Goal: Task Accomplishment & Management: Use online tool/utility

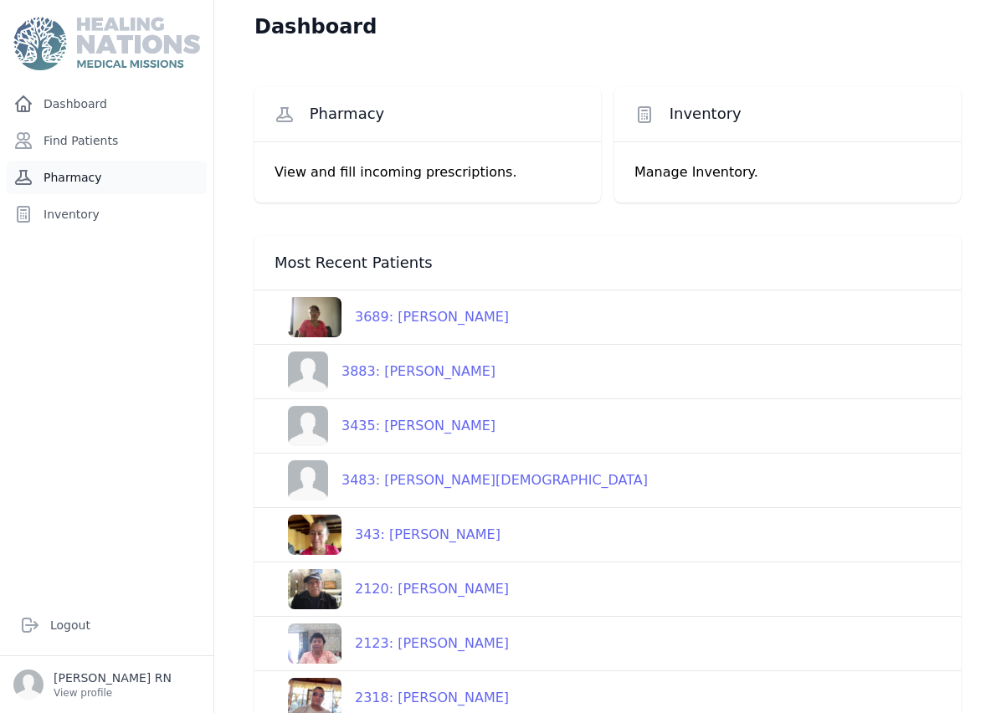
click at [108, 177] on link "Pharmacy" at bounding box center [107, 177] width 200 height 33
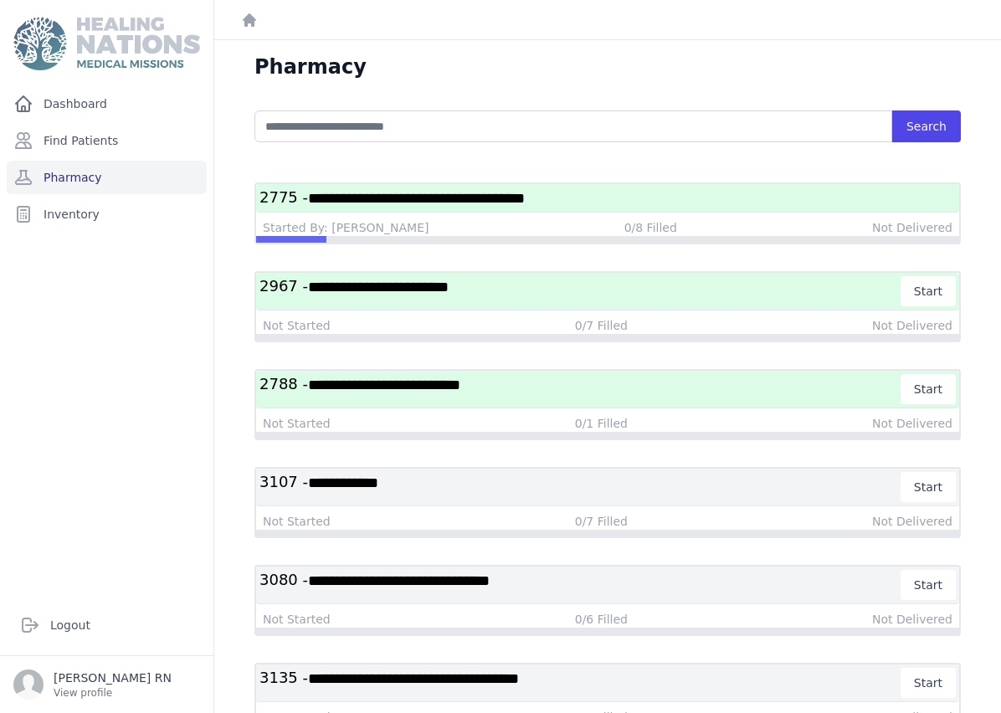
click at [629, 203] on h3 "**********" at bounding box center [607, 197] width 696 height 21
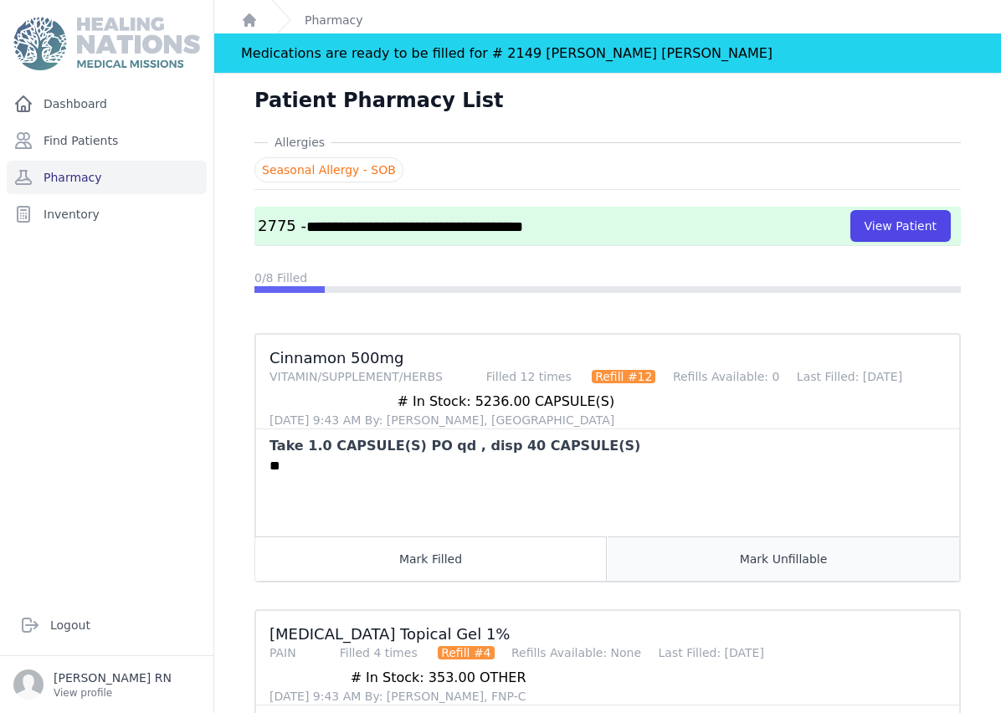
scroll to position [6, 0]
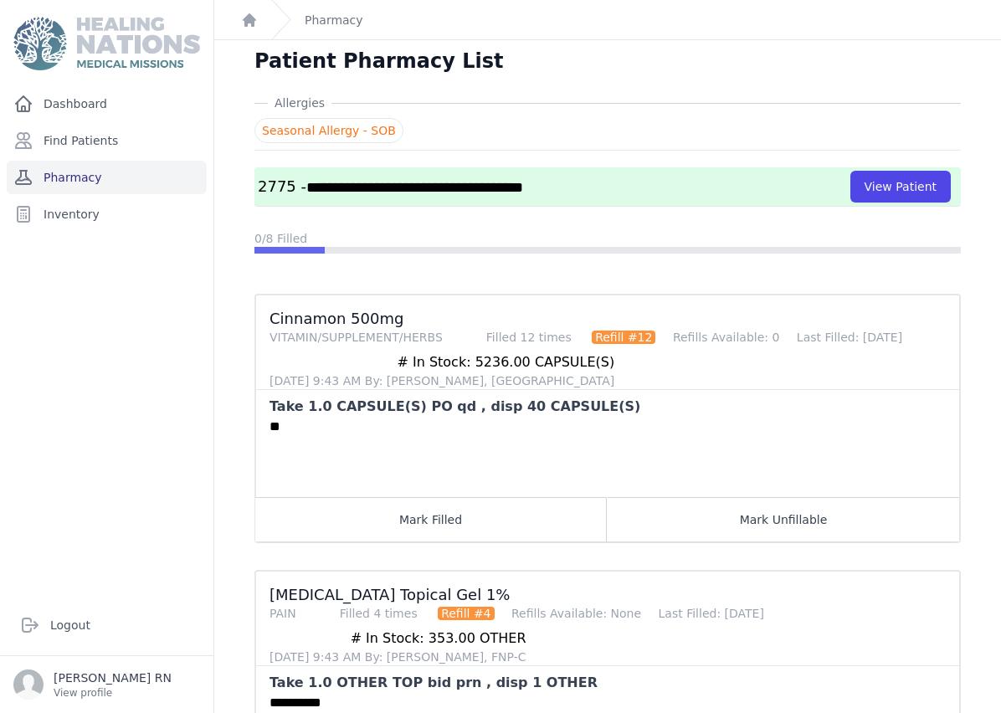
click at [76, 184] on link "Pharmacy" at bounding box center [107, 177] width 200 height 33
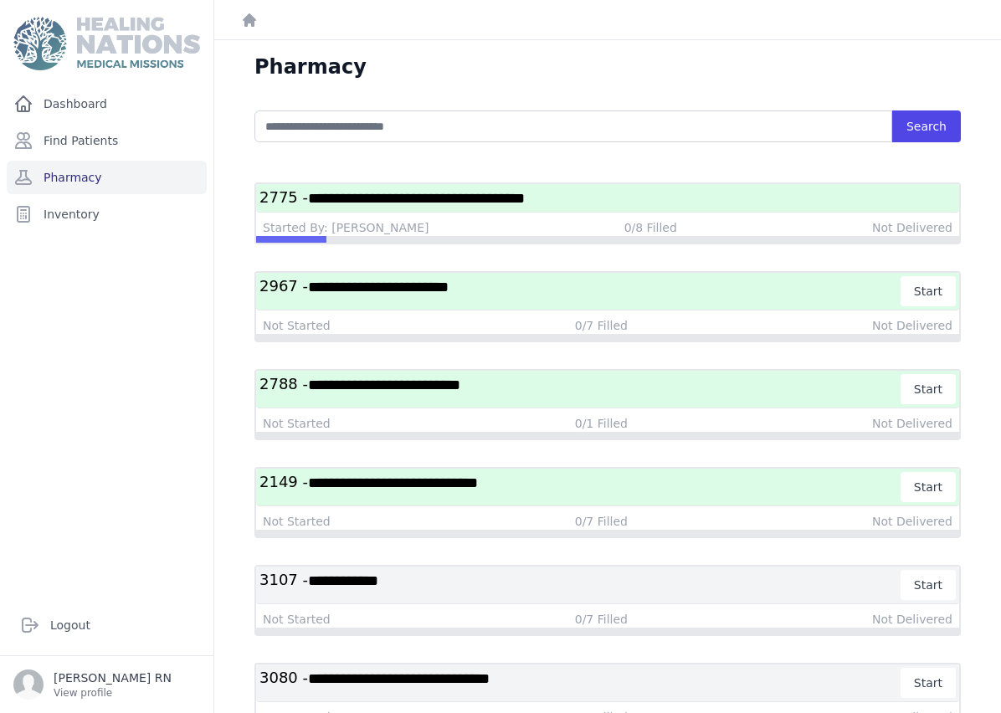
click at [409, 195] on span "**********" at bounding box center [416, 198] width 217 height 15
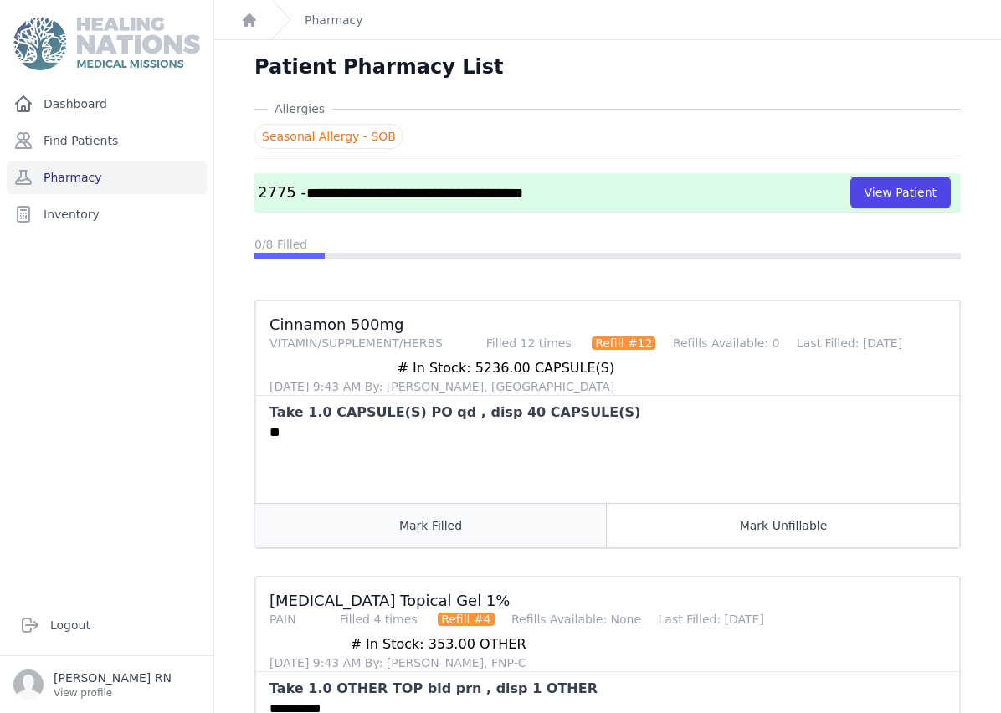
click at [442, 524] on button "Mark Filled" at bounding box center [430, 525] width 351 height 44
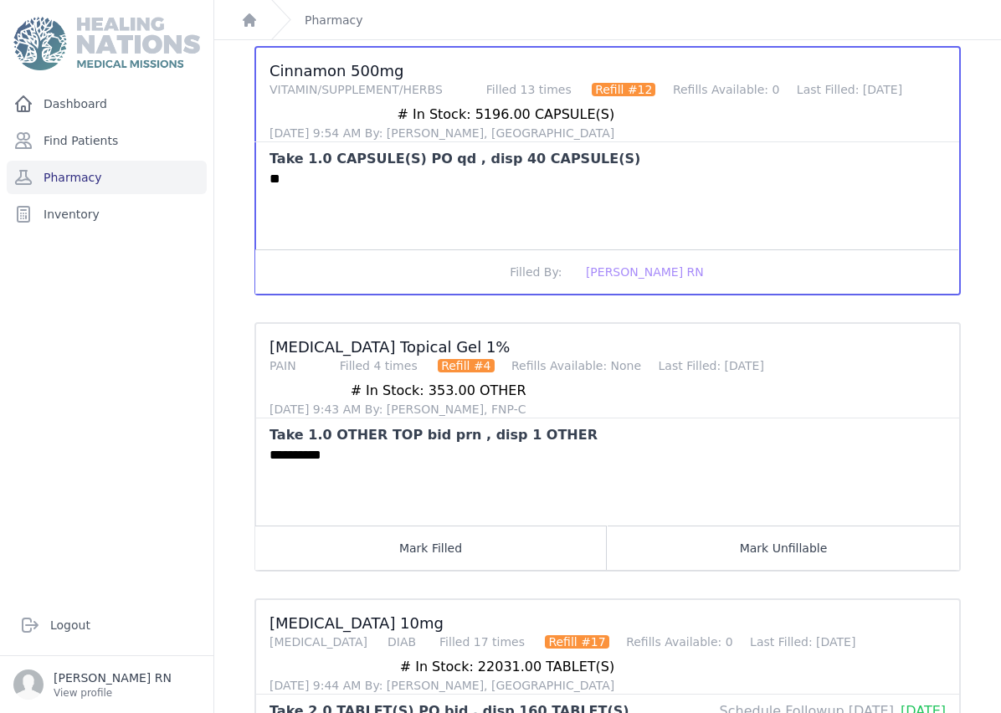
scroll to position [279, 0]
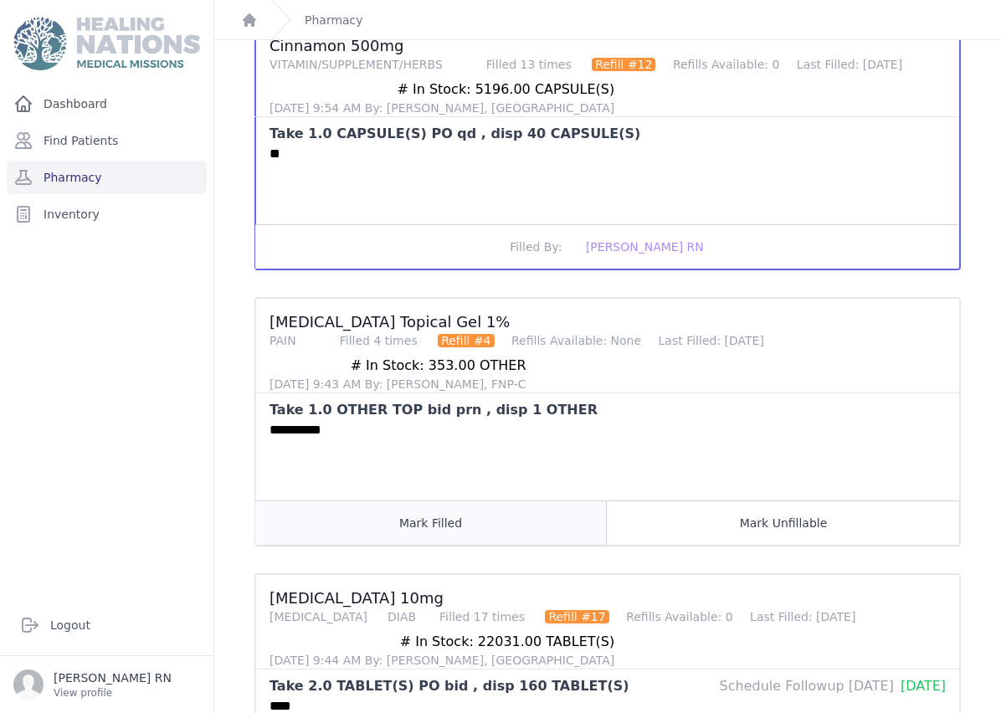
click at [447, 518] on button "Mark Filled" at bounding box center [430, 522] width 351 height 44
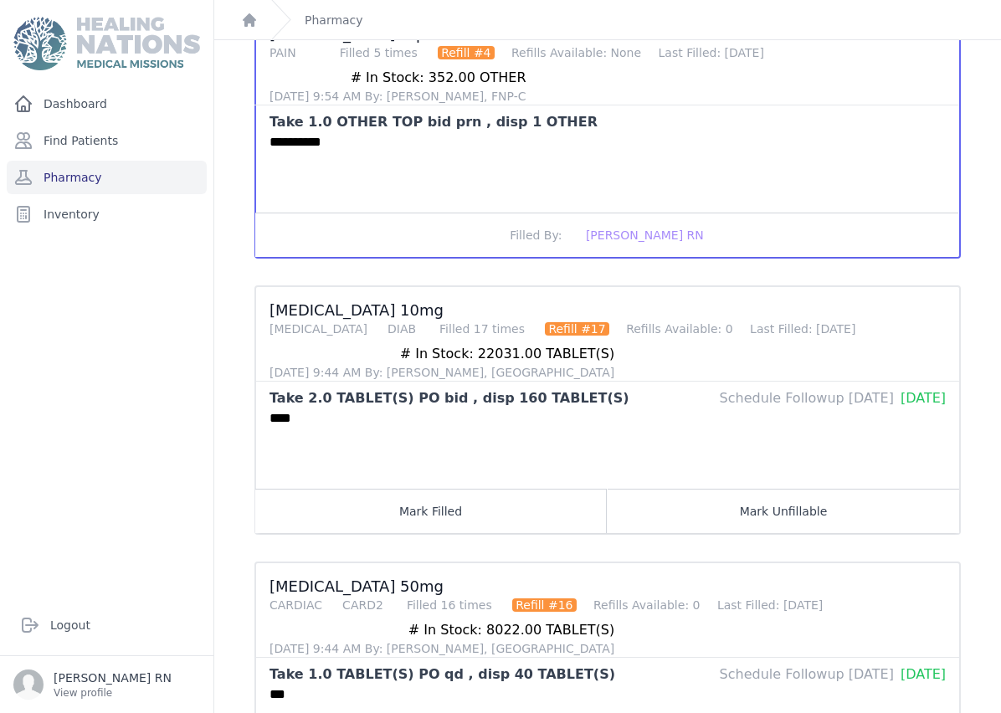
scroll to position [628, 0]
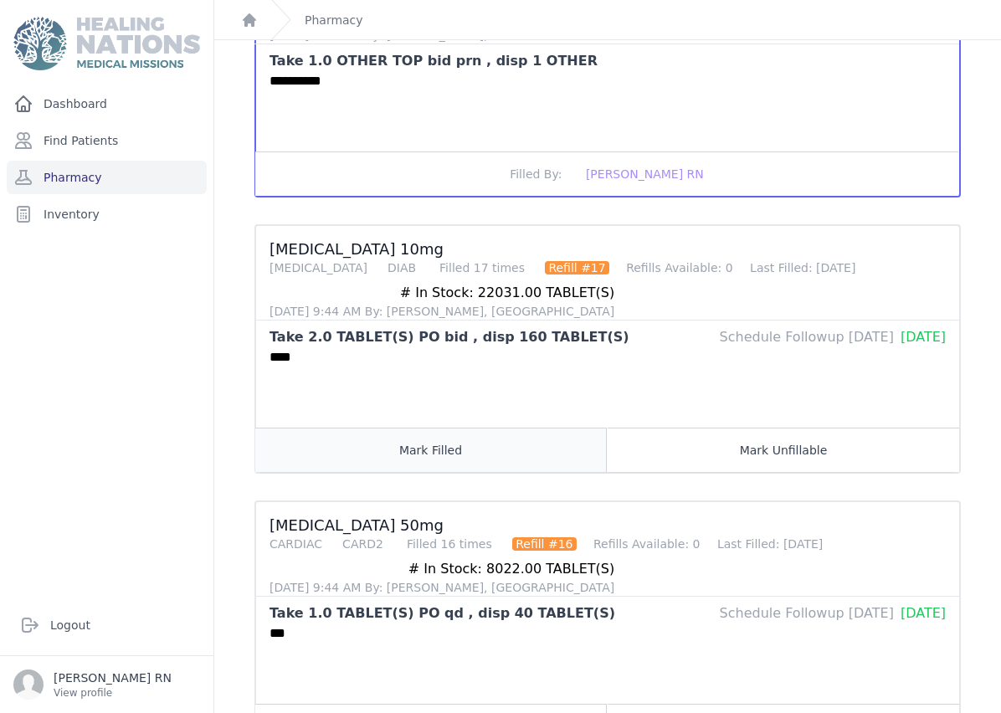
click at [419, 454] on button "Mark Filled" at bounding box center [430, 450] width 351 height 44
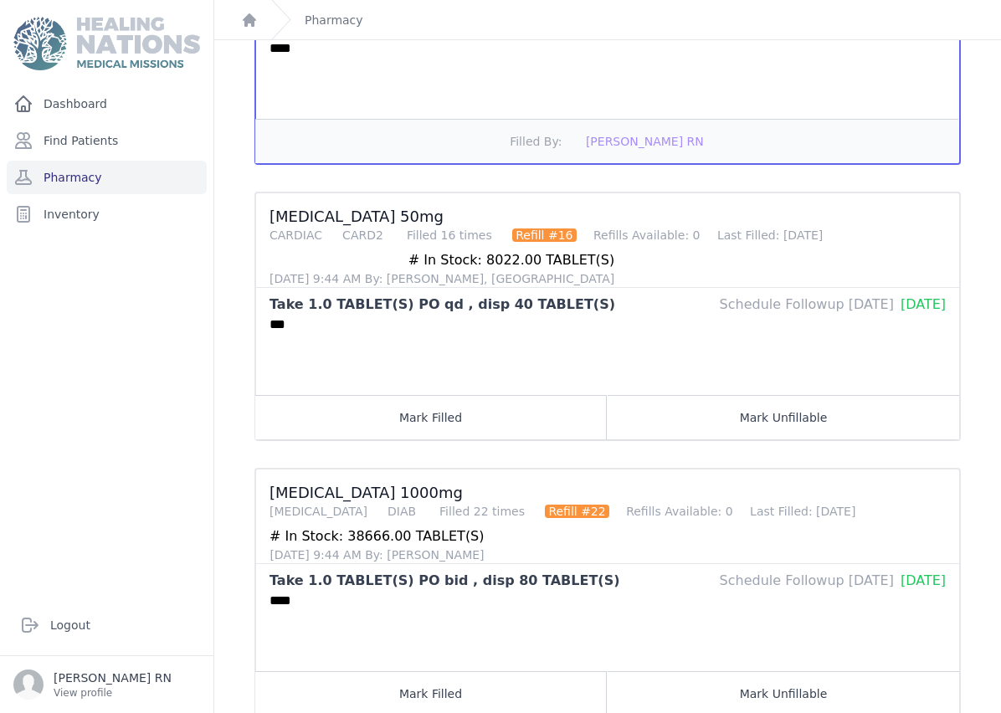
scroll to position [962, 0]
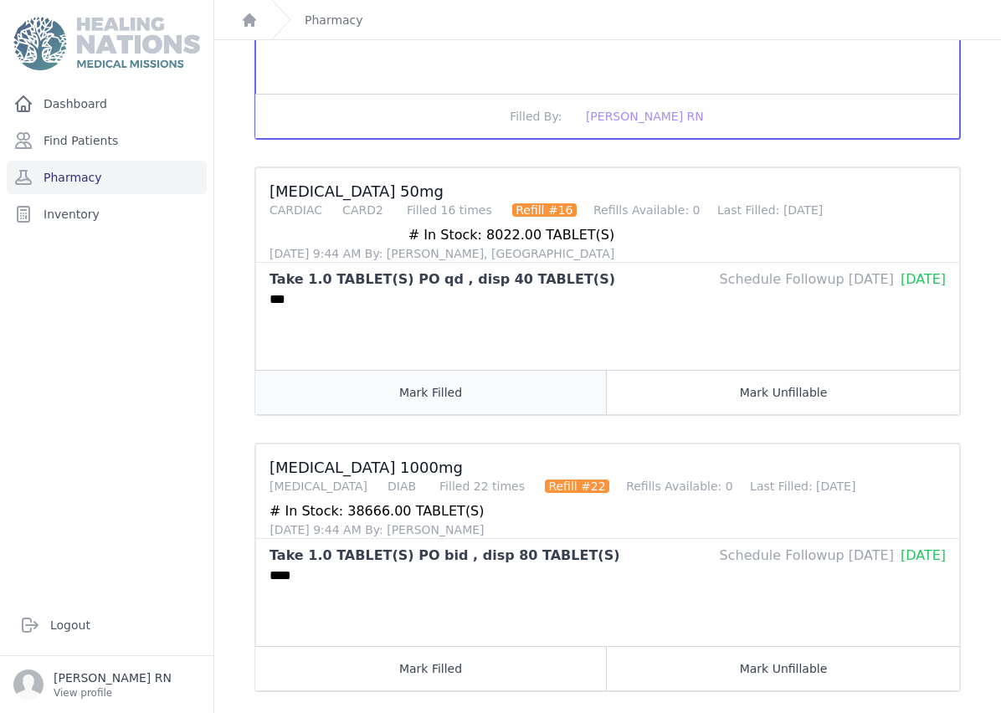
click at [362, 401] on button "Mark Filled" at bounding box center [430, 392] width 351 height 44
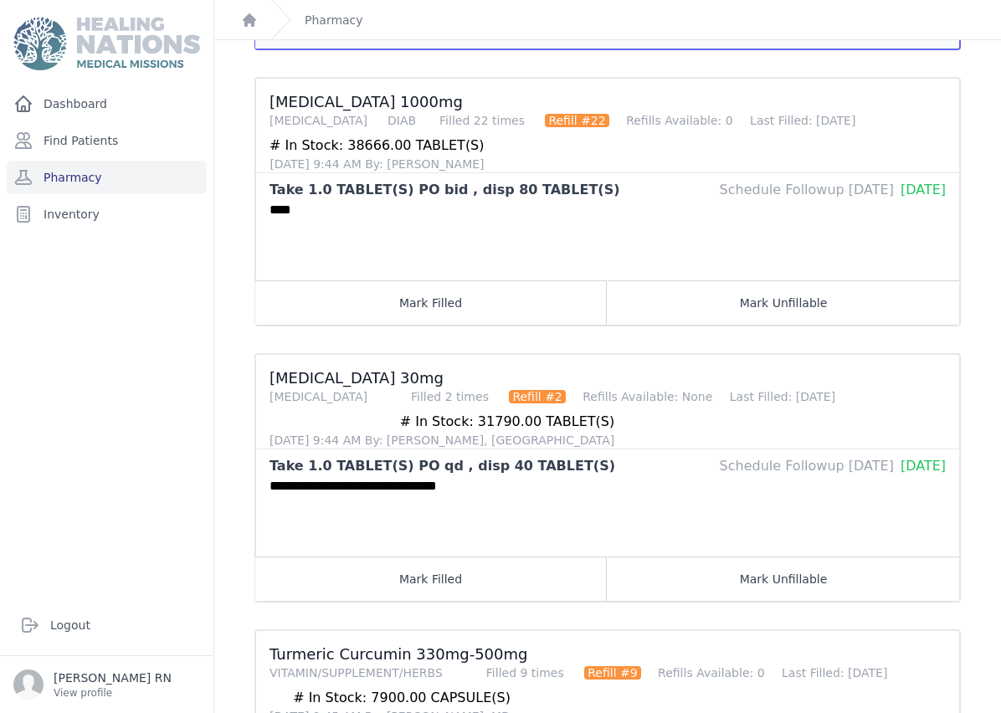
scroll to position [1382, 0]
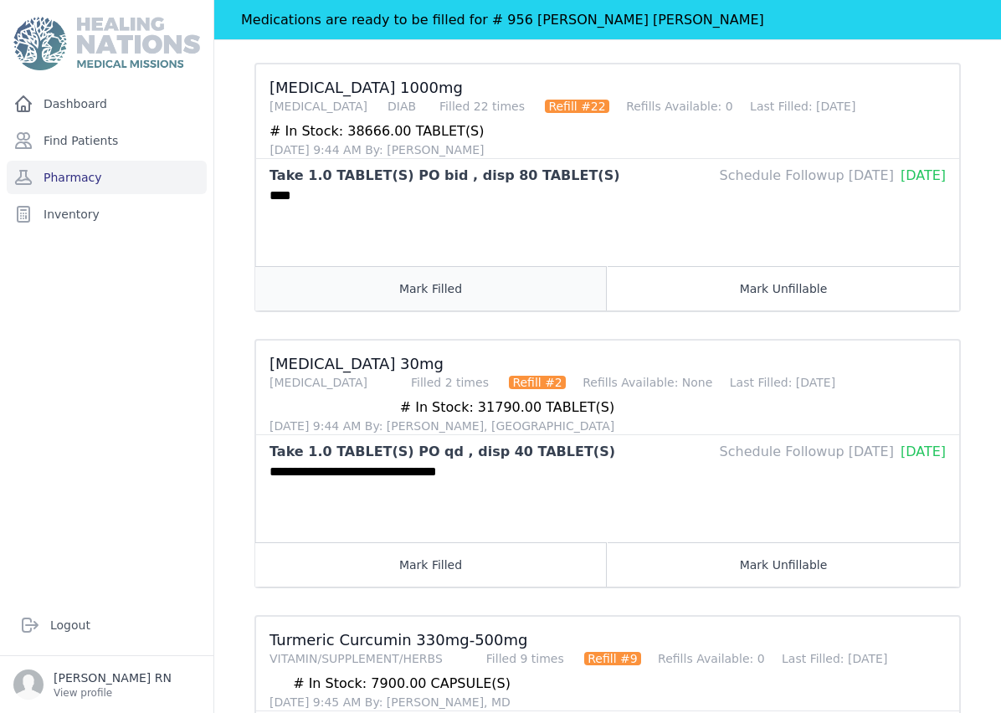
click at [382, 290] on button "Mark Filled" at bounding box center [430, 288] width 351 height 44
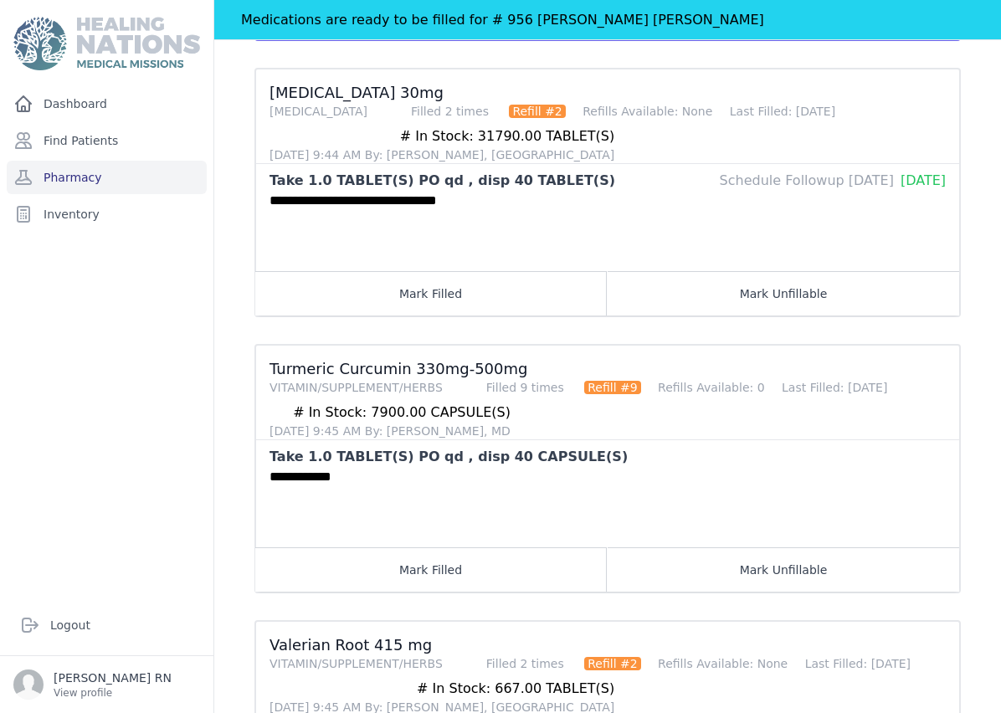
scroll to position [1644, 0]
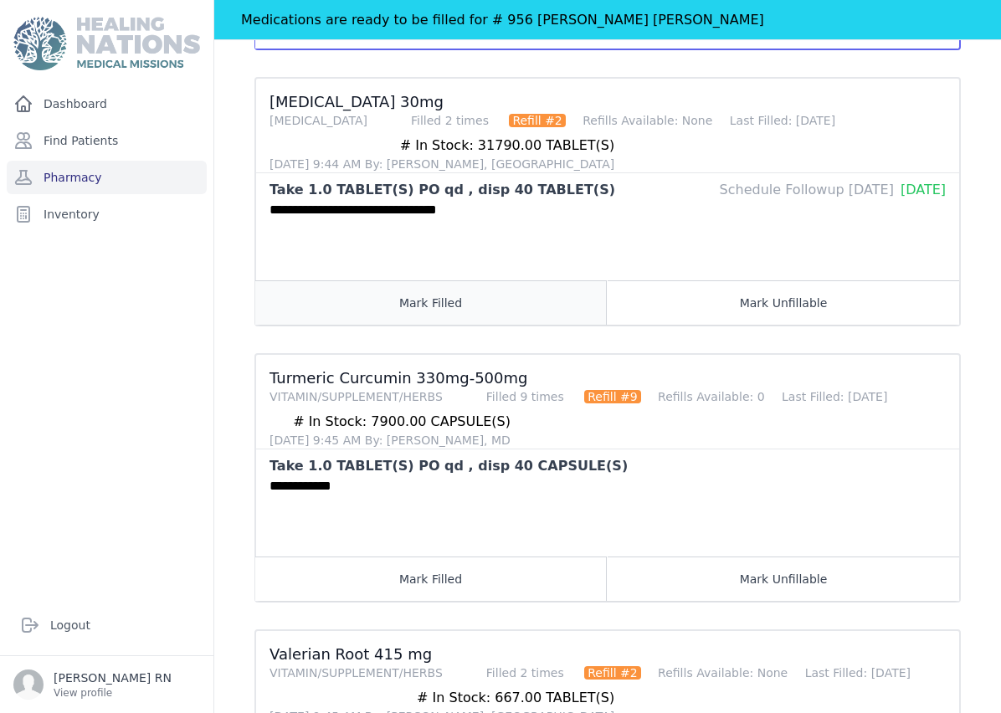
click at [455, 300] on button "Mark Filled" at bounding box center [430, 302] width 351 height 44
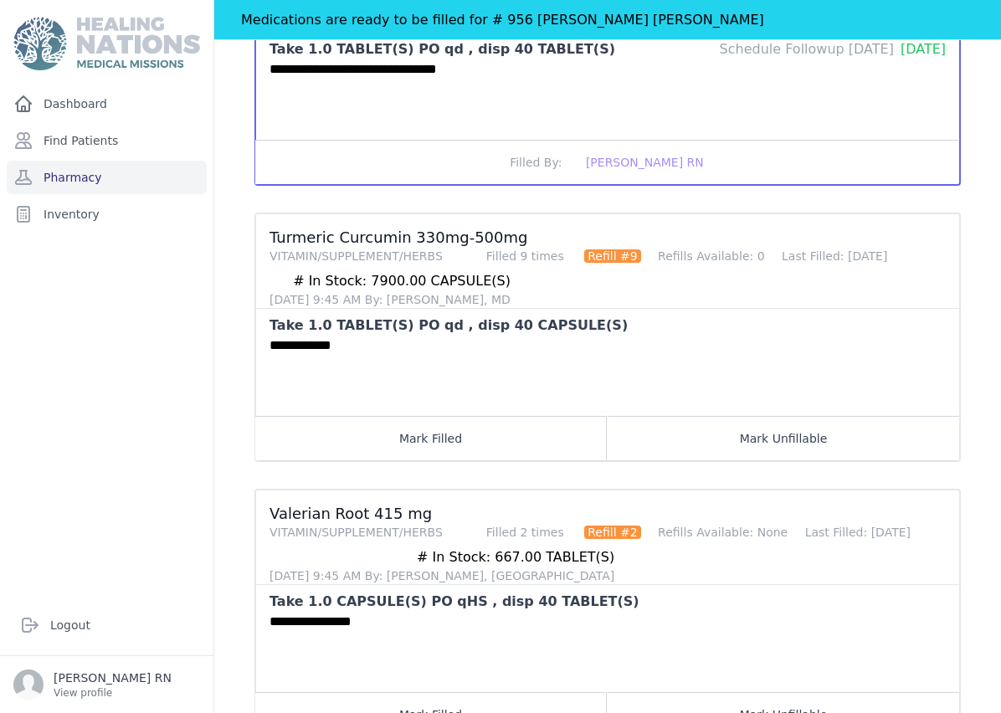
scroll to position [1782, 0]
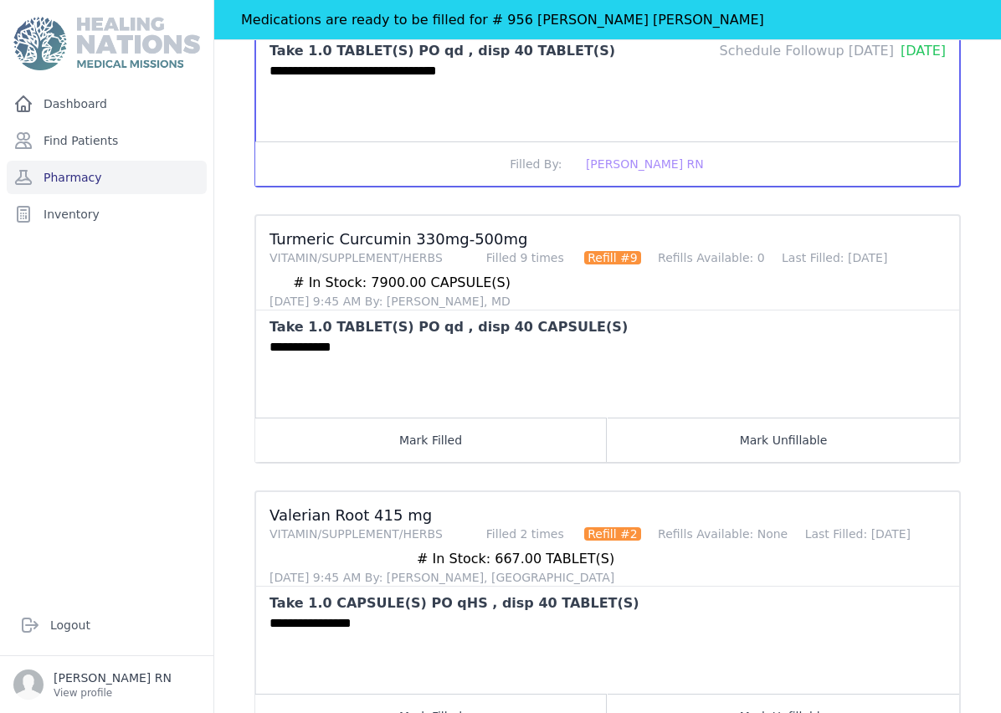
click at [391, 433] on button "Mark Filled" at bounding box center [430, 440] width 351 height 44
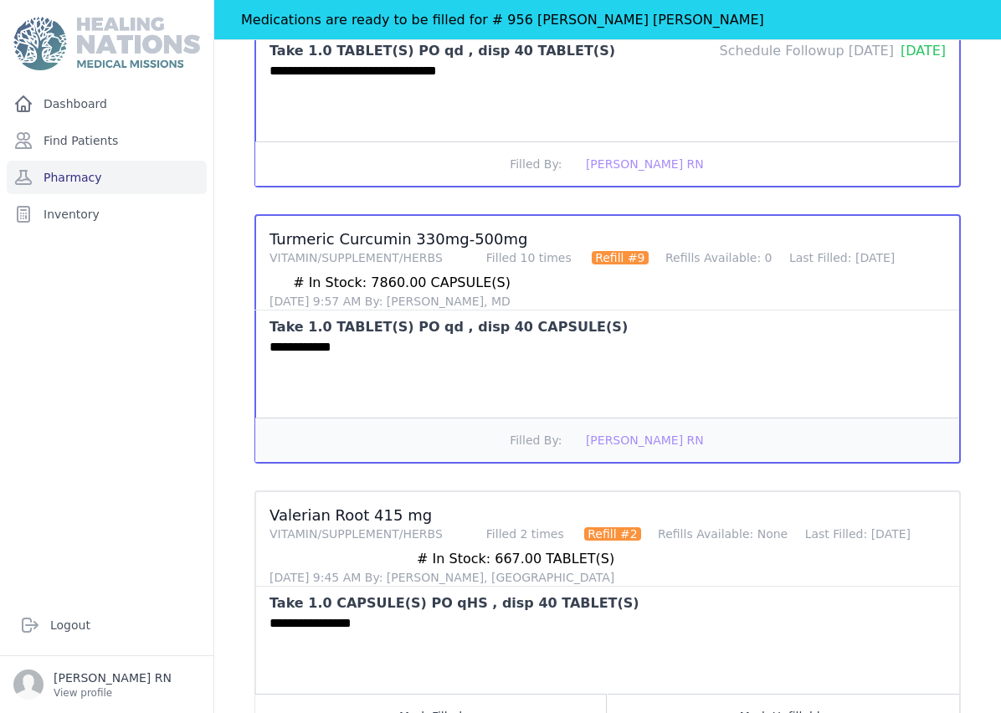
scroll to position [67, 0]
click at [408, 694] on button "Mark Filled" at bounding box center [430, 716] width 351 height 44
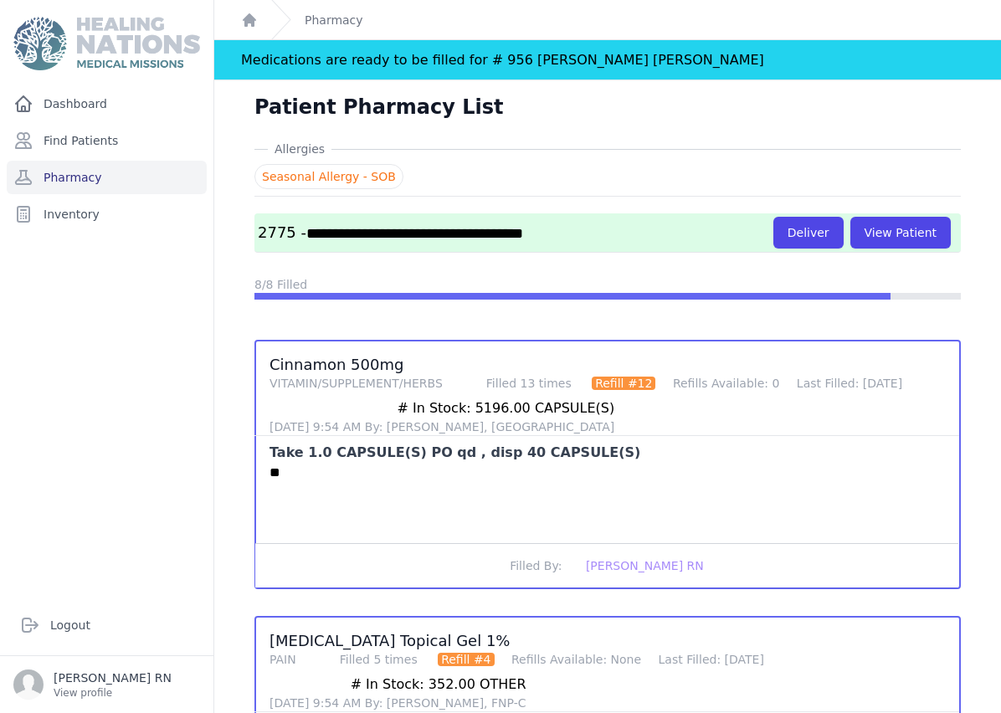
scroll to position [0, 0]
click at [818, 217] on button "Deliver" at bounding box center [808, 233] width 70 height 32
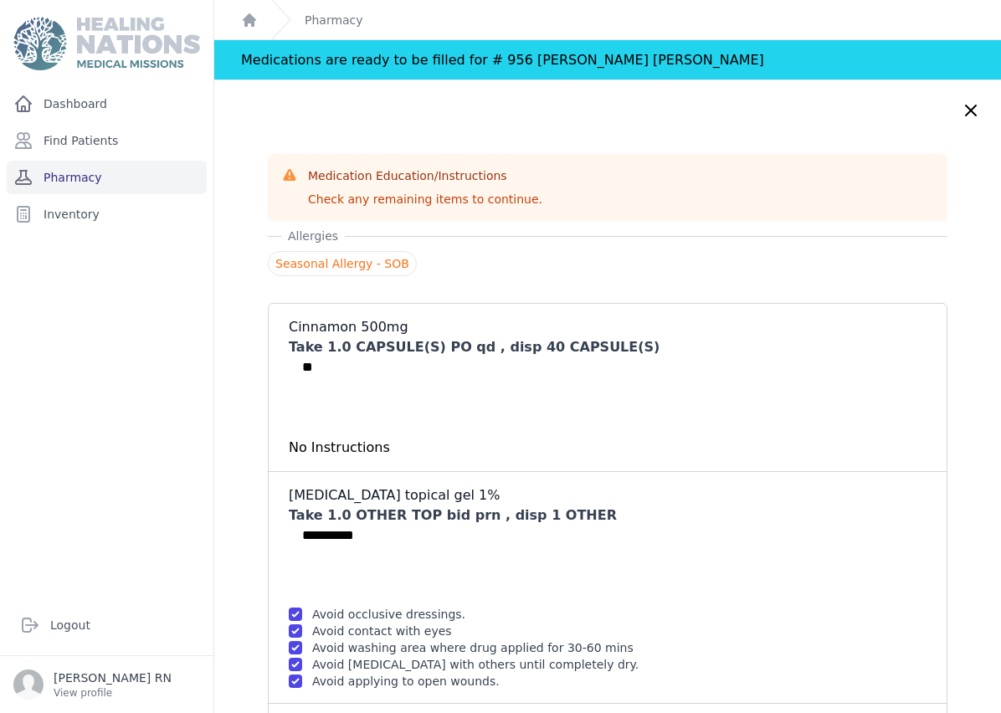
click at [77, 161] on link "Pharmacy" at bounding box center [107, 177] width 200 height 33
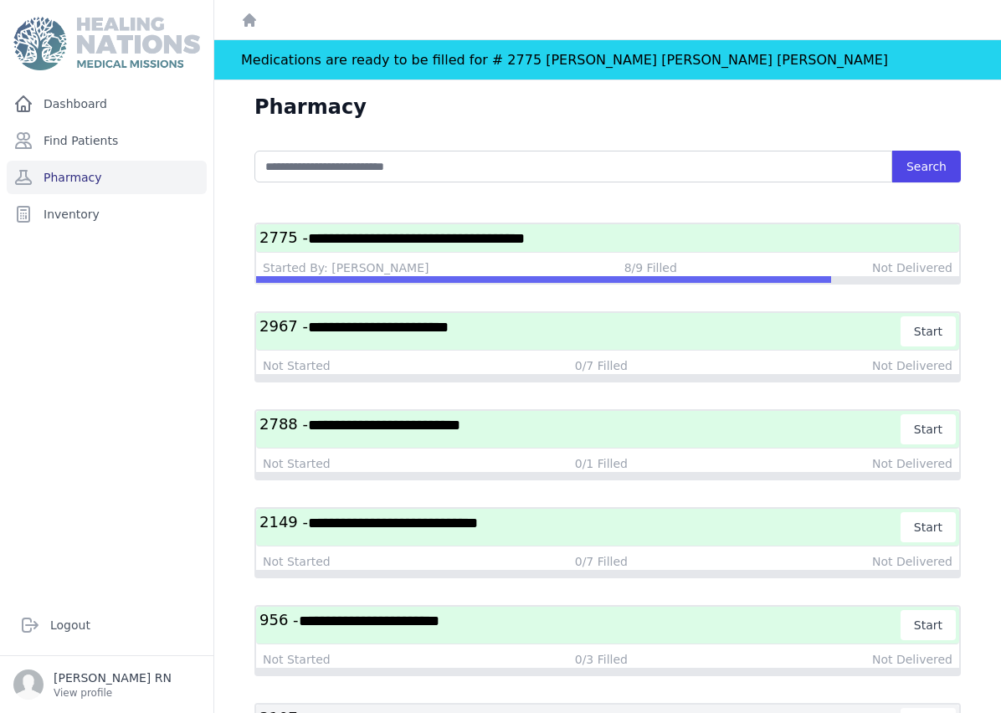
click at [647, 237] on h3 "**********" at bounding box center [607, 238] width 696 height 21
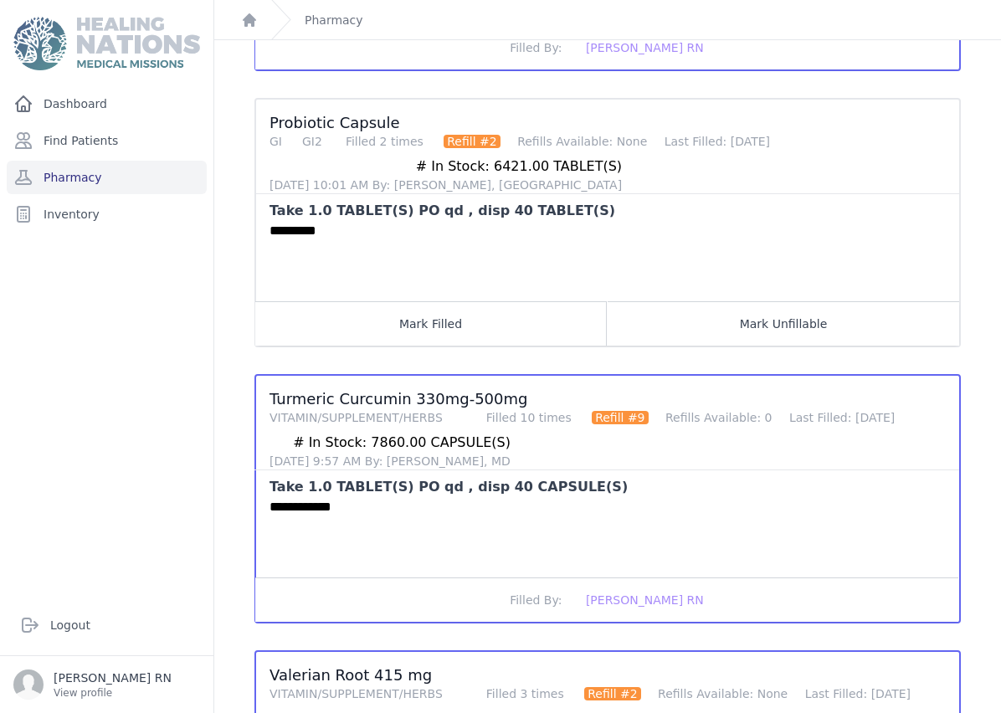
scroll to position [1861, 0]
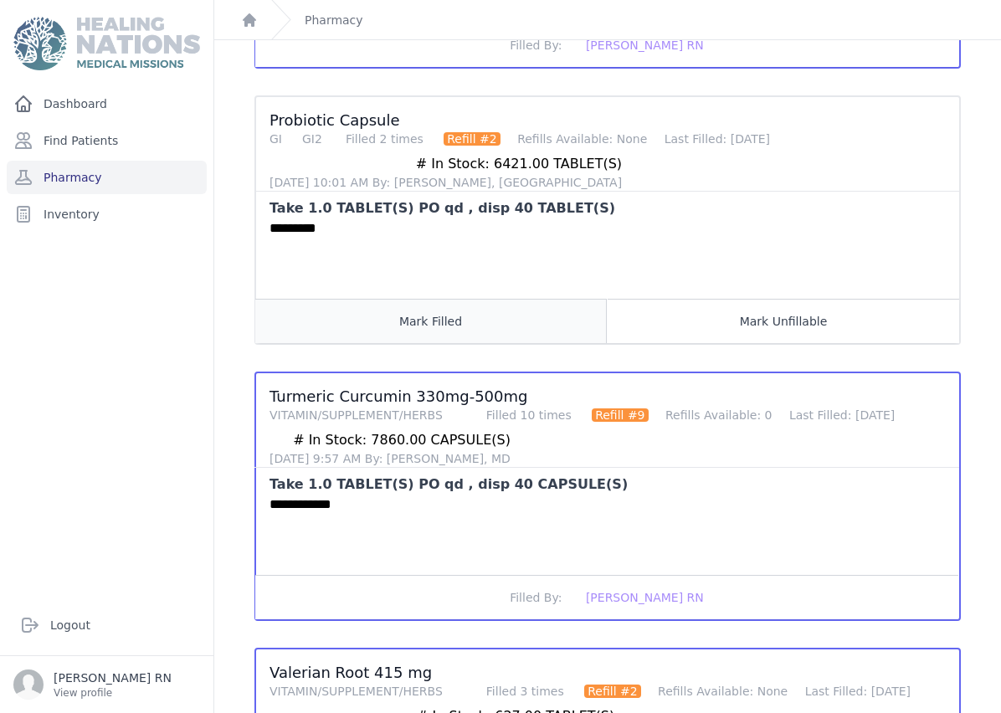
click at [401, 331] on button "Mark Filled" at bounding box center [430, 321] width 351 height 44
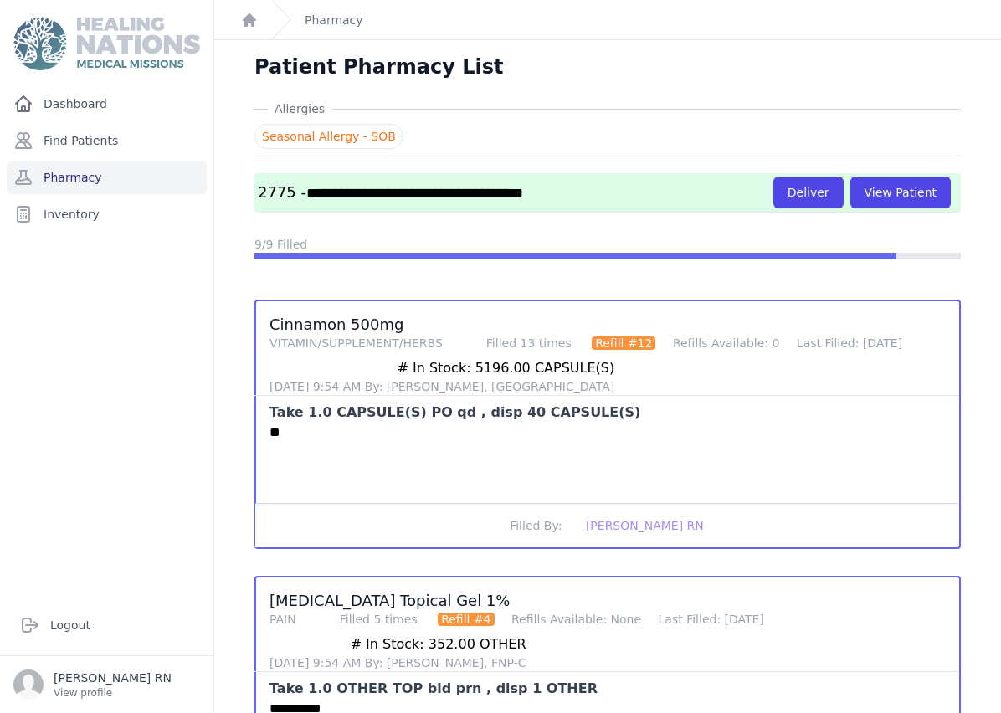
scroll to position [0, 0]
click at [790, 200] on button "Deliver" at bounding box center [808, 193] width 70 height 32
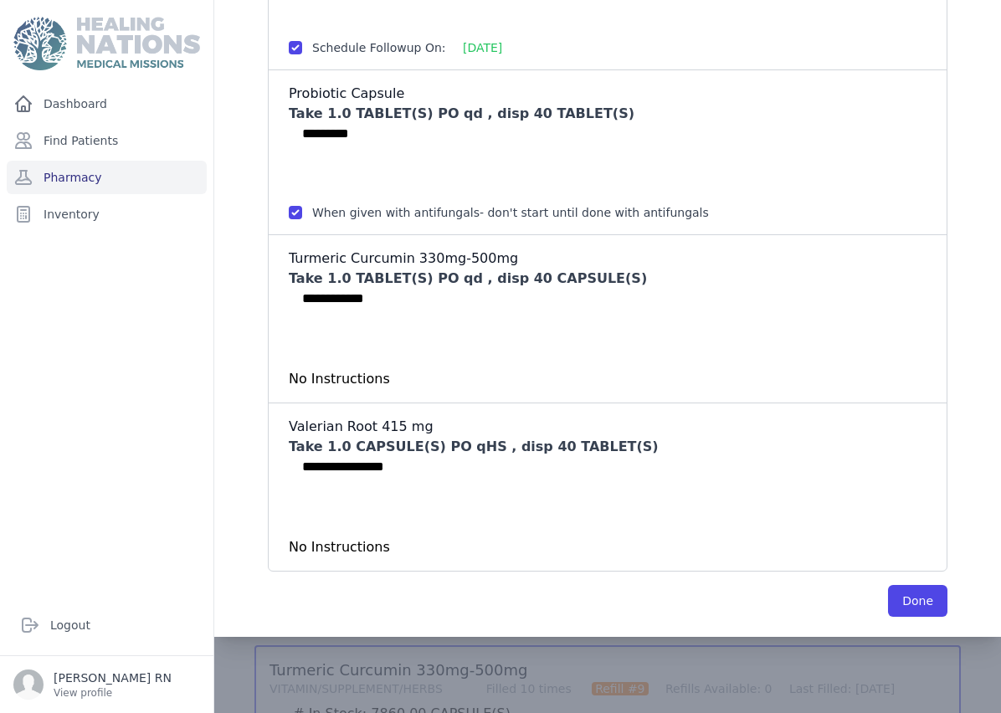
scroll to position [1699, 0]
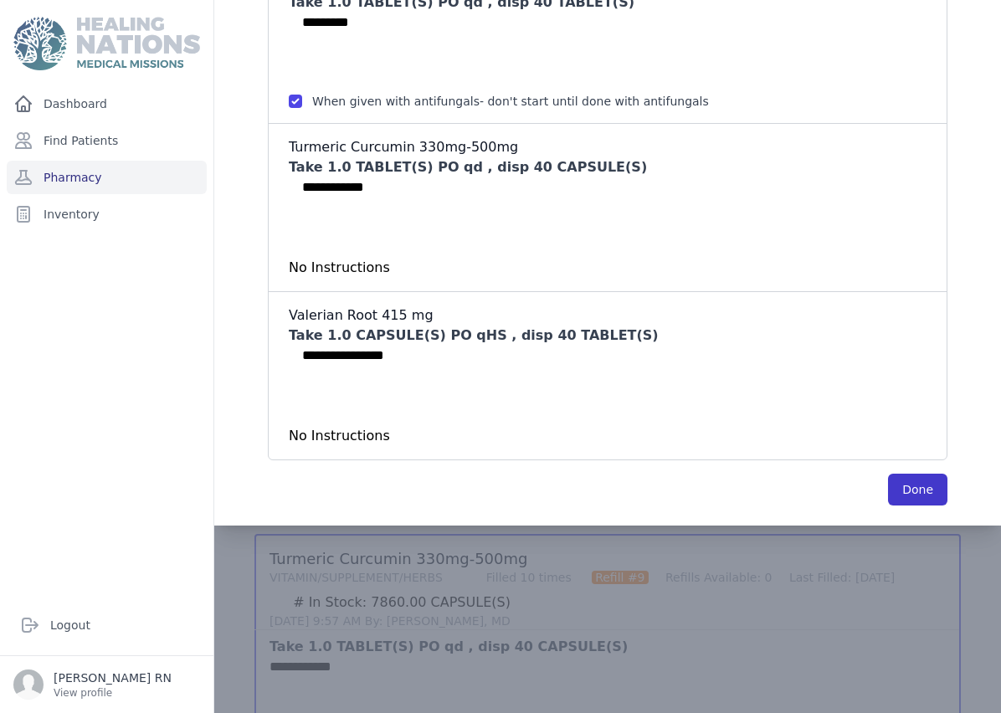
click at [926, 479] on button "Done" at bounding box center [917, 490] width 59 height 32
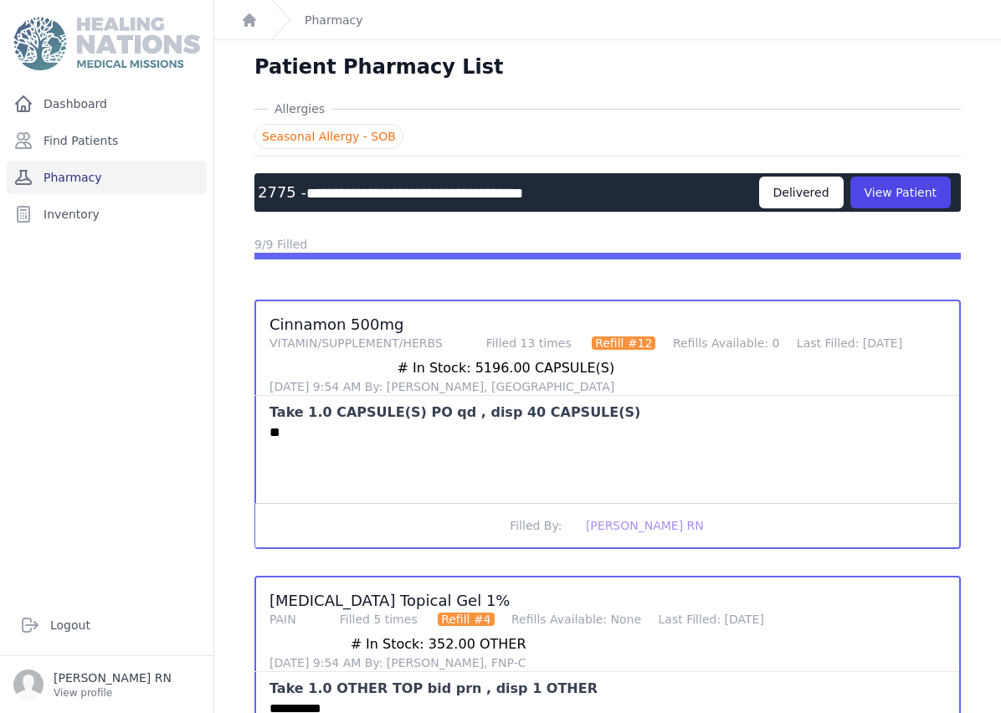
click at [132, 190] on link "Pharmacy" at bounding box center [107, 177] width 200 height 33
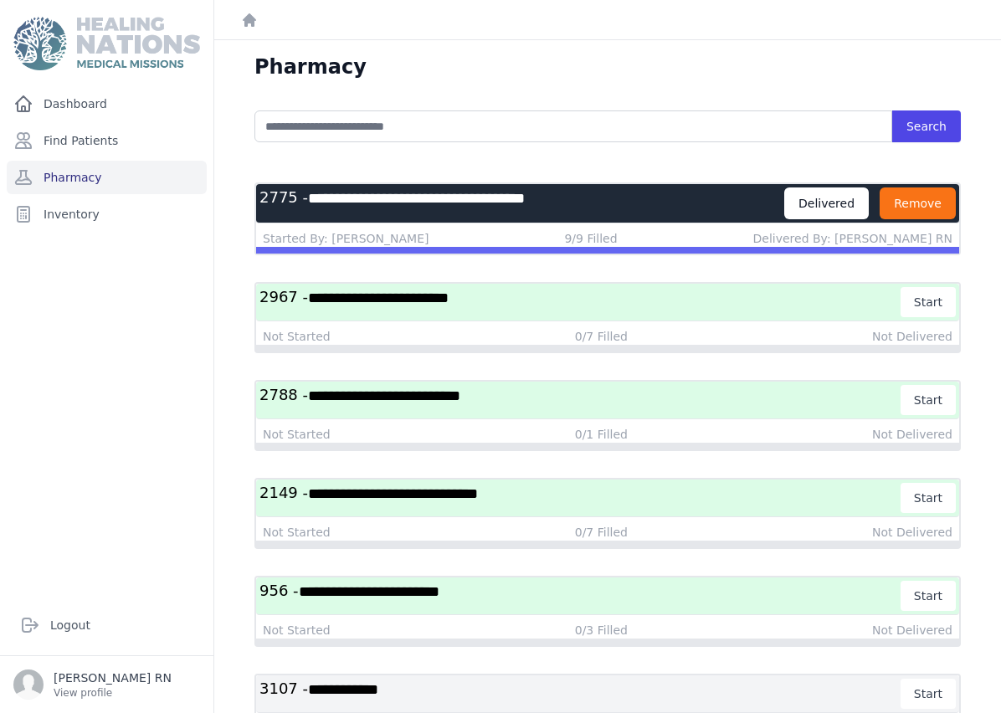
click at [930, 202] on button "Remove" at bounding box center [917, 203] width 76 height 32
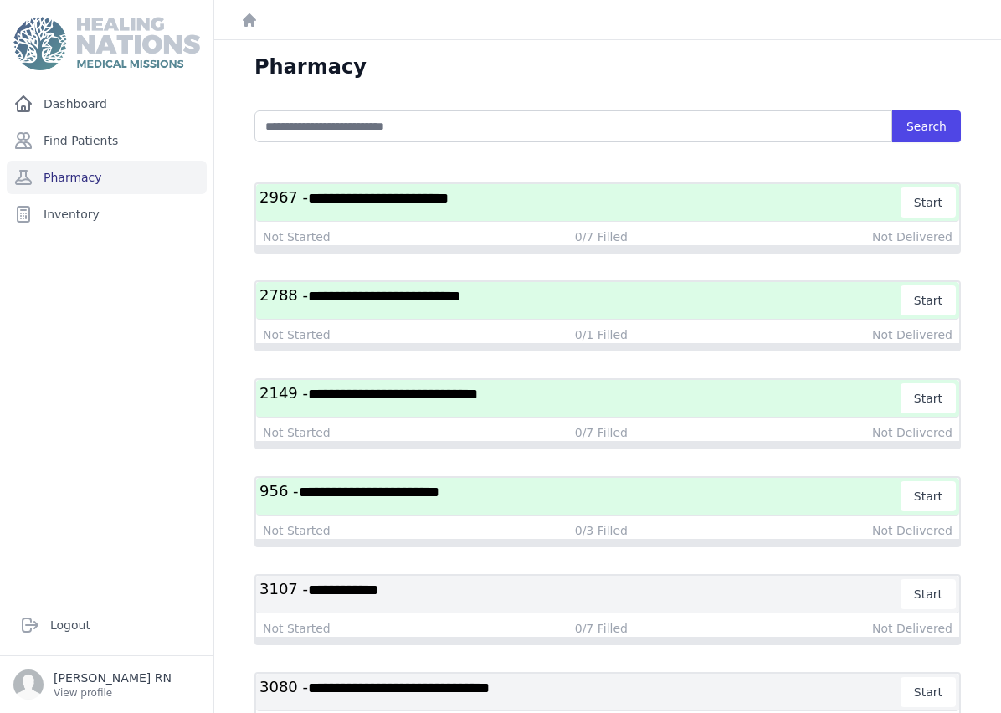
click at [541, 399] on h3 "**********" at bounding box center [580, 398] width 642 height 30
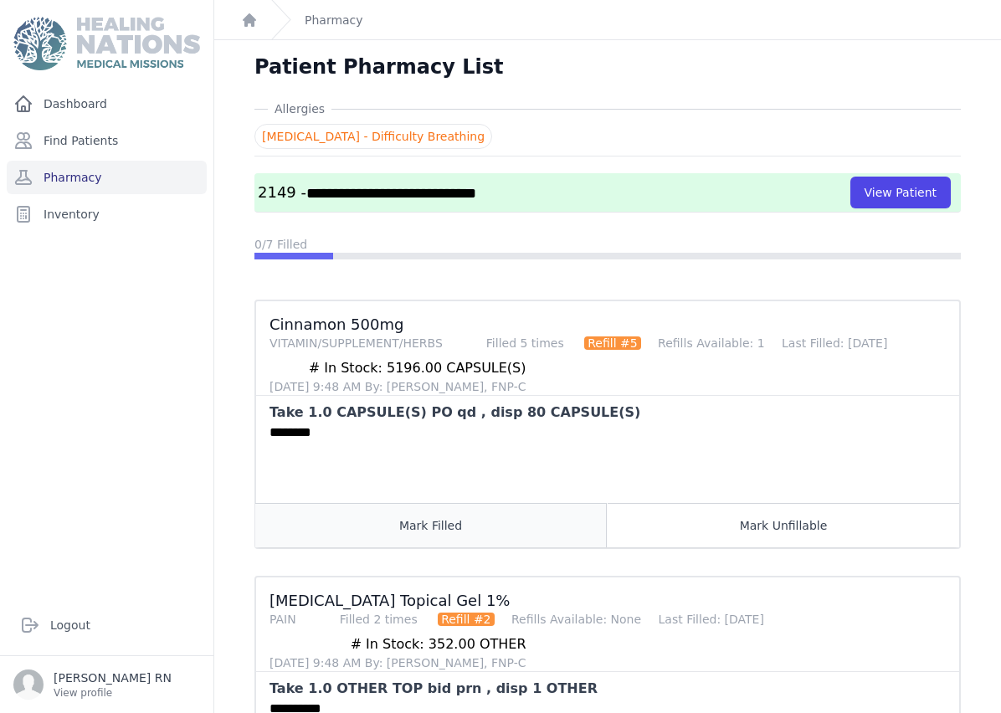
click at [479, 527] on button "Mark Filled" at bounding box center [430, 525] width 351 height 44
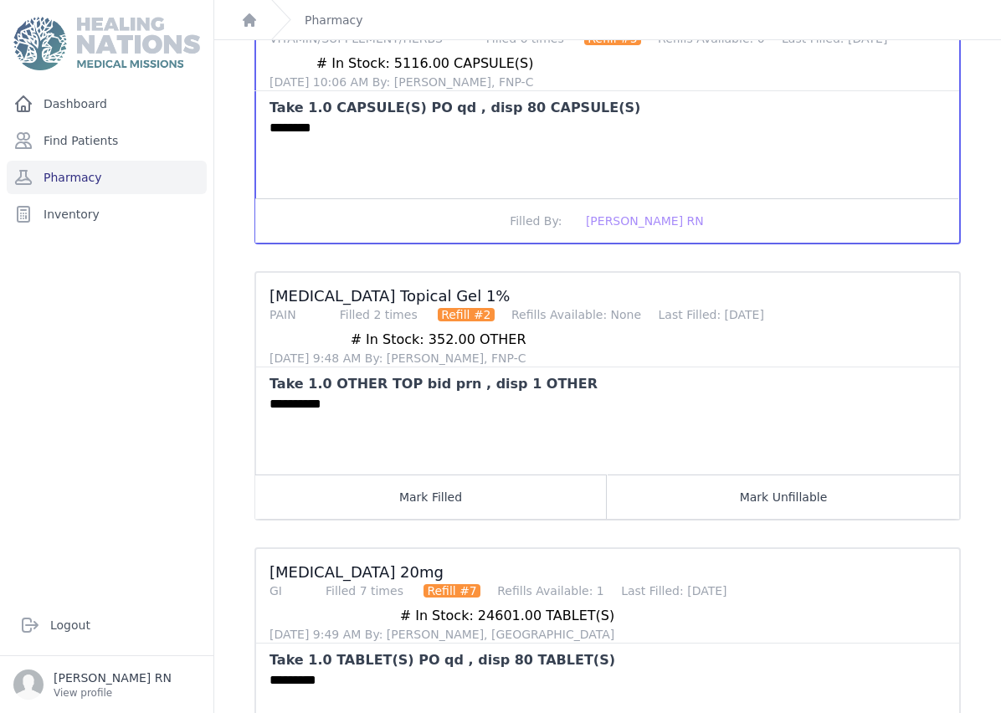
scroll to position [340, 0]
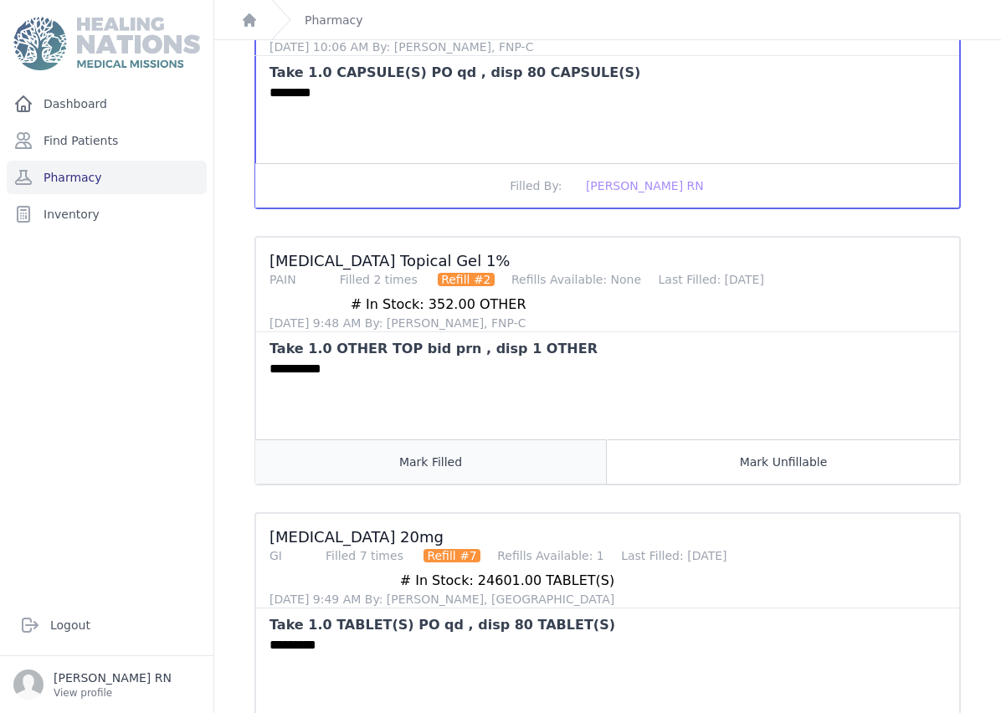
click at [495, 469] on button "Mark Filled" at bounding box center [430, 461] width 351 height 44
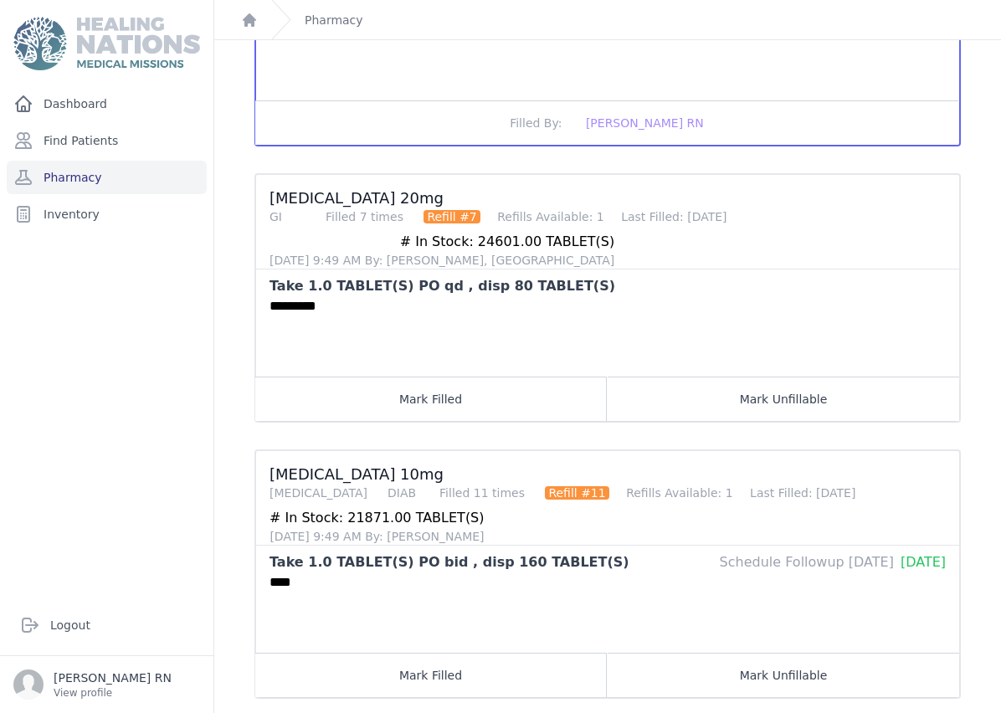
scroll to position [680, 0]
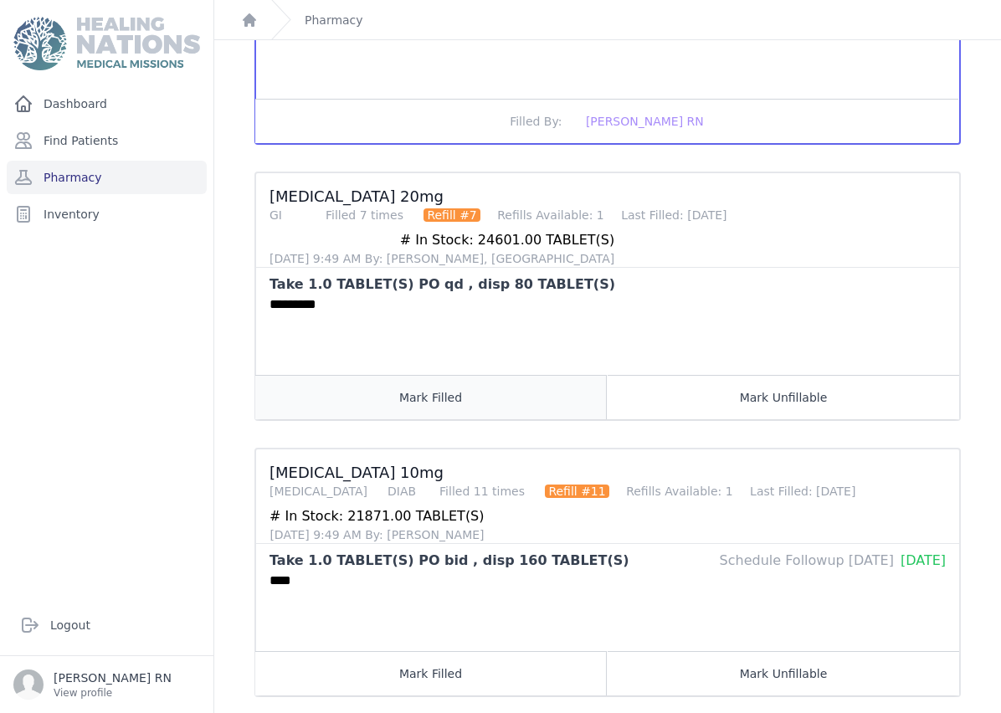
click at [437, 391] on button "Mark Filled" at bounding box center [430, 397] width 351 height 44
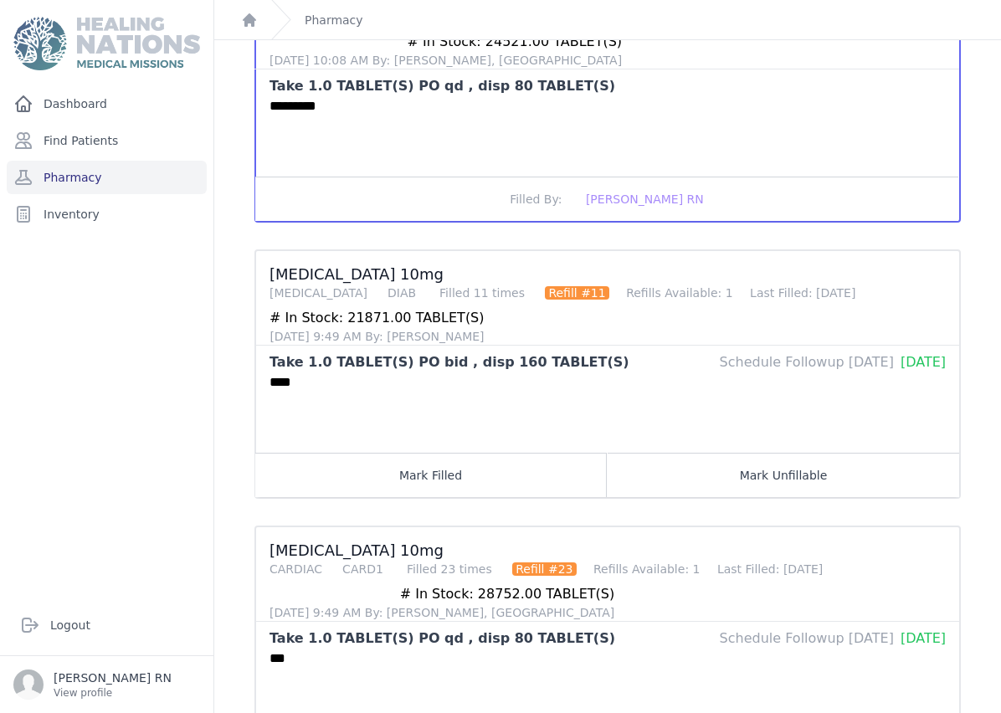
scroll to position [956, 0]
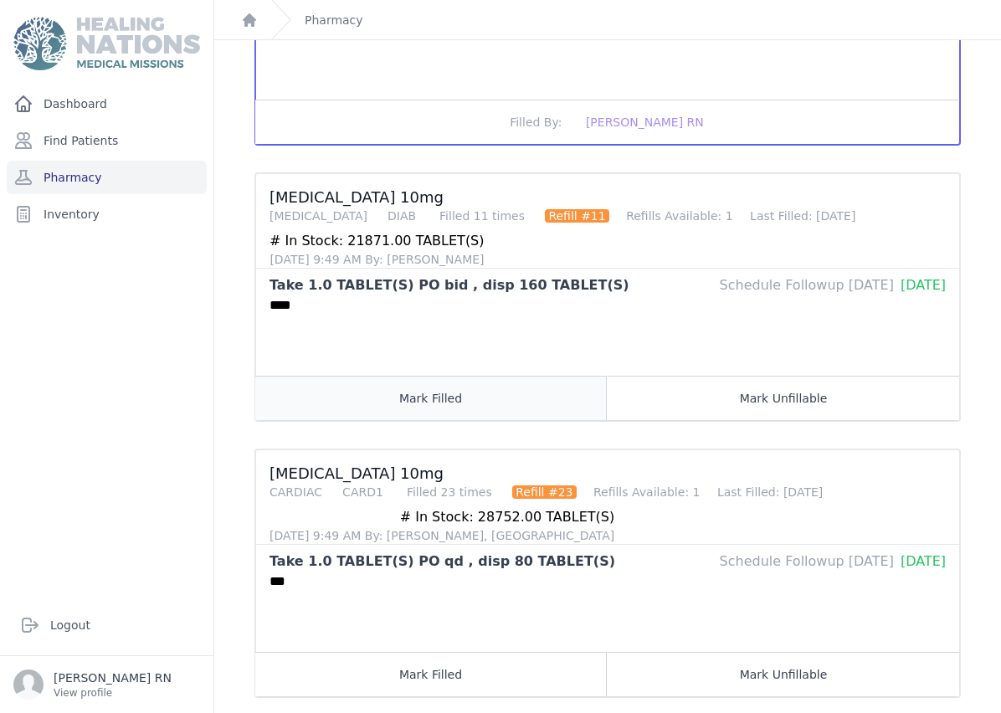
click at [437, 392] on button "Mark Filled" at bounding box center [430, 398] width 351 height 44
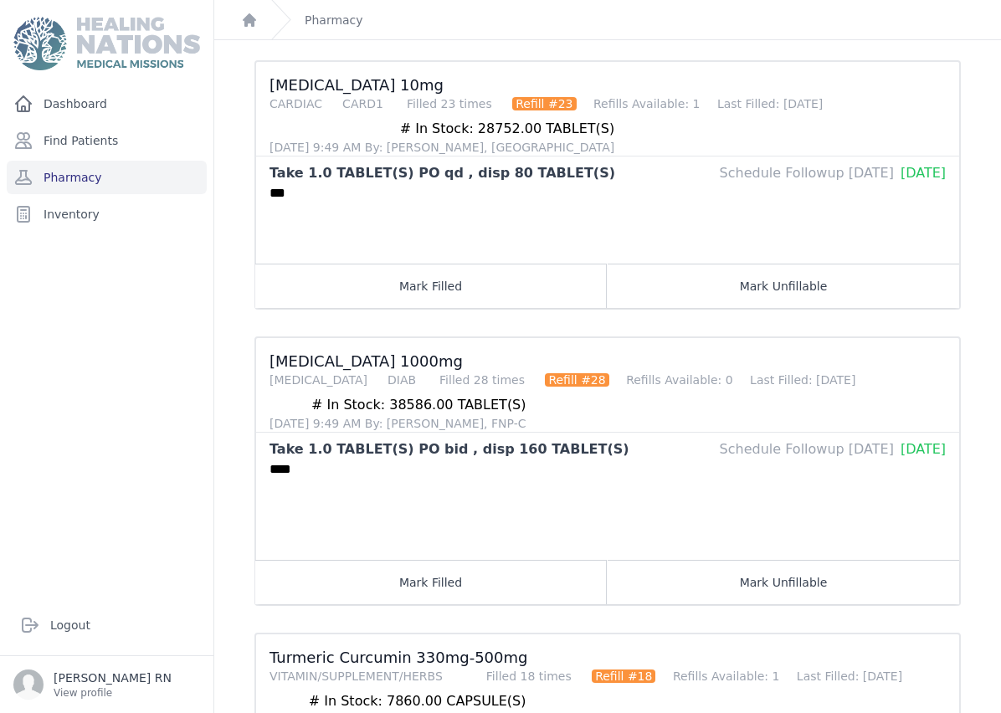
scroll to position [1343, 0]
click at [444, 298] on button "Mark Filled" at bounding box center [430, 286] width 351 height 44
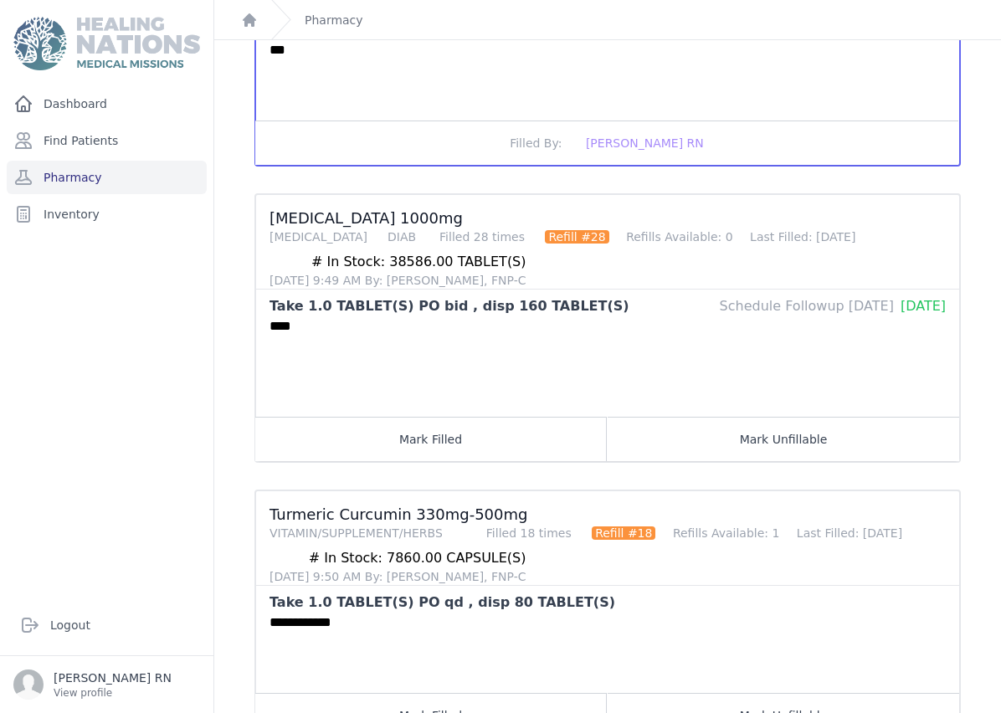
scroll to position [1486, 0]
click at [440, 440] on button "Mark Filled" at bounding box center [430, 440] width 351 height 44
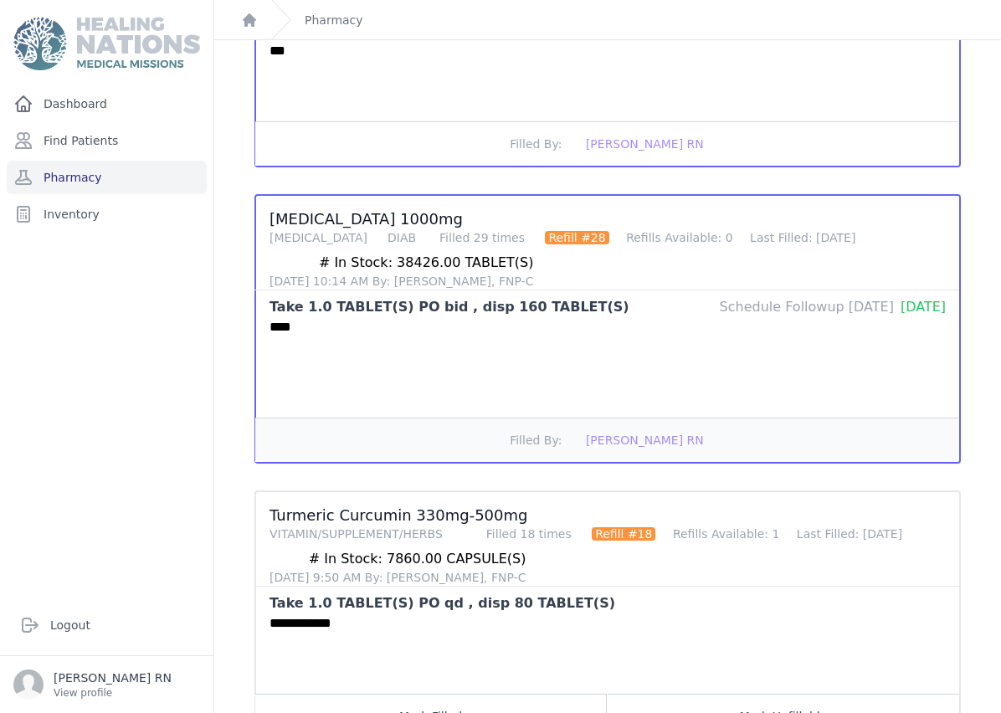
scroll to position [67, 0]
click at [515, 694] on button "Mark Filled" at bounding box center [430, 716] width 351 height 44
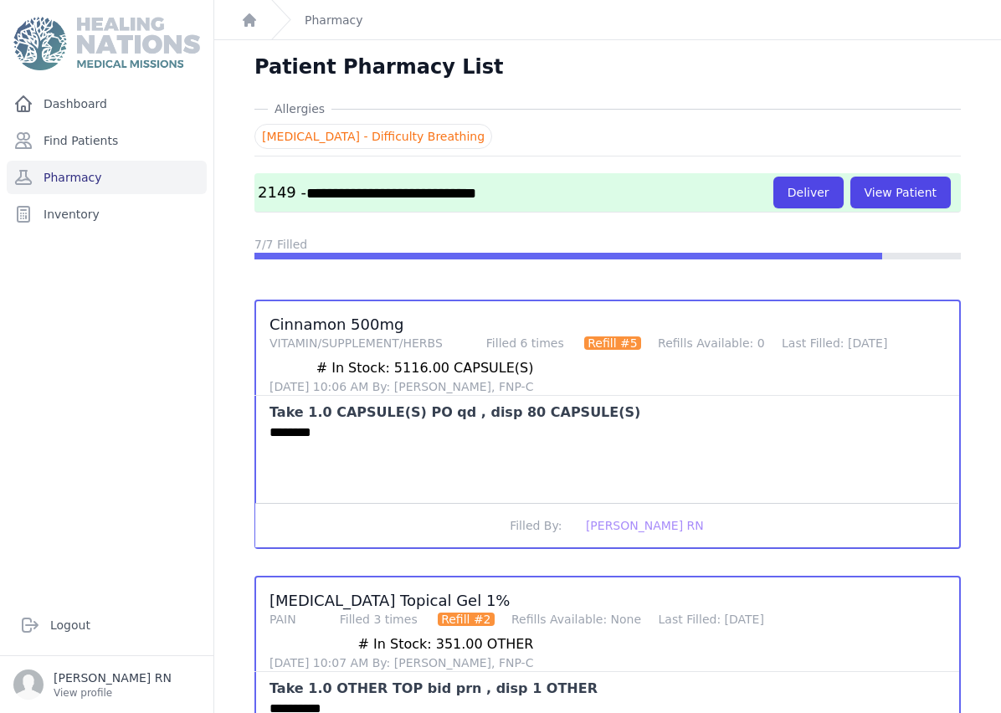
scroll to position [0, 0]
click at [97, 161] on link "Pharmacy" at bounding box center [107, 177] width 200 height 33
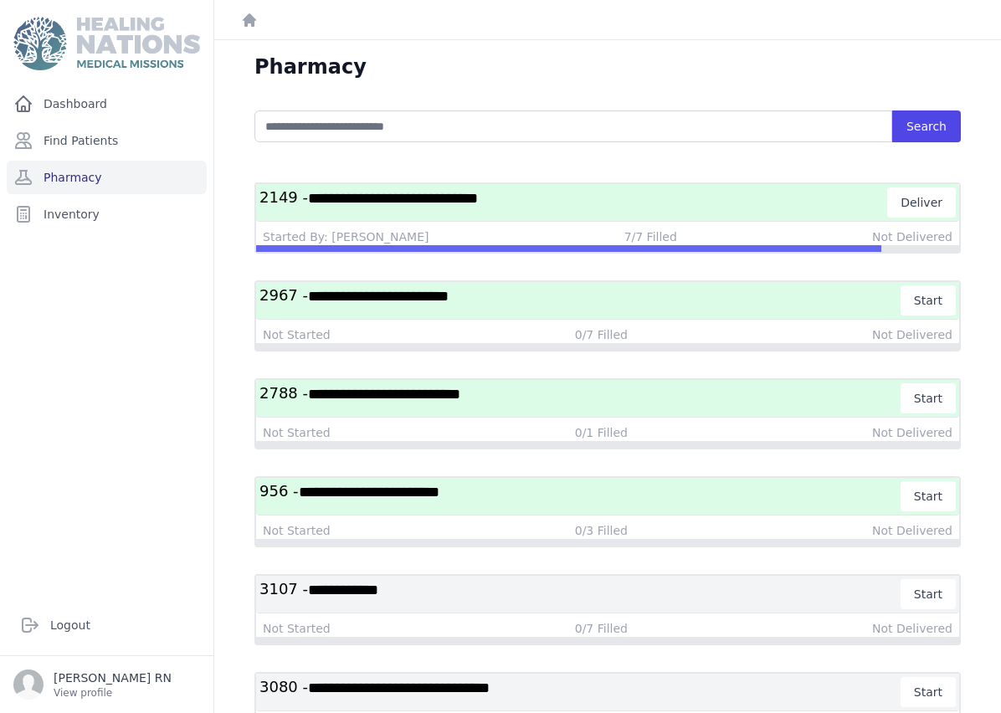
click at [575, 187] on div "**********" at bounding box center [607, 203] width 703 height 38
click at [548, 198] on h3 "**********" at bounding box center [573, 202] width 628 height 30
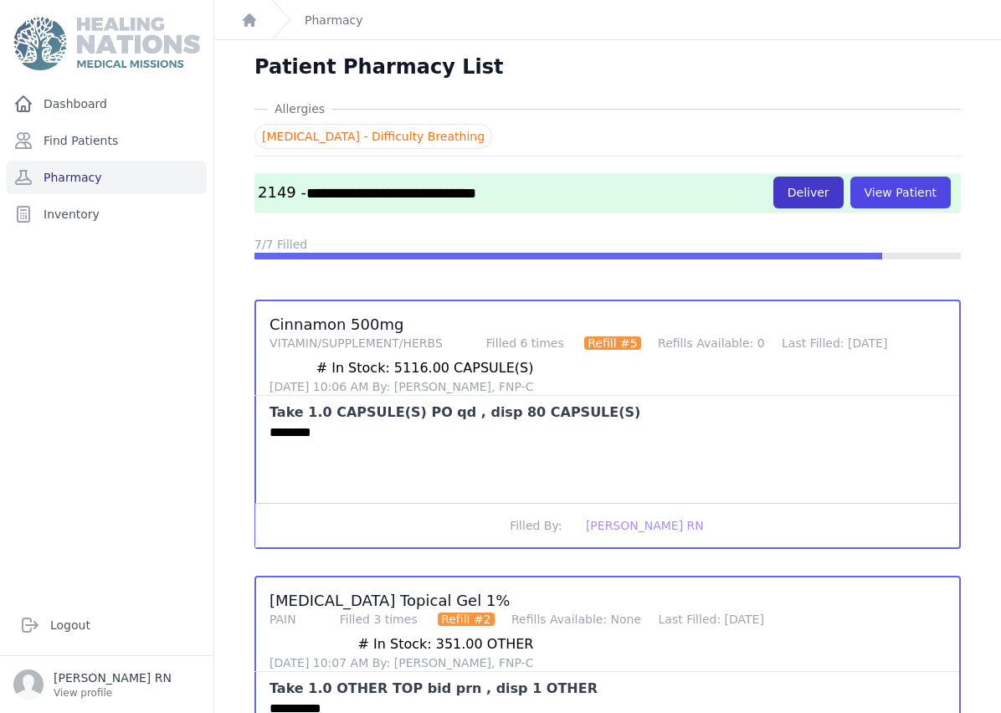
click at [828, 192] on button "Deliver" at bounding box center [808, 193] width 70 height 32
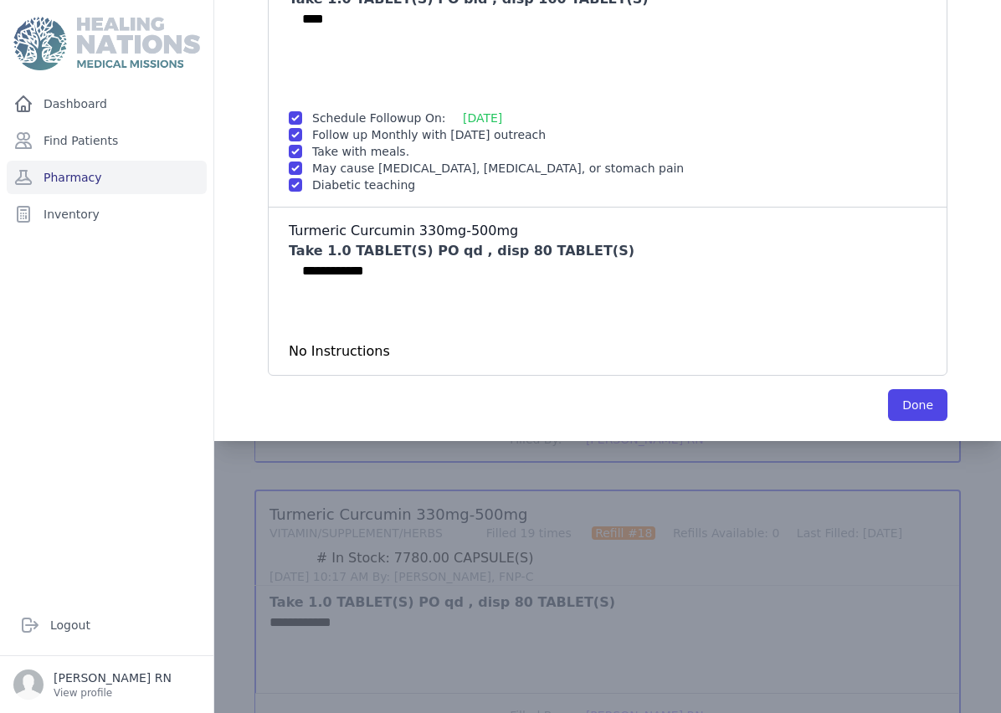
scroll to position [1486, 0]
click at [919, 391] on button "Done" at bounding box center [917, 406] width 59 height 32
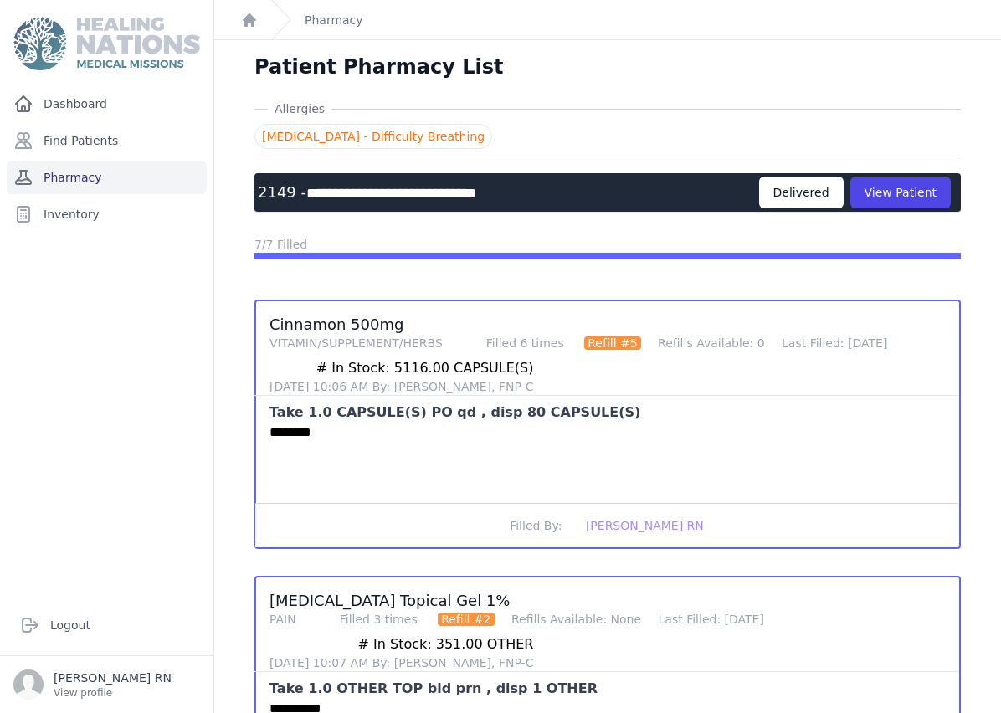
click at [88, 182] on link "Pharmacy" at bounding box center [107, 177] width 200 height 33
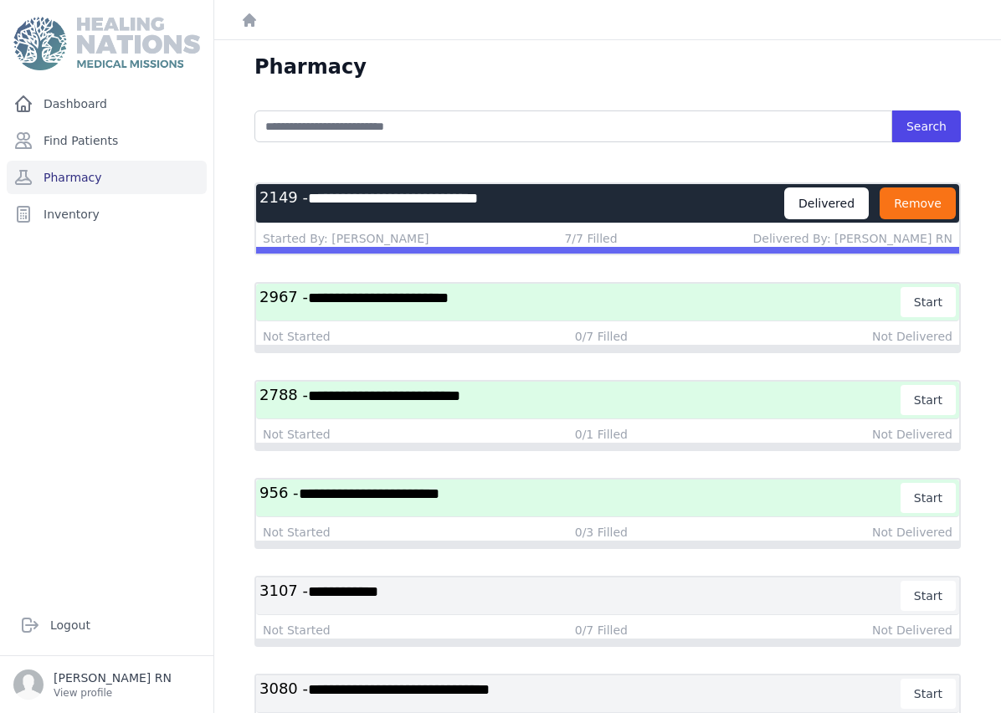
click at [932, 203] on button "Remove" at bounding box center [917, 203] width 76 height 32
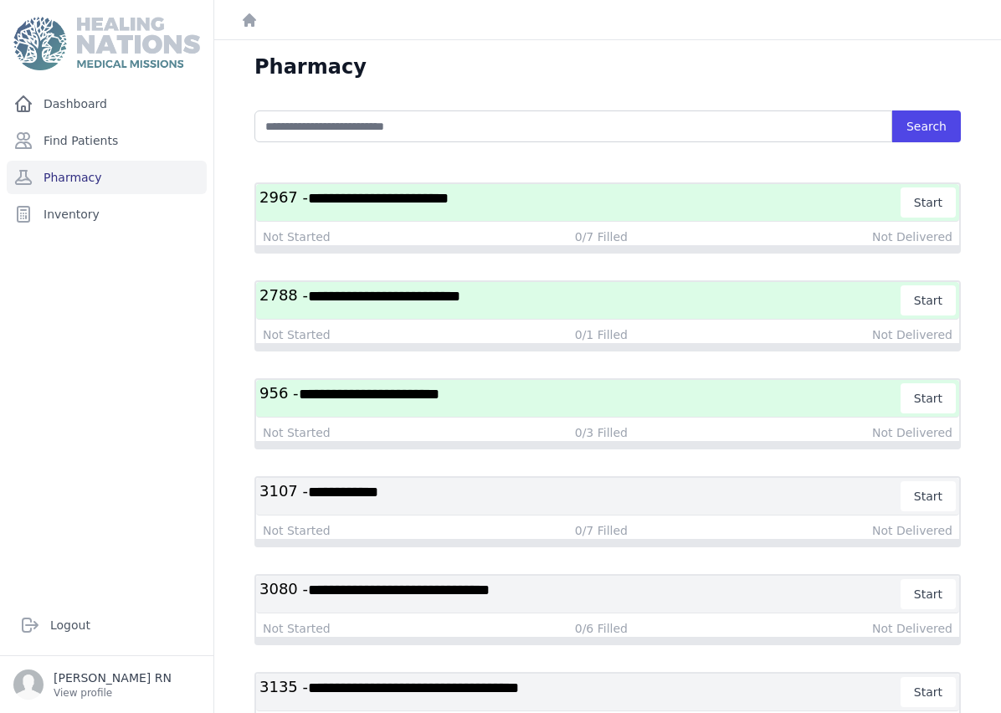
click at [547, 397] on h3 "**********" at bounding box center [580, 398] width 642 height 30
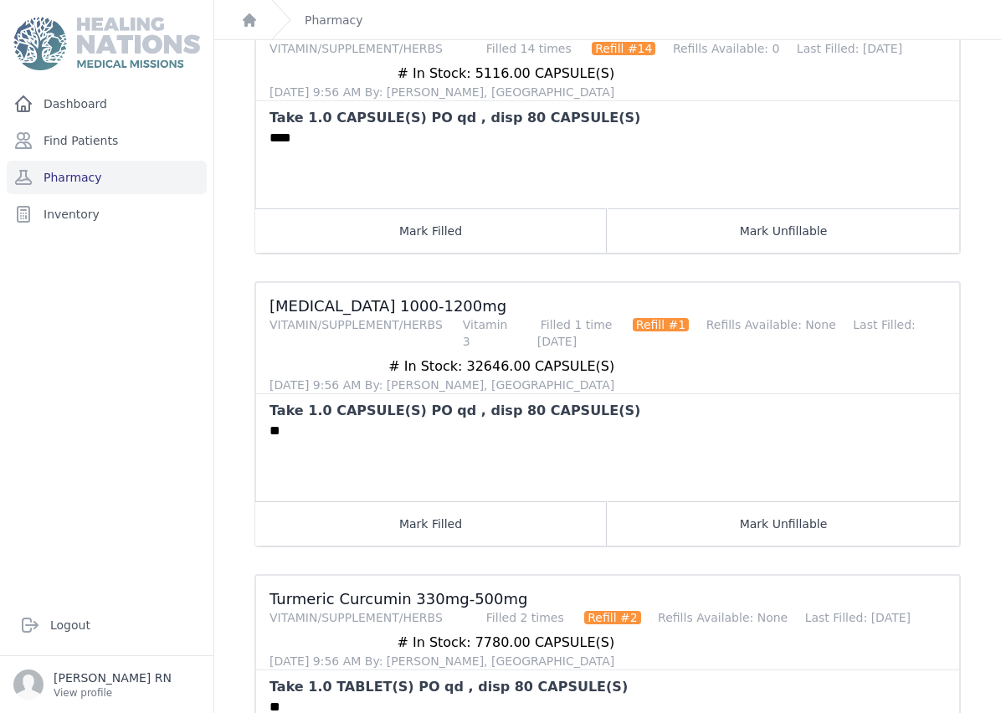
scroll to position [189, 0]
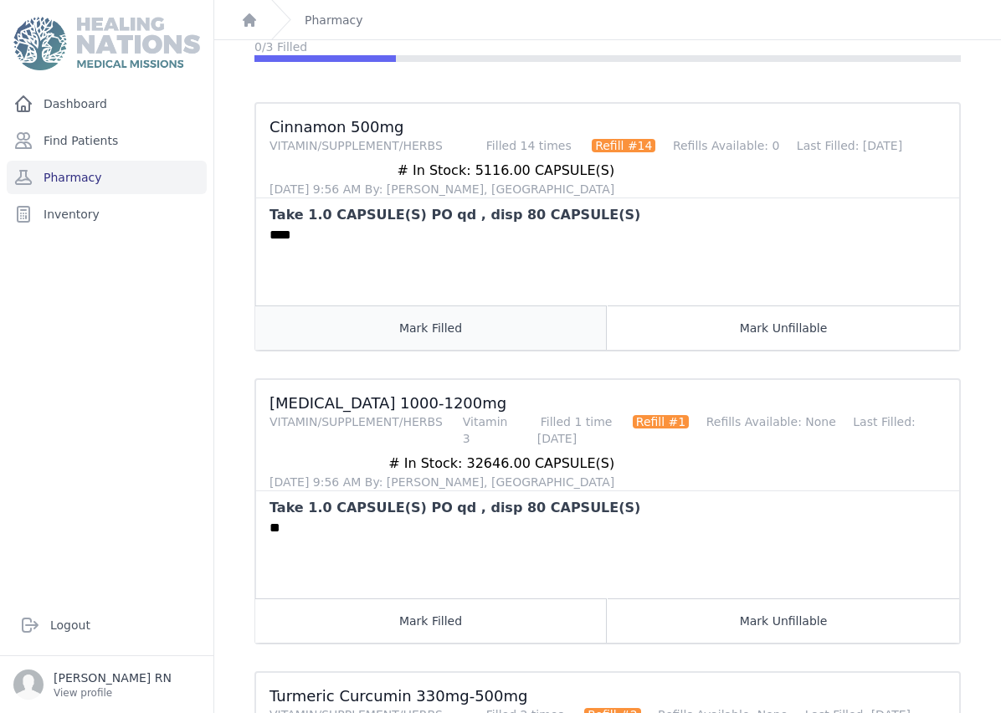
click at [465, 317] on button "Mark Filled" at bounding box center [430, 327] width 351 height 44
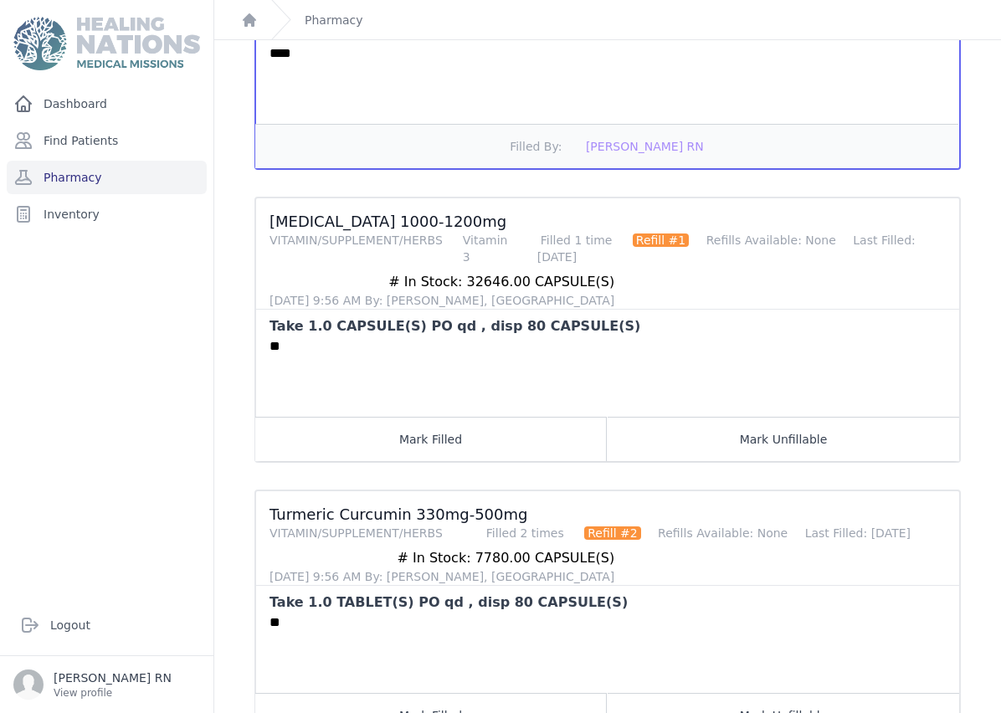
scroll to position [370, 0]
click at [386, 424] on button "Mark Filled" at bounding box center [430, 440] width 351 height 44
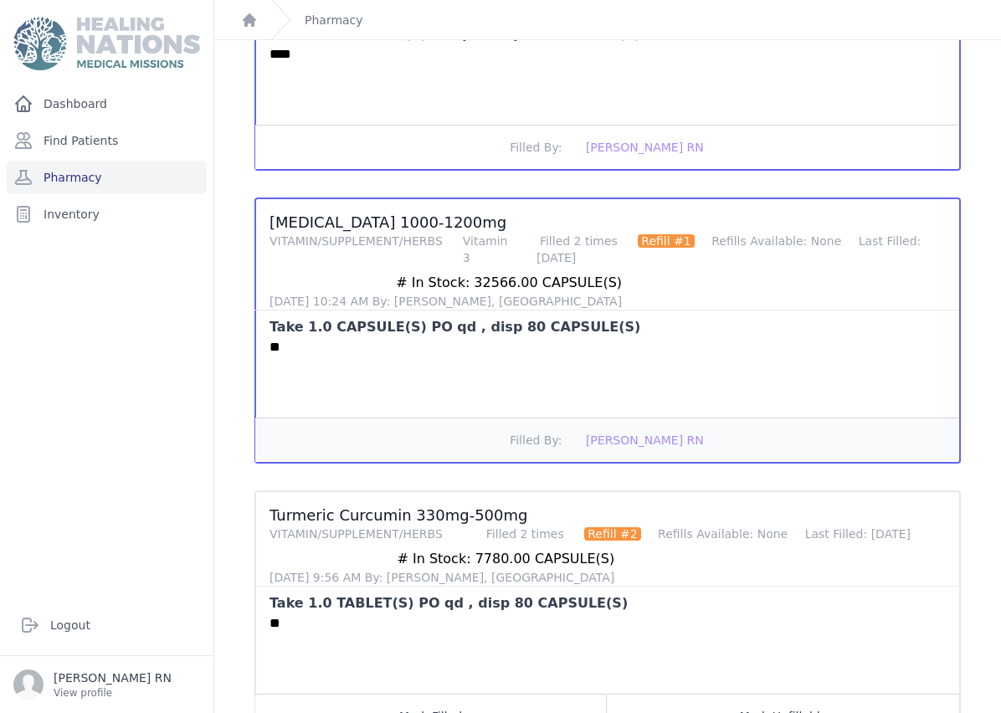
scroll to position [67, 0]
click at [495, 694] on button "Mark Filled" at bounding box center [430, 716] width 351 height 44
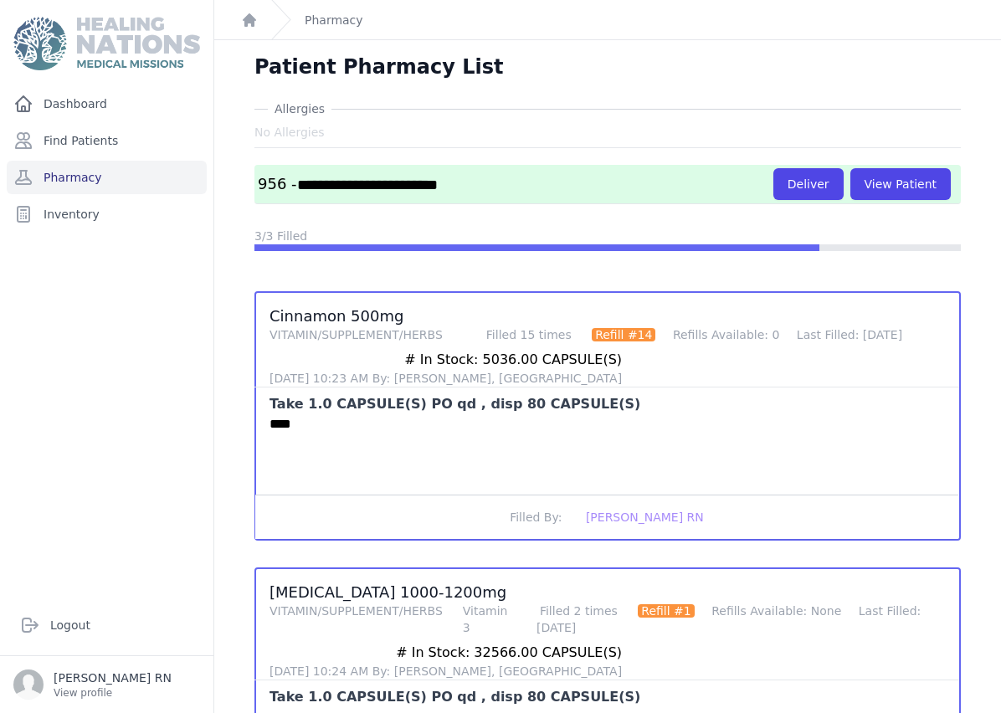
scroll to position [0, 0]
click at [47, 161] on link "Pharmacy" at bounding box center [107, 177] width 200 height 33
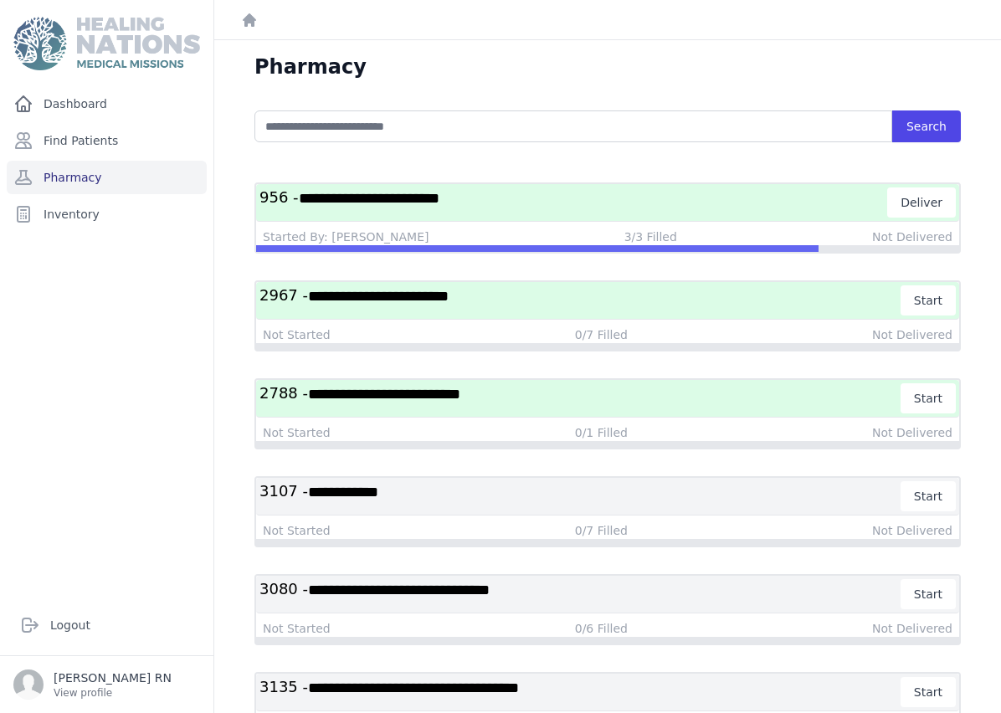
click at [809, 206] on h3 "**********" at bounding box center [573, 202] width 628 height 30
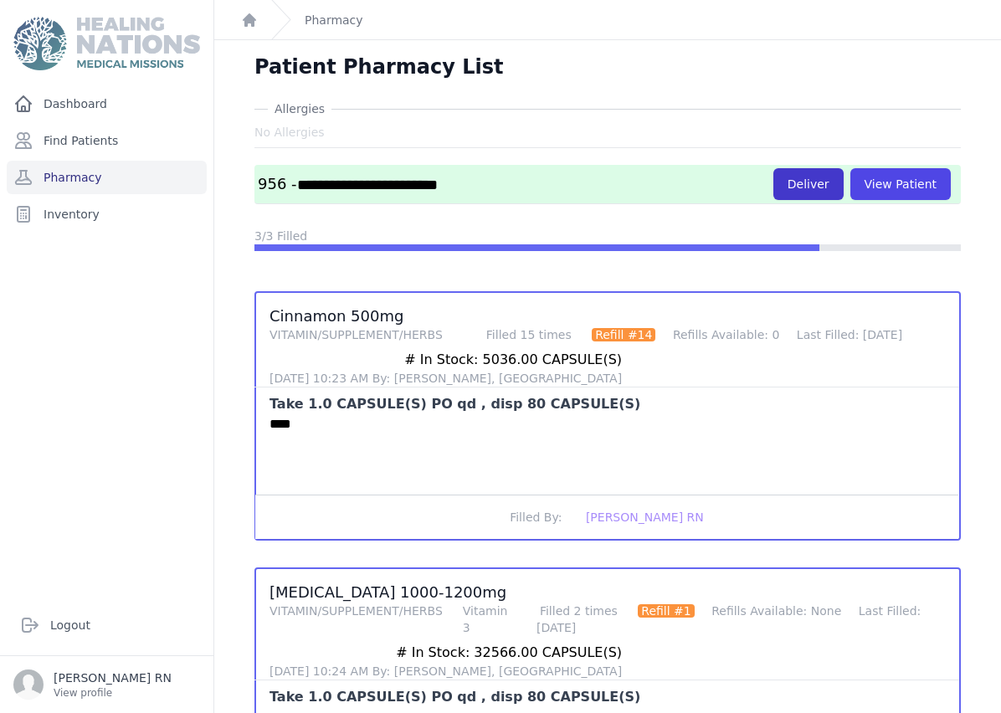
click at [808, 190] on button "Deliver" at bounding box center [808, 184] width 70 height 32
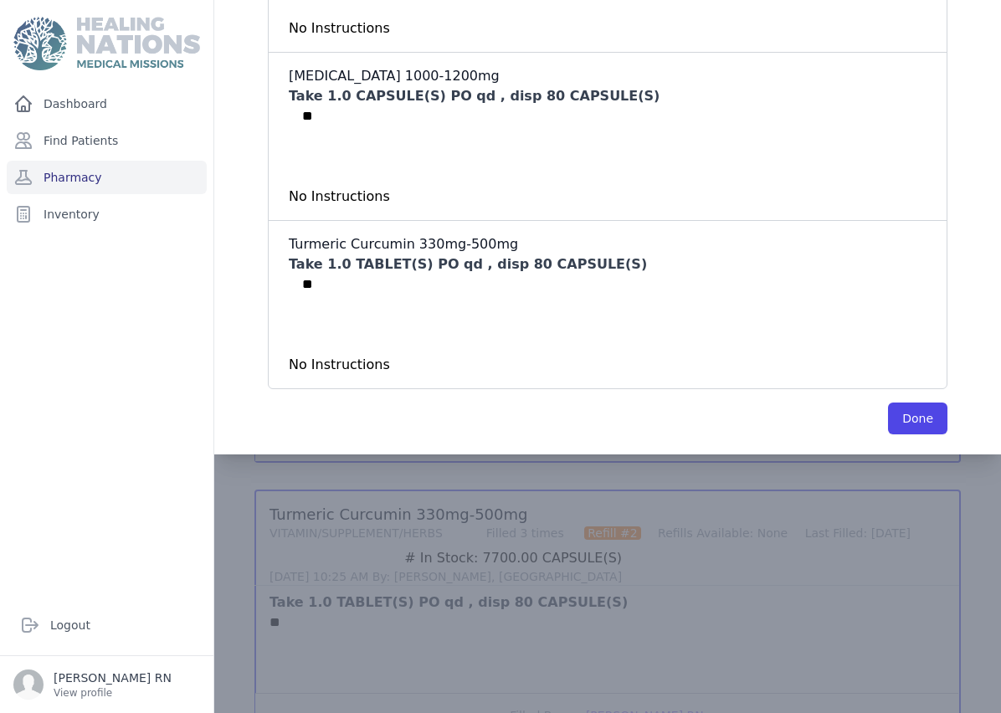
scroll to position [370, 0]
click at [929, 424] on button "Done" at bounding box center [917, 419] width 59 height 32
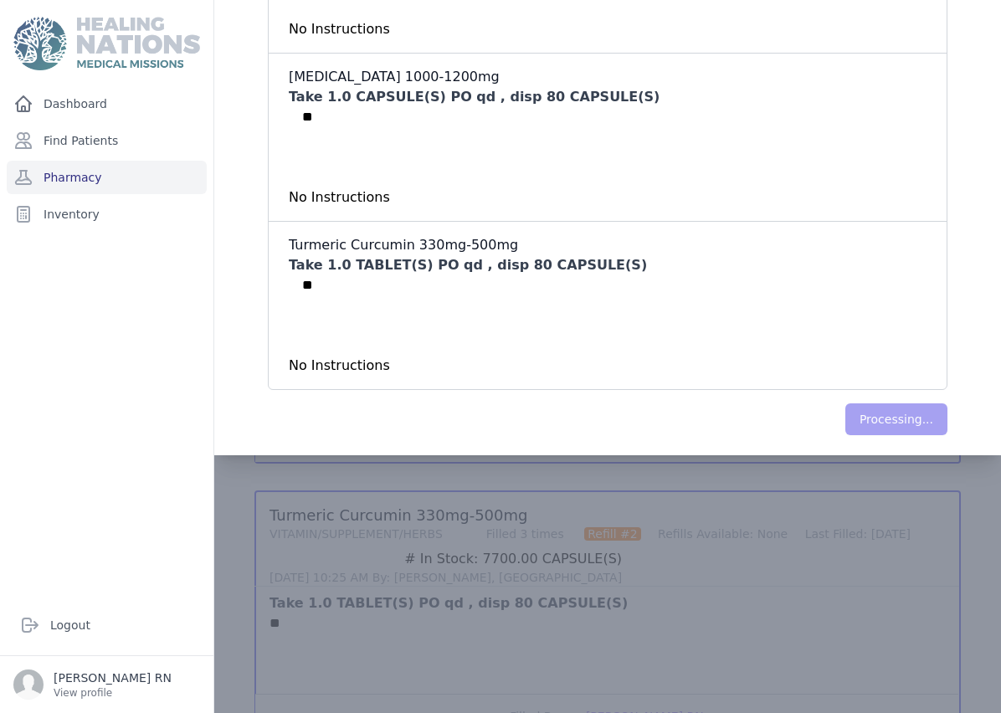
scroll to position [0, 0]
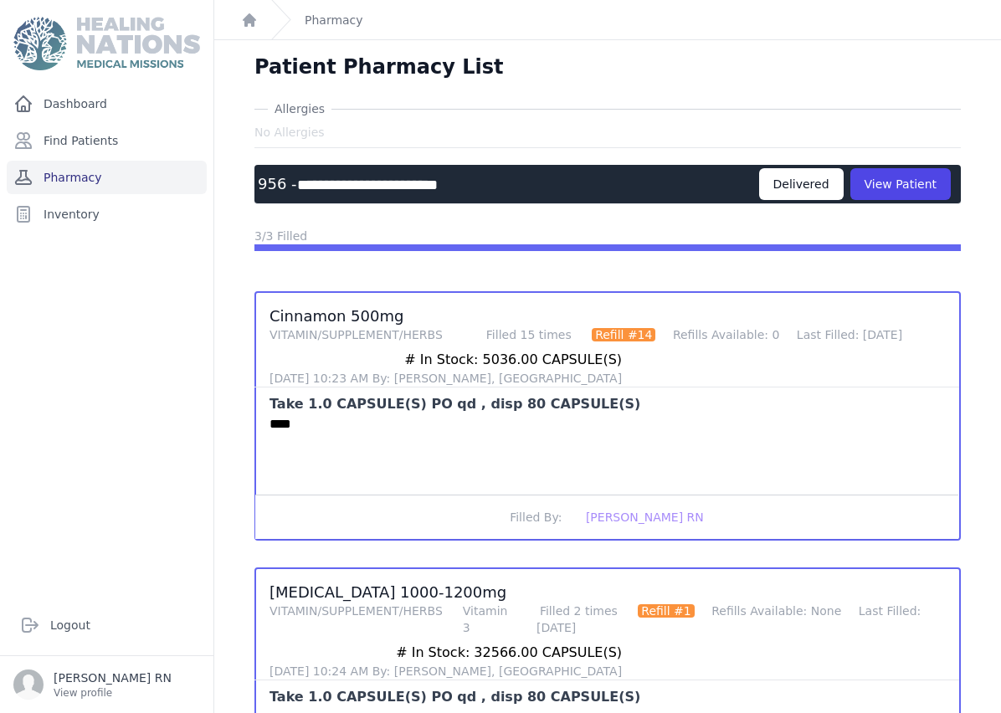
click at [117, 170] on link "Pharmacy" at bounding box center [107, 177] width 200 height 33
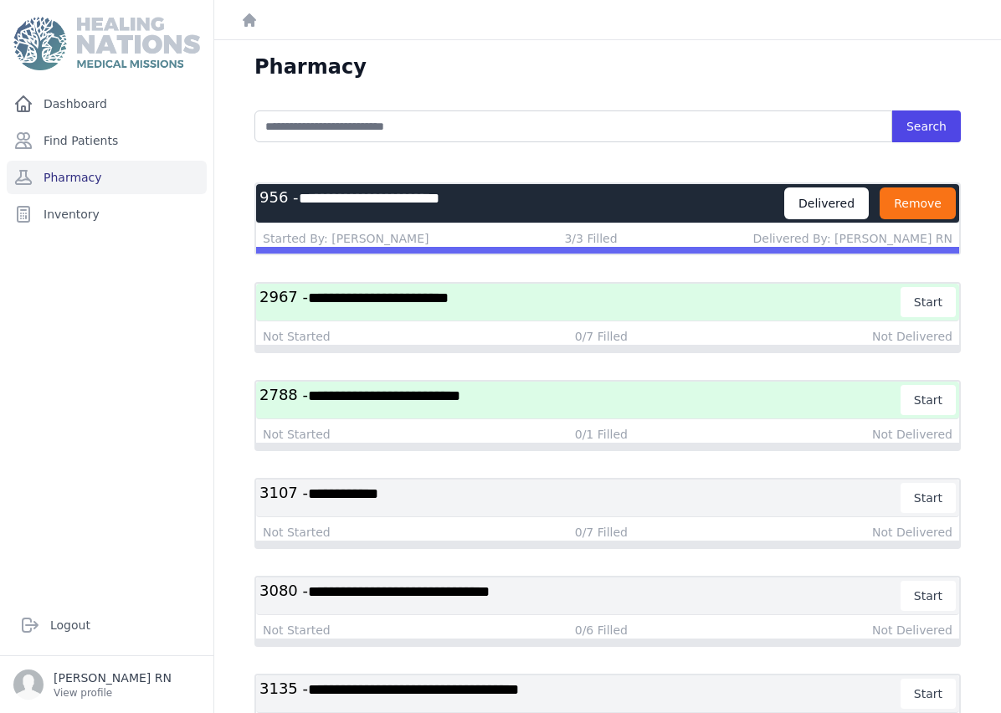
click at [942, 197] on button "Remove" at bounding box center [917, 203] width 76 height 32
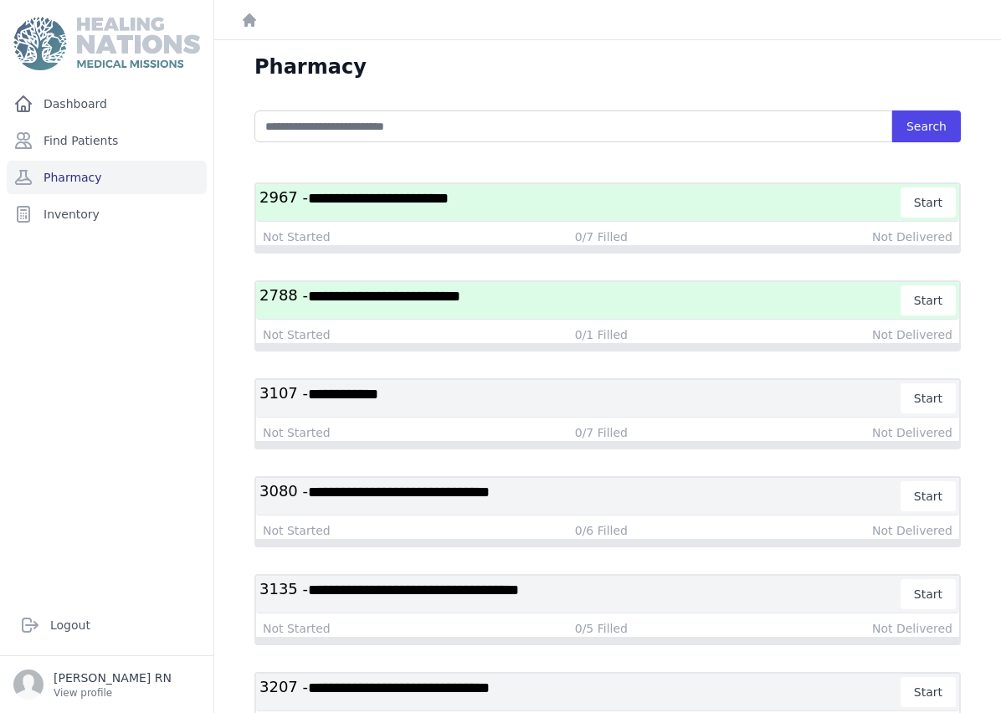
click at [639, 209] on h3 "**********" at bounding box center [580, 202] width 642 height 30
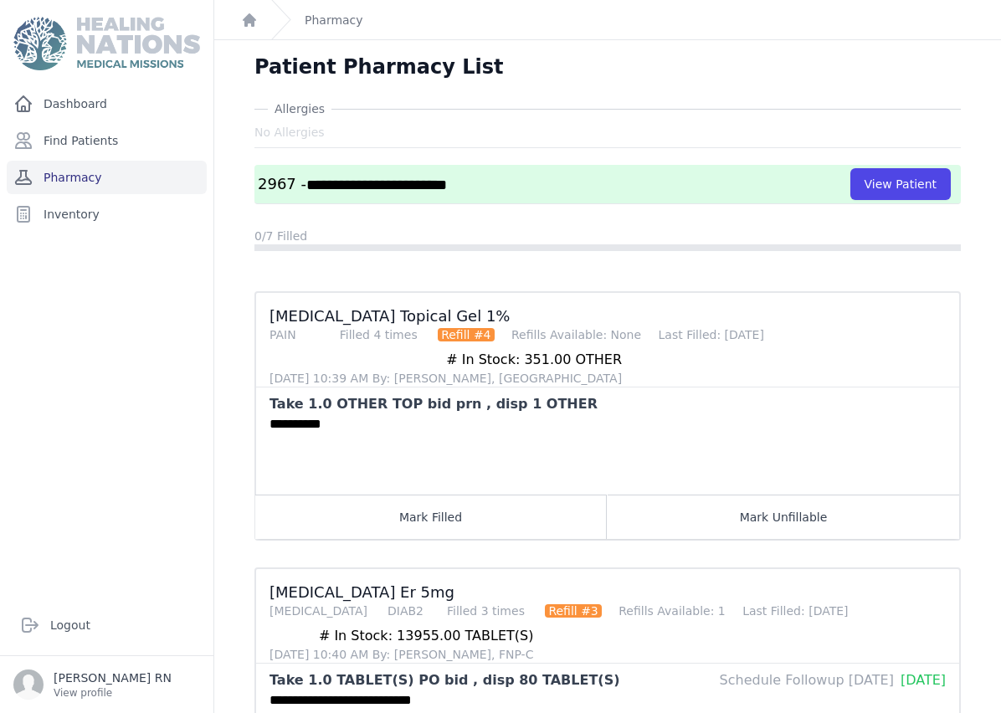
click at [55, 174] on link "Pharmacy" at bounding box center [107, 177] width 200 height 33
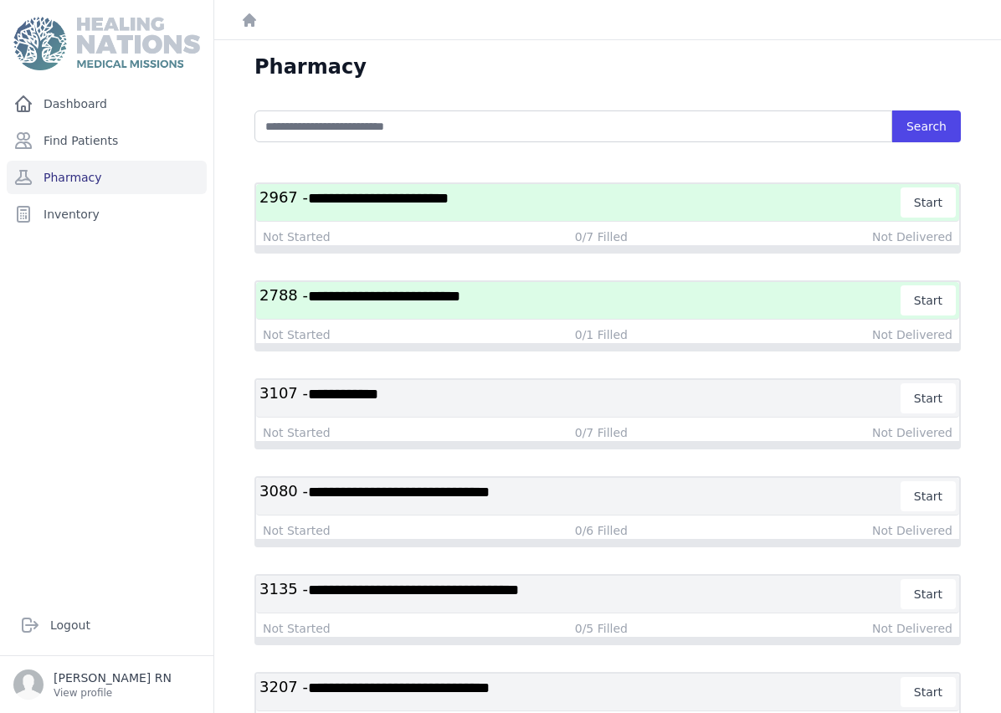
click at [544, 303] on h3 "**********" at bounding box center [580, 300] width 642 height 30
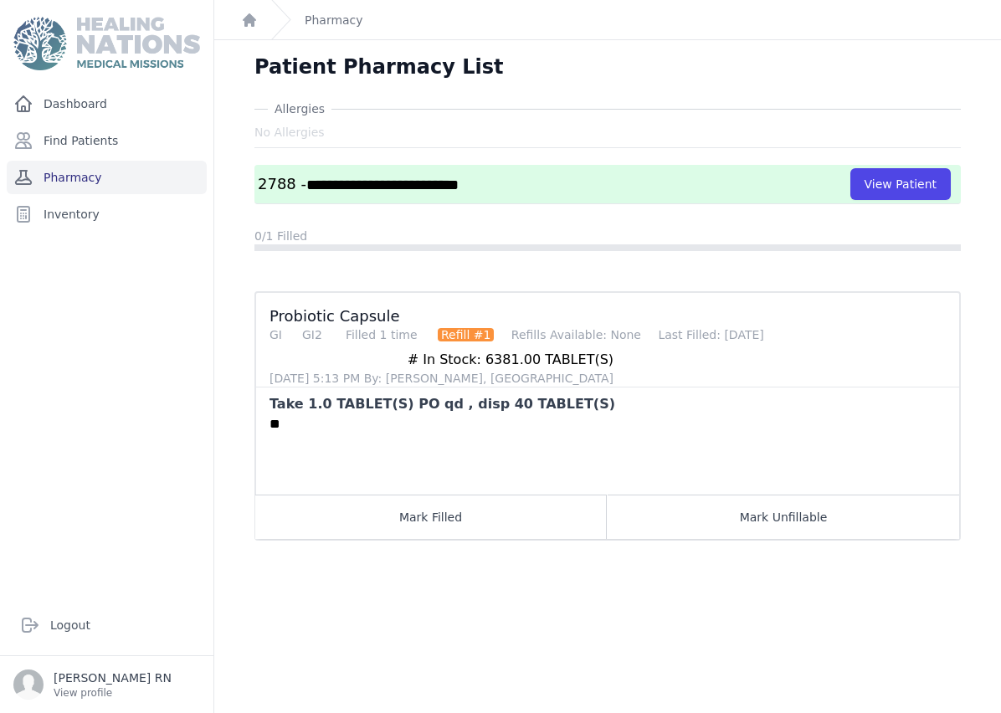
click at [133, 179] on link "Pharmacy" at bounding box center [107, 177] width 200 height 33
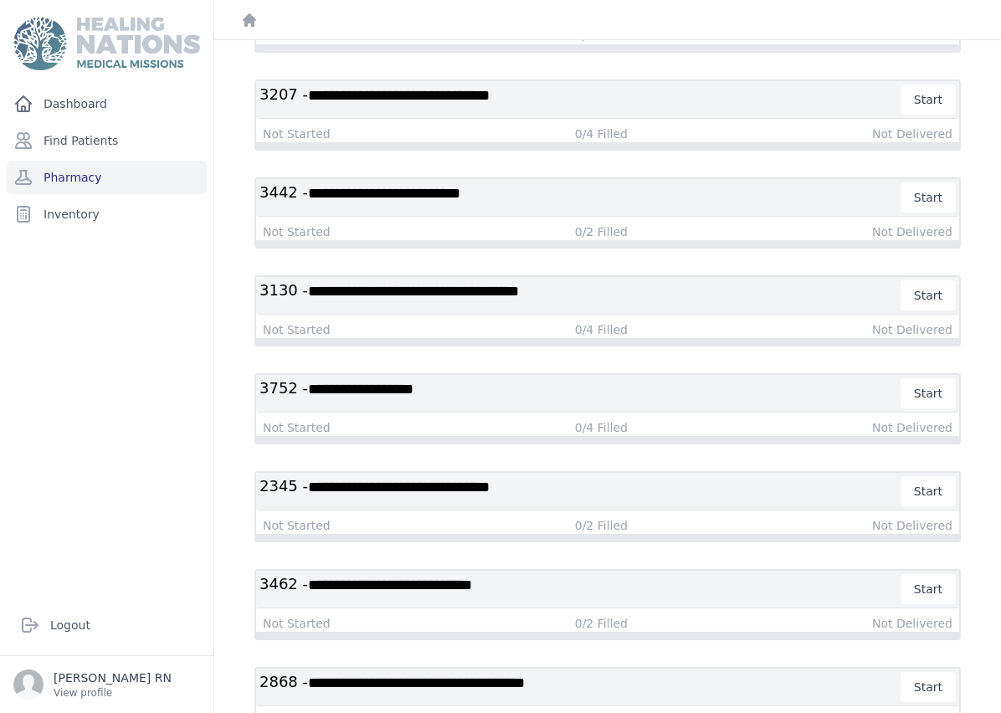
scroll to position [591, 0]
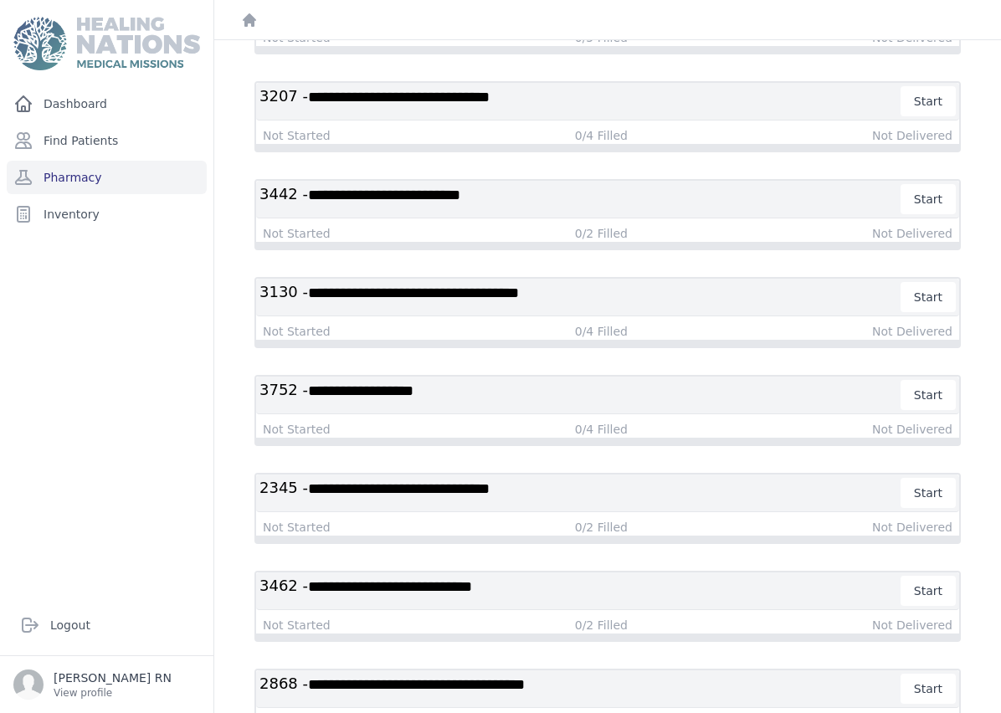
click at [710, 496] on h3 "**********" at bounding box center [580, 493] width 642 height 30
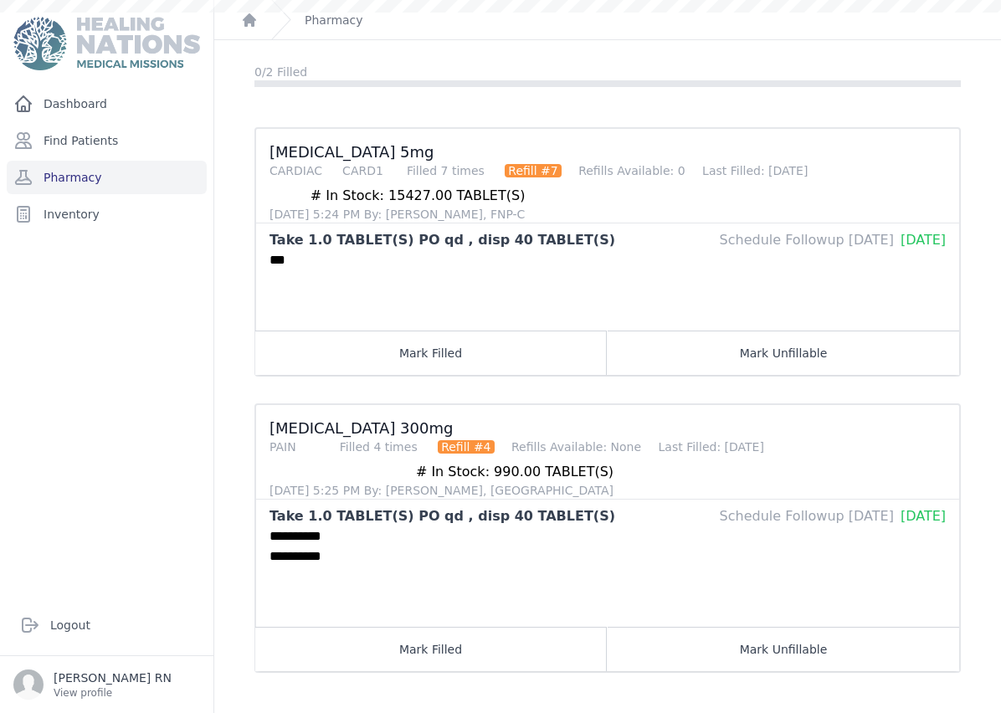
scroll to position [105, 0]
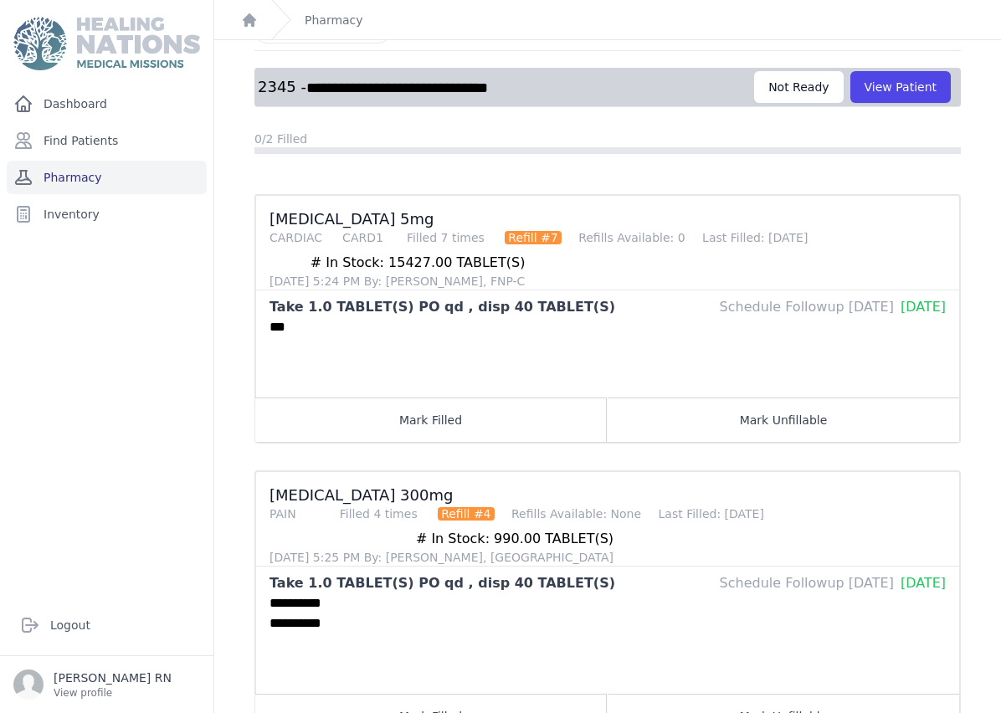
click at [153, 174] on link "Pharmacy" at bounding box center [107, 177] width 200 height 33
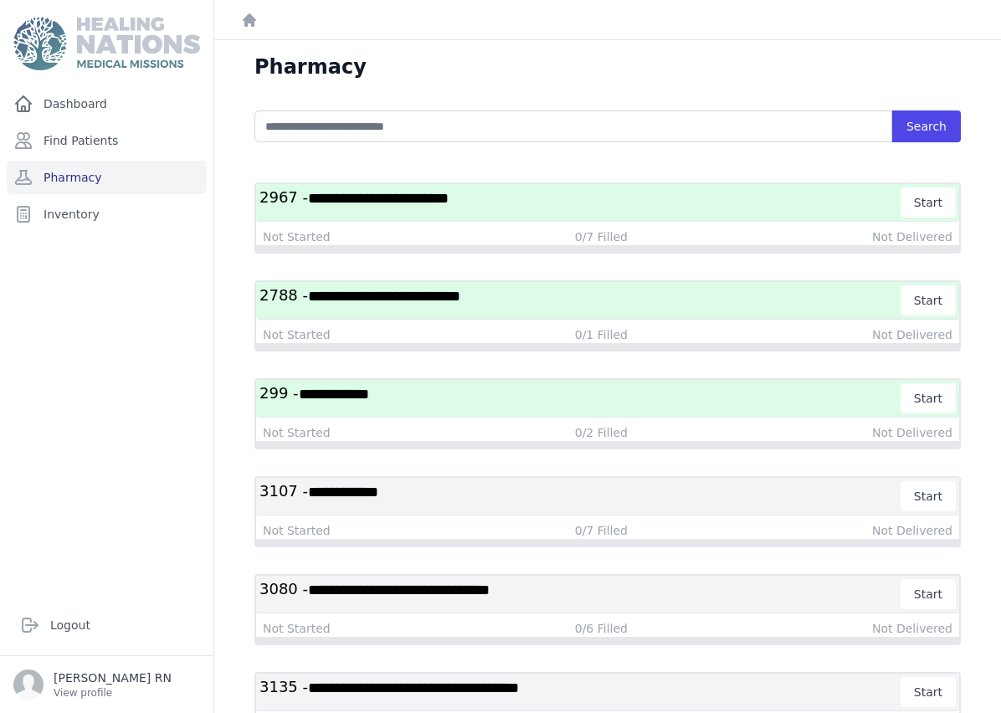
click at [424, 387] on h3 "**********" at bounding box center [580, 398] width 642 height 30
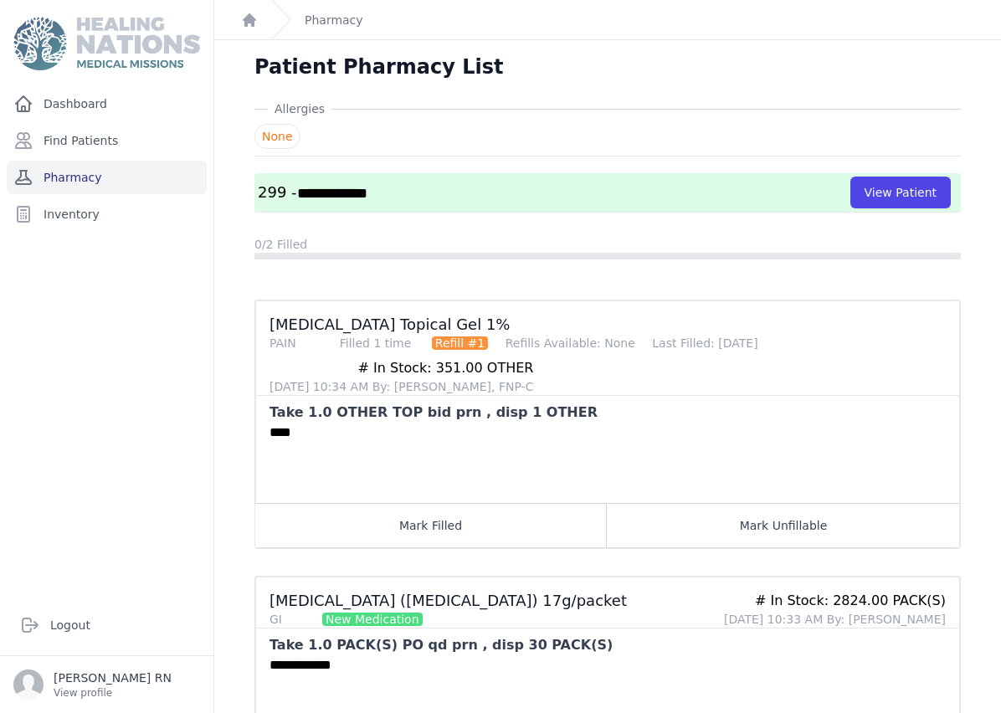
click at [102, 188] on link "Pharmacy" at bounding box center [107, 177] width 200 height 33
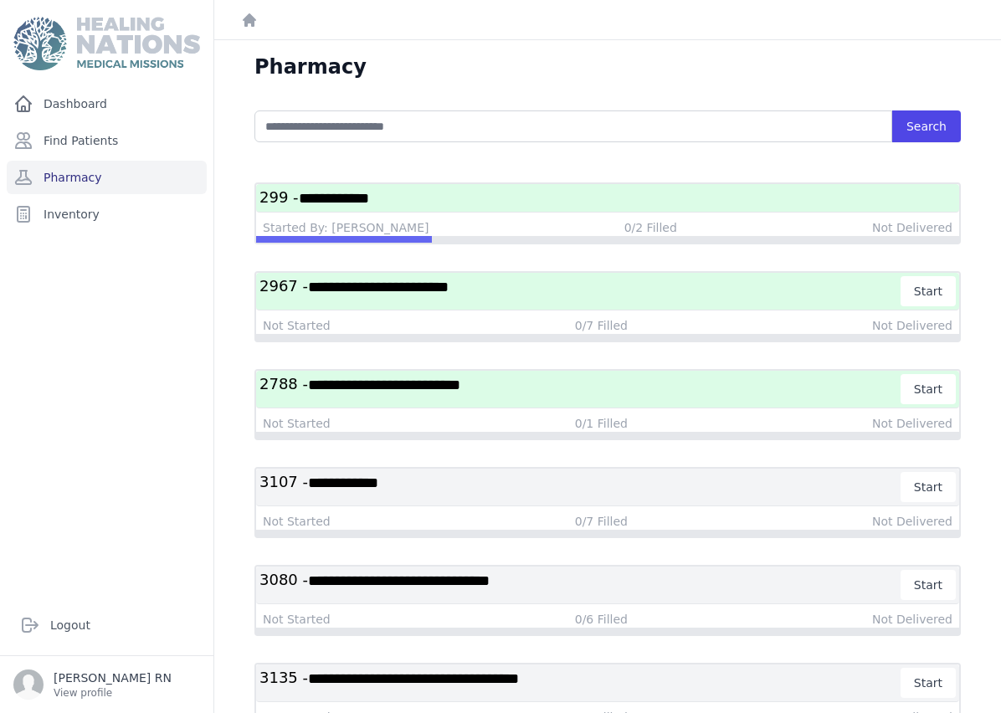
click at [552, 191] on h3 "**********" at bounding box center [607, 197] width 696 height 21
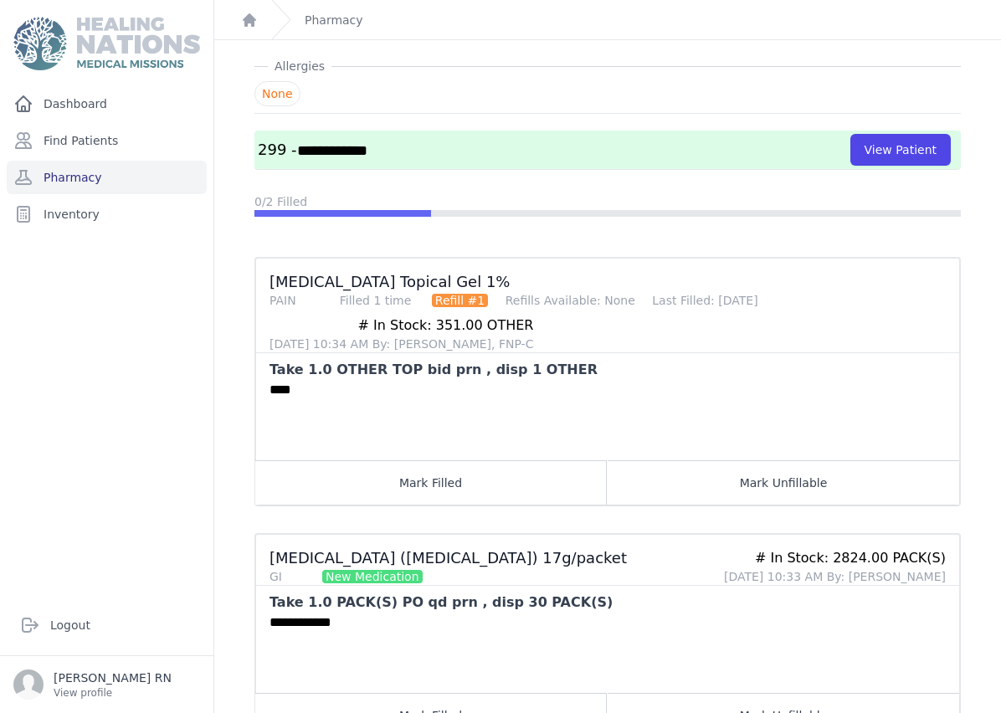
scroll to position [42, 0]
click at [528, 486] on button "Mark Filled" at bounding box center [430, 483] width 351 height 44
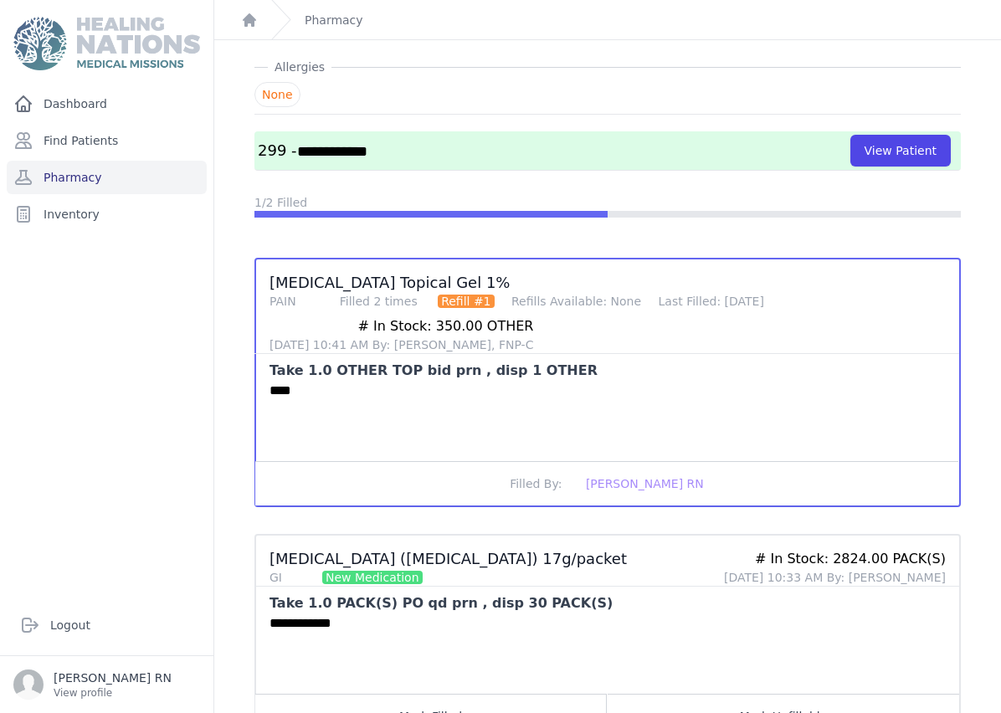
scroll to position [67, 0]
click at [424, 694] on button "Mark Filled" at bounding box center [430, 716] width 351 height 44
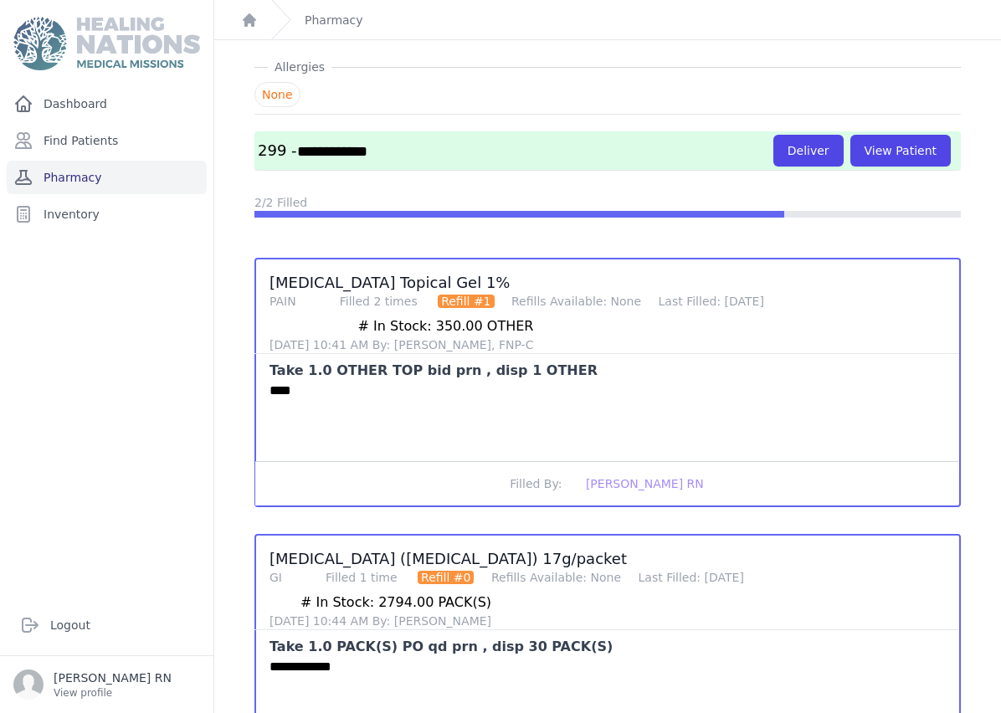
click at [81, 161] on link "Pharmacy" at bounding box center [107, 177] width 200 height 33
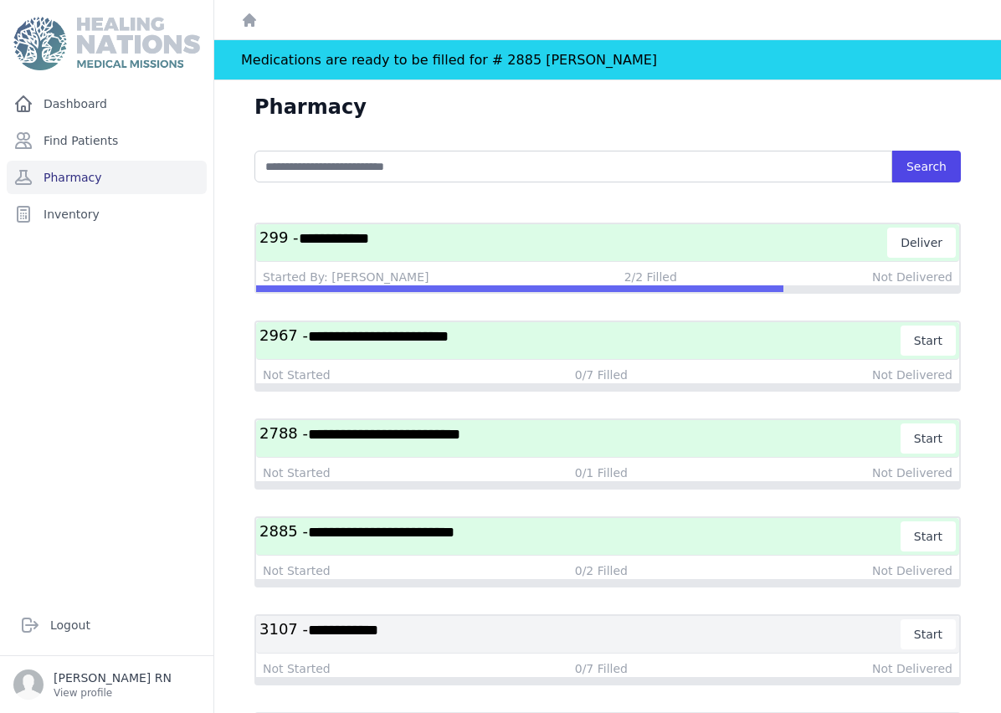
click at [481, 244] on h3 "**********" at bounding box center [573, 243] width 628 height 30
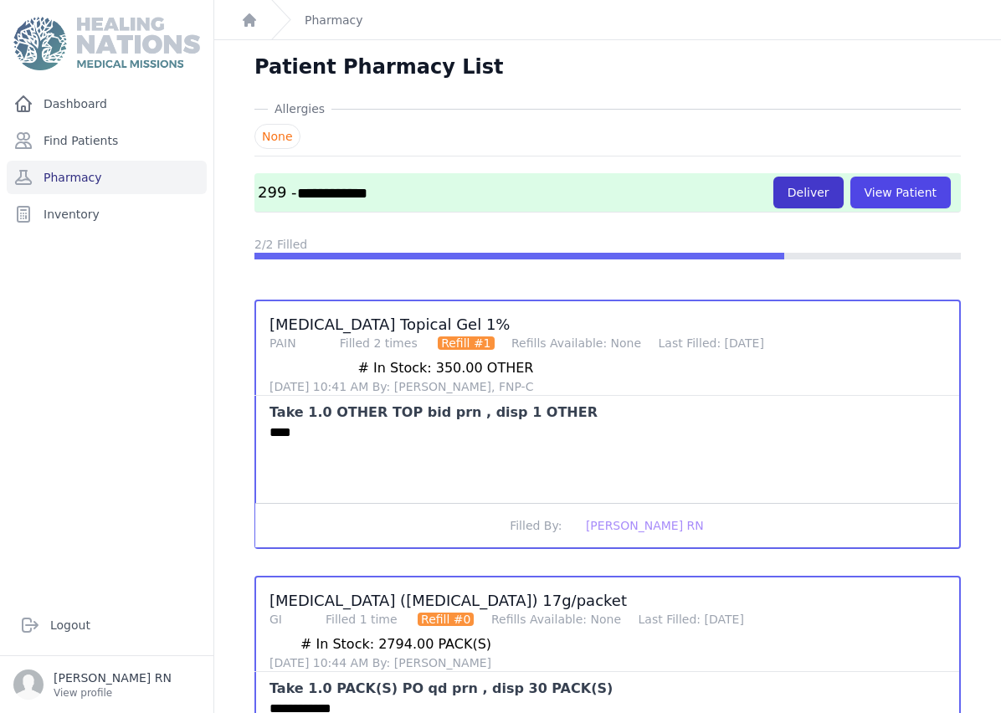
click at [823, 193] on button "Deliver" at bounding box center [808, 193] width 70 height 32
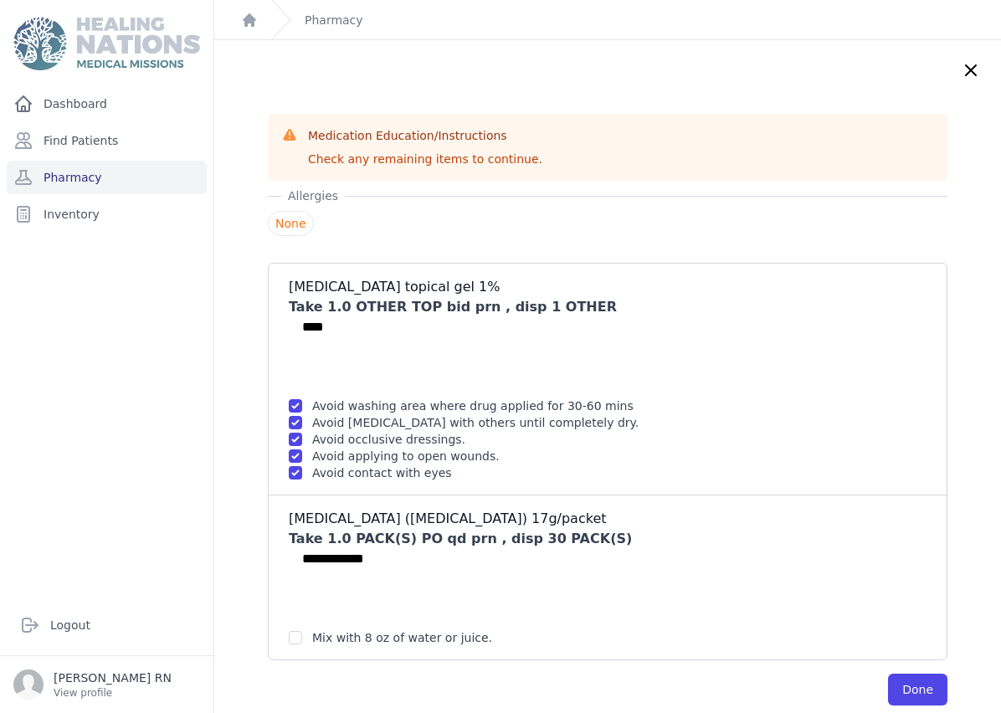
click at [289, 413] on input "checkbox" at bounding box center [295, 405] width 13 height 13
checkbox input "true"
click at [907, 696] on button "Done" at bounding box center [917, 690] width 59 height 32
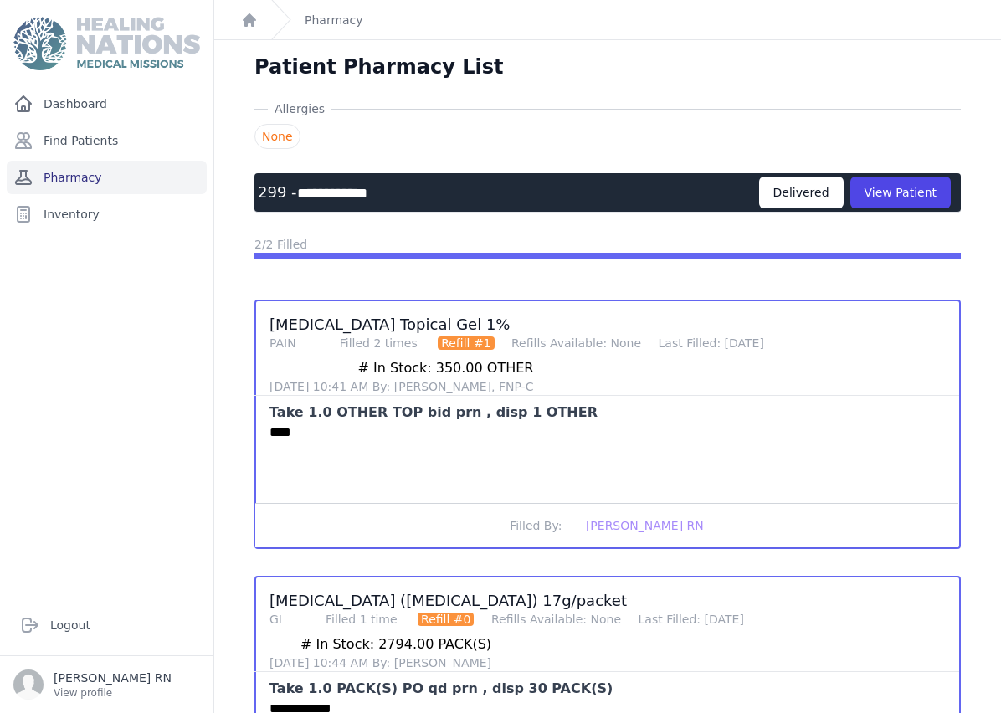
click at [47, 182] on link "Pharmacy" at bounding box center [107, 177] width 200 height 33
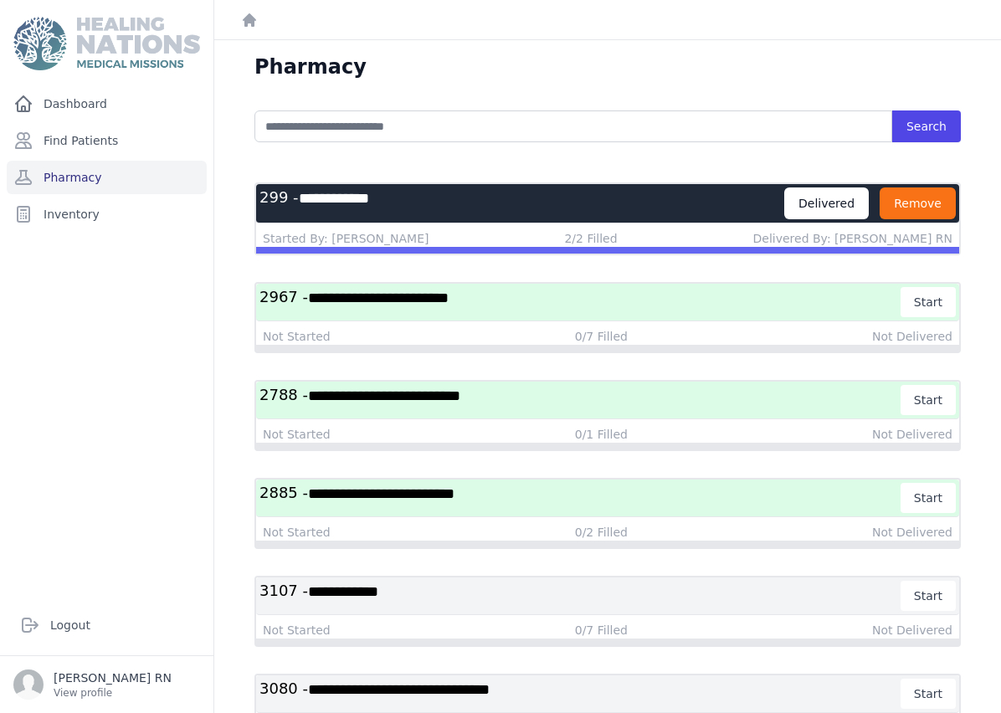
click at [931, 204] on button "Remove" at bounding box center [917, 203] width 76 height 32
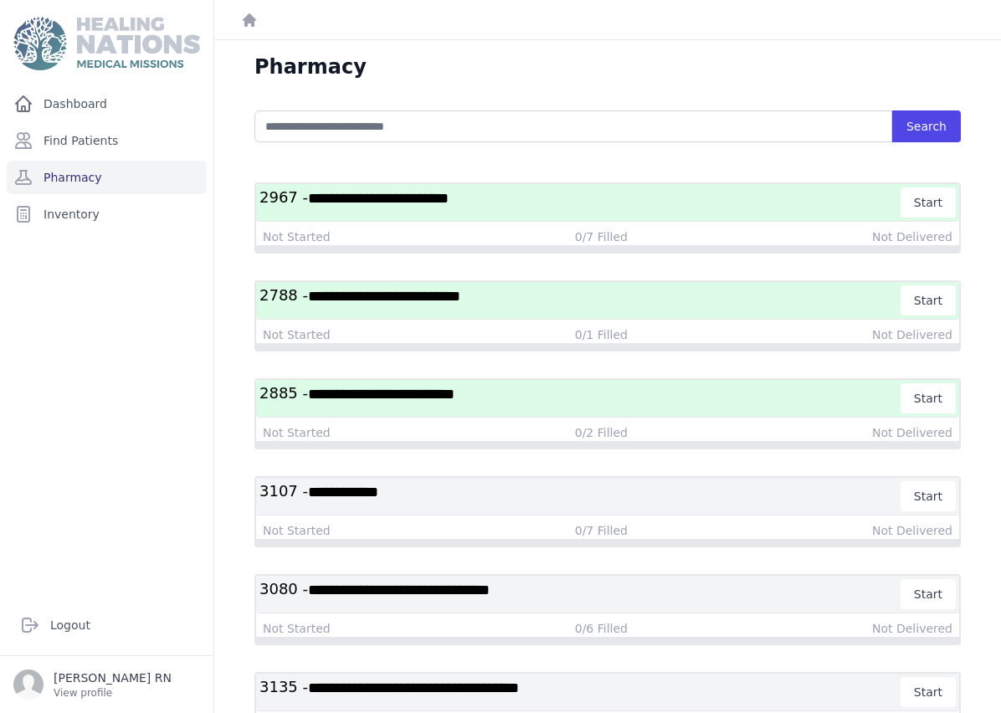
click at [442, 408] on h3 "**********" at bounding box center [580, 398] width 642 height 30
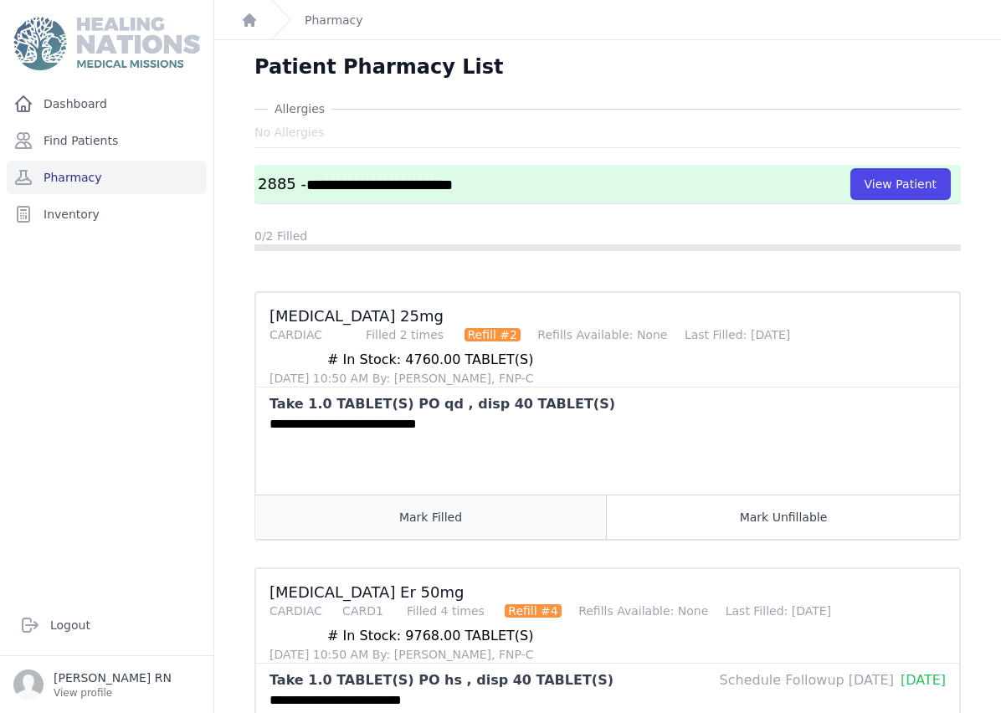
click at [460, 524] on button "Mark Filled" at bounding box center [430, 517] width 351 height 44
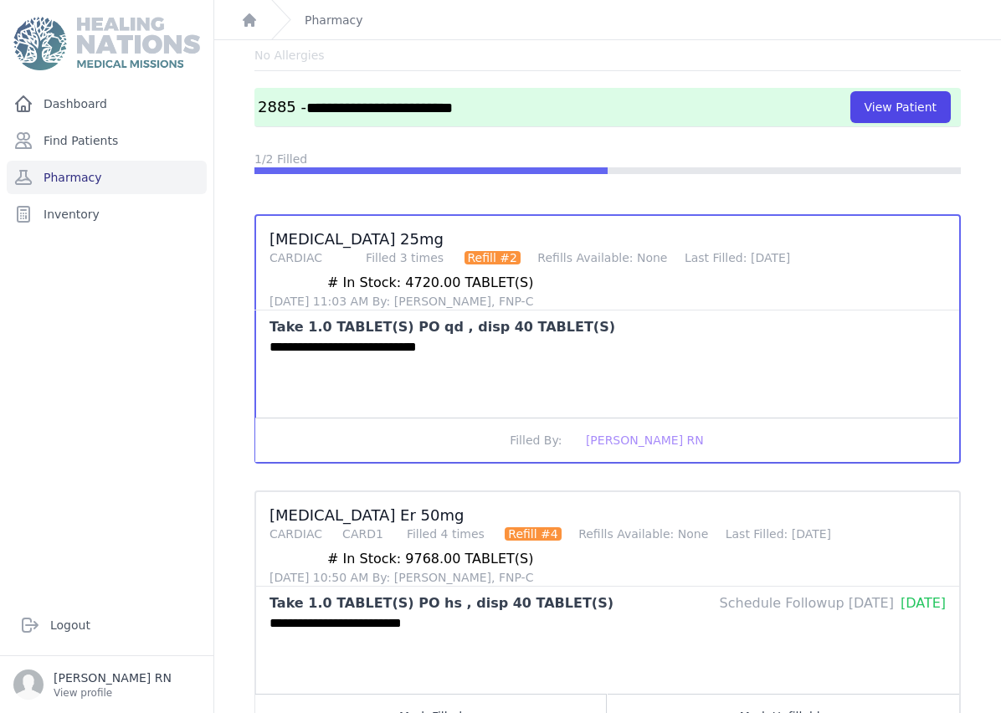
scroll to position [67, 0]
click at [438, 694] on button "Mark Filled" at bounding box center [430, 716] width 351 height 44
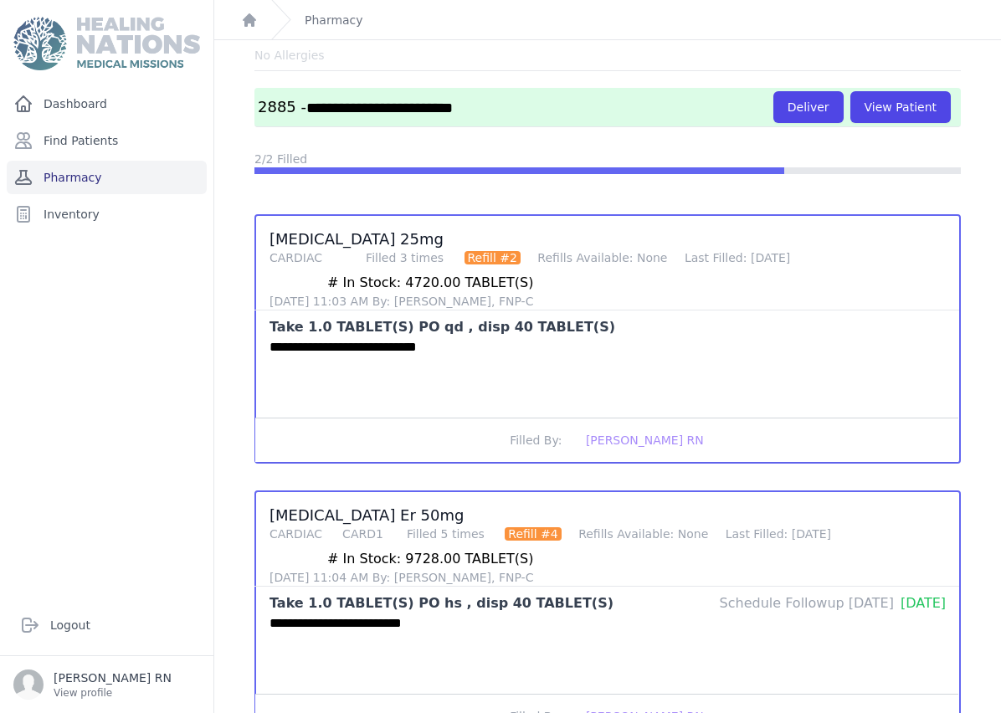
click at [67, 161] on link "Pharmacy" at bounding box center [107, 177] width 200 height 33
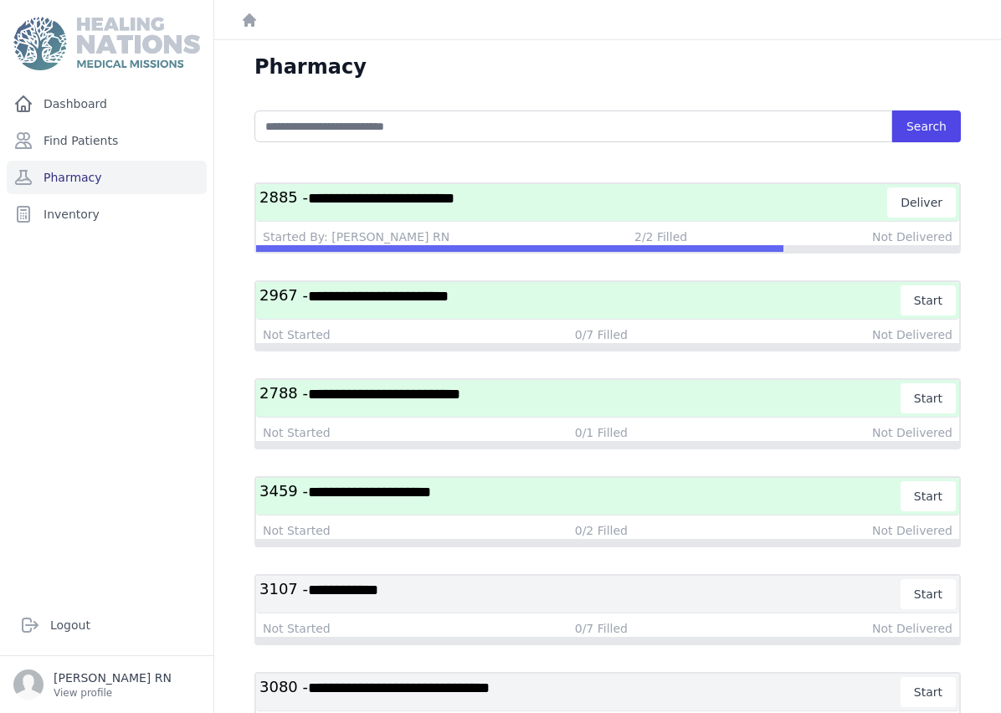
click at [562, 207] on h3 "**********" at bounding box center [573, 202] width 628 height 30
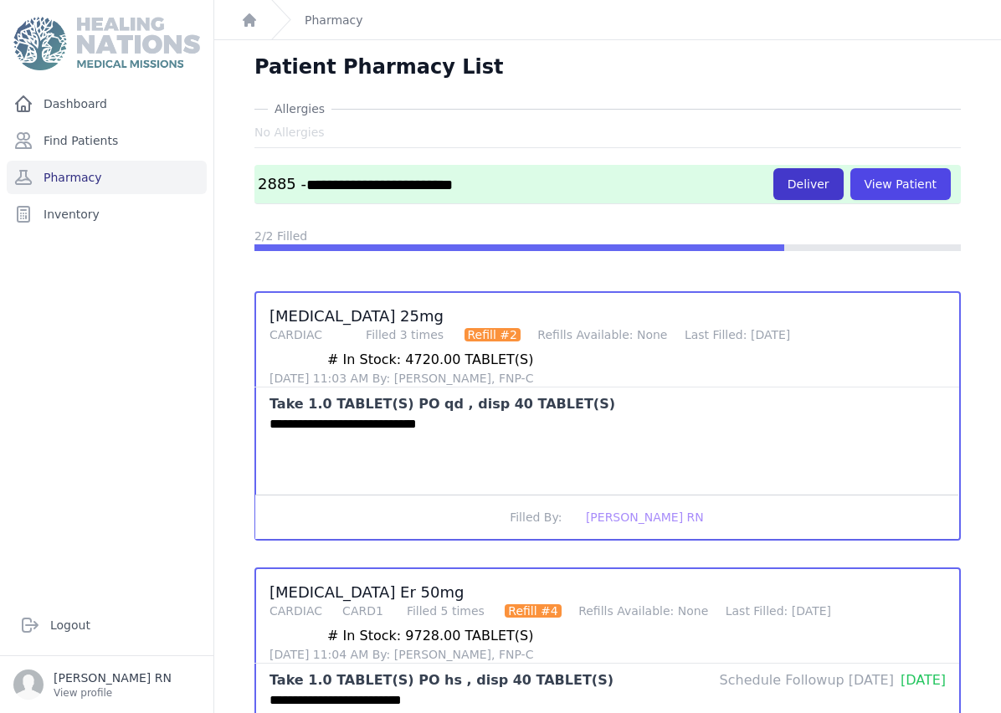
click at [823, 192] on button "Deliver" at bounding box center [808, 184] width 70 height 32
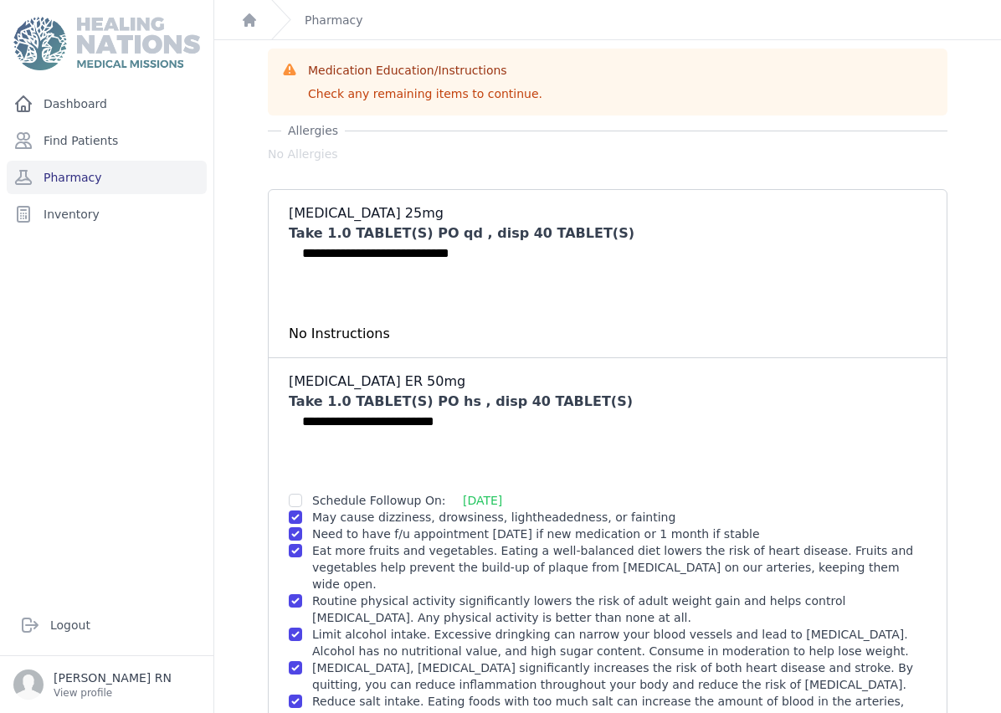
scroll to position [64, 0]
click at [292, 504] on input "checkbox" at bounding box center [295, 501] width 13 height 13
checkbox input "true"
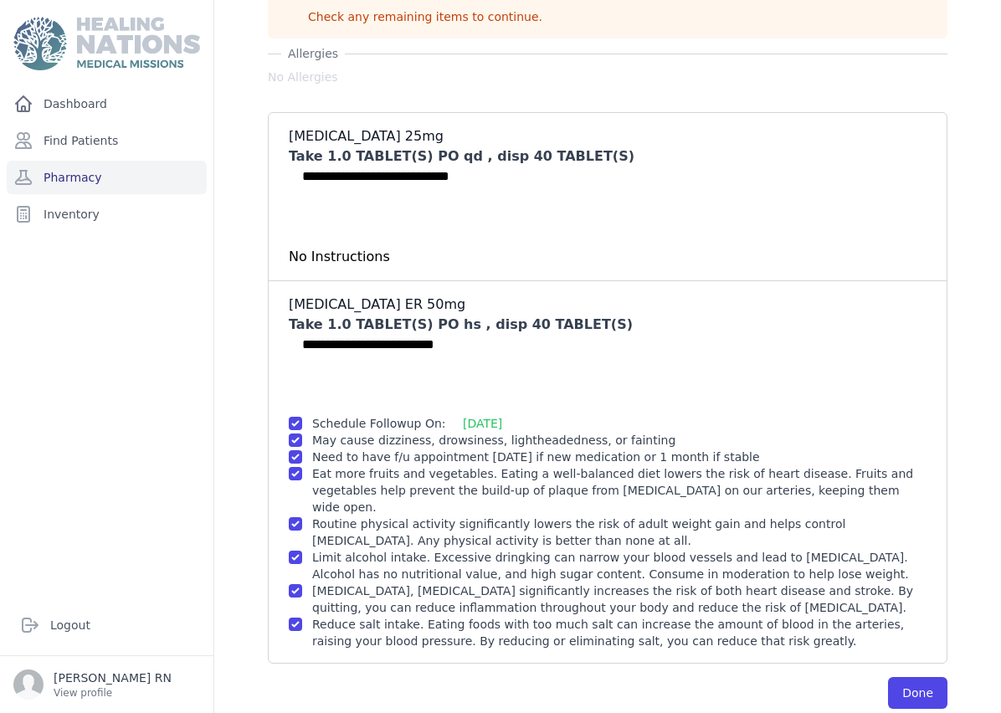
scroll to position [77, 0]
click at [928, 679] on button "Done" at bounding box center [917, 694] width 59 height 32
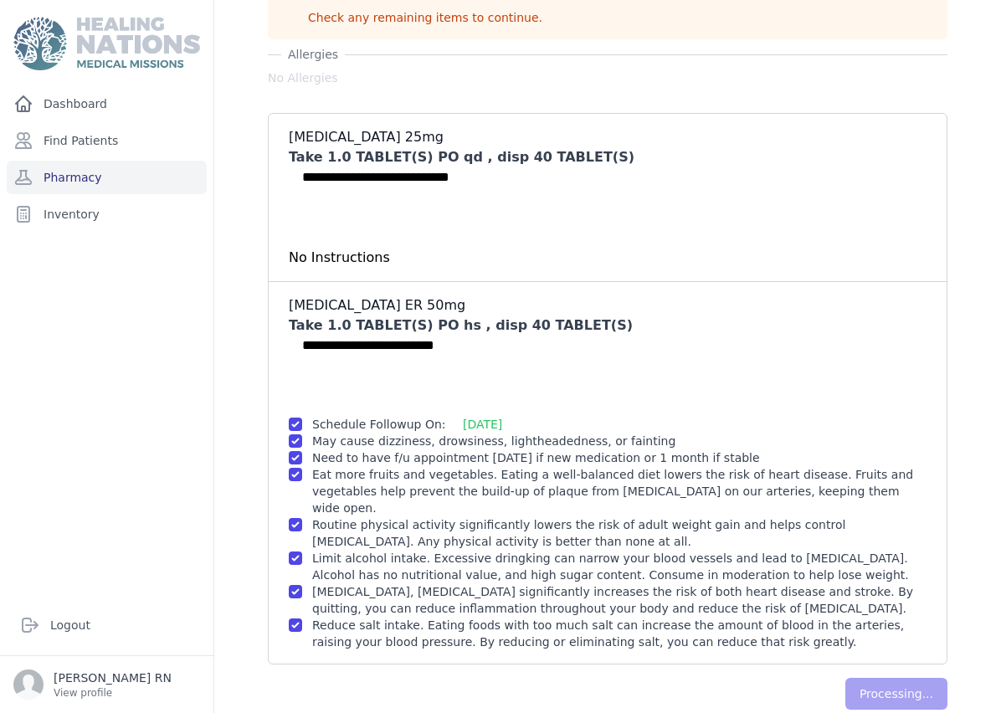
scroll to position [0, 0]
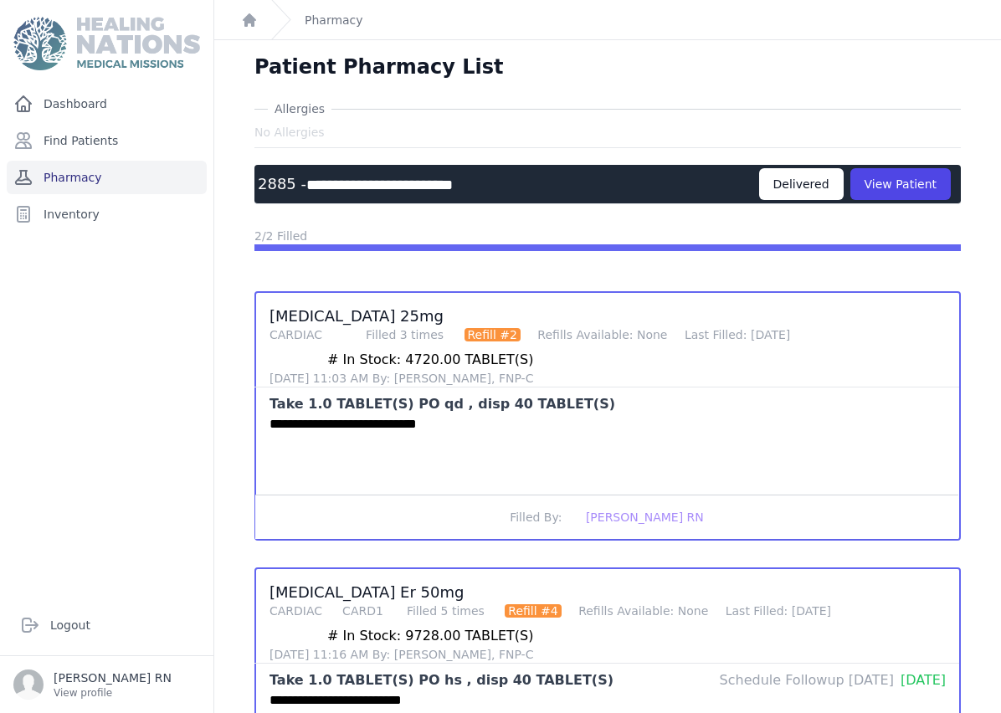
click at [157, 187] on link "Pharmacy" at bounding box center [107, 177] width 200 height 33
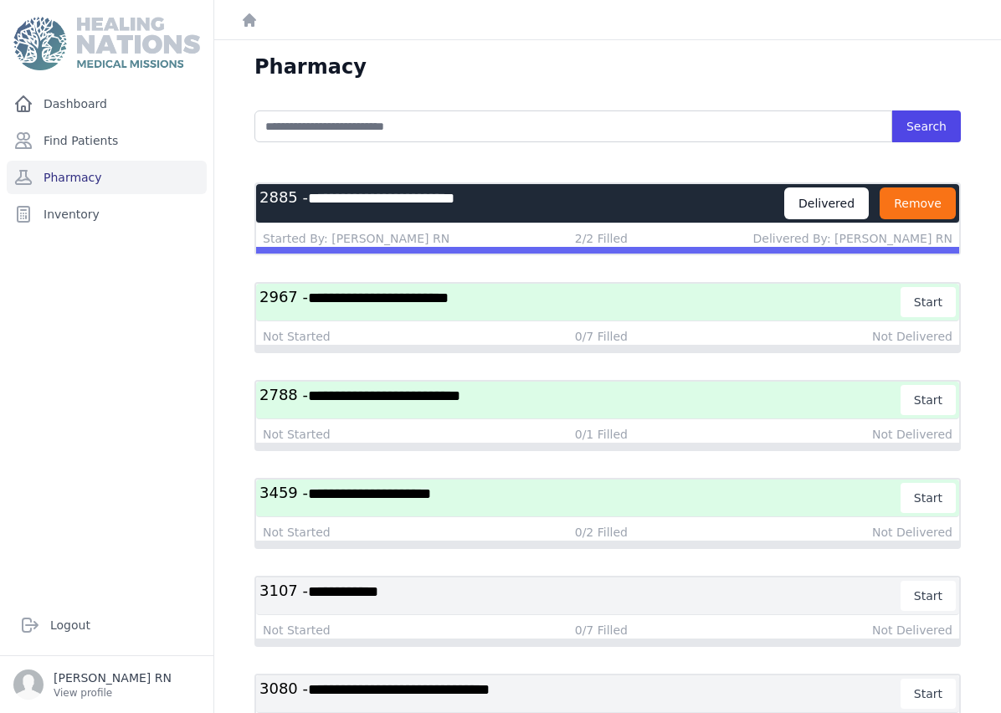
click at [908, 213] on button "Remove" at bounding box center [917, 203] width 76 height 32
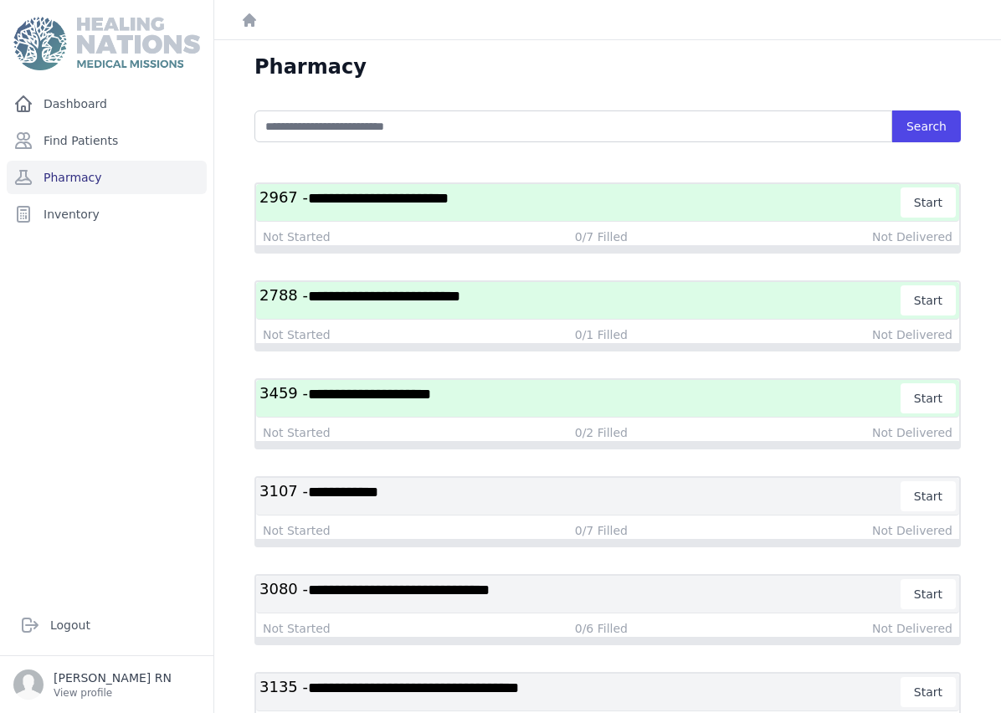
click at [517, 408] on h3 "**********" at bounding box center [580, 398] width 642 height 30
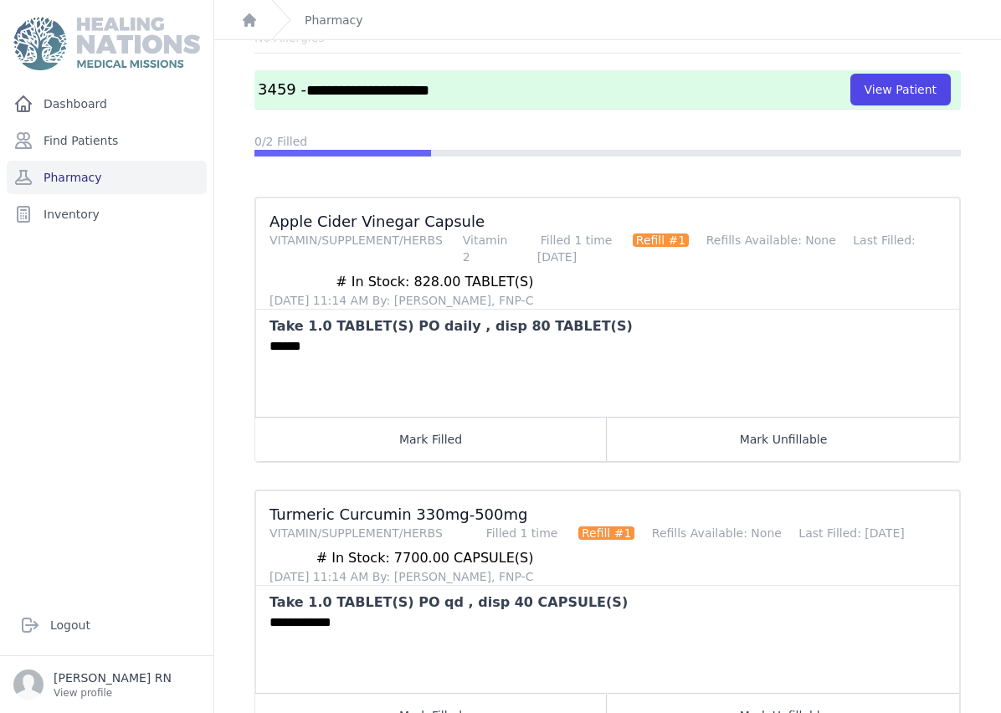
scroll to position [94, 0]
click at [907, 74] on button "View Patient" at bounding box center [900, 90] width 100 height 32
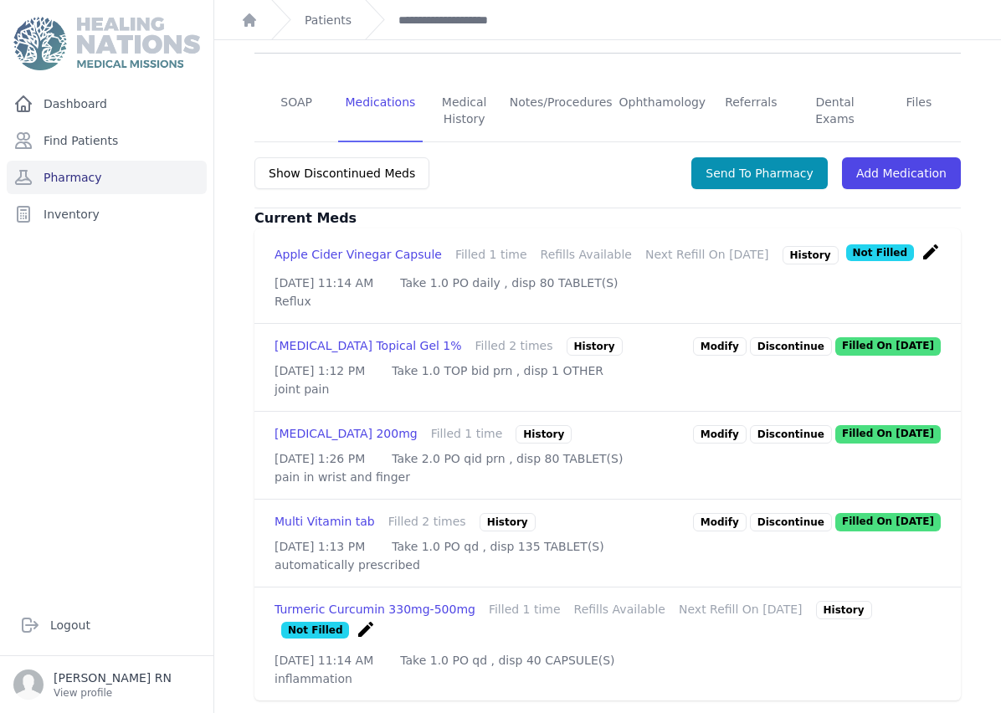
scroll to position [326, 0]
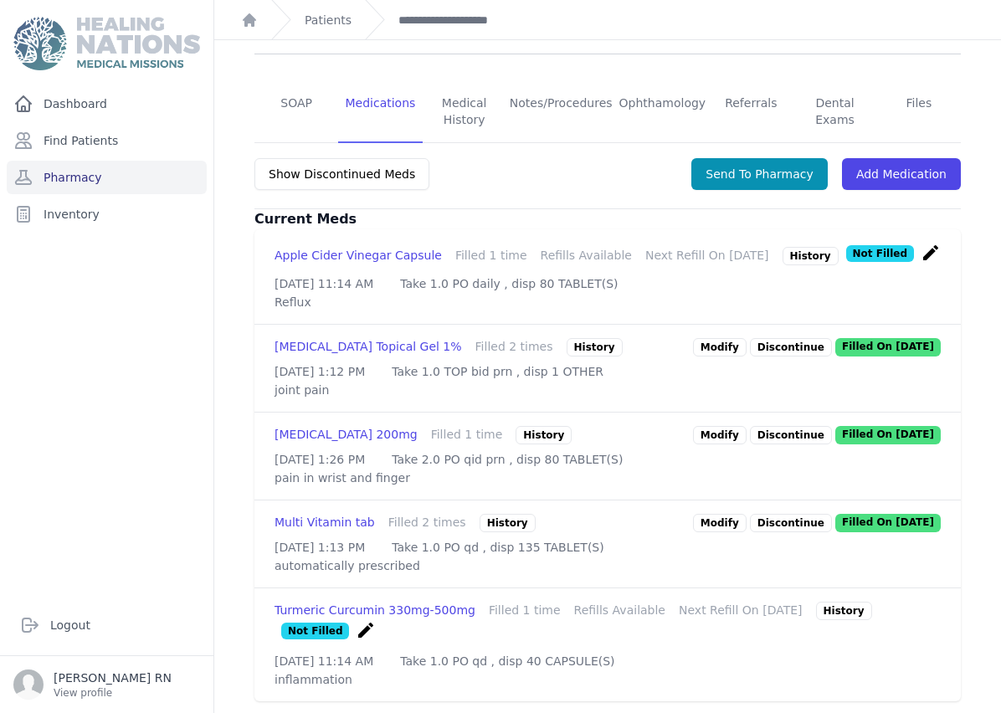
click at [362, 620] on icon "create" at bounding box center [366, 630] width 20 height 20
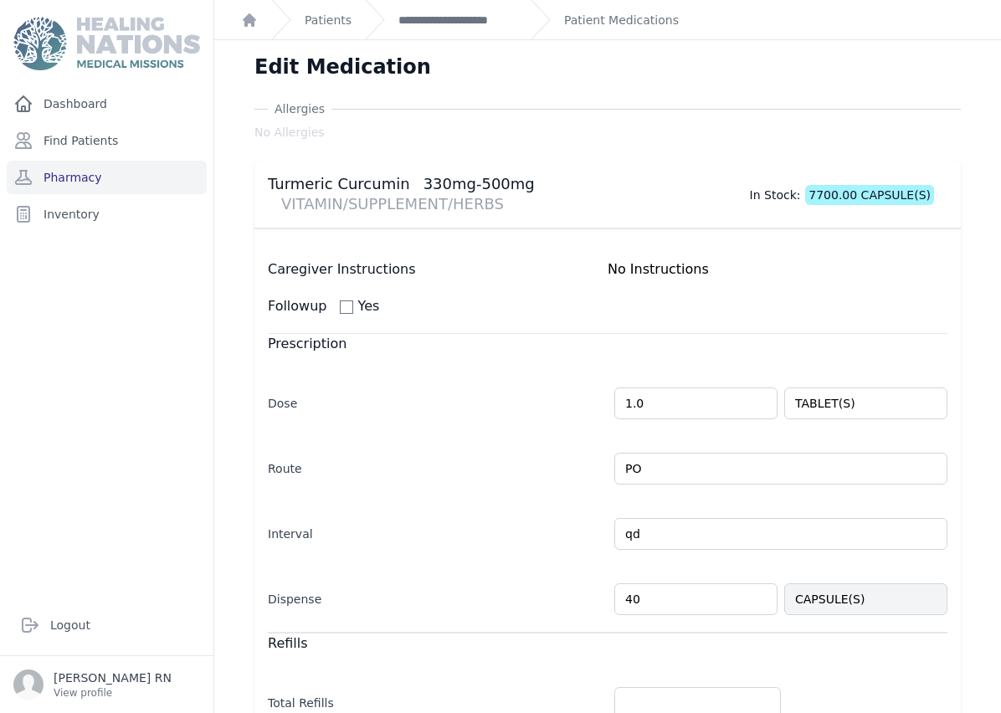
type input "4"
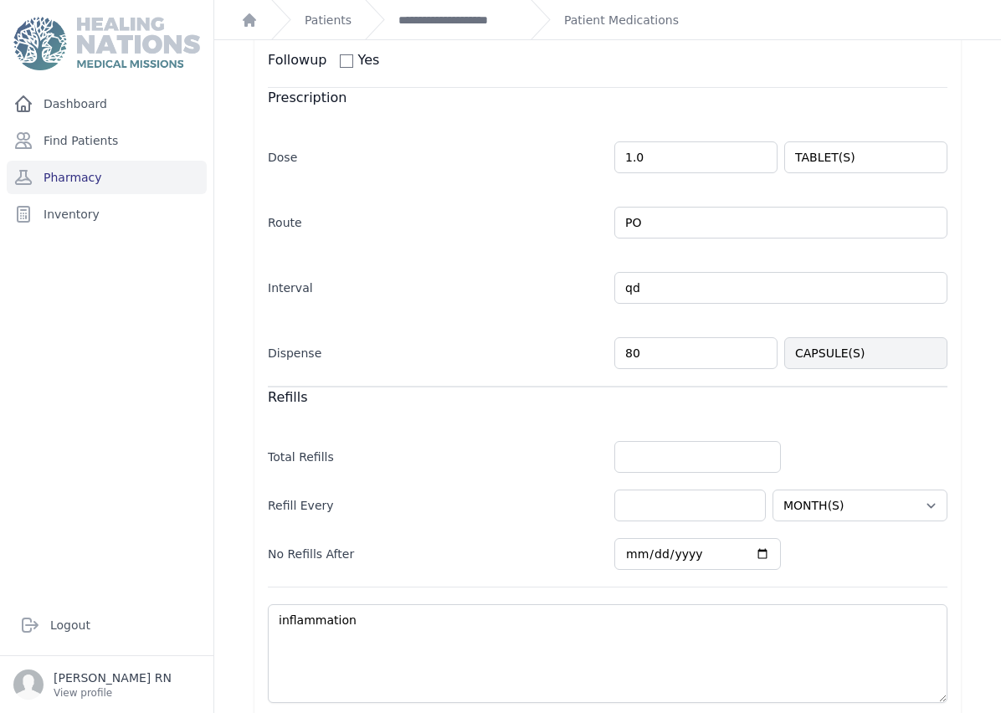
scroll to position [245, 0]
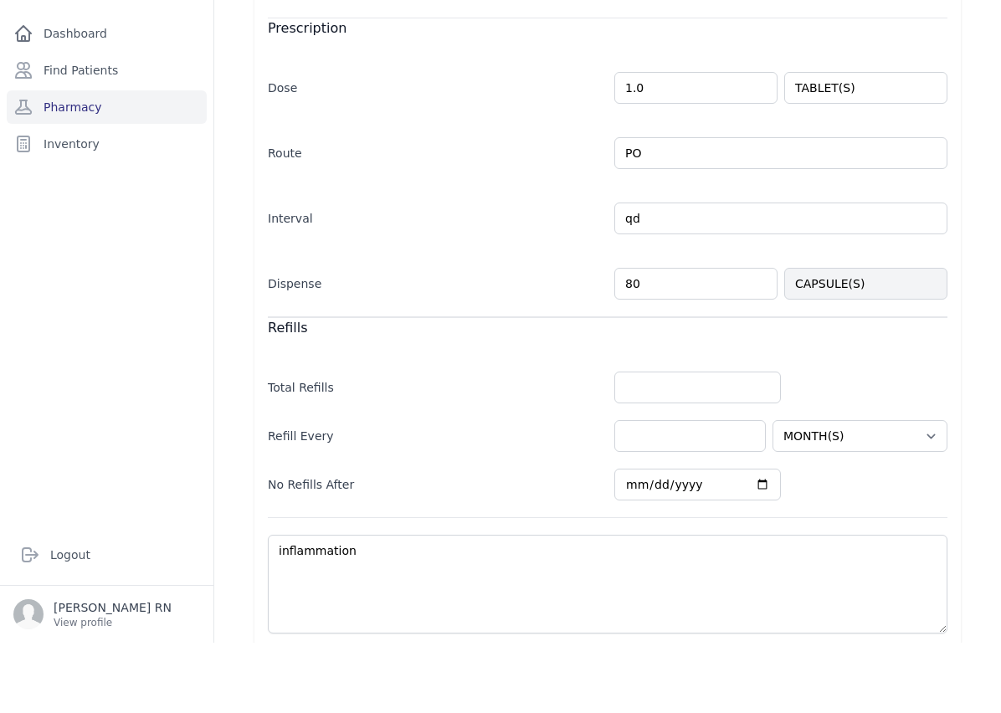
type input "80"
select select "MONTH(S)"
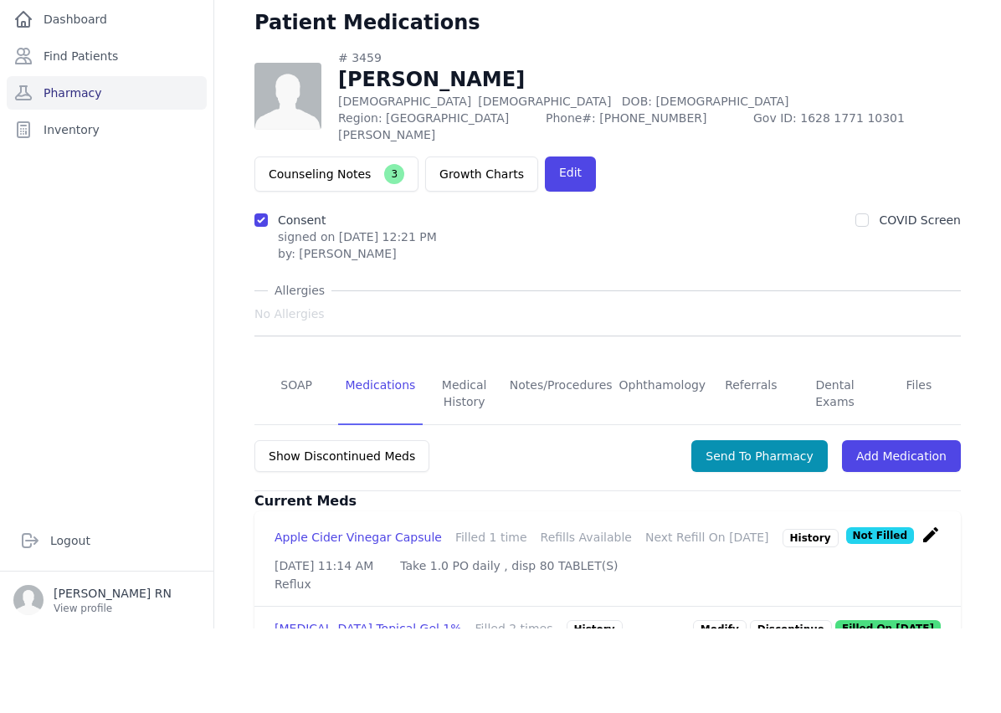
scroll to position [14, 0]
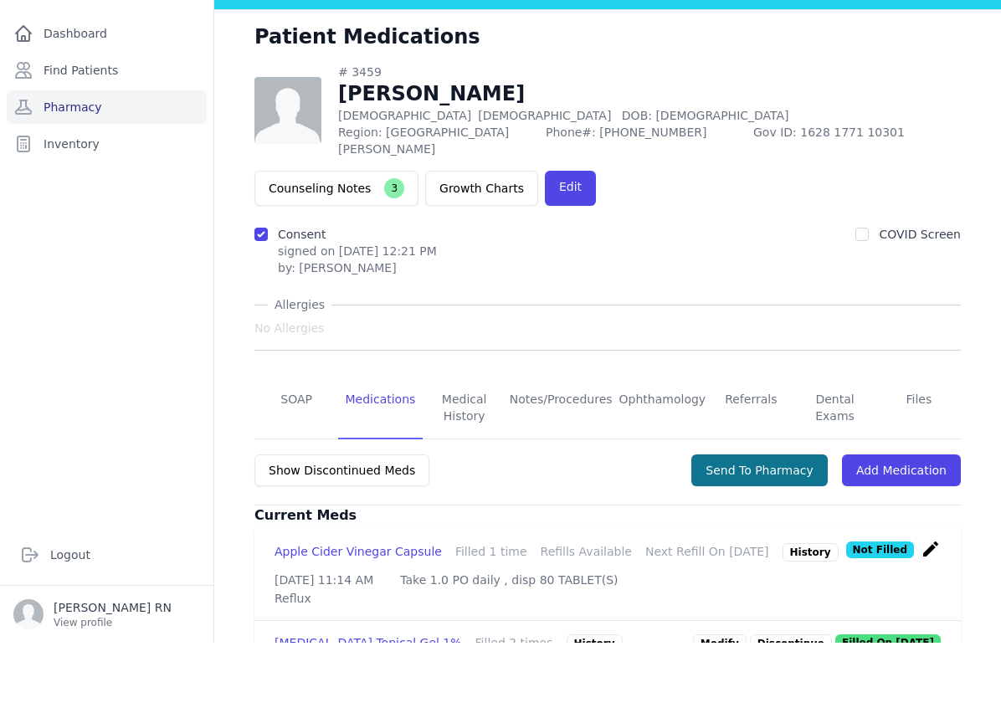
click at [808, 528] on button "Send To Pharmacy" at bounding box center [759, 541] width 136 height 32
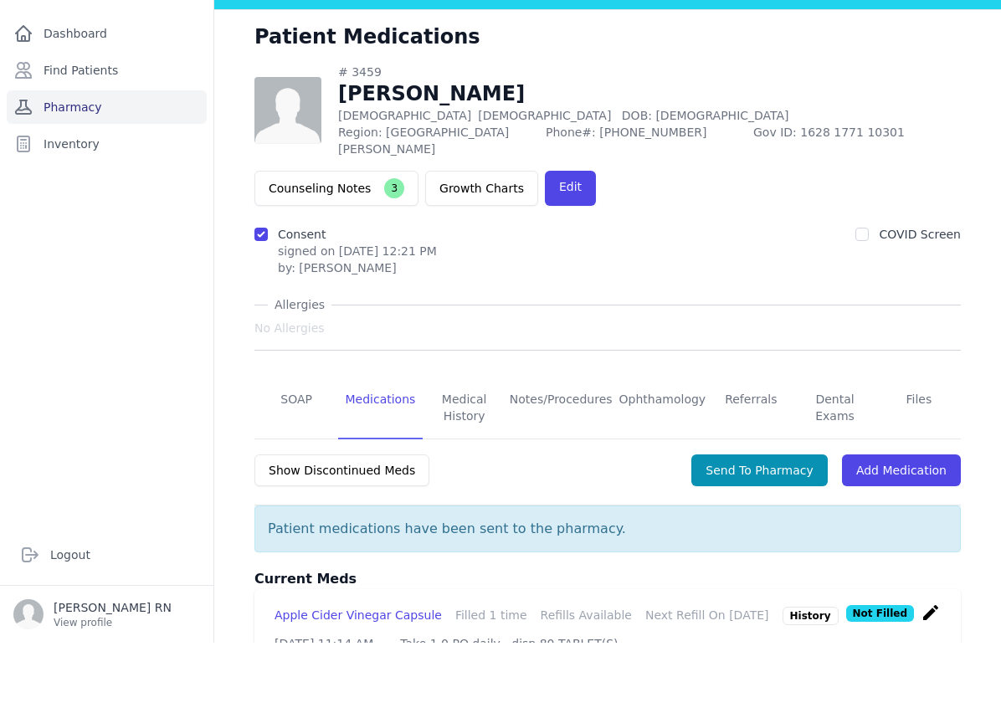
click at [120, 176] on link "Pharmacy" at bounding box center [107, 177] width 200 height 33
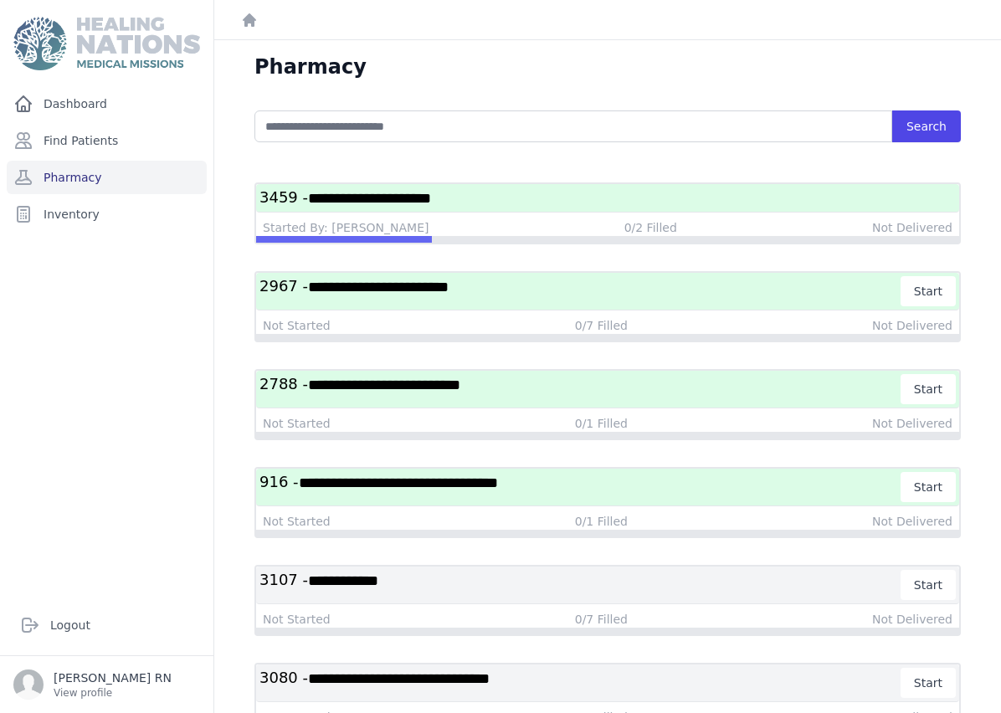
click at [481, 185] on div "**********" at bounding box center [607, 198] width 703 height 28
click at [461, 195] on h3 "**********" at bounding box center [607, 197] width 696 height 21
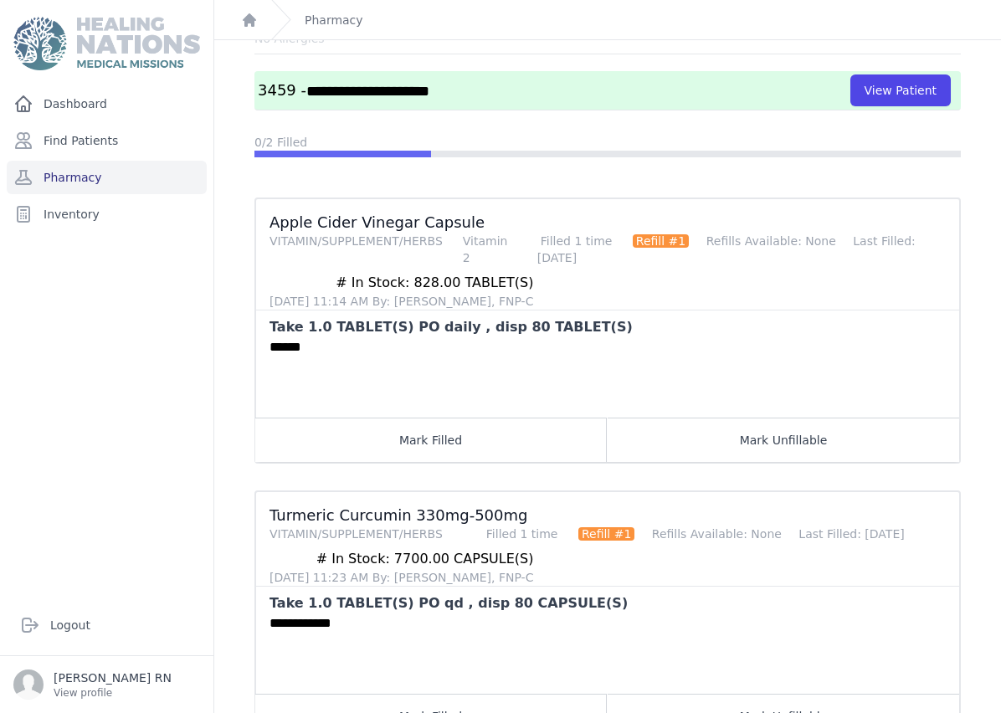
scroll to position [67, 0]
click at [459, 418] on button "Mark Filled" at bounding box center [430, 440] width 351 height 44
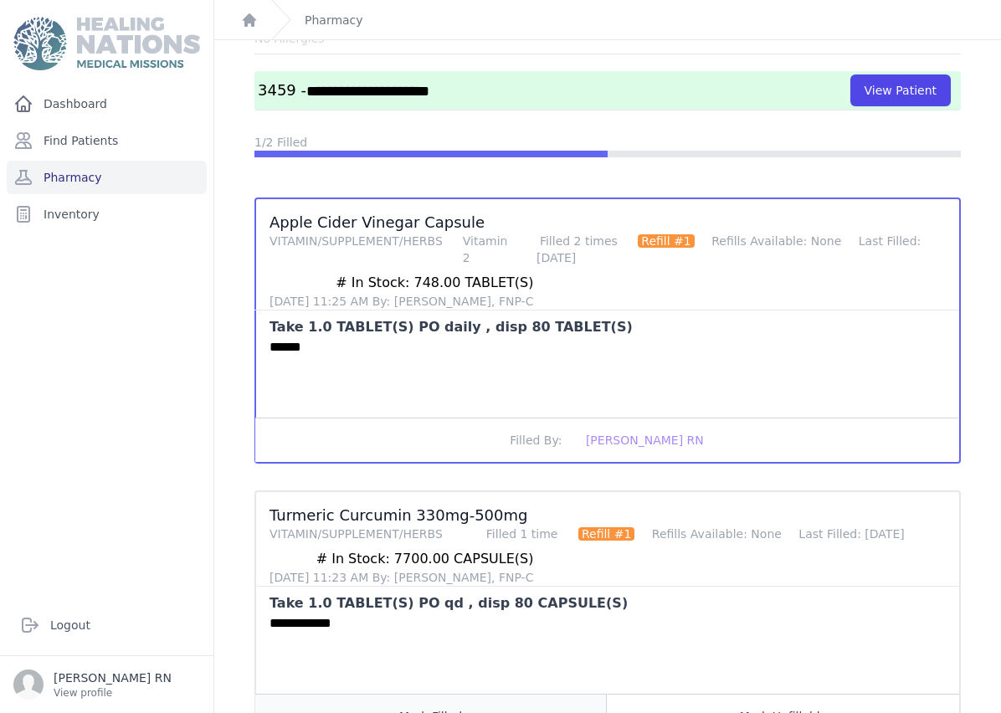
click at [436, 694] on button "Mark Filled" at bounding box center [430, 716] width 351 height 44
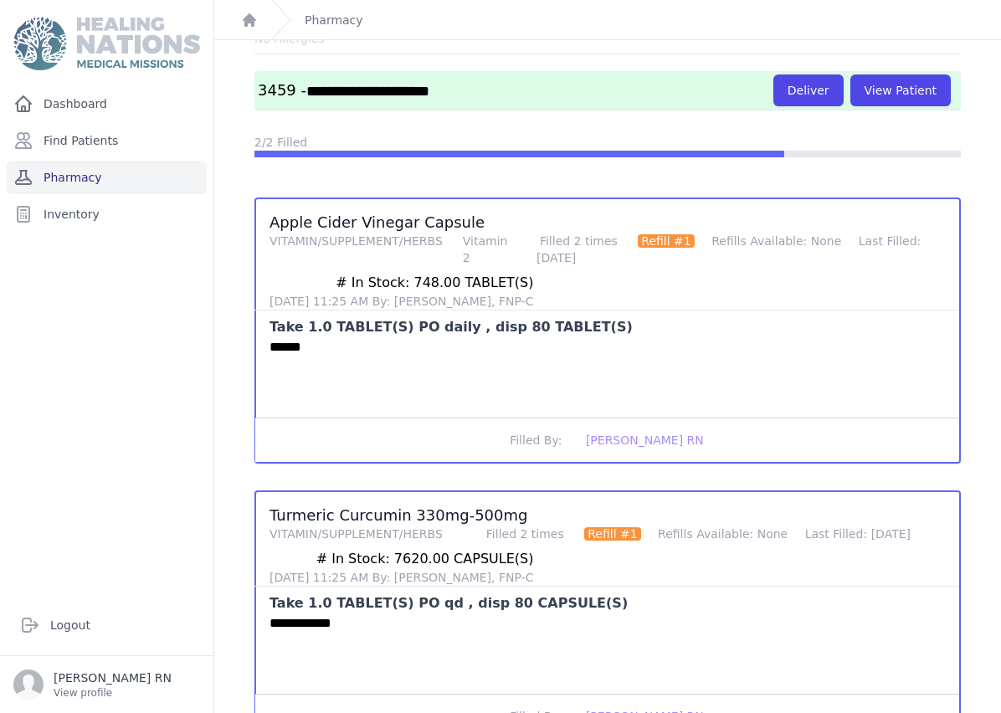
click at [73, 161] on link "Pharmacy" at bounding box center [107, 177] width 200 height 33
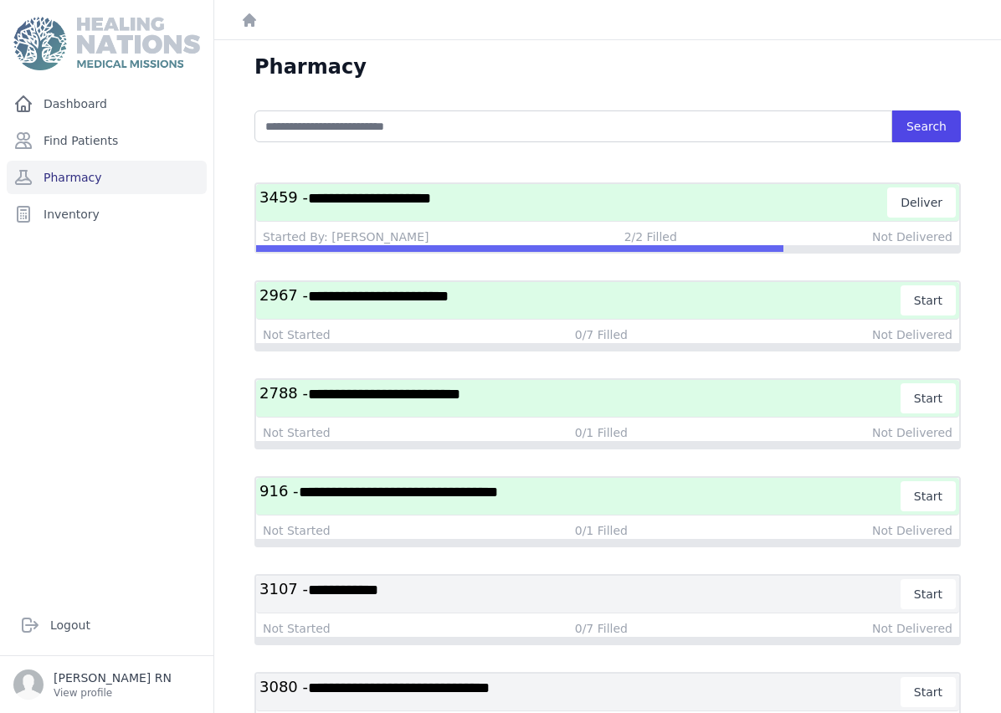
click at [498, 489] on span "**********" at bounding box center [398, 492] width 199 height 15
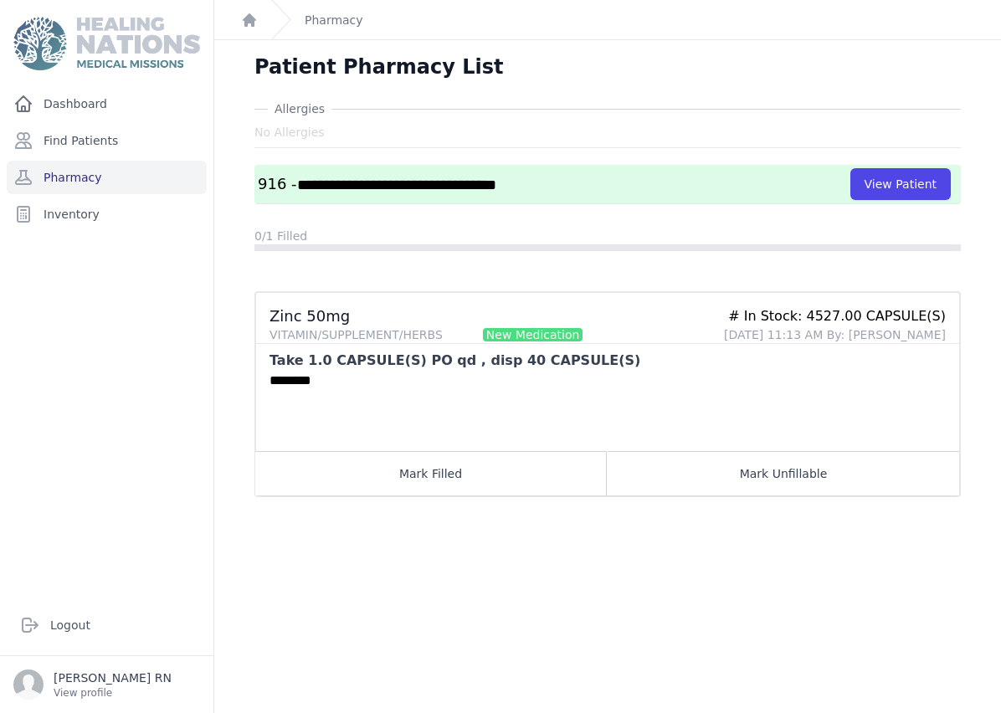
click at [603, 196] on div "**********" at bounding box center [607, 184] width 706 height 39
click at [910, 187] on button "View Patient" at bounding box center [900, 184] width 100 height 32
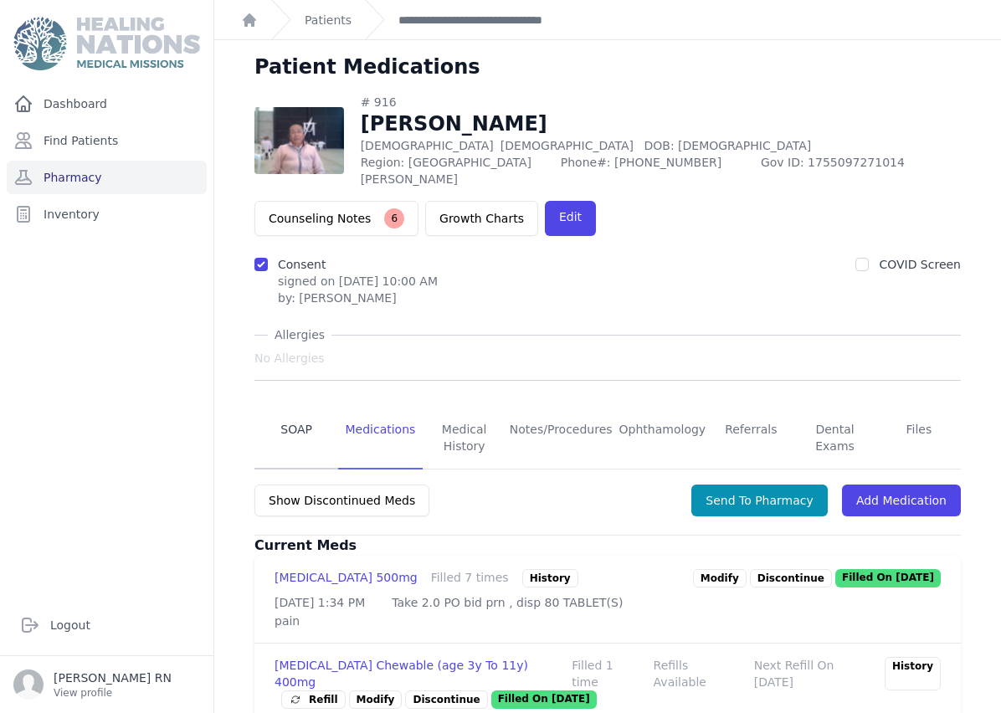
click at [298, 408] on link "SOAP" at bounding box center [296, 439] width 84 height 62
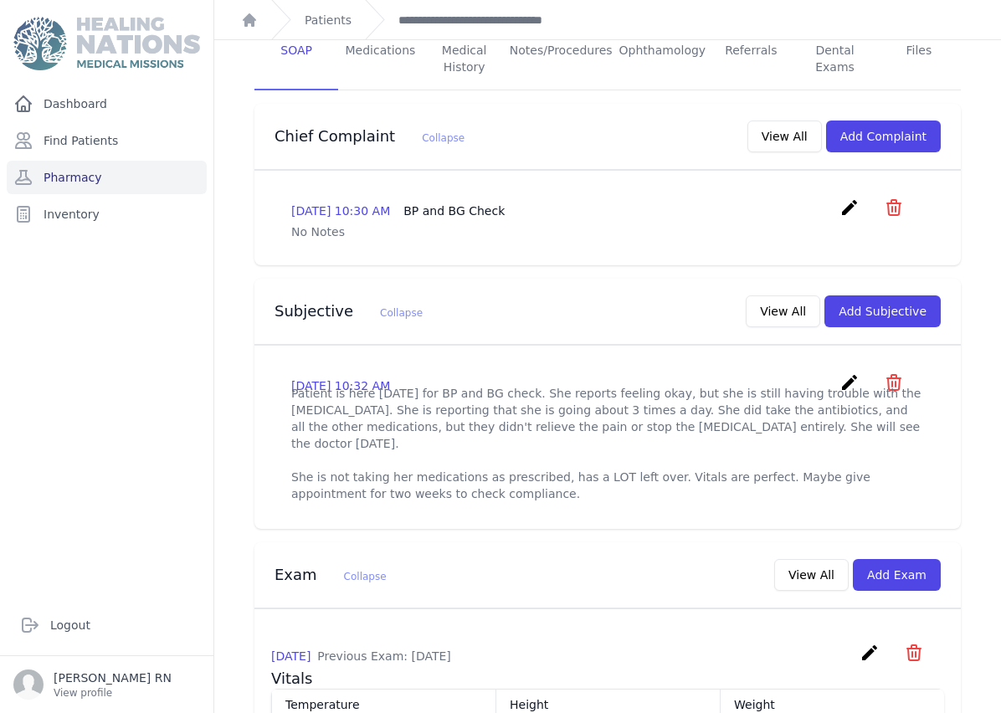
scroll to position [378, 0]
click at [160, 161] on link "Pharmacy" at bounding box center [107, 177] width 200 height 33
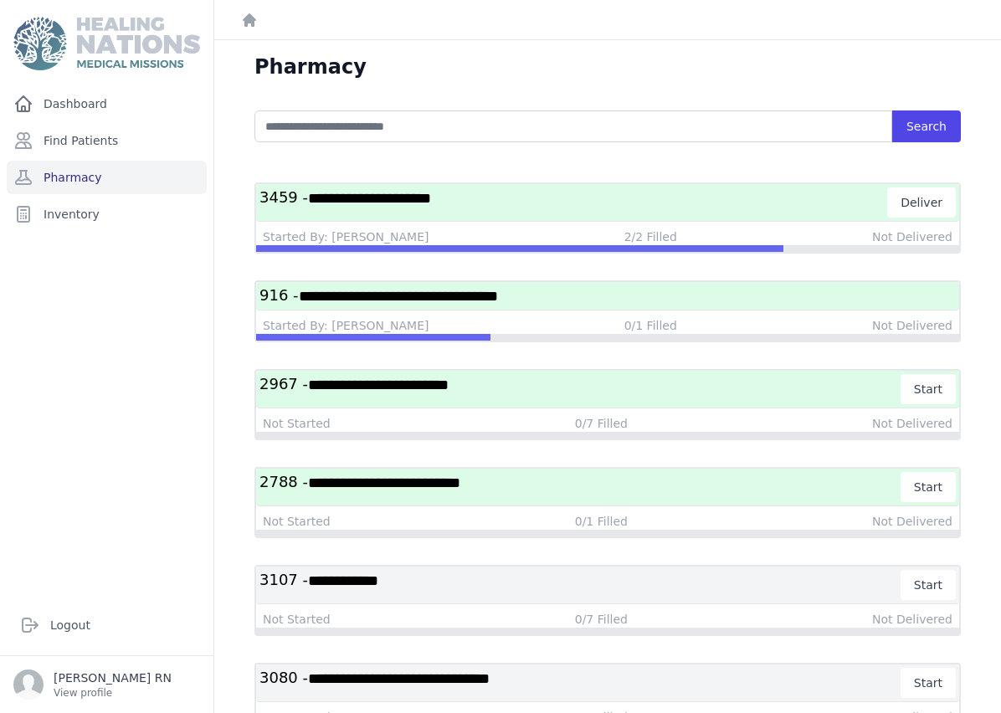
click at [492, 202] on h3 "**********" at bounding box center [573, 202] width 628 height 30
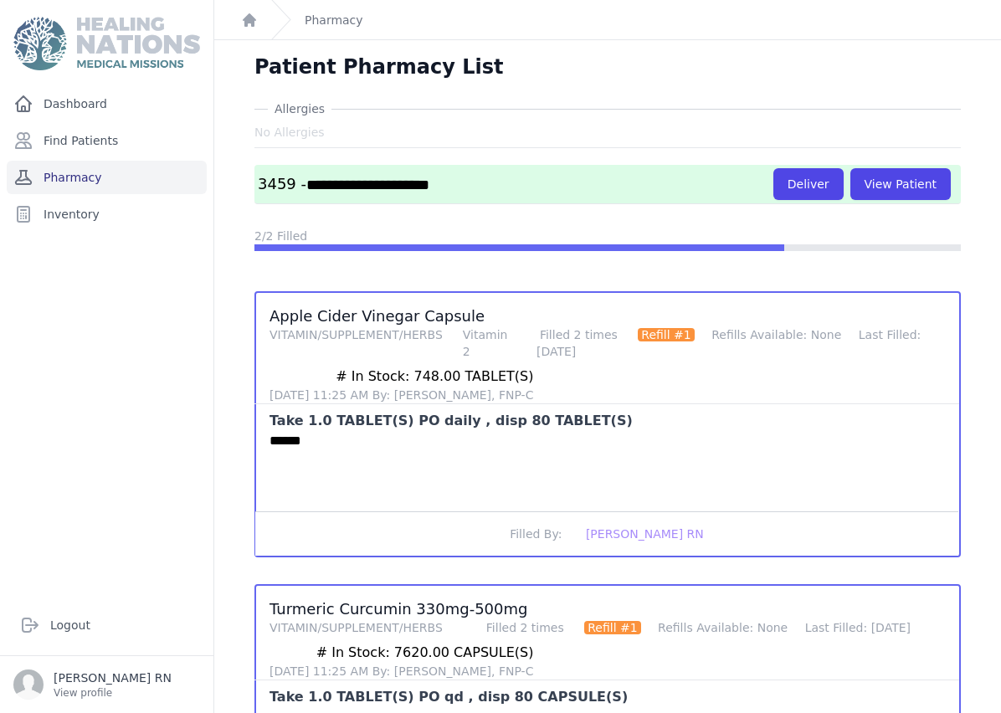
click at [66, 182] on link "Pharmacy" at bounding box center [107, 177] width 200 height 33
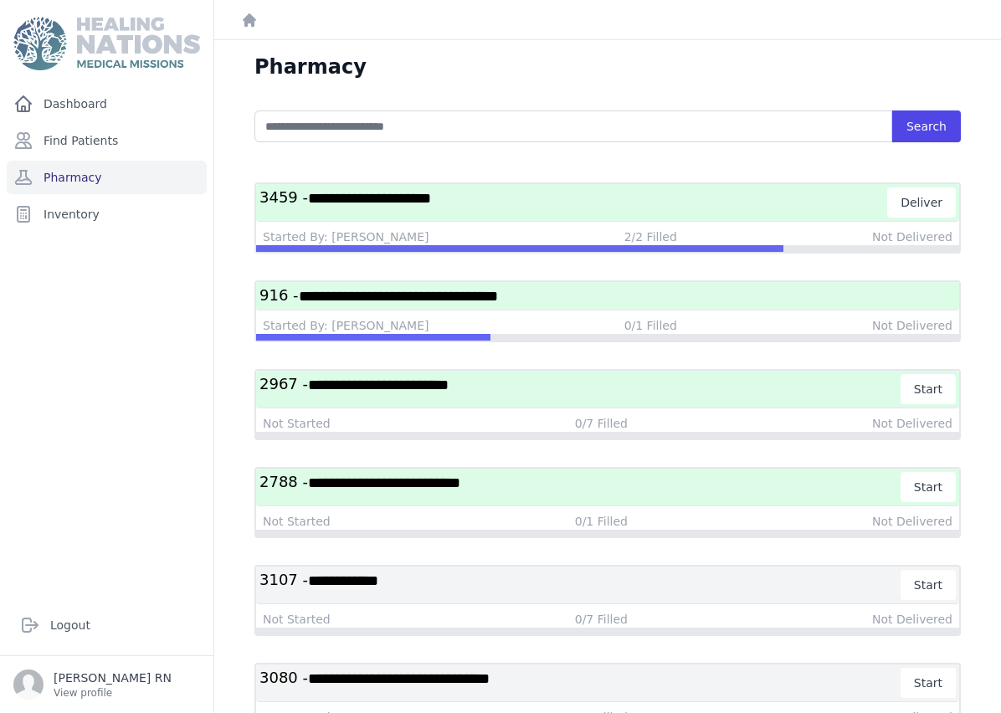
click at [605, 303] on h3 "**********" at bounding box center [607, 295] width 696 height 21
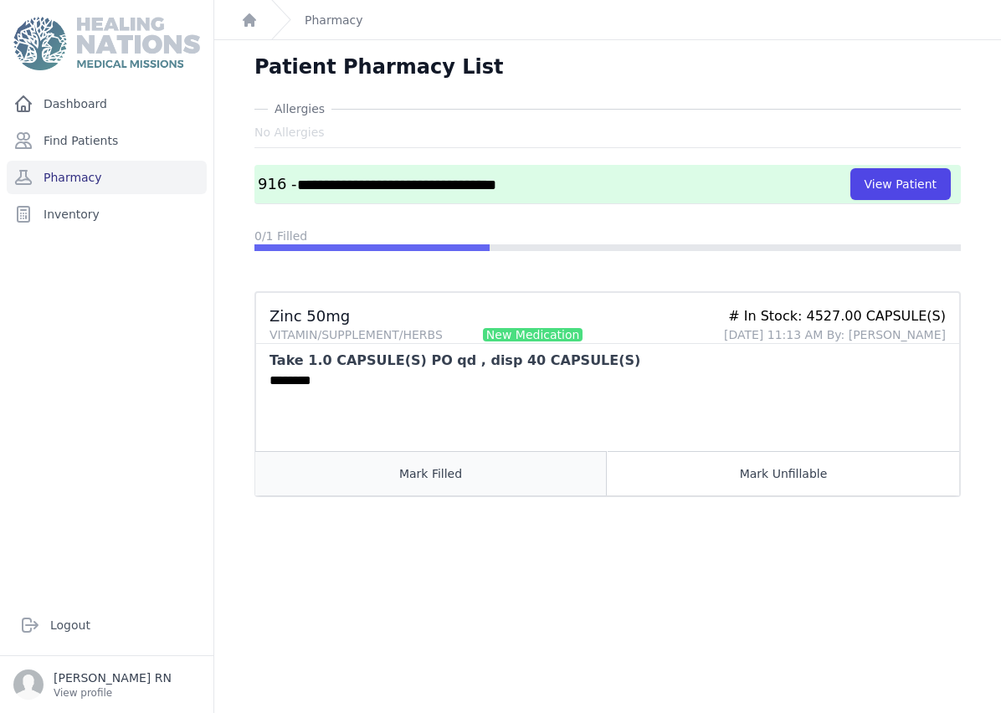
click at [459, 464] on button "Mark Filled" at bounding box center [430, 473] width 351 height 44
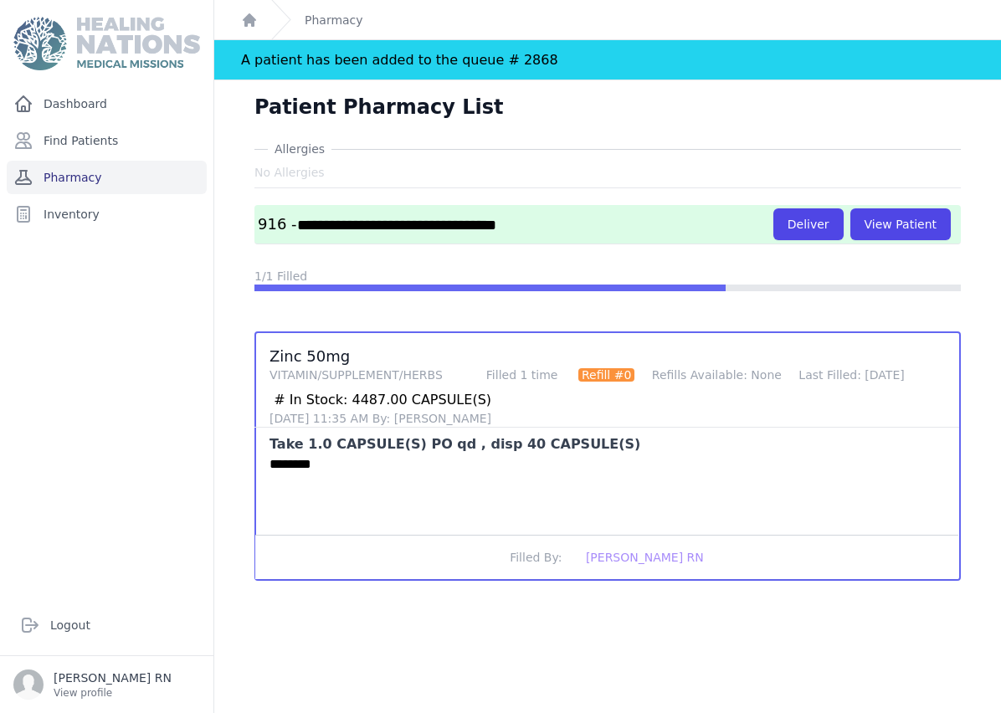
click at [70, 175] on link "Pharmacy" at bounding box center [107, 177] width 200 height 33
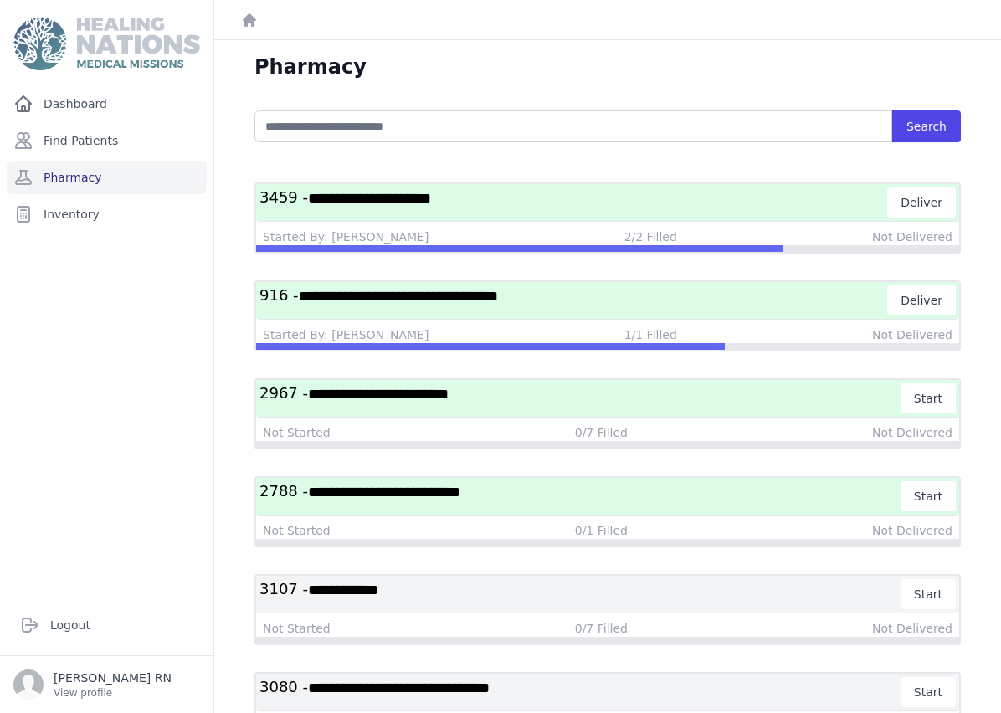
click at [584, 208] on h3 "**********" at bounding box center [573, 202] width 628 height 30
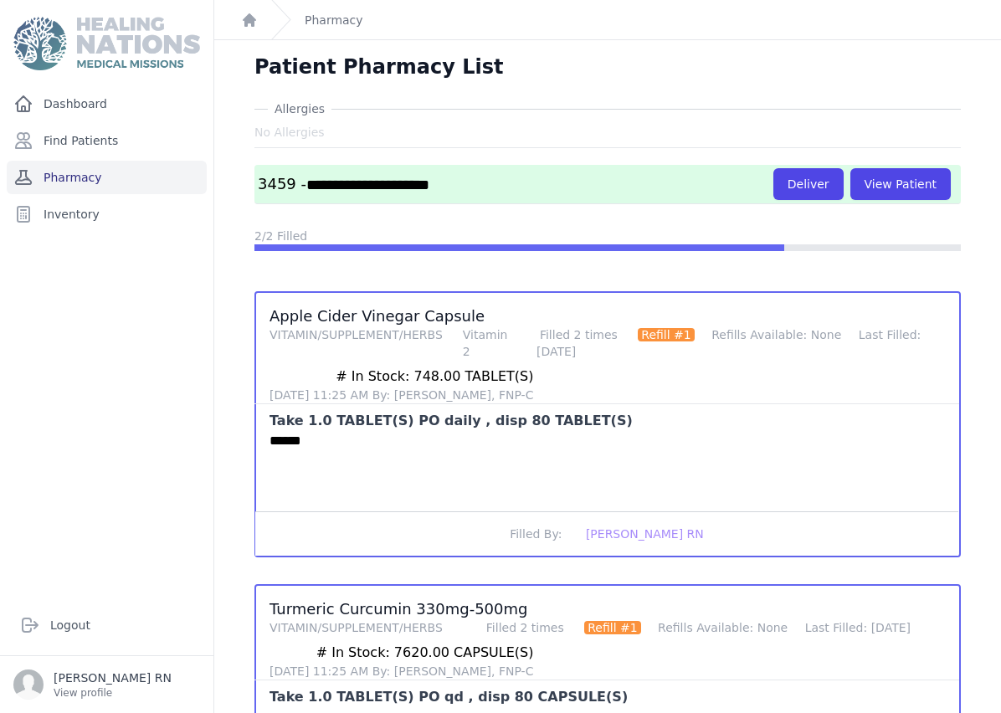
click at [118, 186] on link "Pharmacy" at bounding box center [107, 177] width 200 height 33
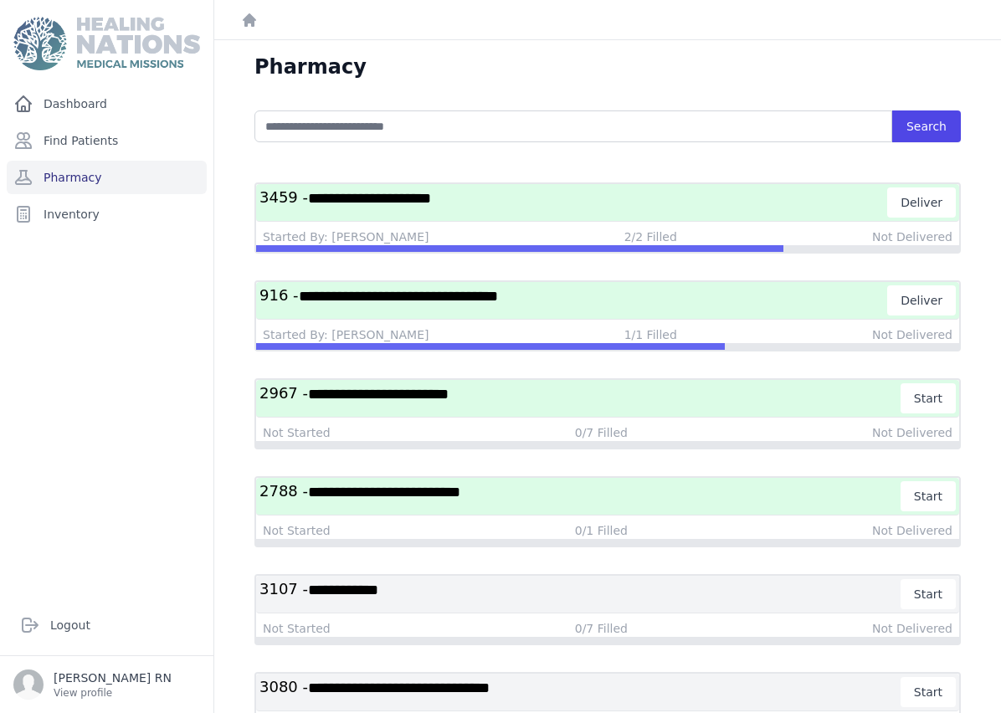
click at [589, 302] on h3 "**********" at bounding box center [573, 300] width 628 height 30
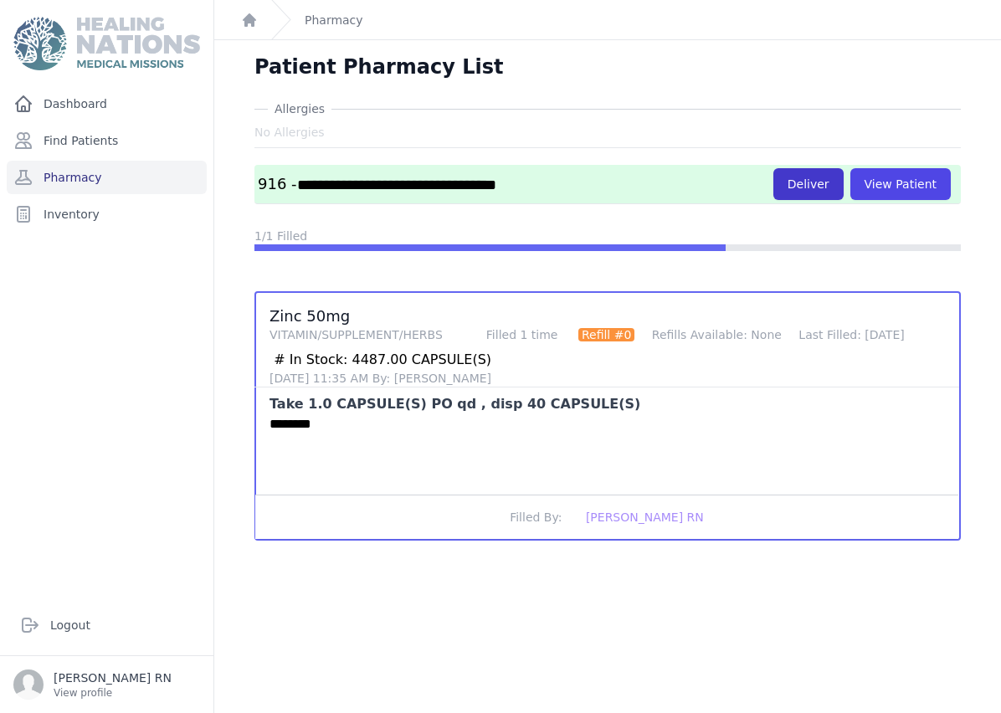
click at [823, 180] on button "Deliver" at bounding box center [808, 184] width 70 height 32
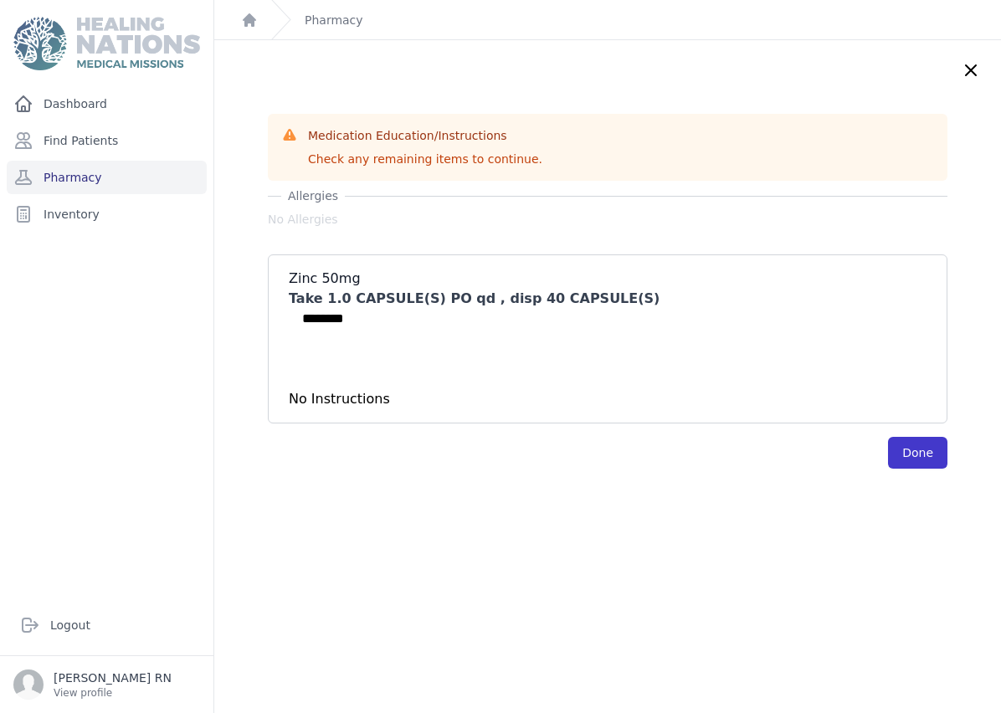
click at [930, 454] on button "Done" at bounding box center [917, 453] width 59 height 32
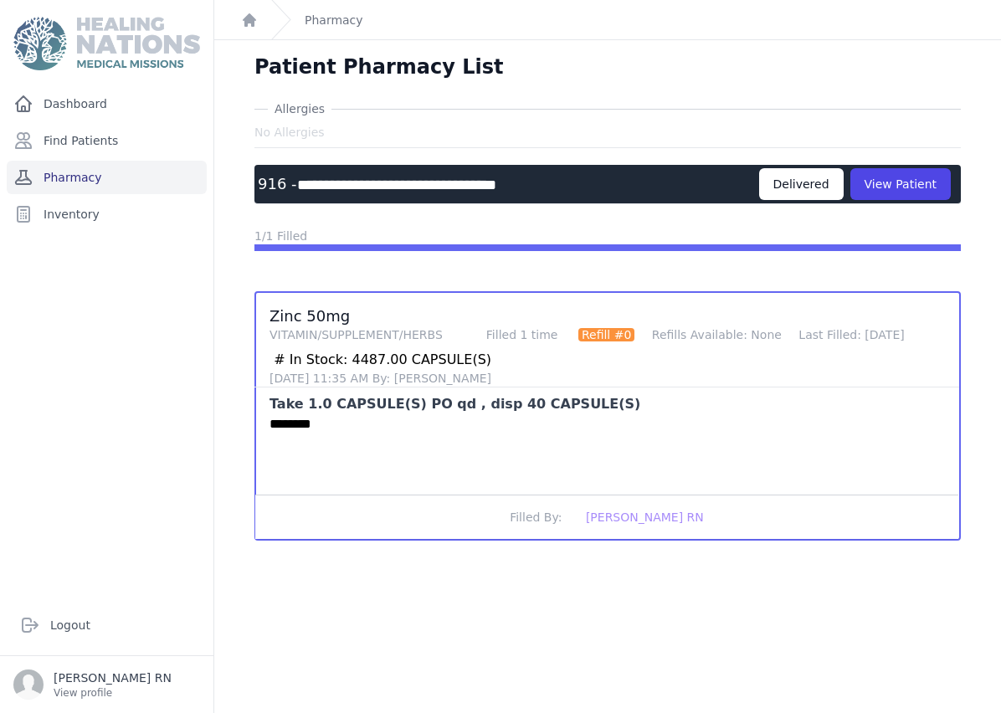
click at [82, 176] on link "Pharmacy" at bounding box center [107, 177] width 200 height 33
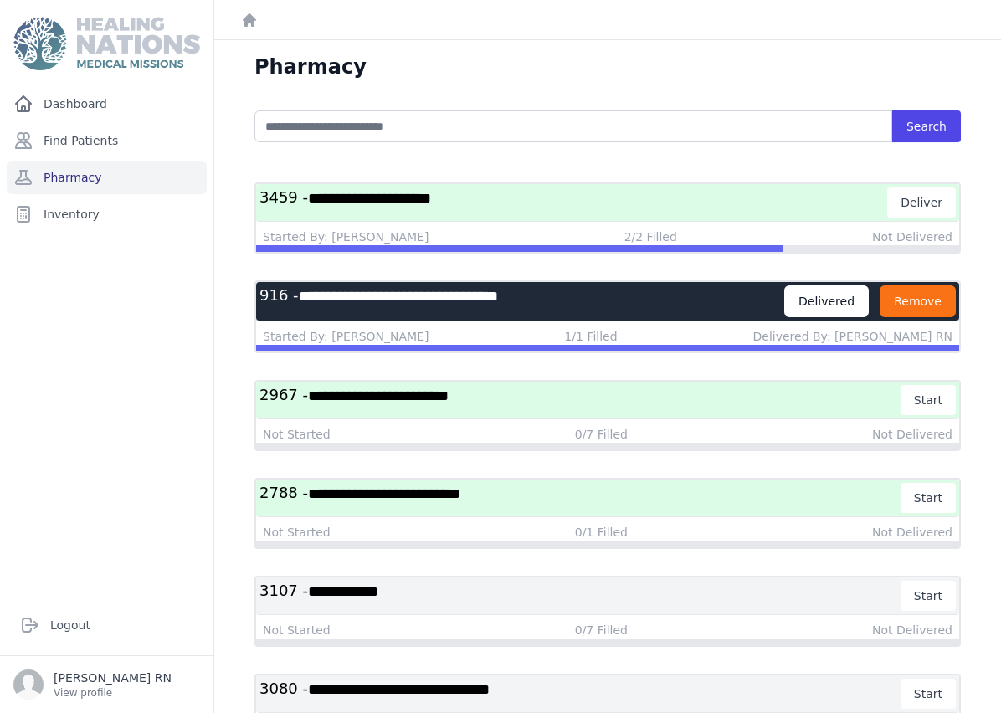
click at [932, 310] on button "Remove" at bounding box center [917, 301] width 76 height 32
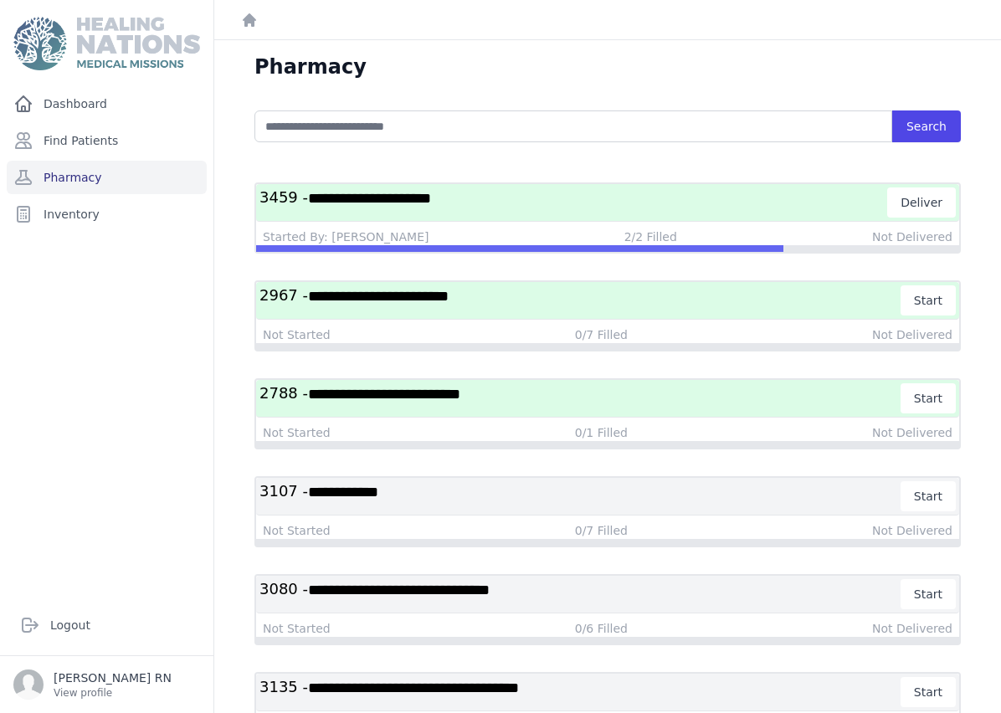
click at [636, 398] on h3 "**********" at bounding box center [580, 398] width 642 height 30
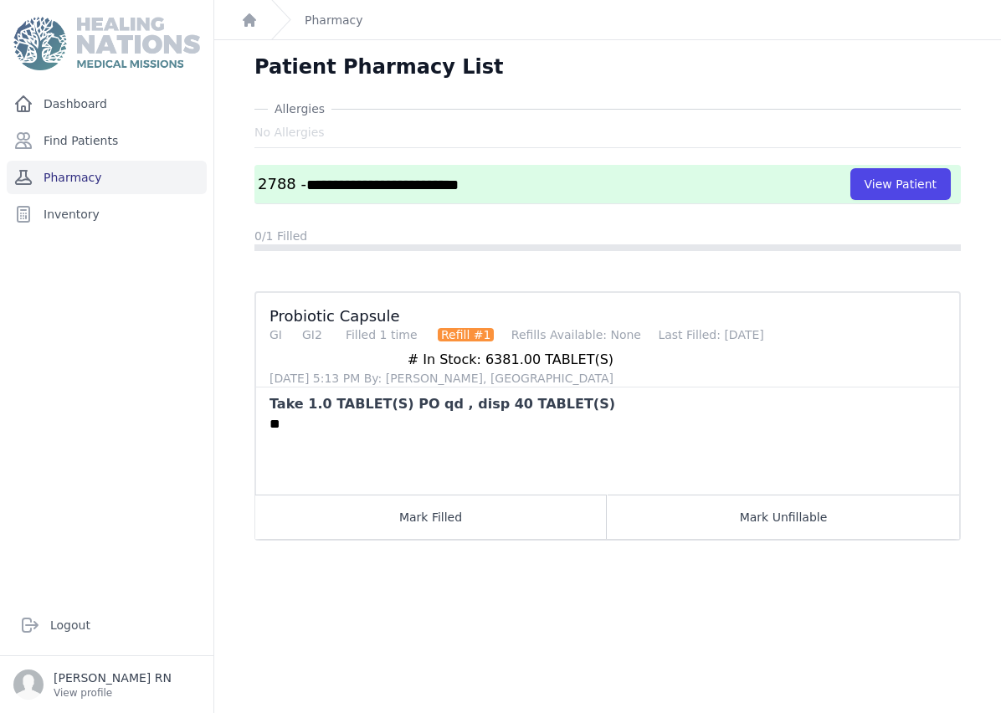
click at [90, 182] on link "Pharmacy" at bounding box center [107, 177] width 200 height 33
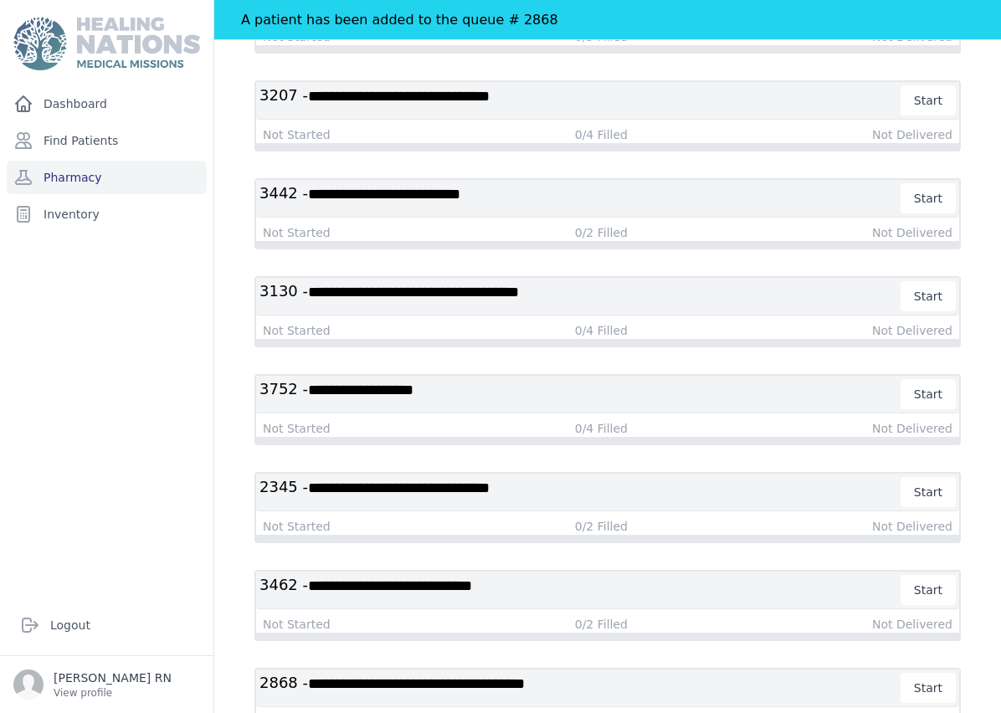
scroll to position [67, 0]
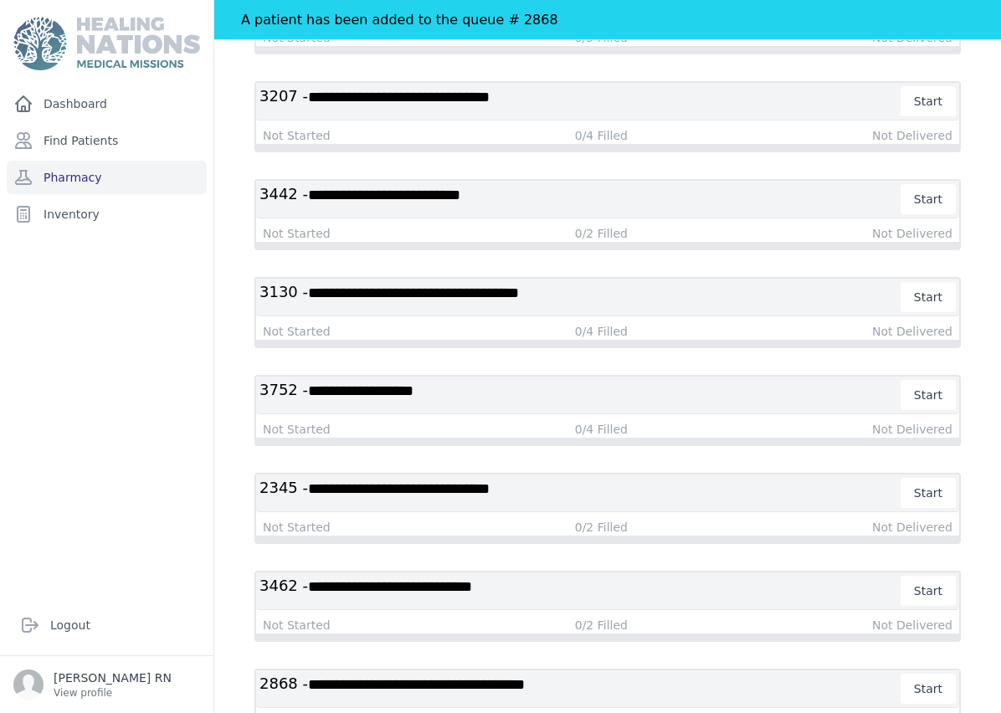
click at [635, 674] on h3 "**********" at bounding box center [580, 689] width 642 height 30
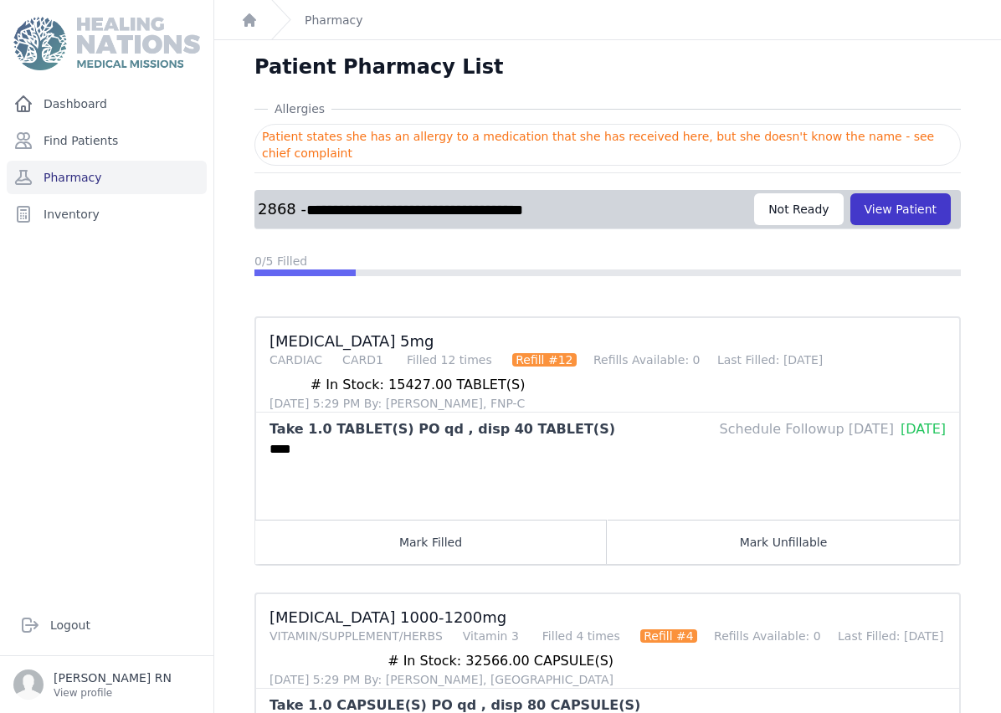
click at [925, 193] on button "View Patient" at bounding box center [900, 209] width 100 height 32
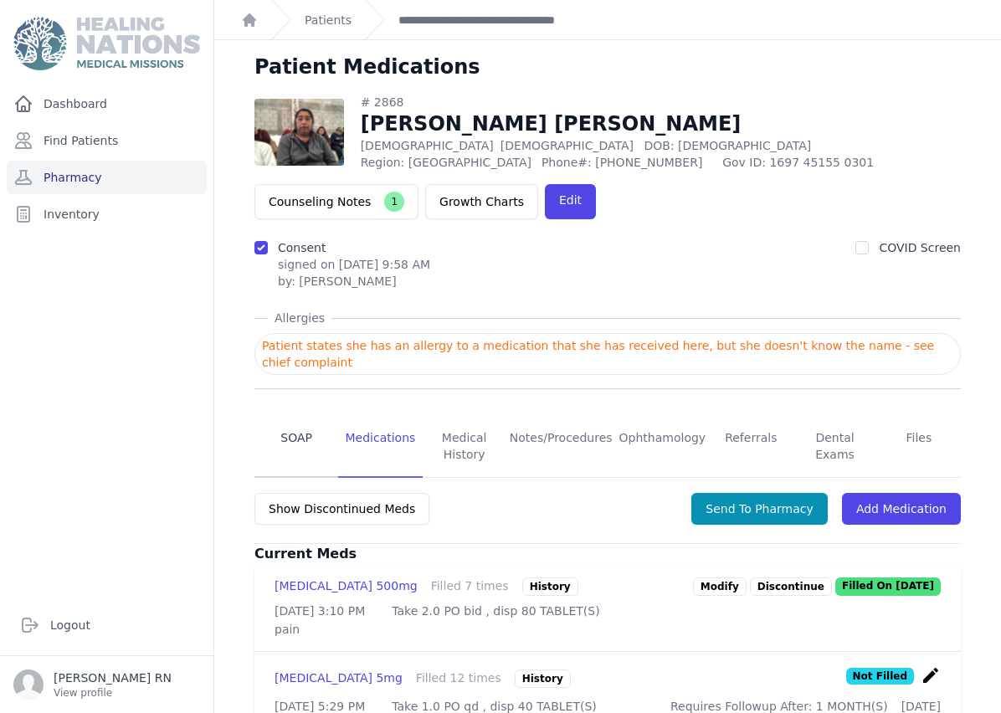
click at [293, 416] on link "SOAP" at bounding box center [296, 447] width 84 height 62
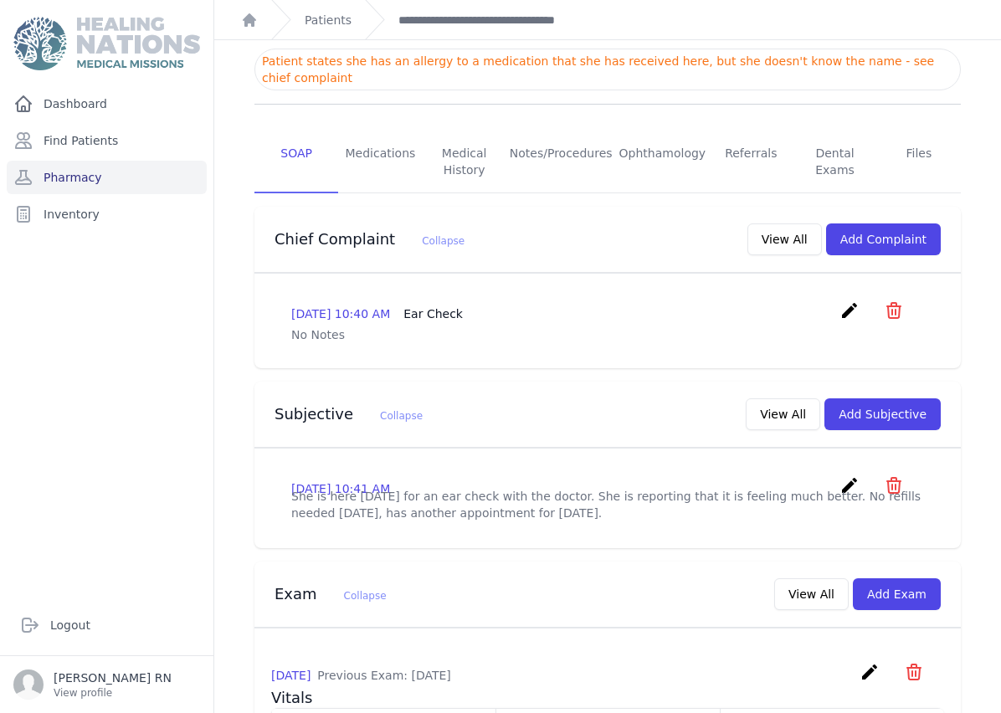
scroll to position [301, 0]
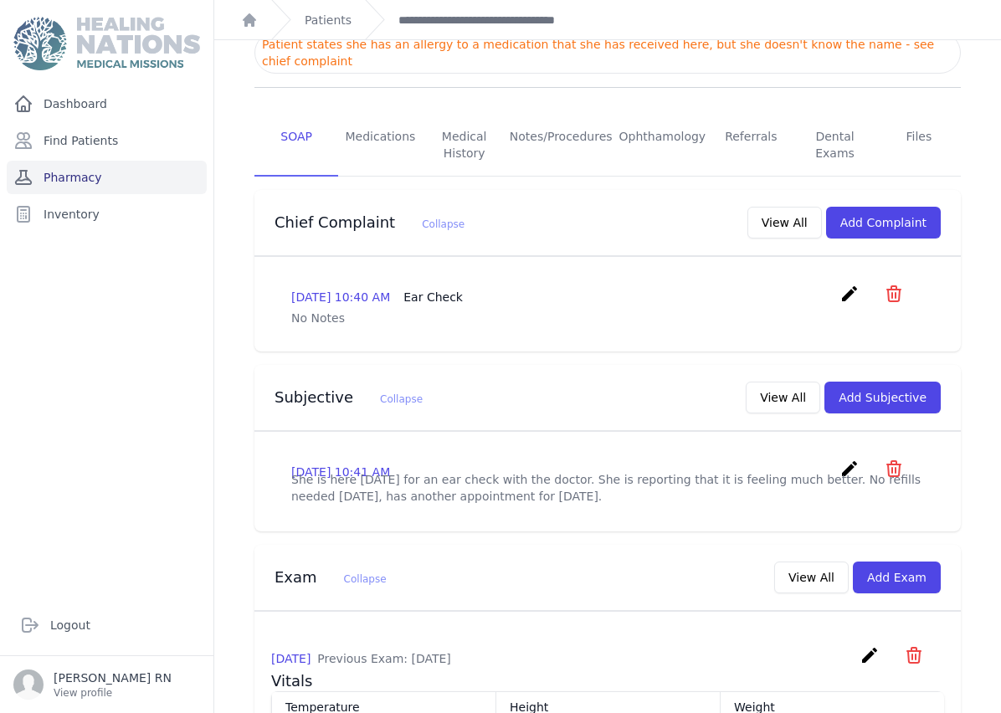
click at [110, 161] on link "Pharmacy" at bounding box center [107, 177] width 200 height 33
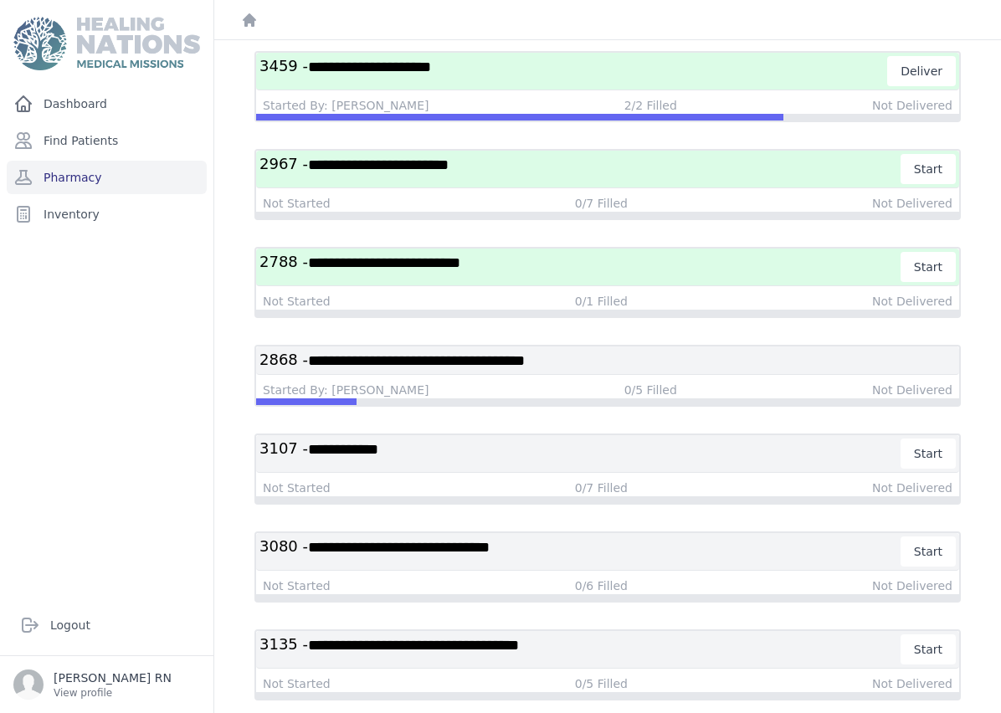
scroll to position [131, 0]
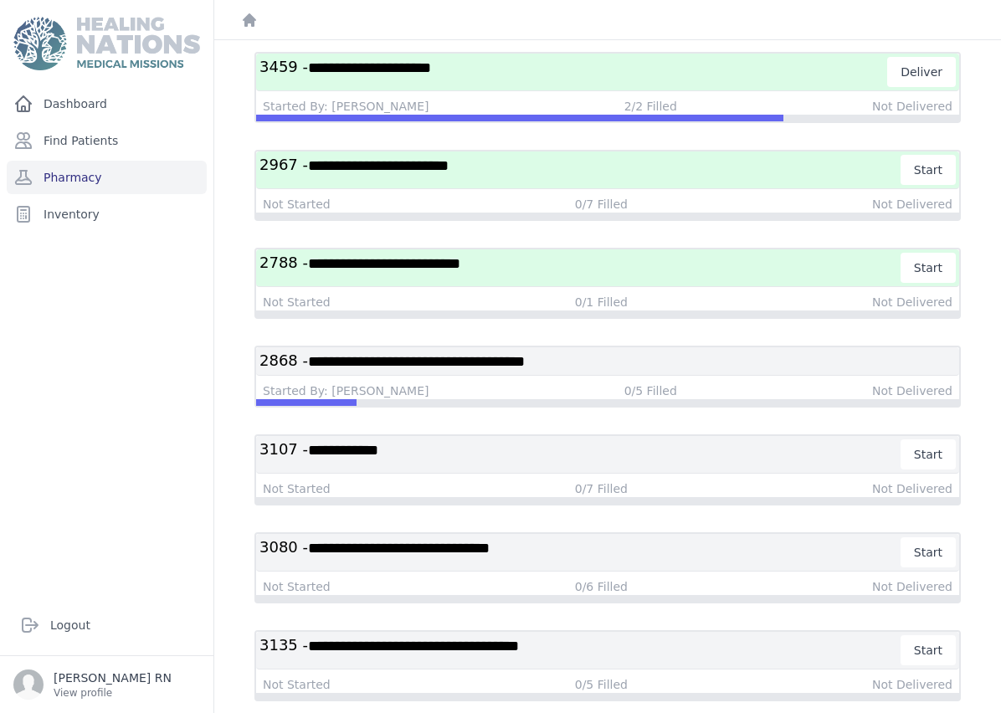
click at [525, 356] on span "**********" at bounding box center [416, 361] width 217 height 15
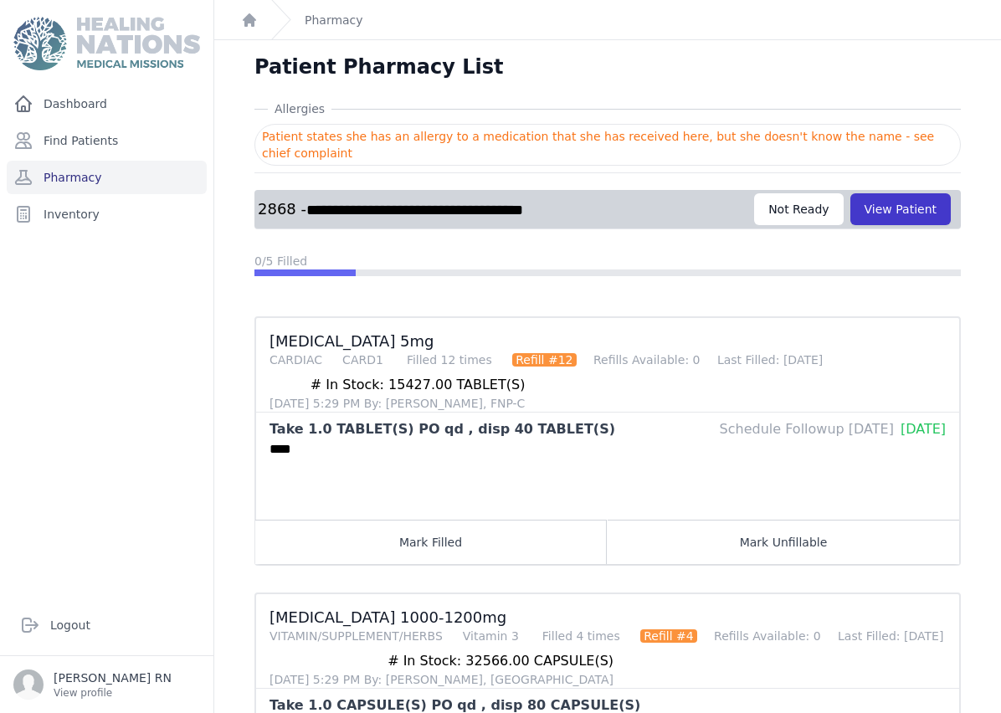
click at [905, 208] on button "View Patient" at bounding box center [900, 209] width 100 height 32
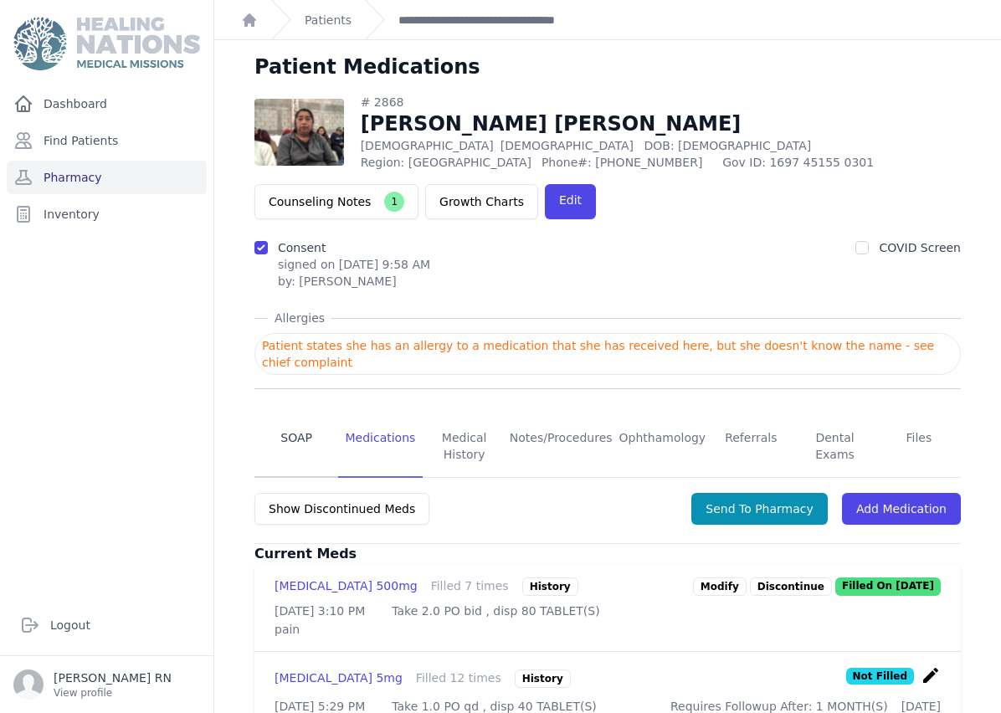
click at [296, 449] on link "SOAP" at bounding box center [296, 447] width 84 height 62
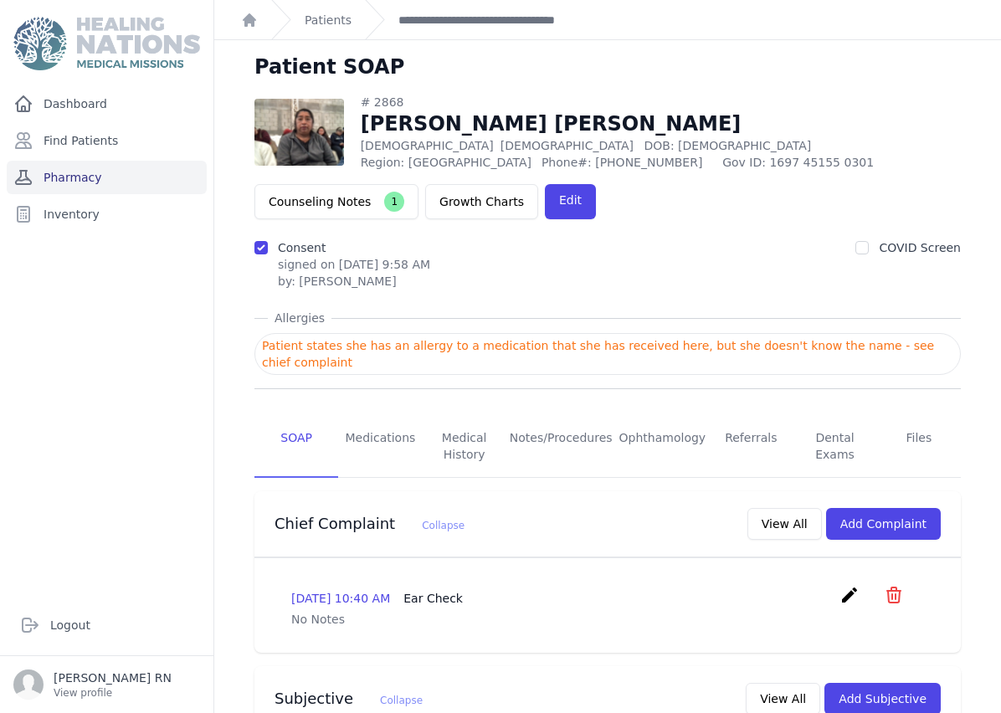
click at [95, 161] on link "Pharmacy" at bounding box center [107, 177] width 200 height 33
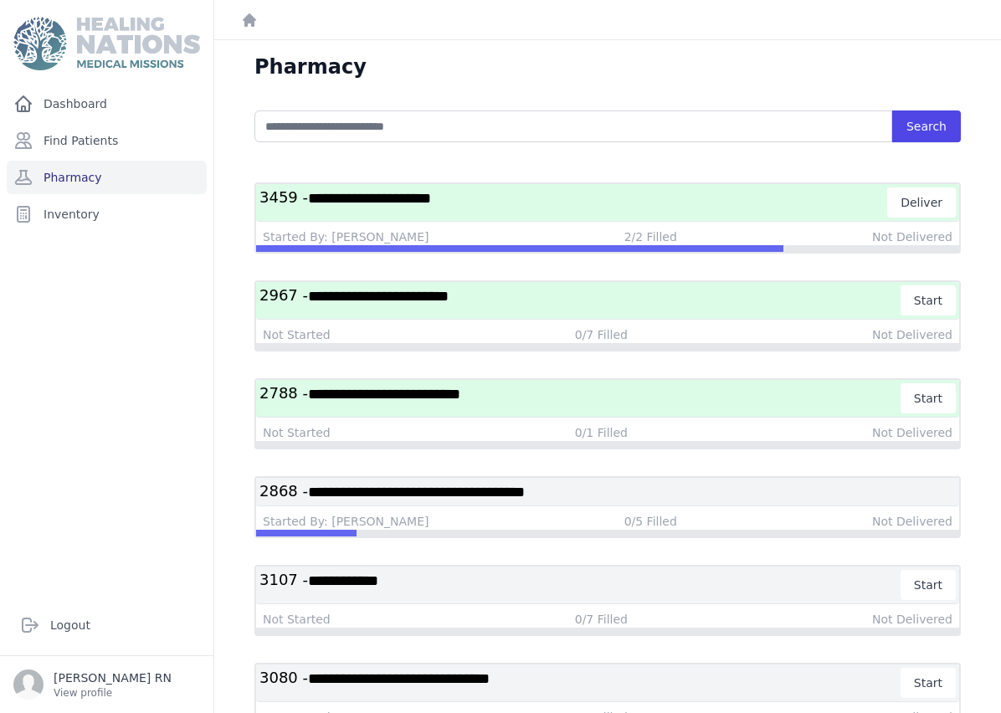
click at [491, 488] on span "**********" at bounding box center [416, 492] width 217 height 15
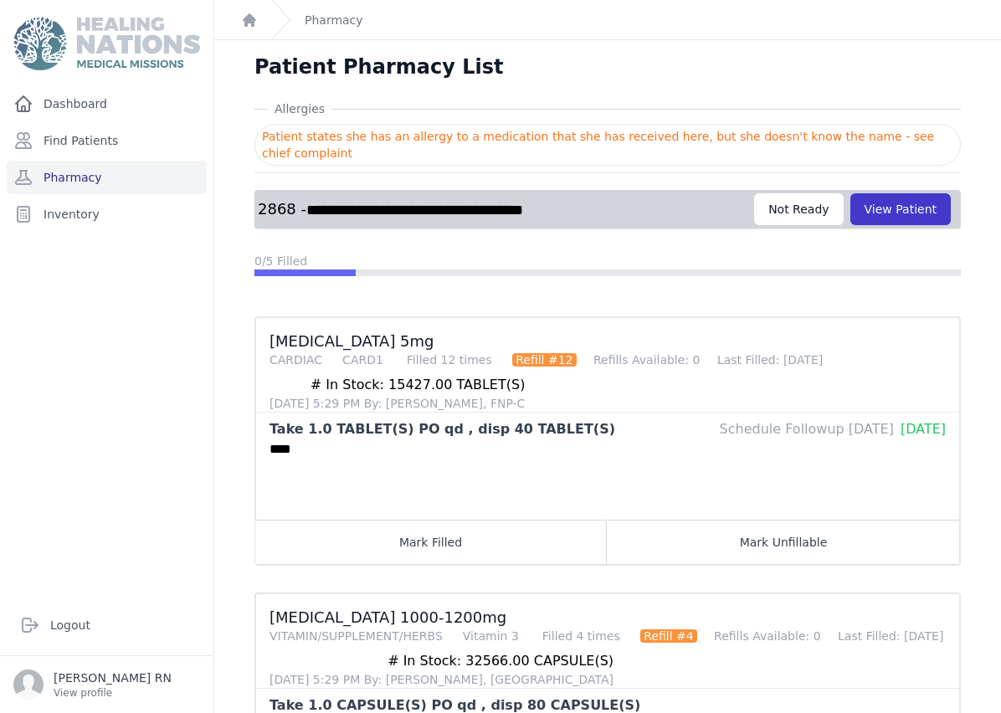
click at [929, 208] on button "View Patient" at bounding box center [900, 209] width 100 height 32
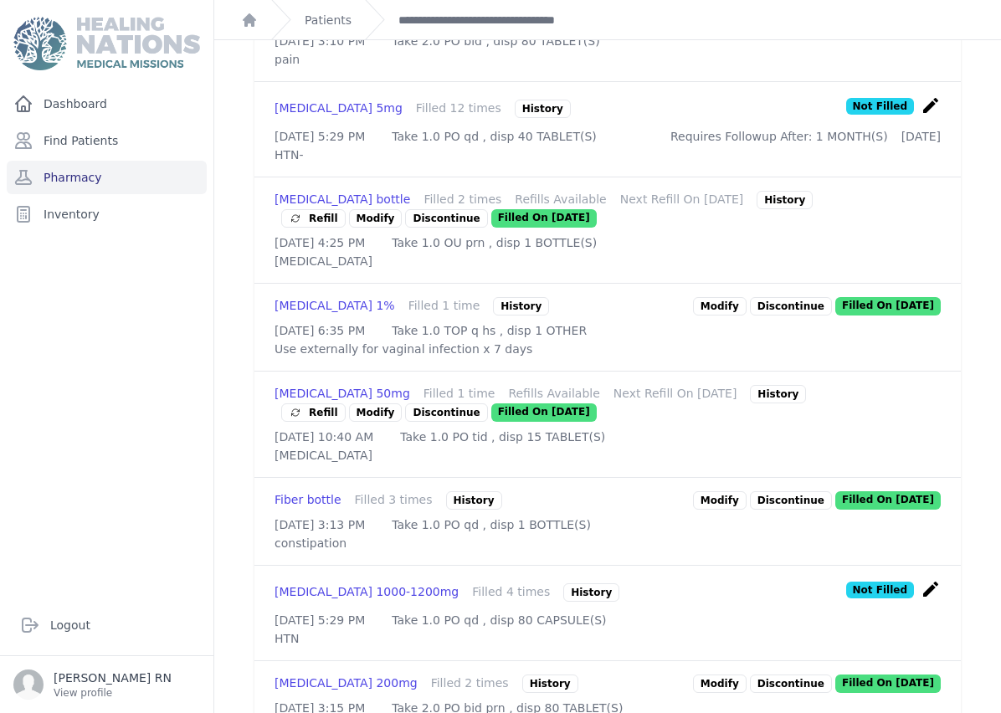
scroll to position [565, 0]
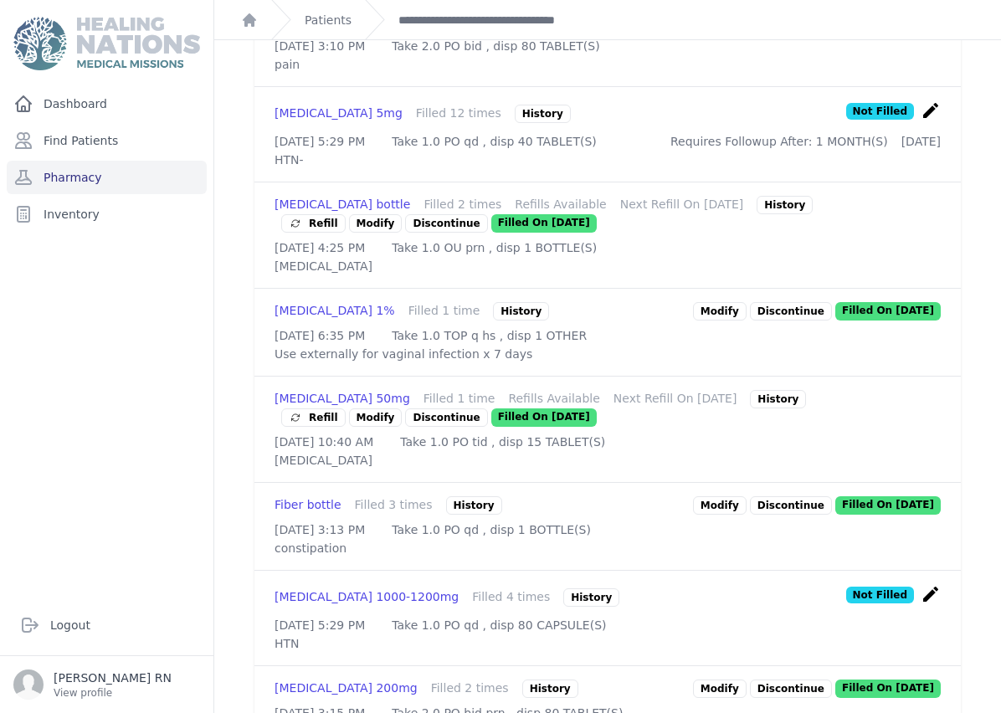
click at [515, 123] on div "History" at bounding box center [543, 114] width 56 height 18
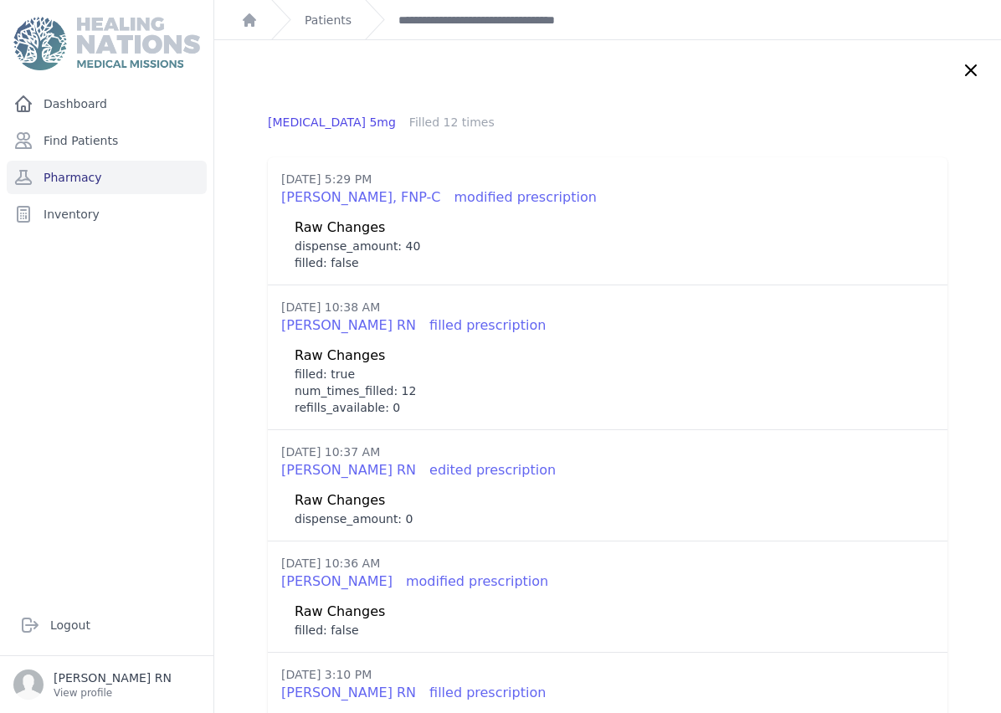
scroll to position [0, 0]
click at [969, 69] on icon at bounding box center [971, 70] width 10 height 10
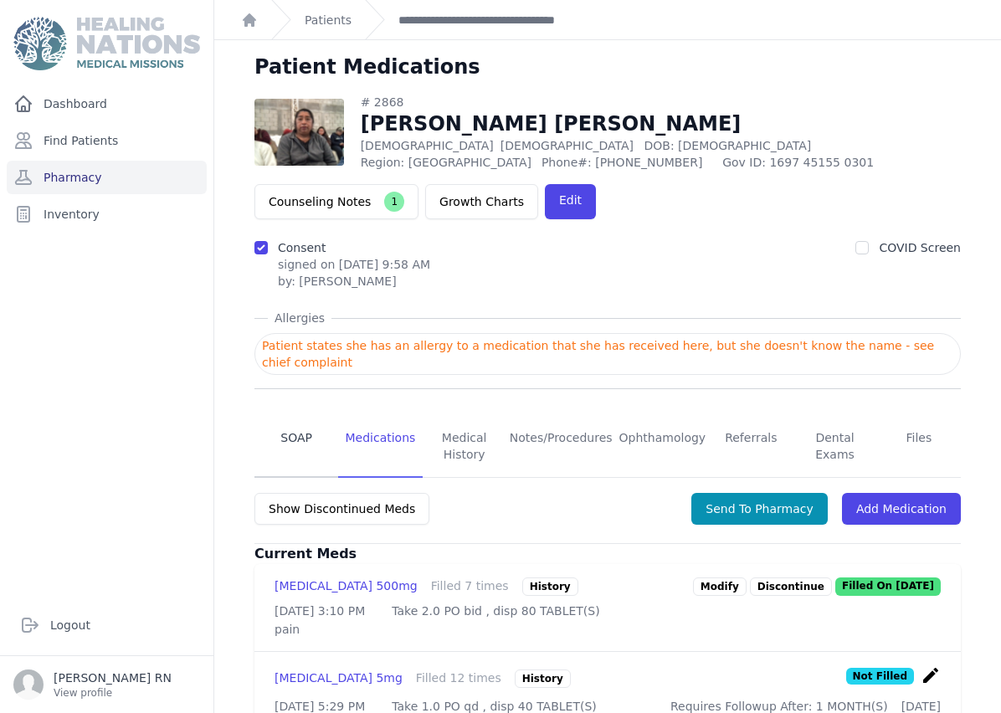
click at [304, 442] on link "SOAP" at bounding box center [296, 447] width 84 height 62
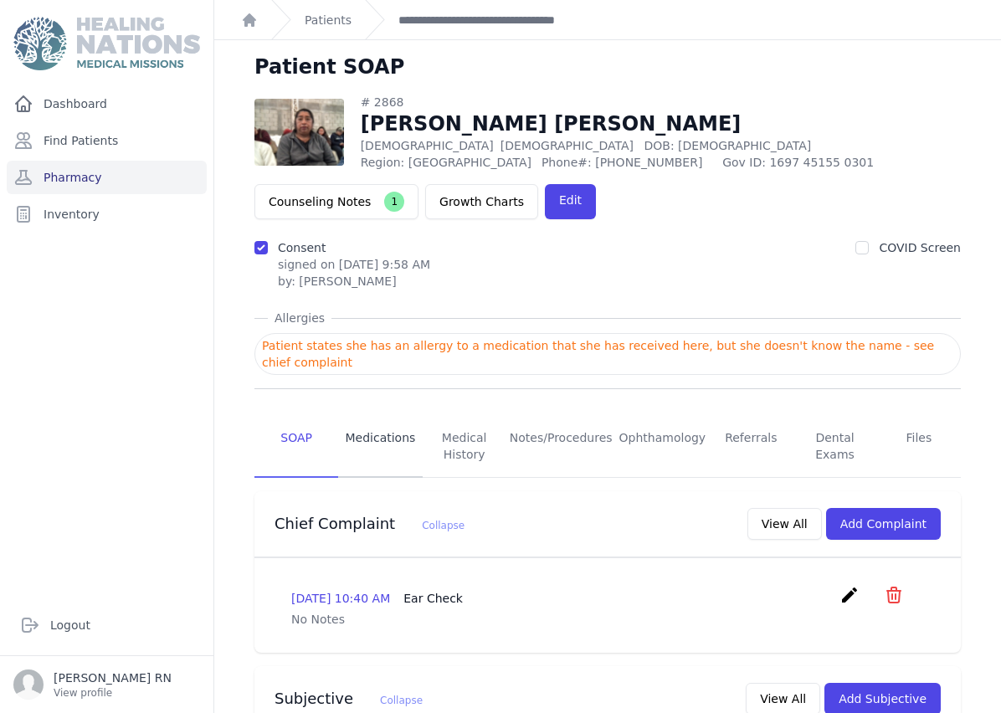
click at [396, 440] on link "Medications" at bounding box center [380, 447] width 84 height 62
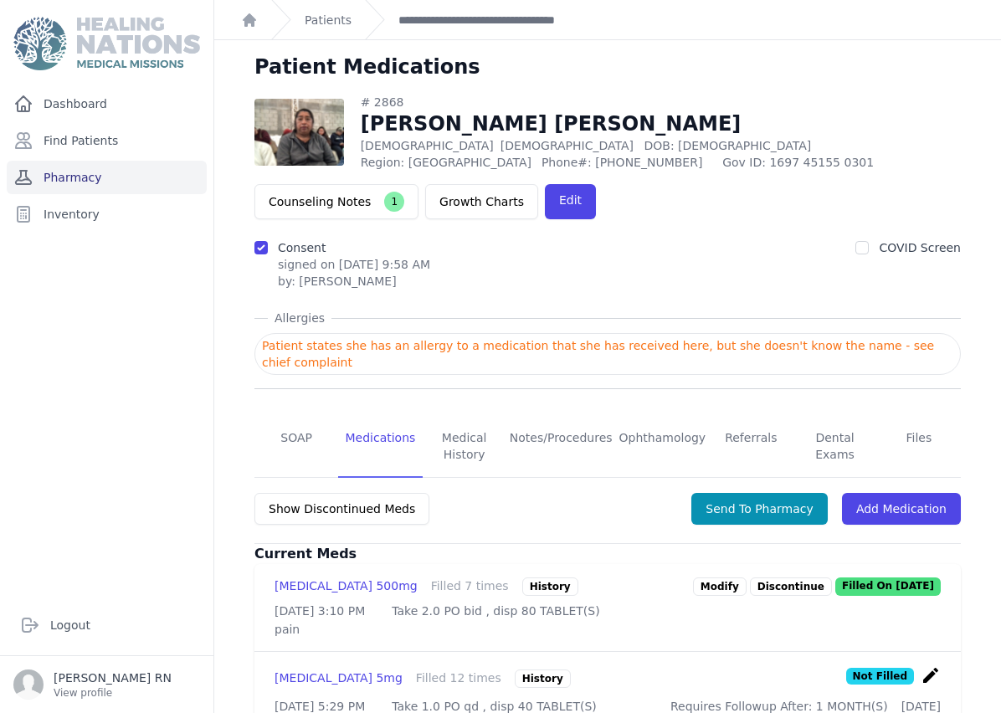
click at [141, 178] on link "Pharmacy" at bounding box center [107, 177] width 200 height 33
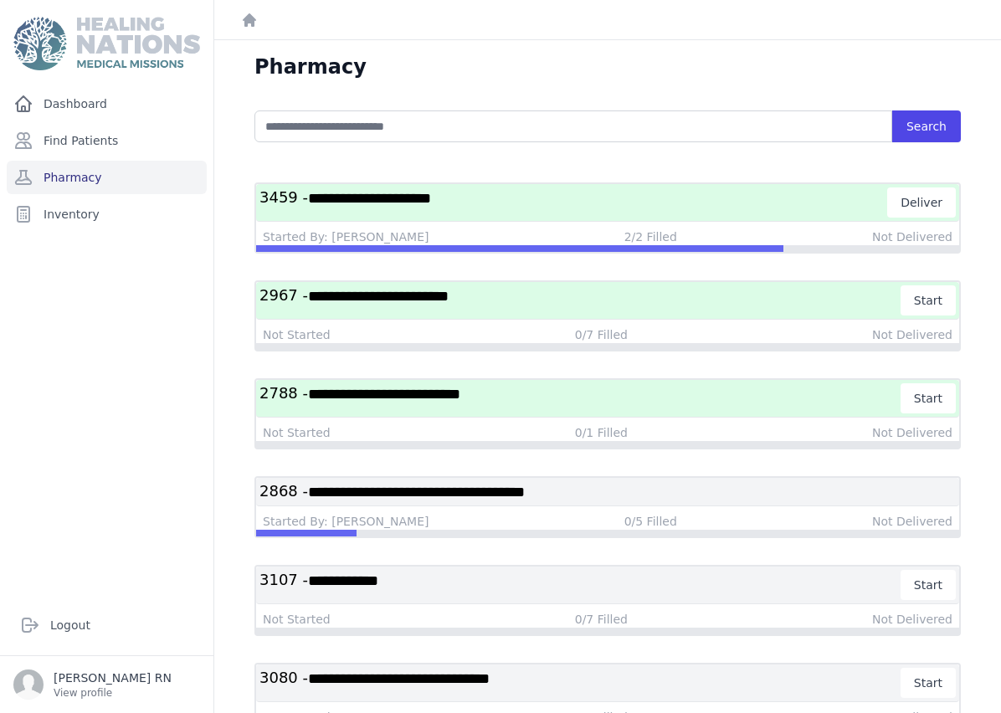
click at [525, 493] on span "**********" at bounding box center [416, 492] width 217 height 15
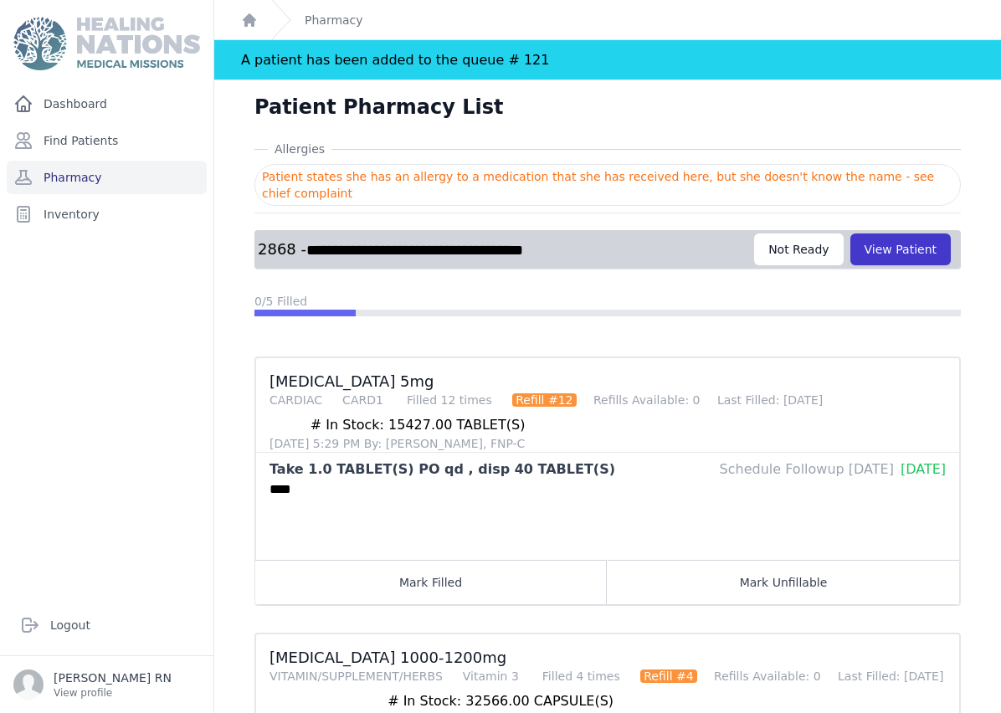
click at [915, 233] on button "View Patient" at bounding box center [900, 249] width 100 height 32
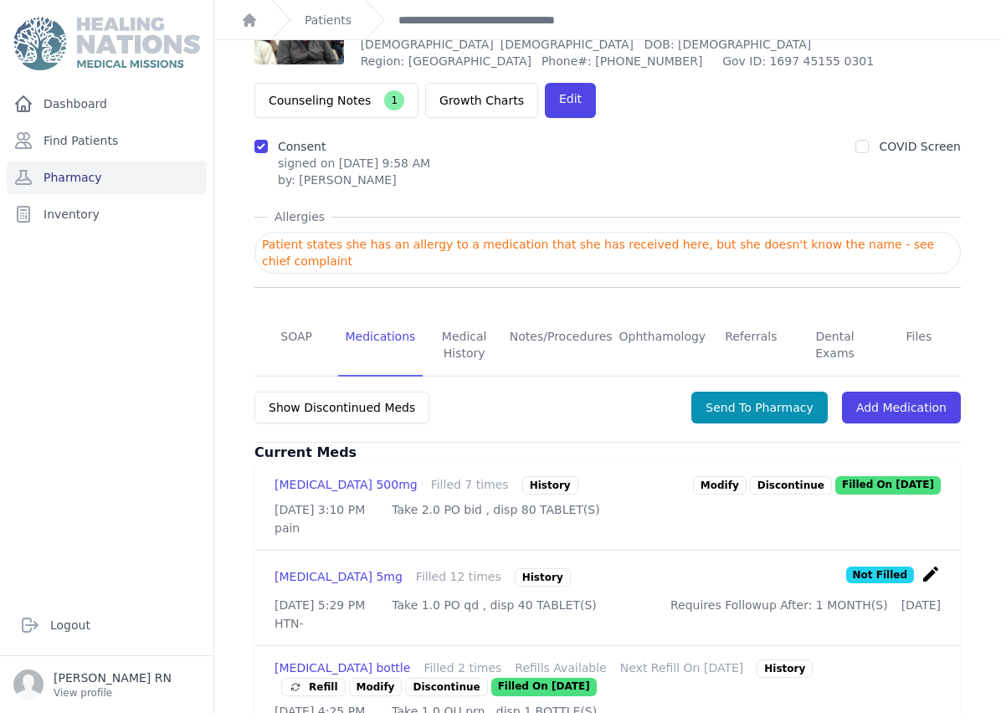
scroll to position [117, 0]
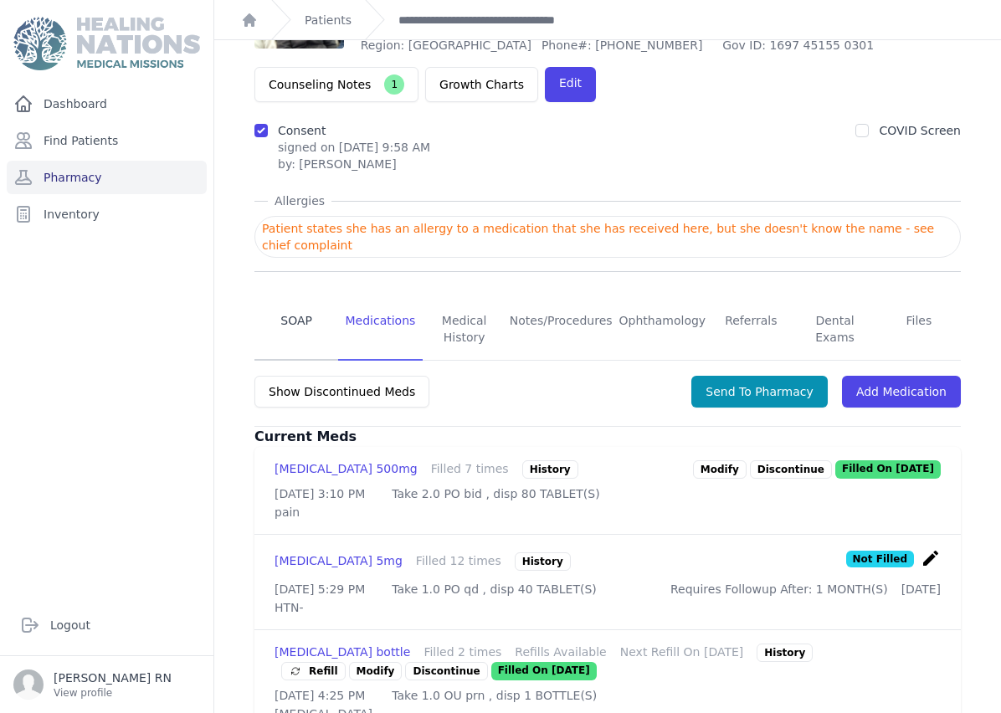
click at [277, 299] on link "SOAP" at bounding box center [296, 330] width 84 height 62
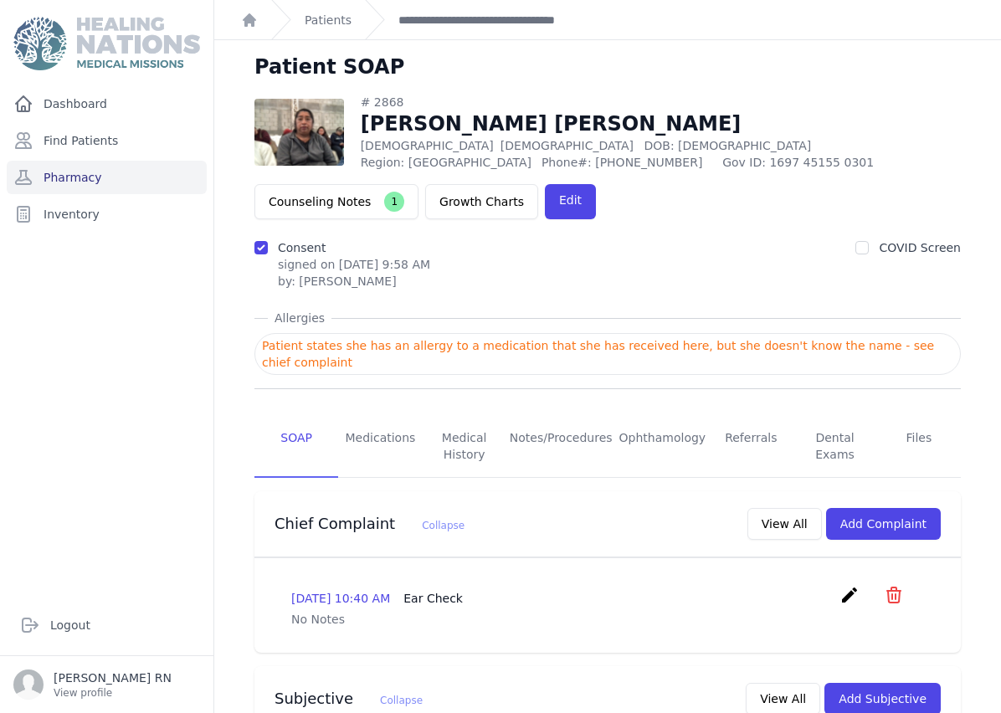
click at [136, 129] on div "Dashboard Find Patients Pharmacy Inventory" at bounding box center [106, 334] width 213 height 495
click at [135, 161] on link "Pharmacy" at bounding box center [107, 177] width 200 height 33
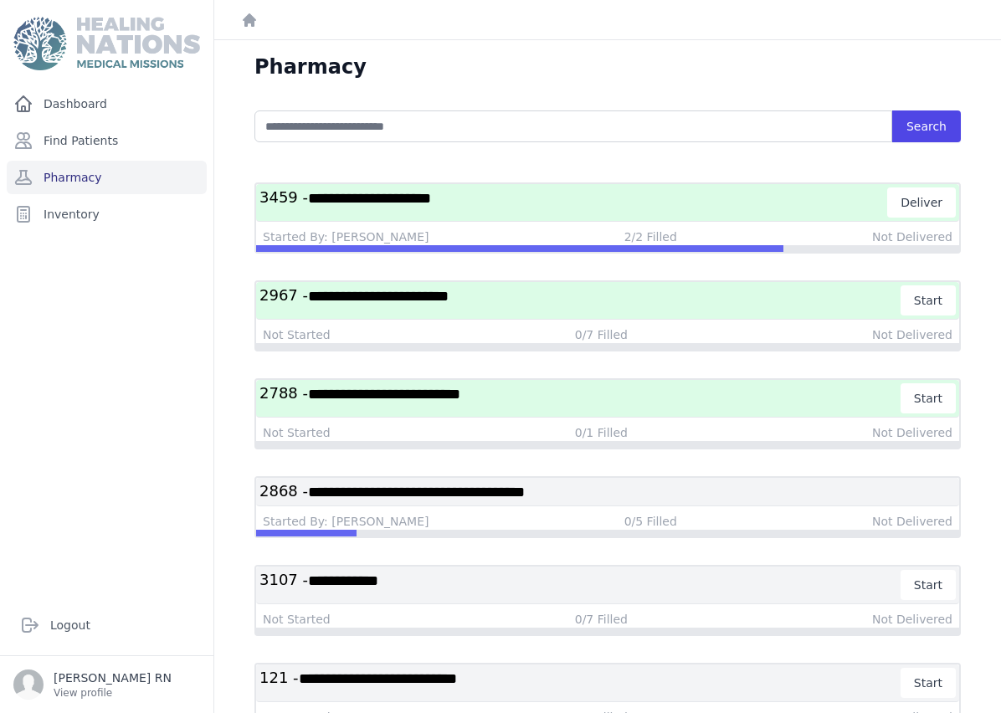
click at [500, 485] on span "**********" at bounding box center [416, 492] width 217 height 15
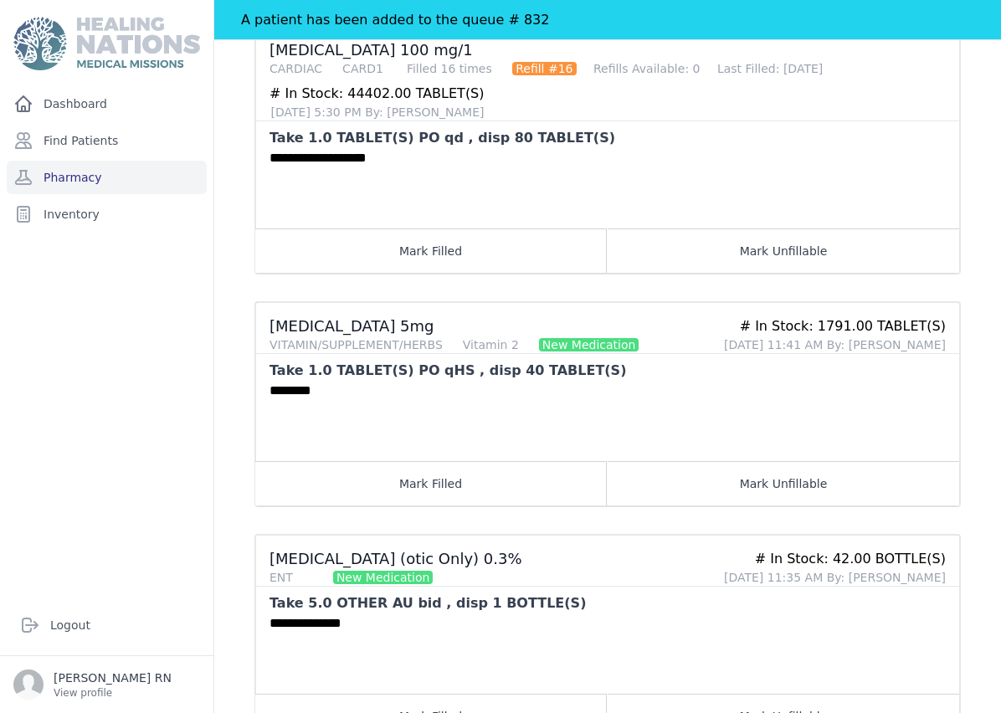
scroll to position [67, 0]
click at [494, 694] on button "Mark Filled" at bounding box center [430, 716] width 351 height 44
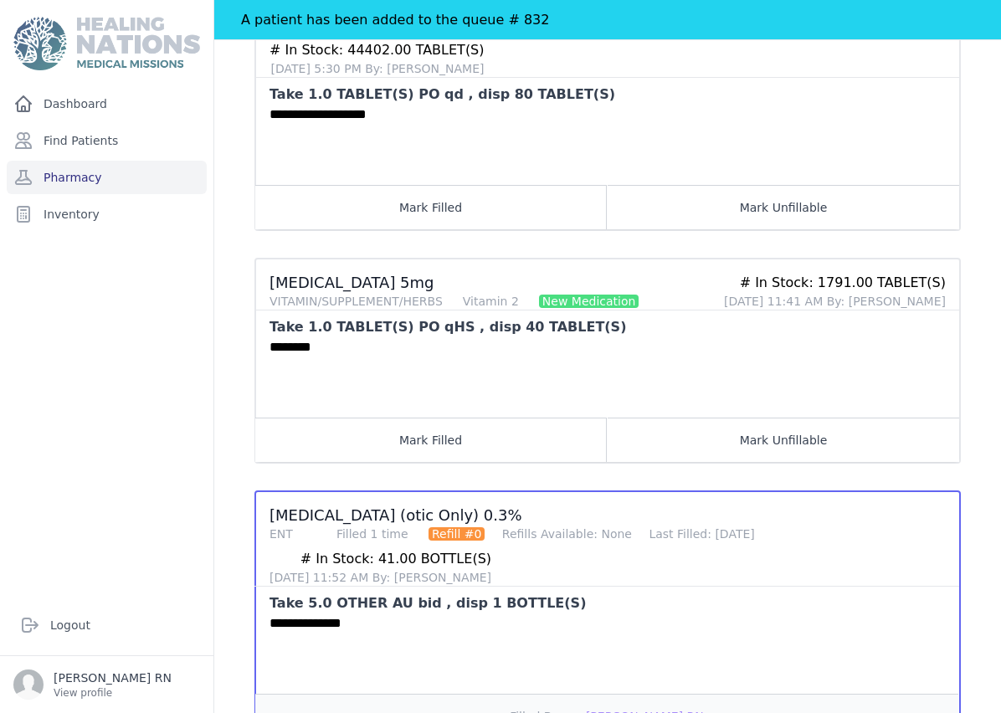
scroll to position [927, 0]
click at [639, 613] on div "**********" at bounding box center [607, 653] width 703 height 80
click at [400, 694] on button "Filled By: [PERSON_NAME] RN" at bounding box center [606, 716] width 703 height 44
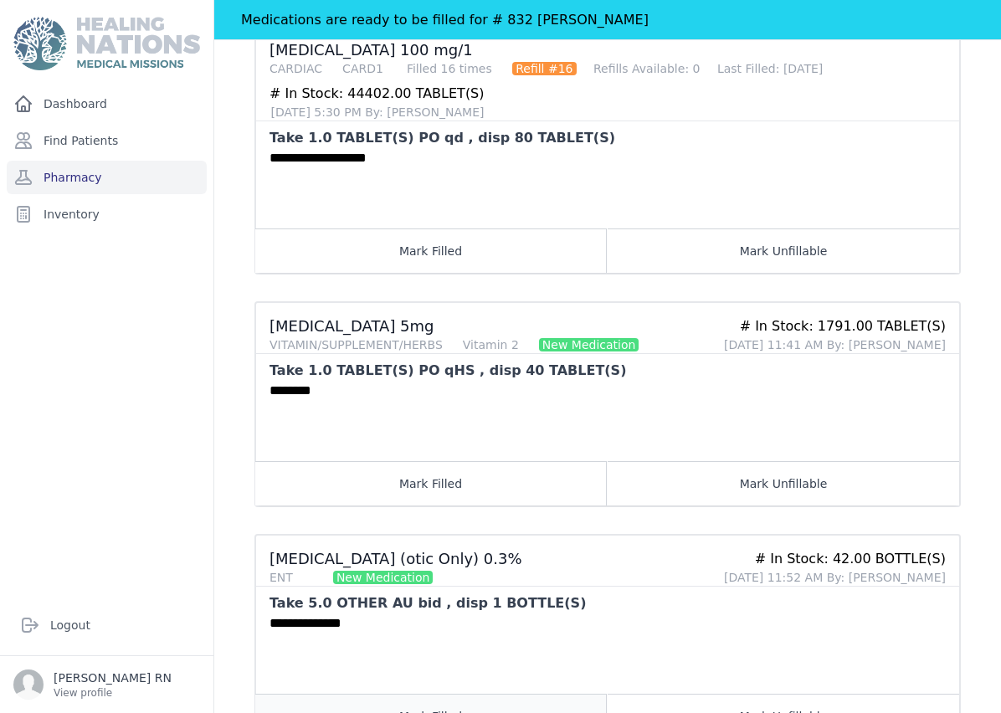
click at [429, 694] on button "Mark Filled" at bounding box center [430, 716] width 351 height 44
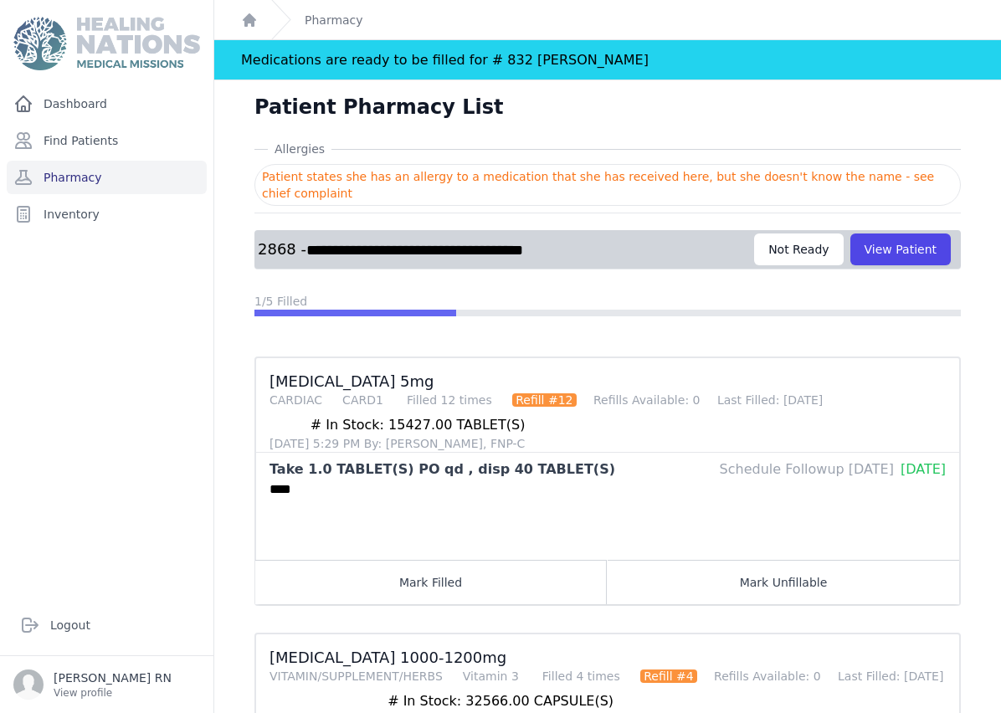
scroll to position [0, 0]
click at [919, 233] on button "View Patient" at bounding box center [900, 249] width 100 height 32
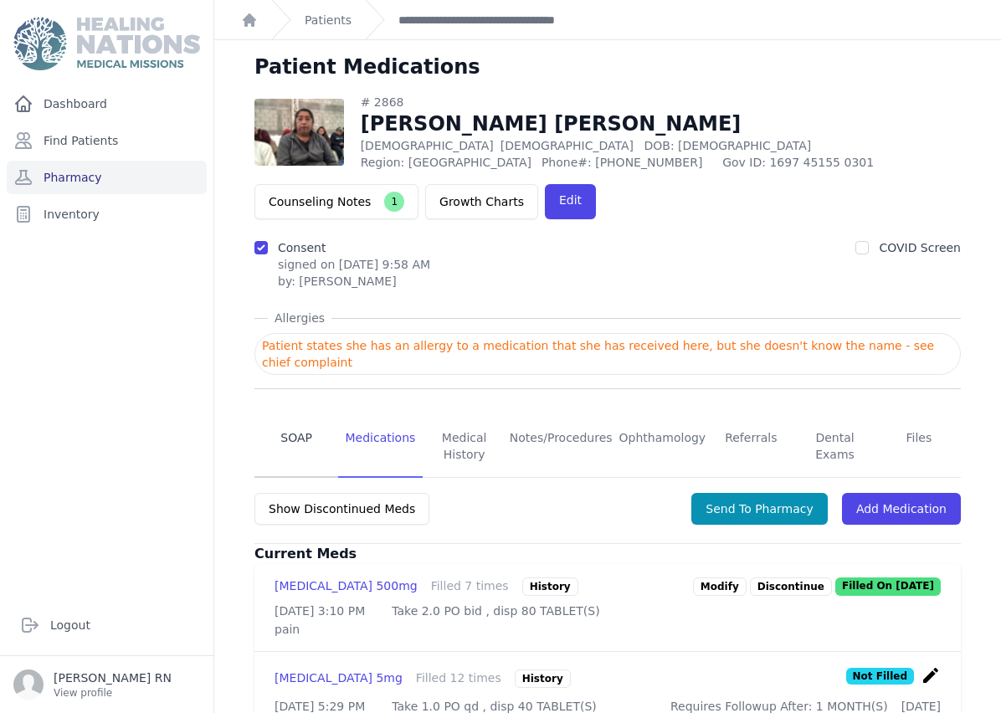
click at [298, 416] on link "SOAP" at bounding box center [296, 447] width 84 height 62
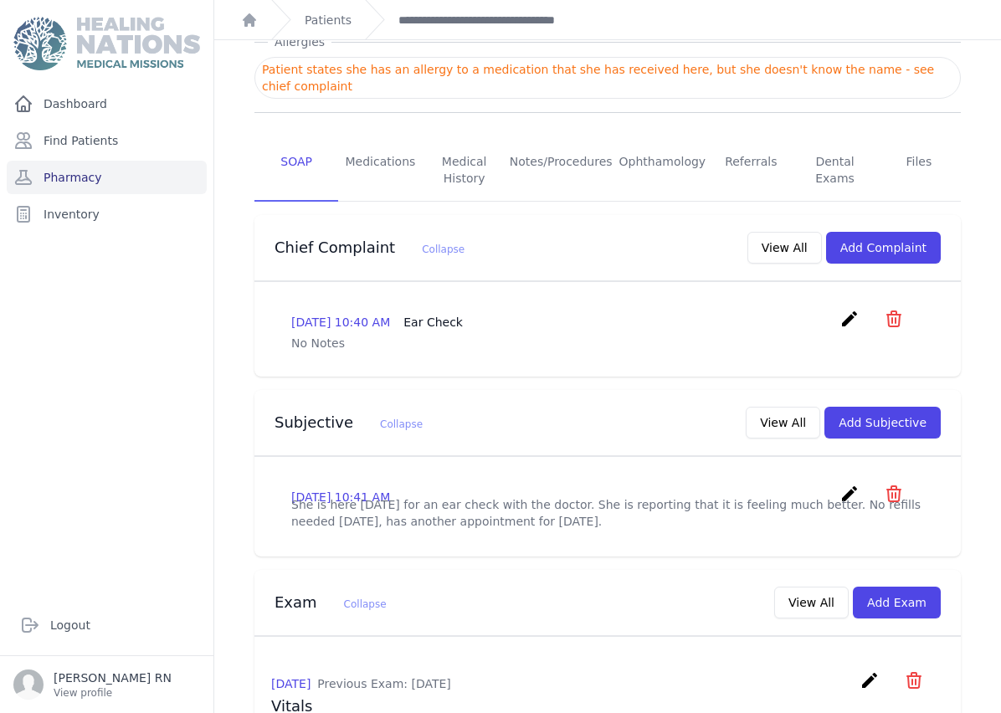
scroll to position [290, 0]
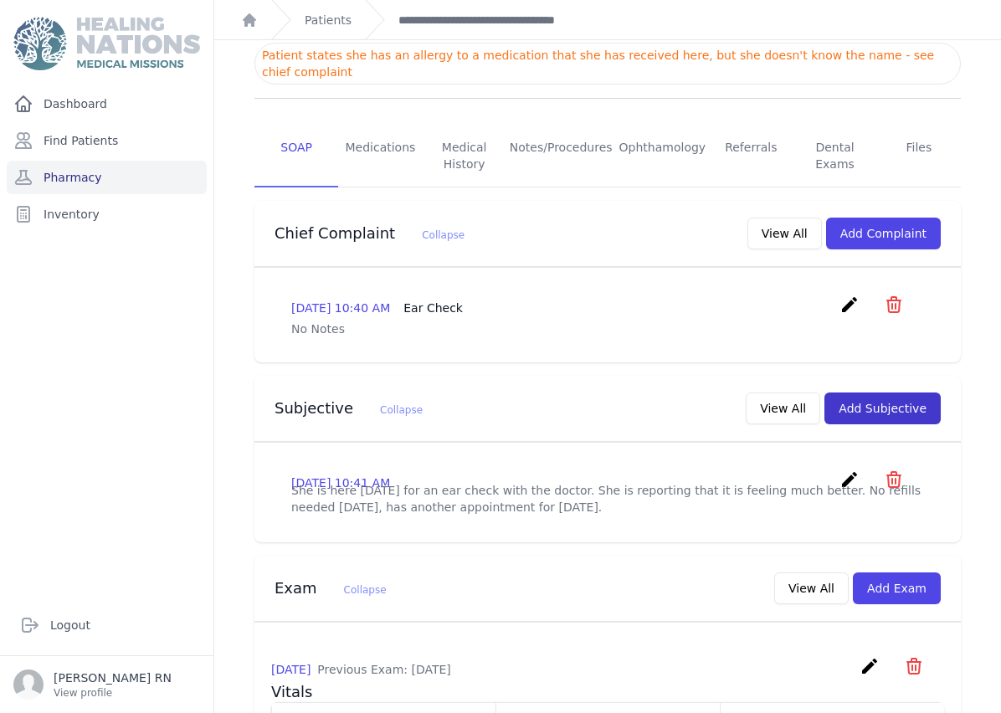
click at [878, 392] on button "Add Subjective" at bounding box center [882, 408] width 116 height 32
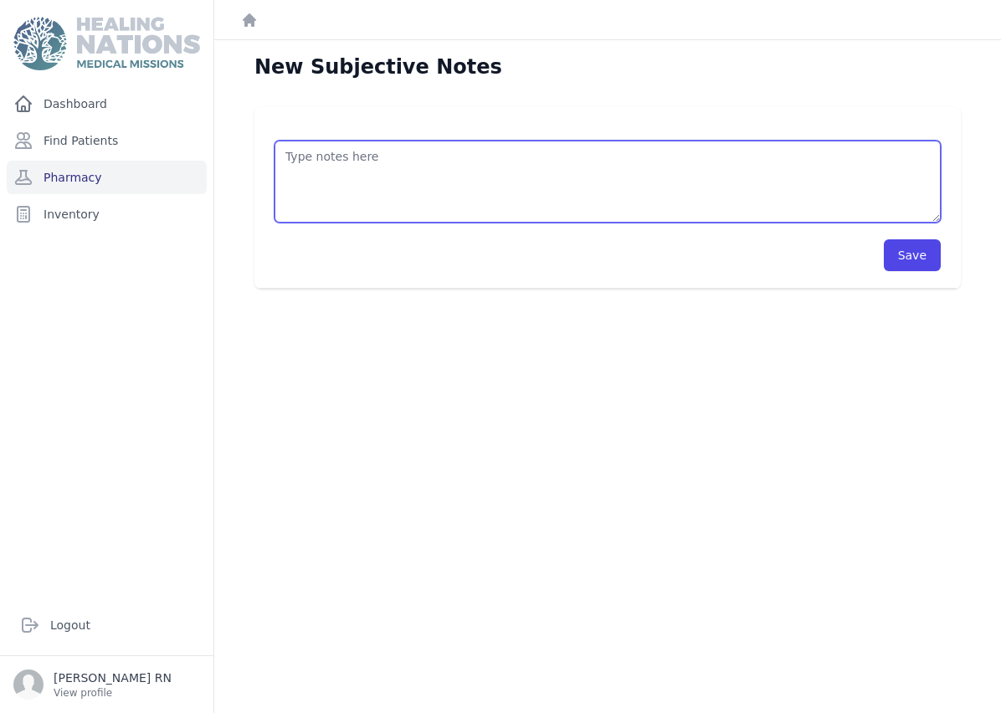
click at [341, 141] on textarea at bounding box center [607, 182] width 666 height 82
type textarea "O"
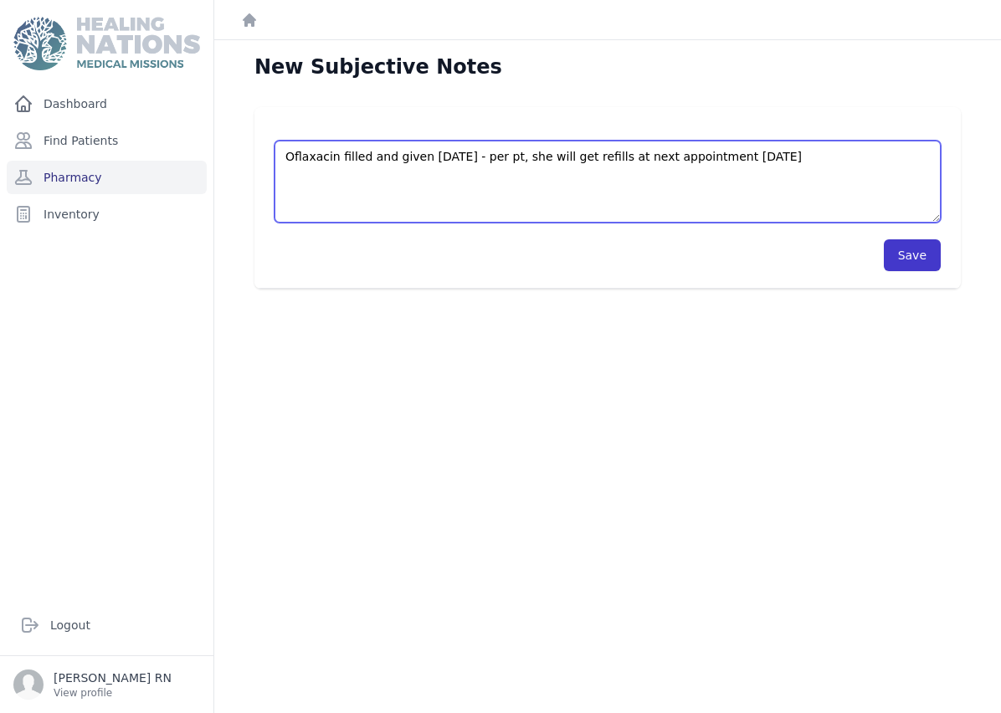
type textarea "Oflaxacin filled and given today - per pt, she will get refills at next appoint…"
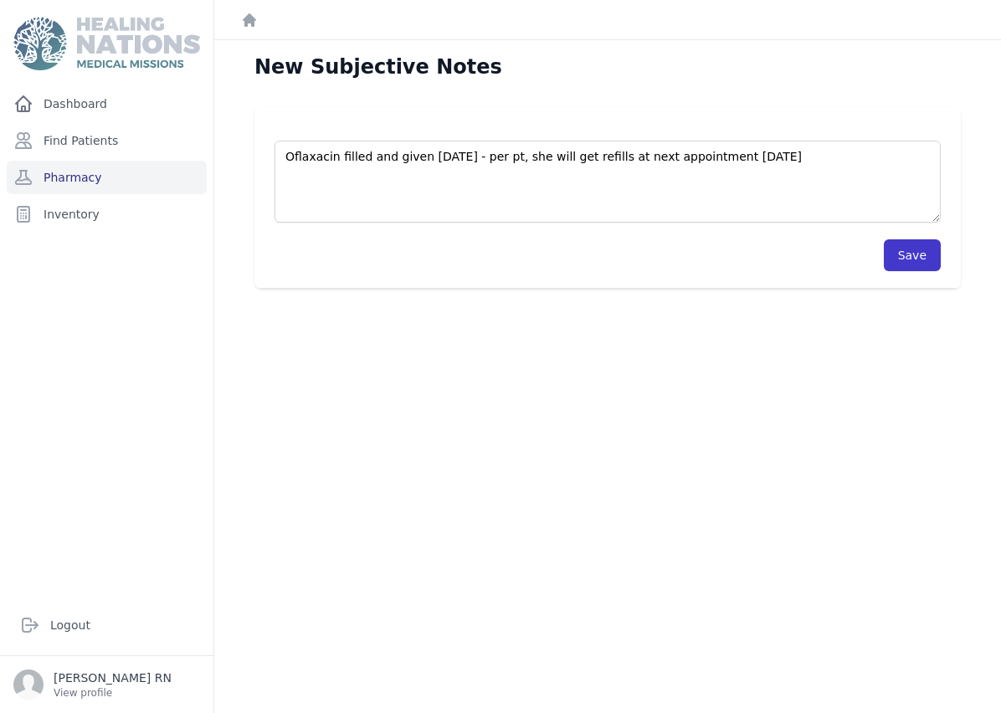
click at [912, 239] on button "Save" at bounding box center [912, 255] width 57 height 32
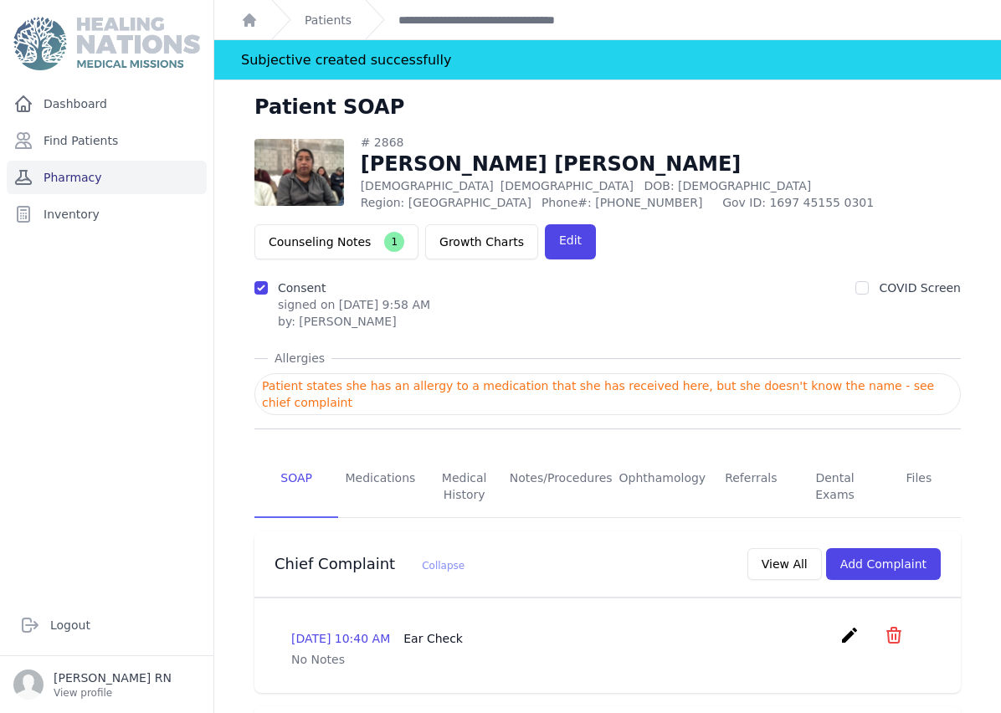
click at [132, 161] on link "Pharmacy" at bounding box center [107, 177] width 200 height 33
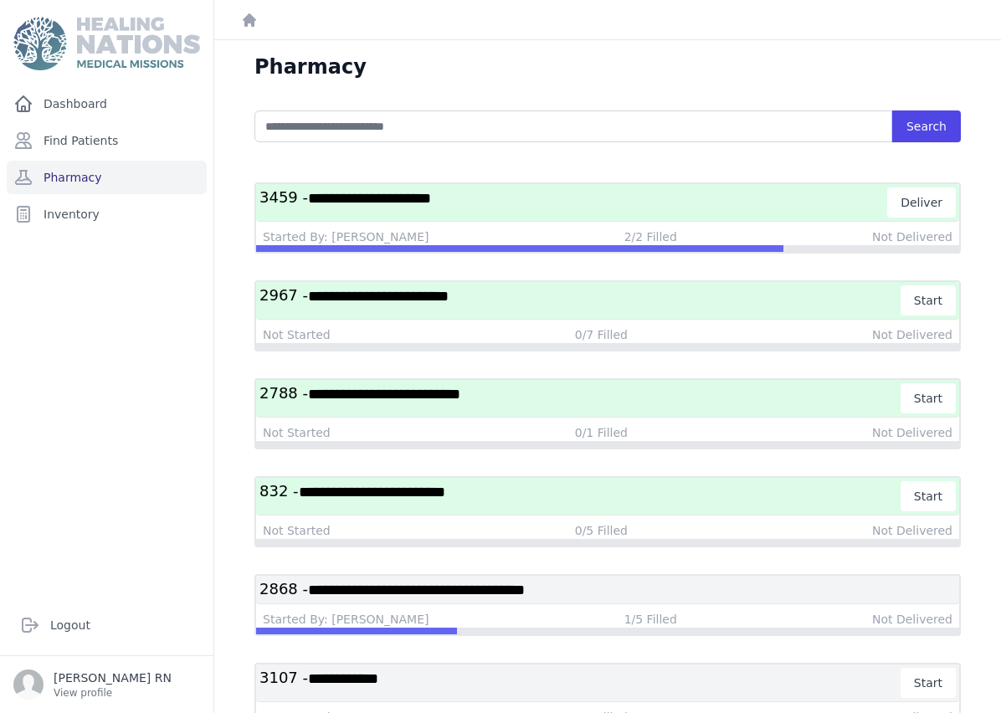
click at [525, 587] on span "**********" at bounding box center [416, 589] width 217 height 15
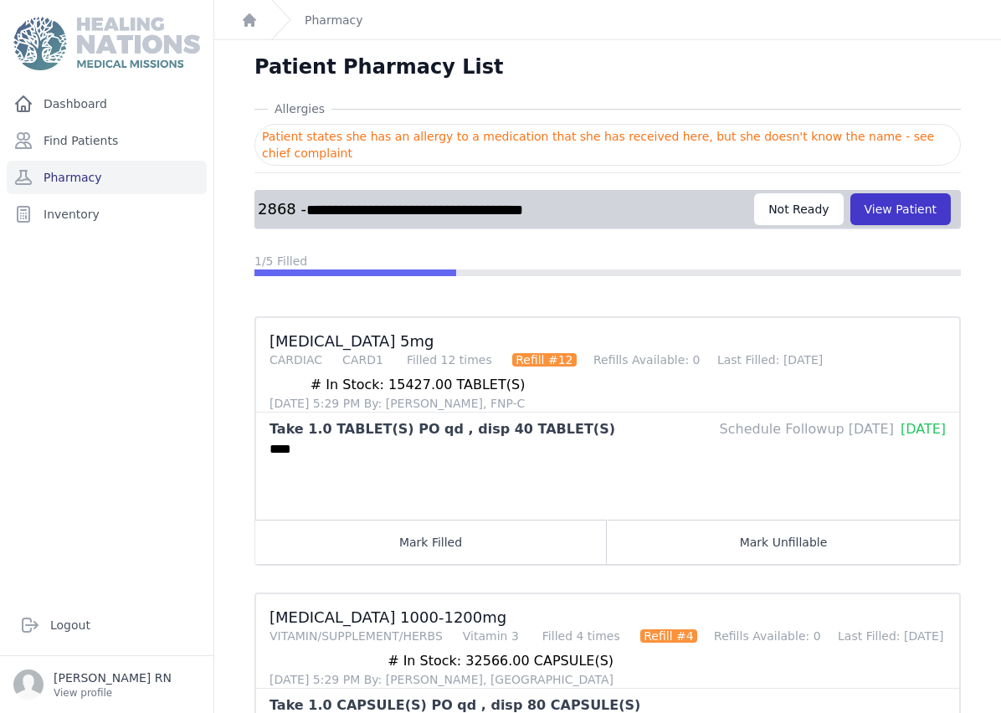
click at [909, 206] on button "View Patient" at bounding box center [900, 209] width 100 height 32
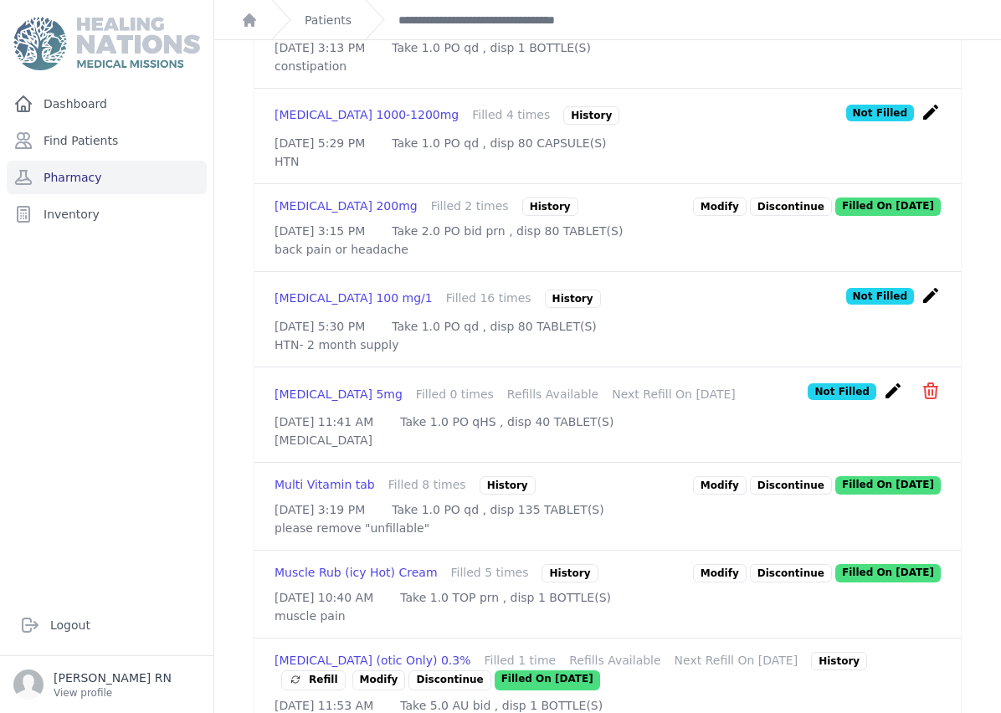
scroll to position [1194, 0]
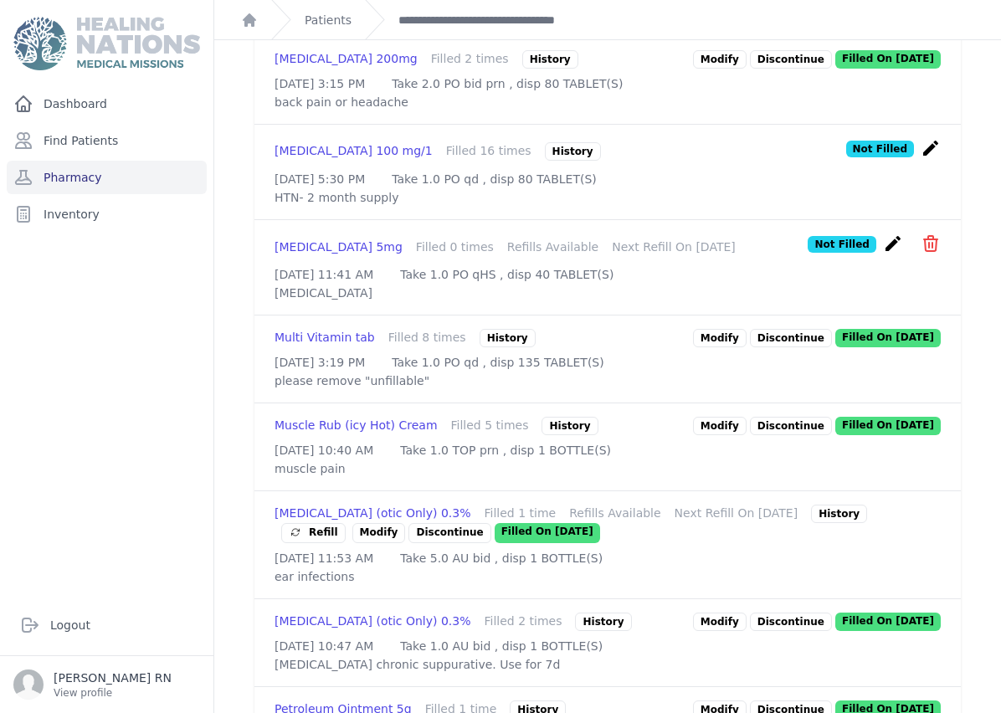
click at [893, 254] on icon "create" at bounding box center [893, 243] width 20 height 20
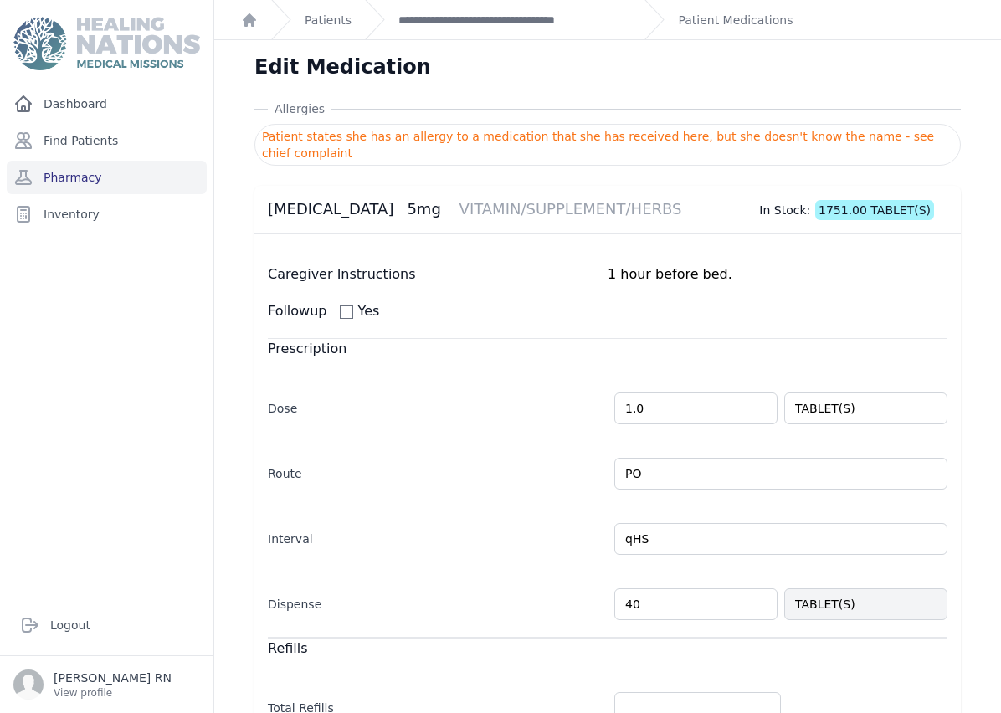
scroll to position [67, 0]
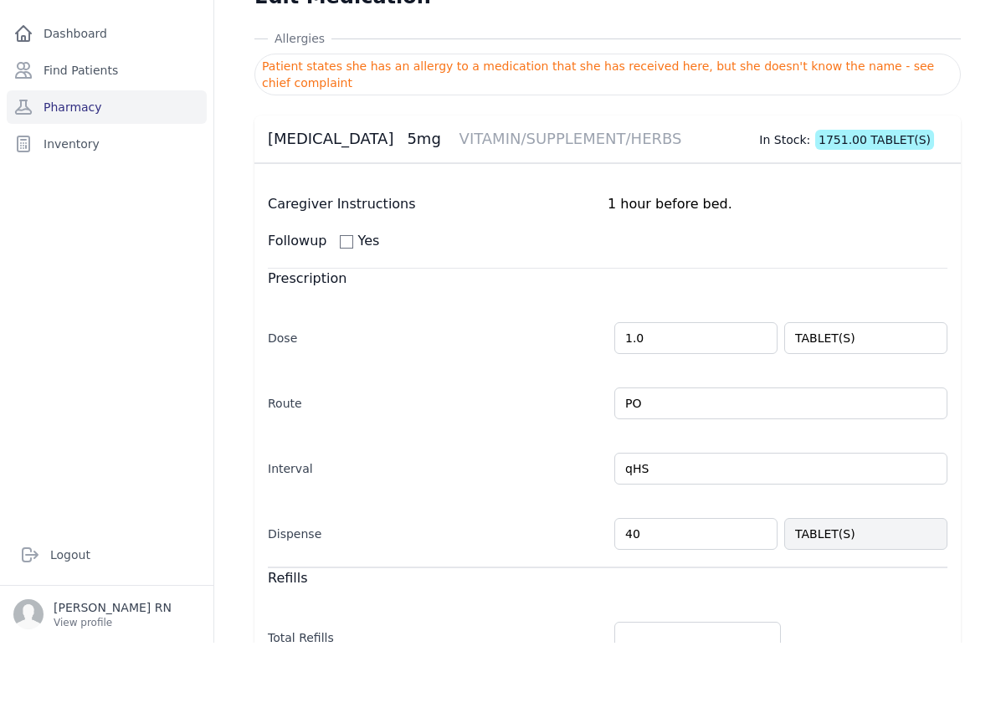
type input "4"
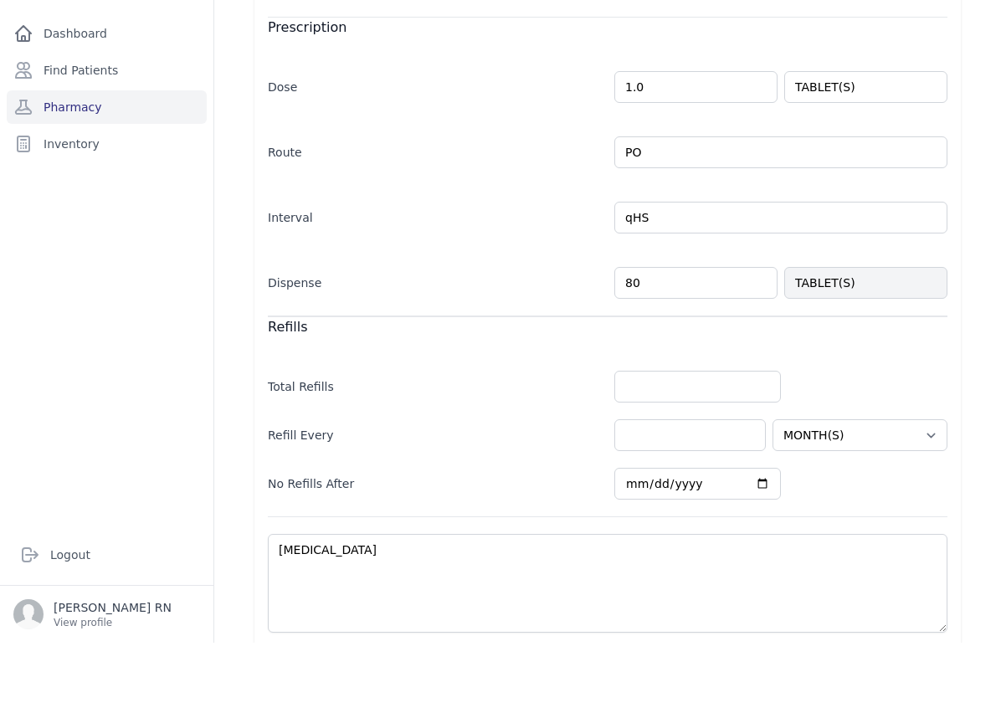
scroll to position [250, 0]
type input "80"
select select "MONTH(S)"
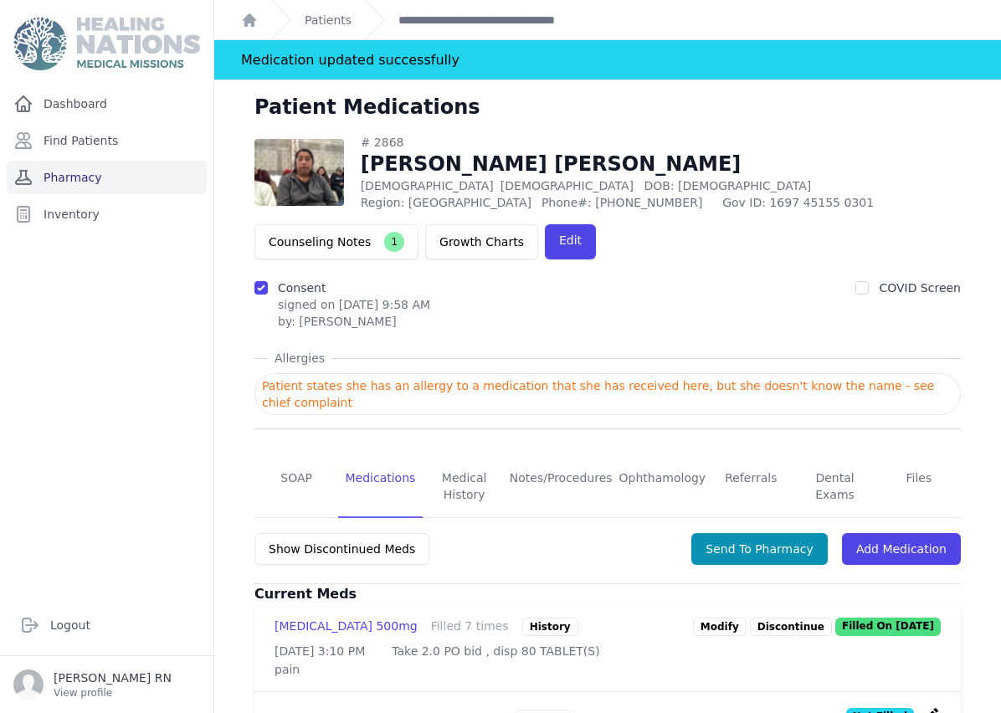
click at [106, 161] on link "Pharmacy" at bounding box center [107, 177] width 200 height 33
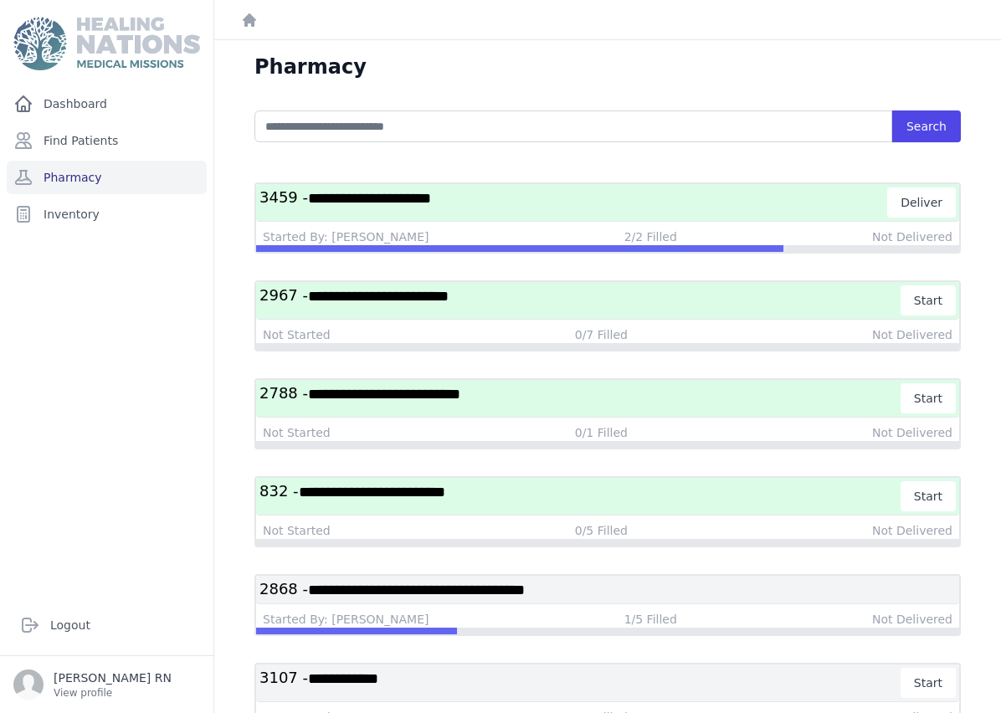
click at [525, 592] on span "**********" at bounding box center [416, 589] width 217 height 15
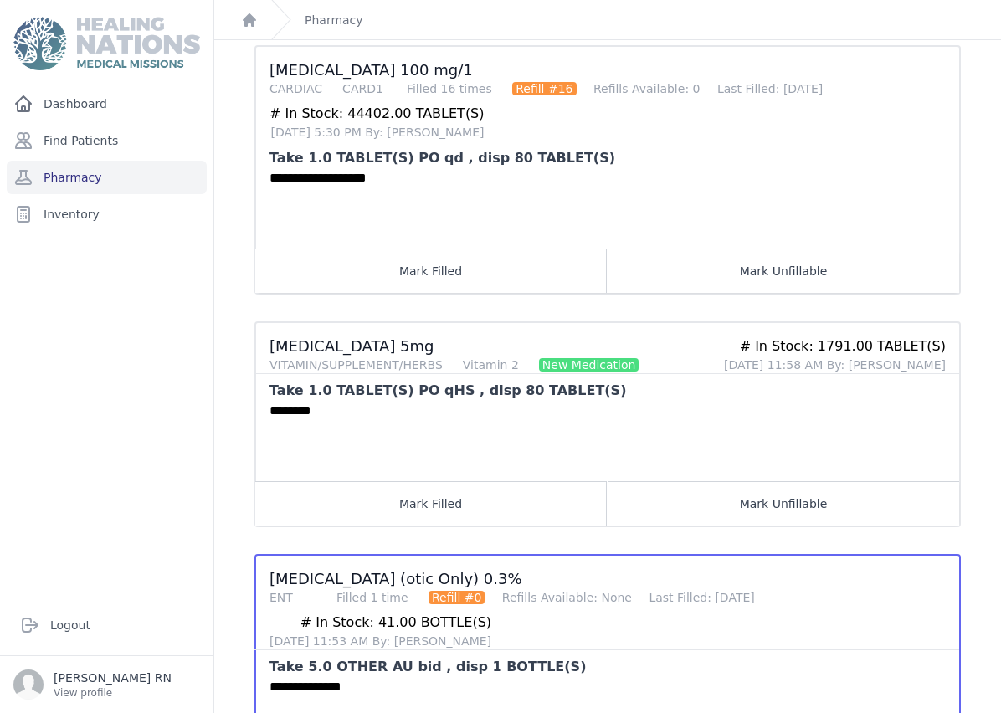
scroll to position [822, 0]
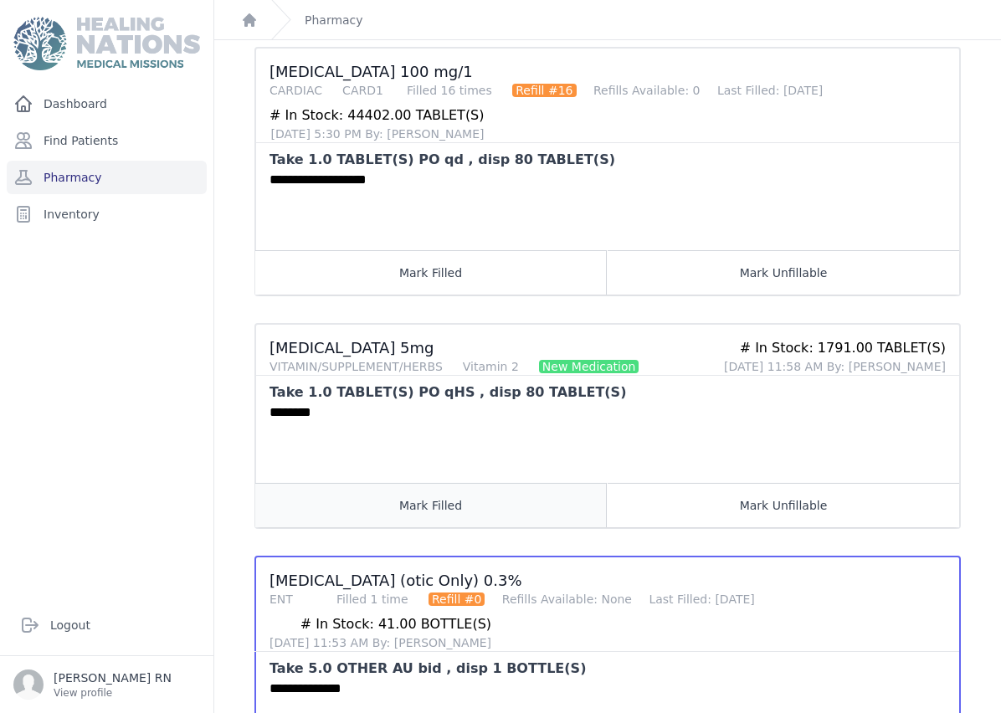
click at [502, 505] on button "Mark Filled" at bounding box center [430, 505] width 351 height 44
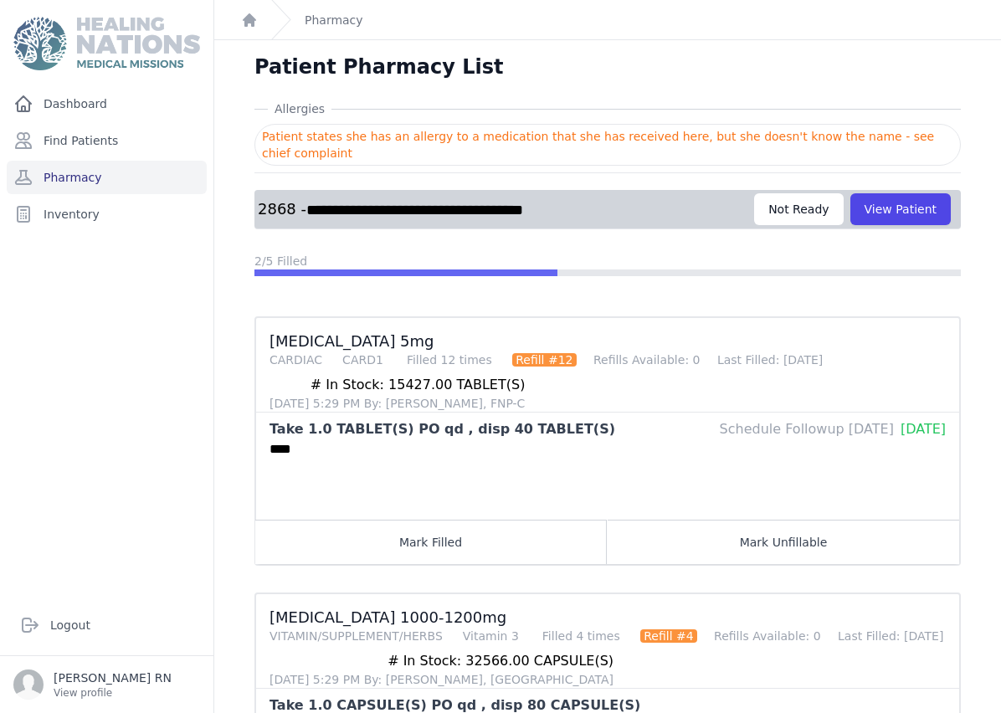
scroll to position [0, 0]
click at [931, 210] on button "View Patient" at bounding box center [900, 209] width 100 height 32
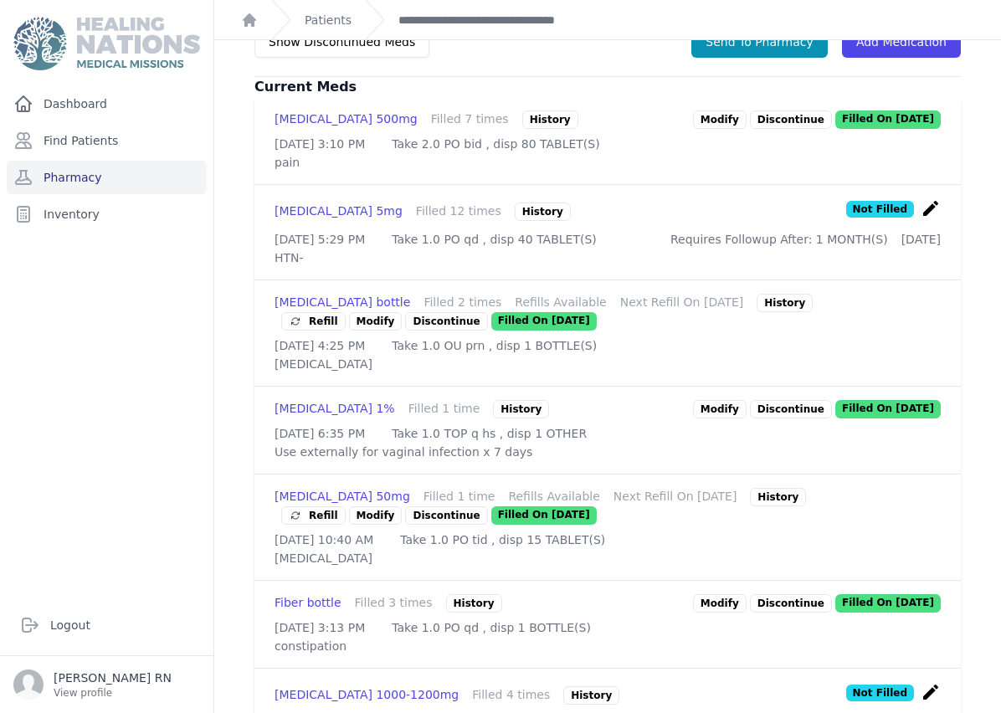
scroll to position [14, 0]
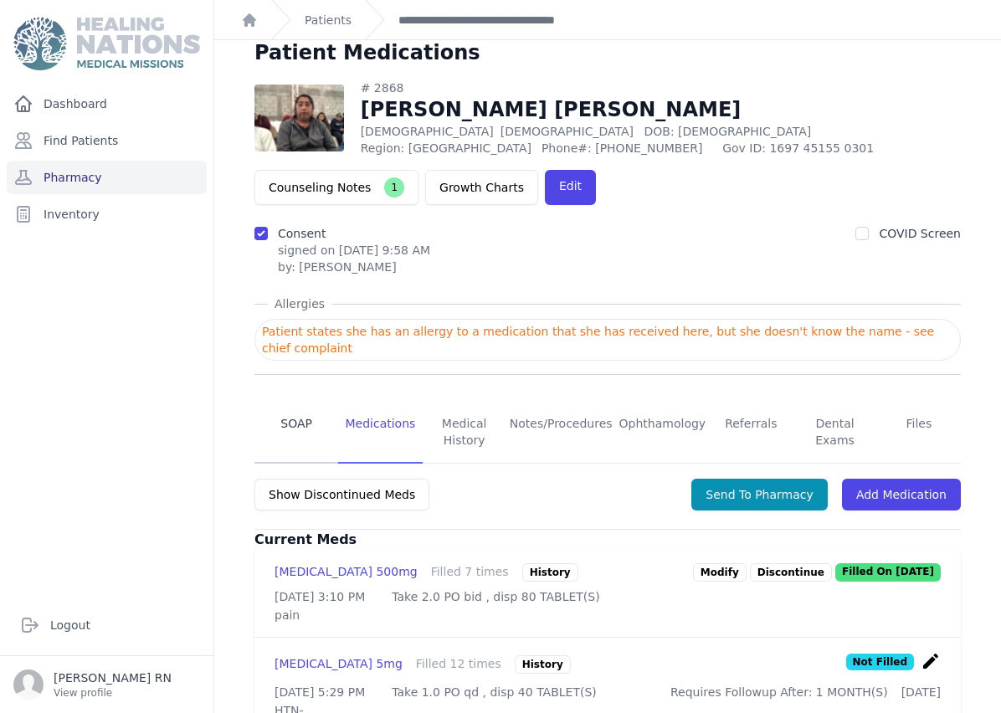
click at [314, 428] on link "SOAP" at bounding box center [296, 433] width 84 height 62
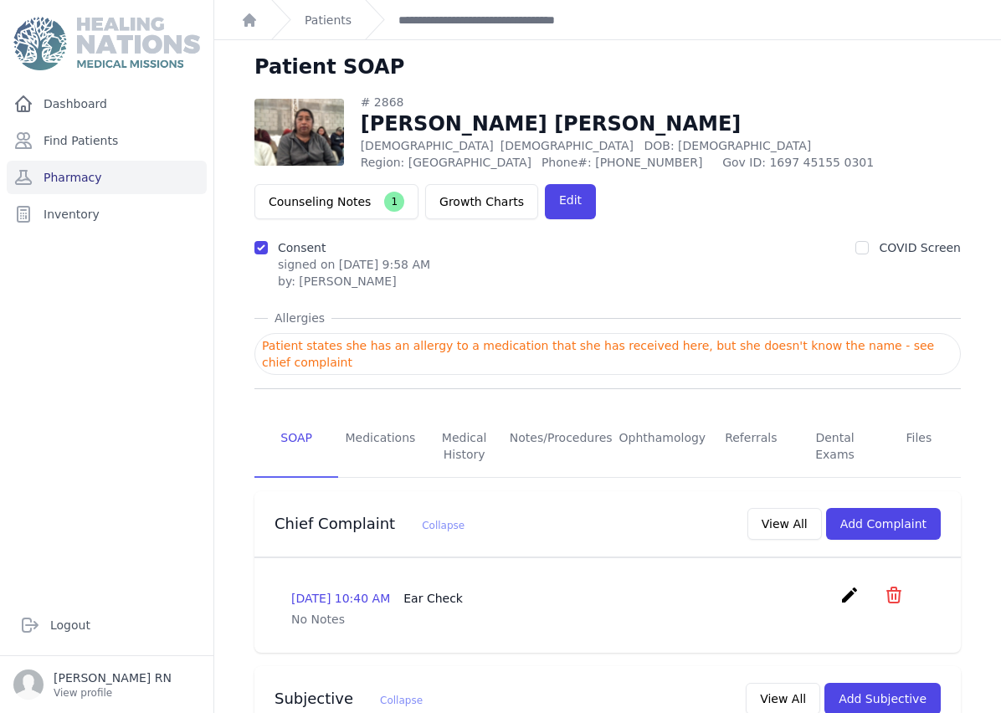
scroll to position [279, 0]
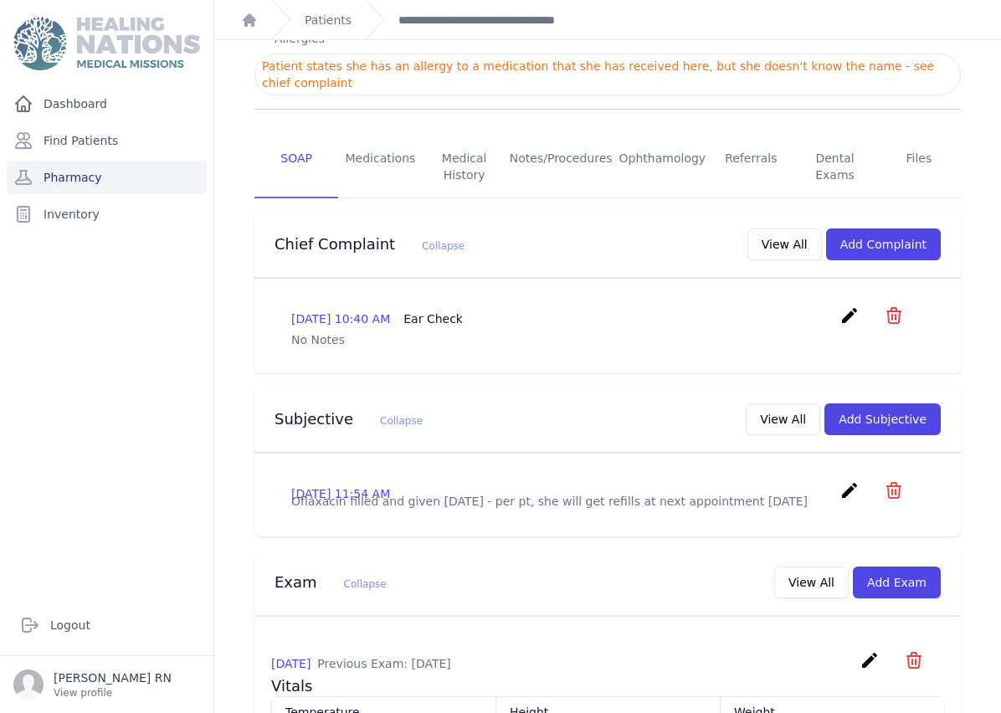
click at [851, 489] on icon "create" at bounding box center [849, 490] width 20 height 20
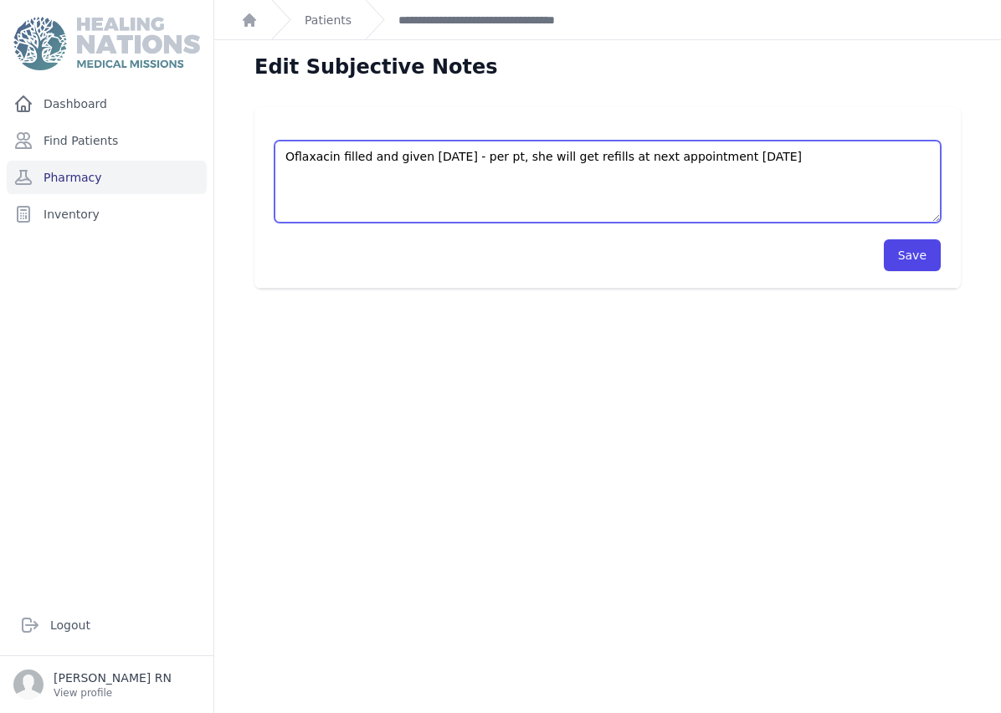
drag, startPoint x: 336, startPoint y: 161, endPoint x: 357, endPoint y: 170, distance: 23.6
click at [336, 161] on textarea "Oflaxacin filled and given today - per pt, she will get refills at next appoint…" at bounding box center [607, 182] width 666 height 82
type textarea "Oflaxacin and Melatonin filled and given today - per pt, she will get refills a…"
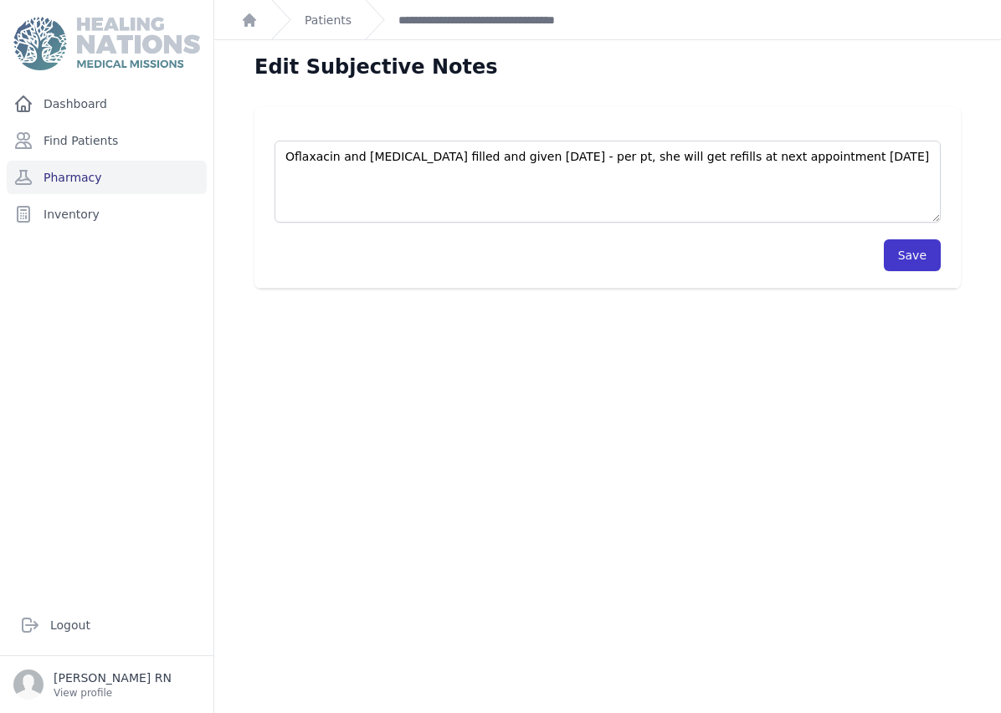
click at [929, 250] on button "Save" at bounding box center [912, 255] width 57 height 32
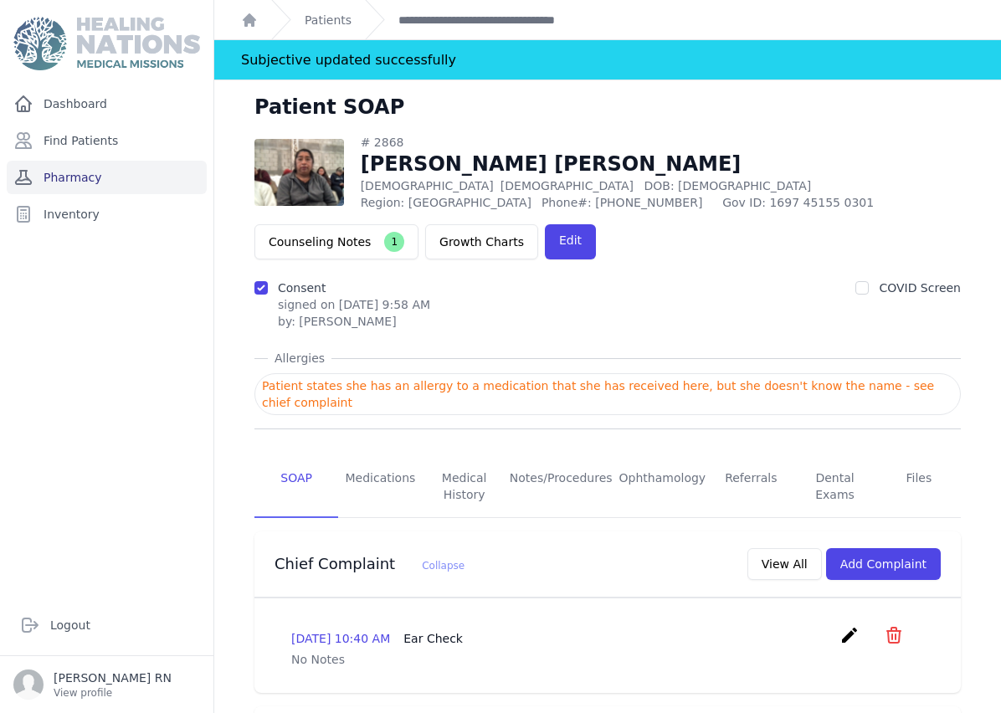
click at [127, 187] on link "Pharmacy" at bounding box center [107, 177] width 200 height 33
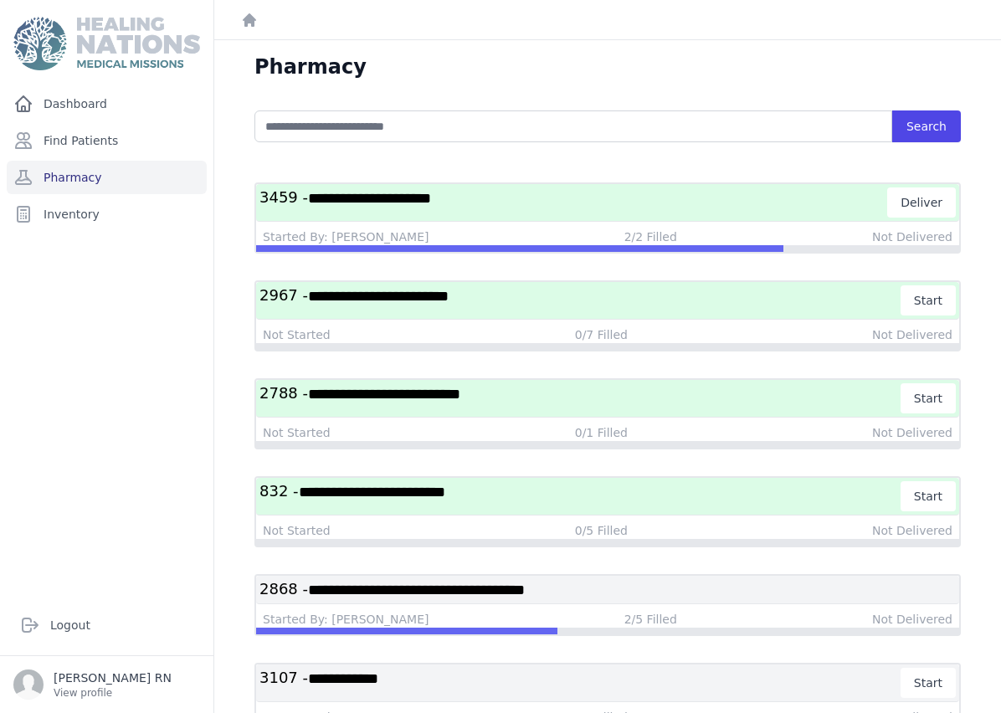
click at [620, 219] on div "**********" at bounding box center [607, 203] width 703 height 38
click at [529, 204] on h3 "**********" at bounding box center [573, 202] width 628 height 30
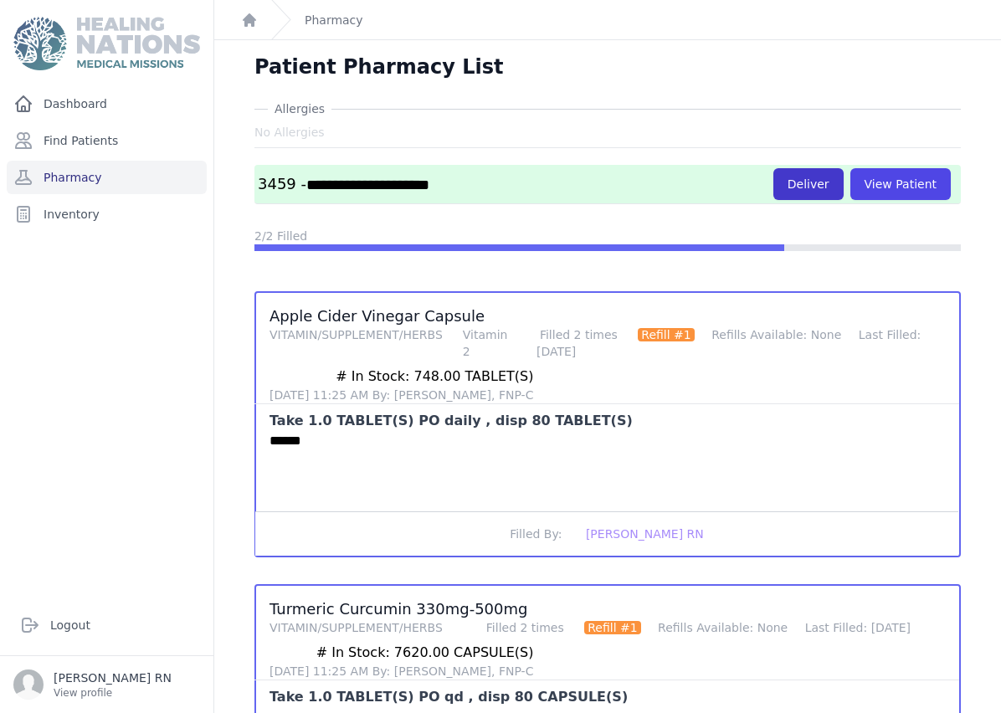
click at [801, 188] on button "Deliver" at bounding box center [808, 184] width 70 height 32
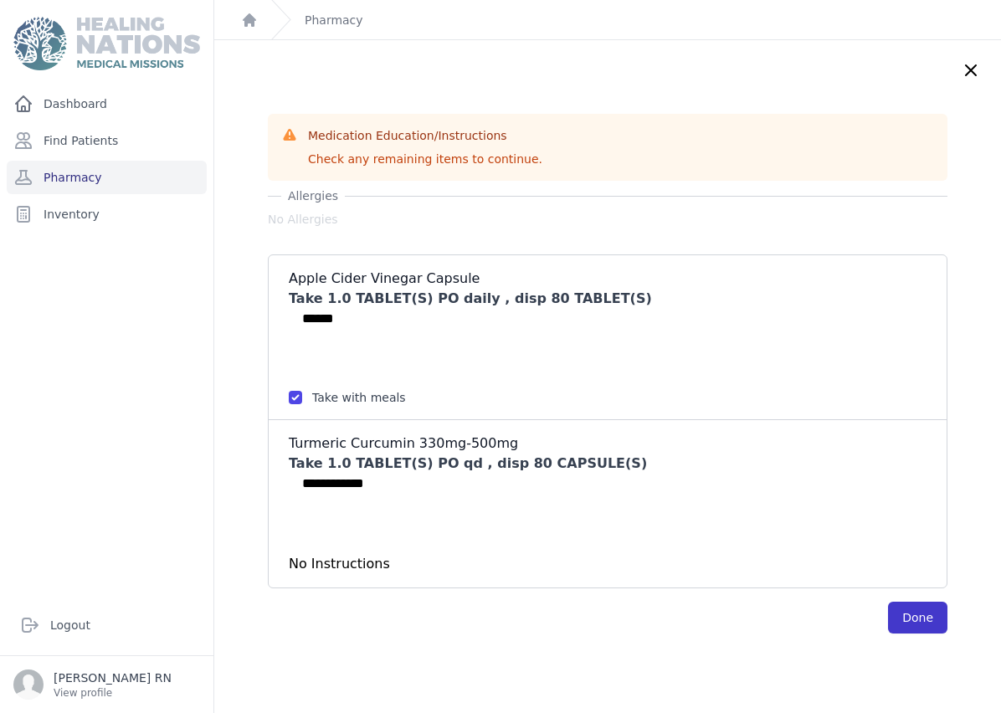
click at [910, 619] on button "Done" at bounding box center [917, 618] width 59 height 32
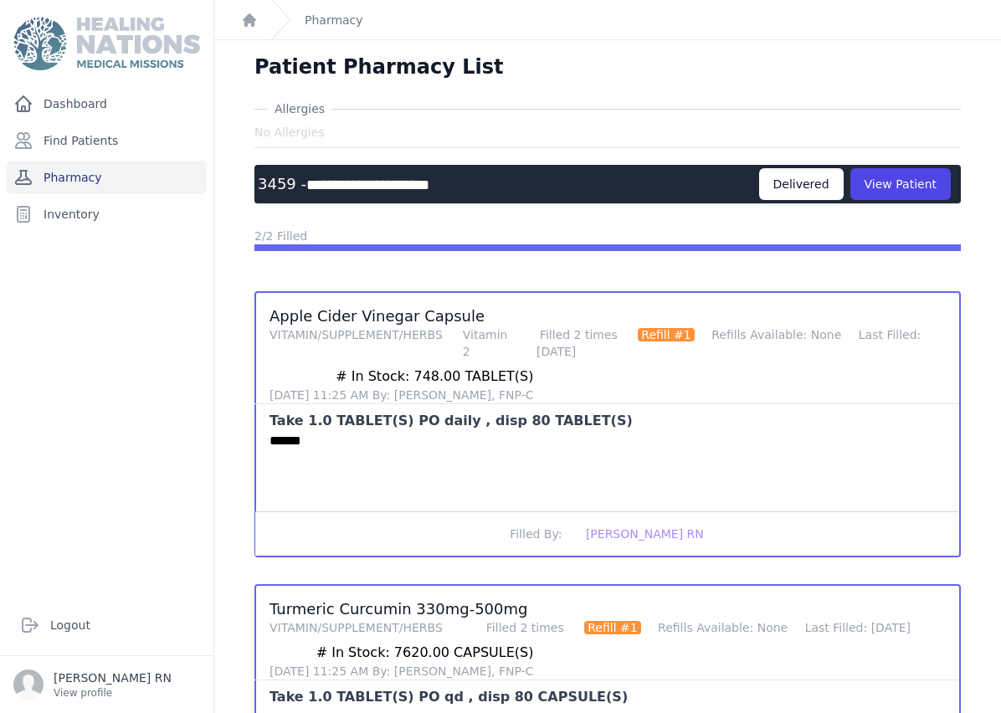
click at [107, 168] on link "Pharmacy" at bounding box center [107, 177] width 200 height 33
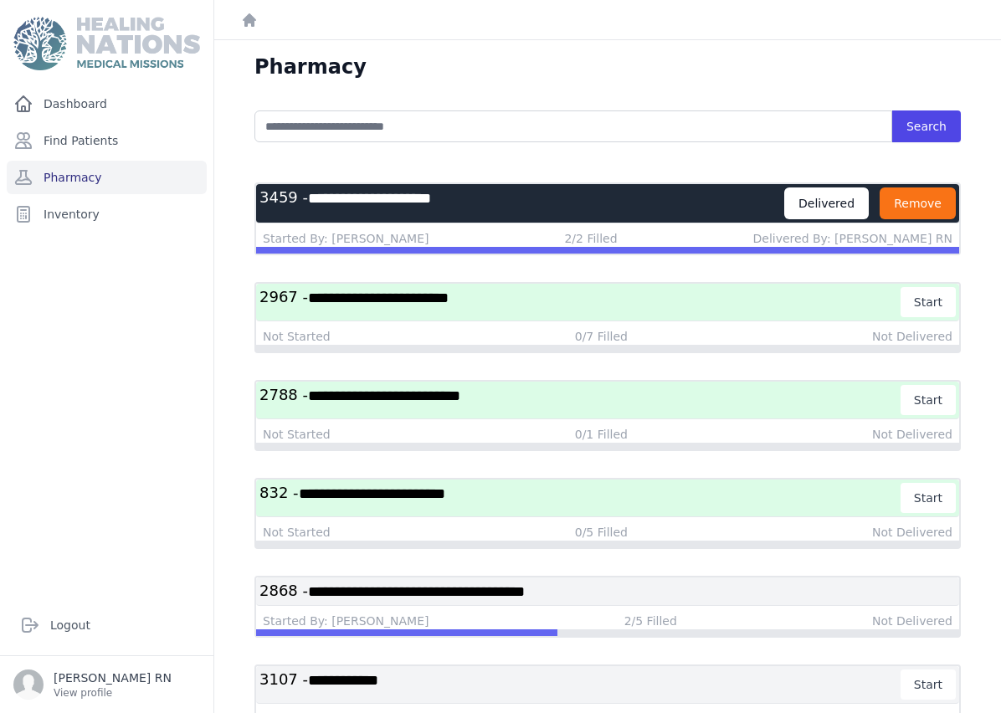
click at [936, 208] on button "Remove" at bounding box center [917, 203] width 76 height 32
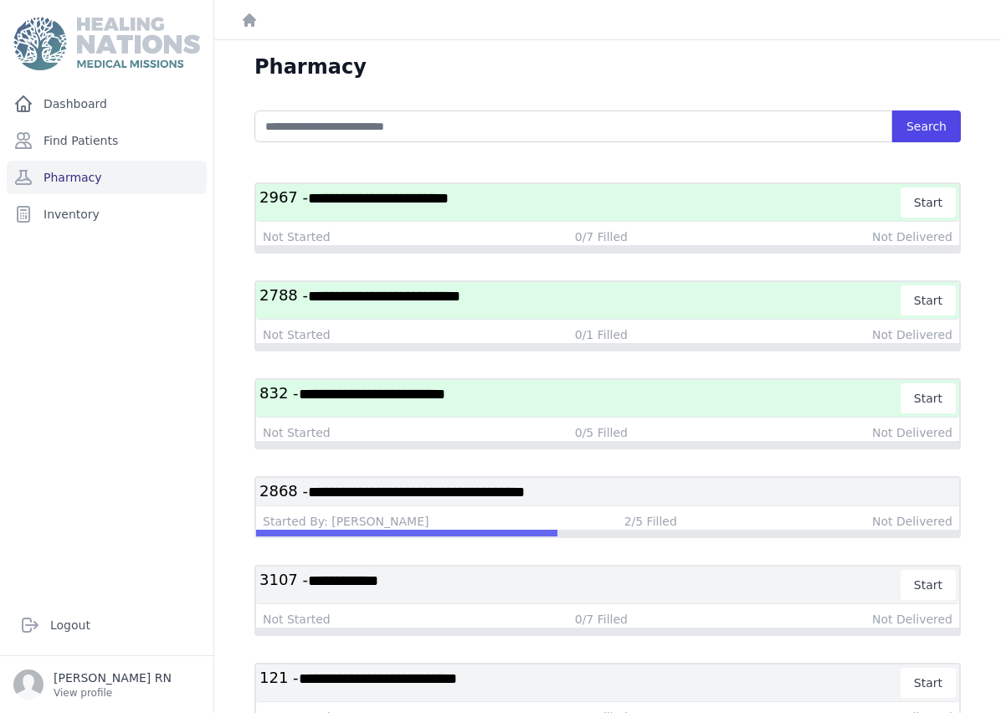
click at [477, 403] on h3 "**********" at bounding box center [580, 398] width 642 height 30
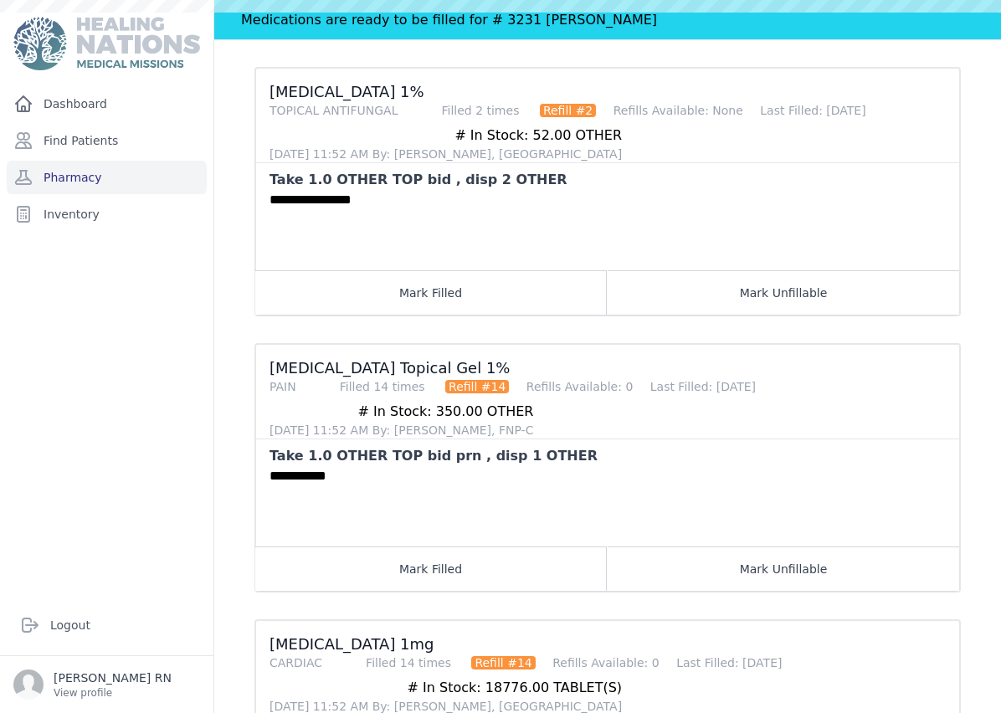
scroll to position [826, 0]
click at [508, 546] on button "Mark Filled" at bounding box center [430, 568] width 351 height 44
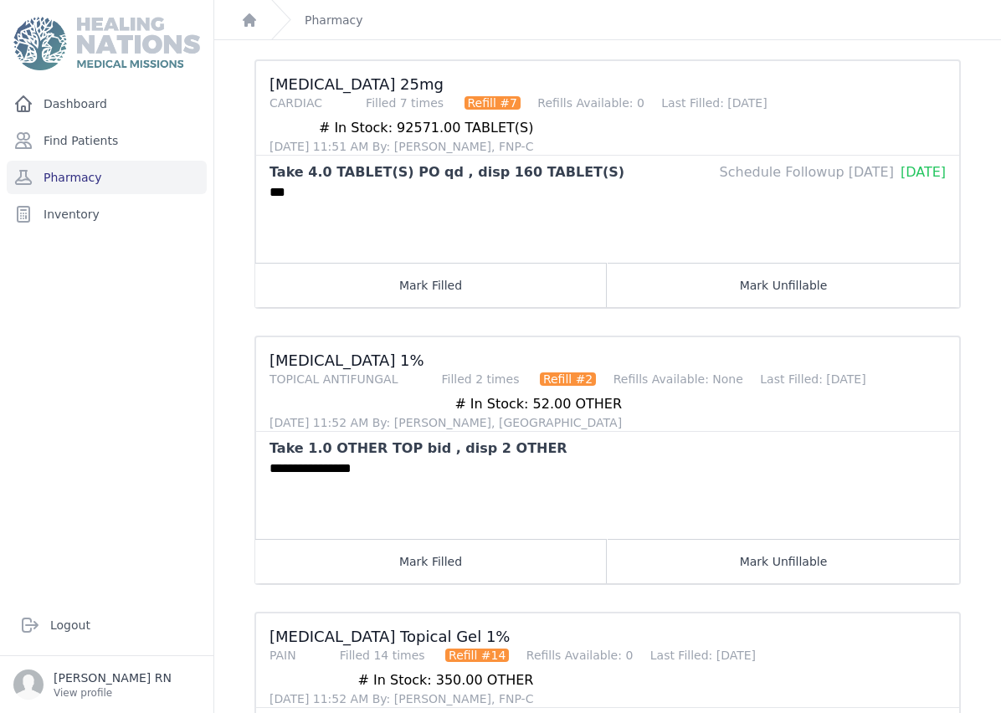
scroll to position [890, 0]
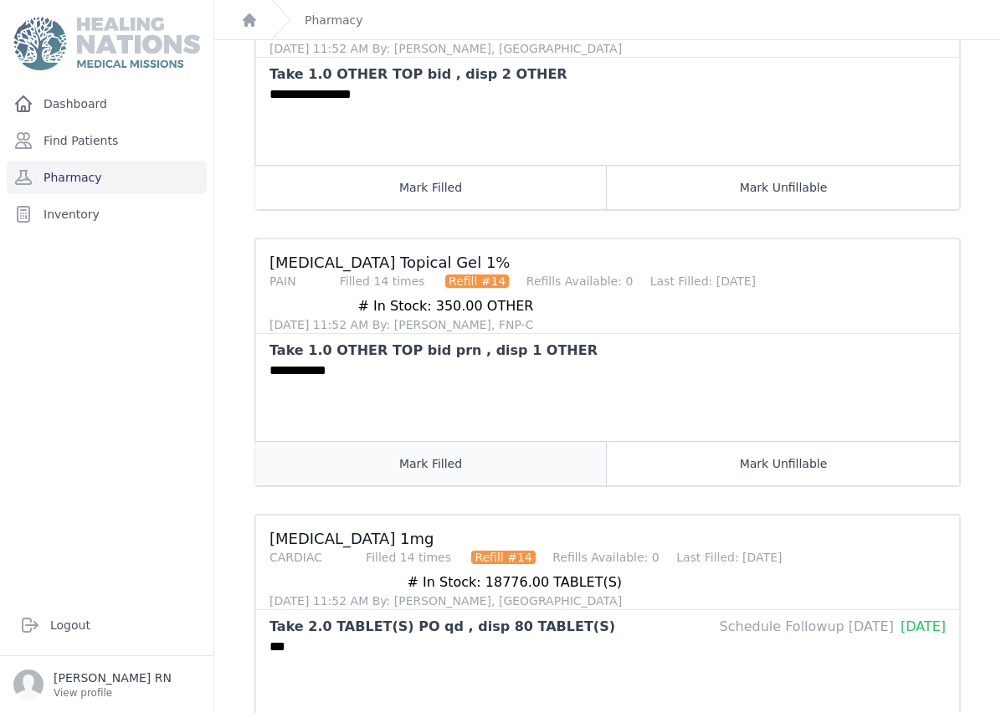
click at [470, 464] on button "Mark Filled" at bounding box center [430, 463] width 351 height 44
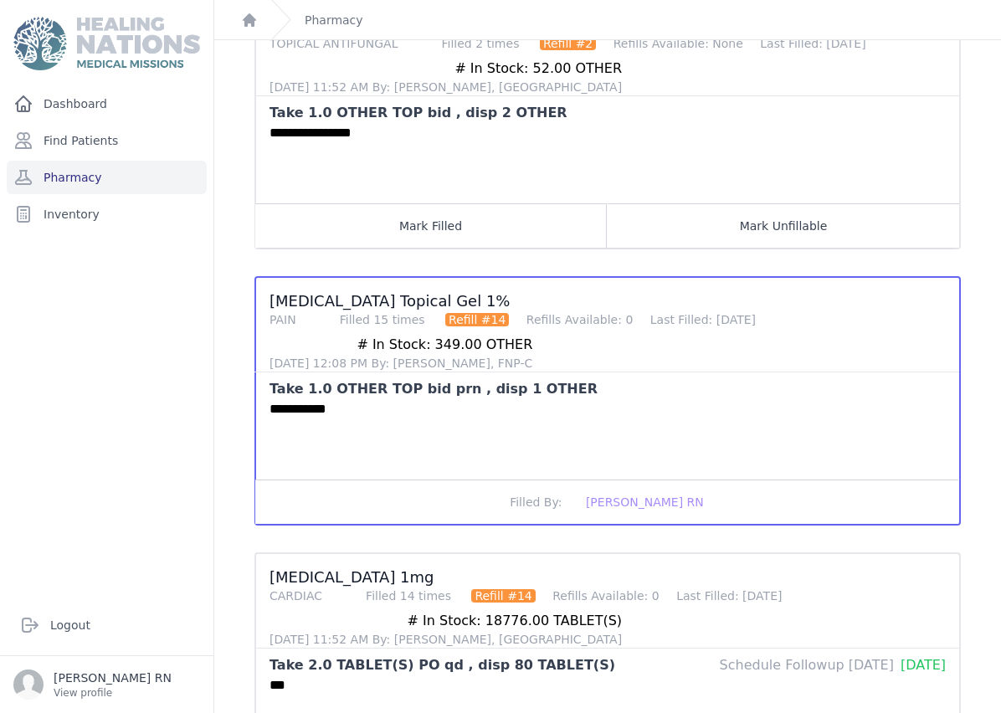
scroll to position [886, 0]
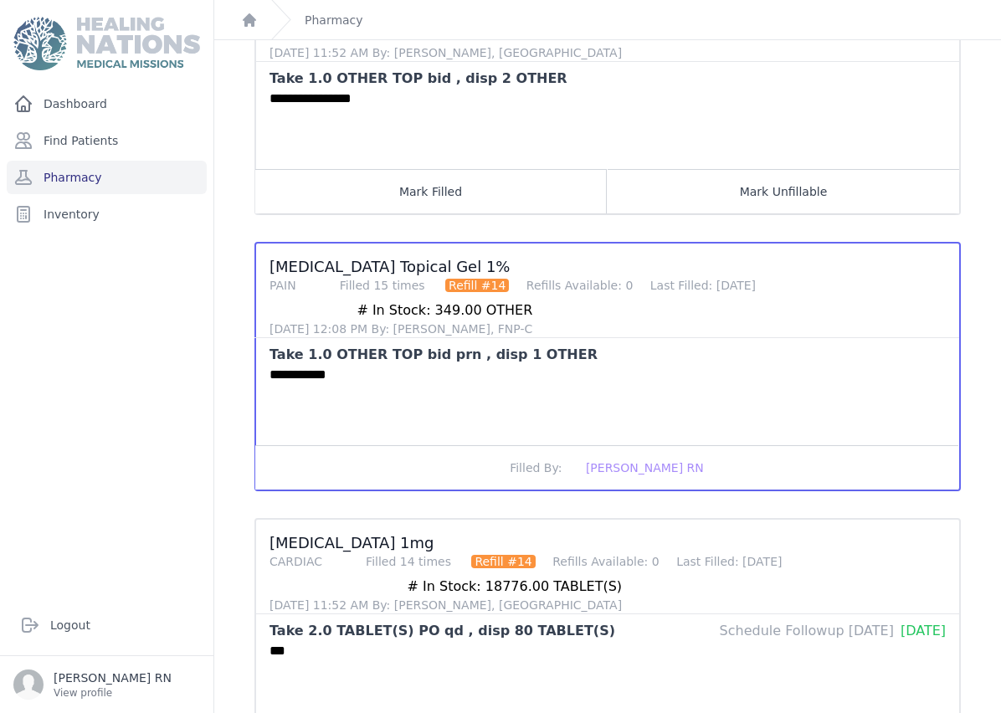
click at [344, 451] on button "Filled By: [PERSON_NAME] RN" at bounding box center [606, 467] width 703 height 44
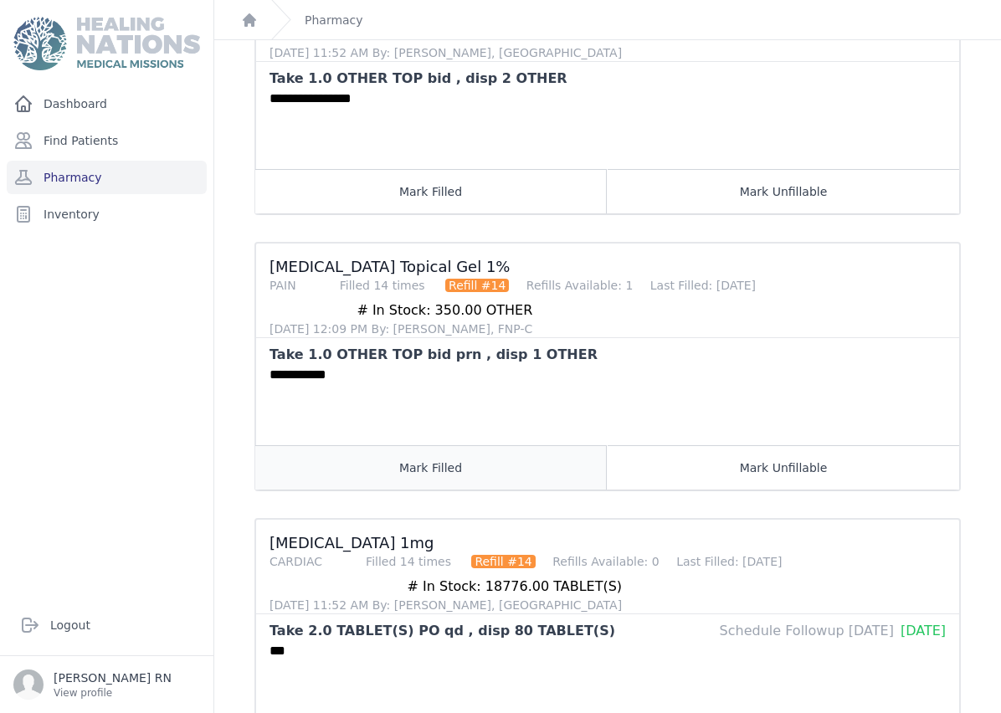
click at [406, 471] on button "Mark Filled" at bounding box center [430, 467] width 351 height 44
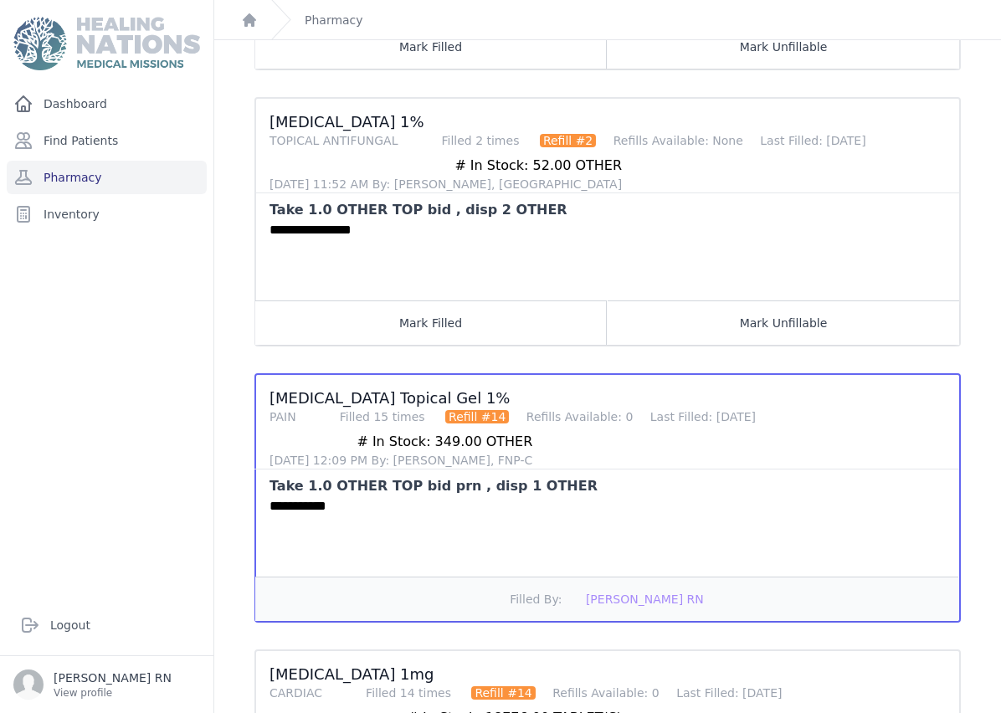
scroll to position [742, 0]
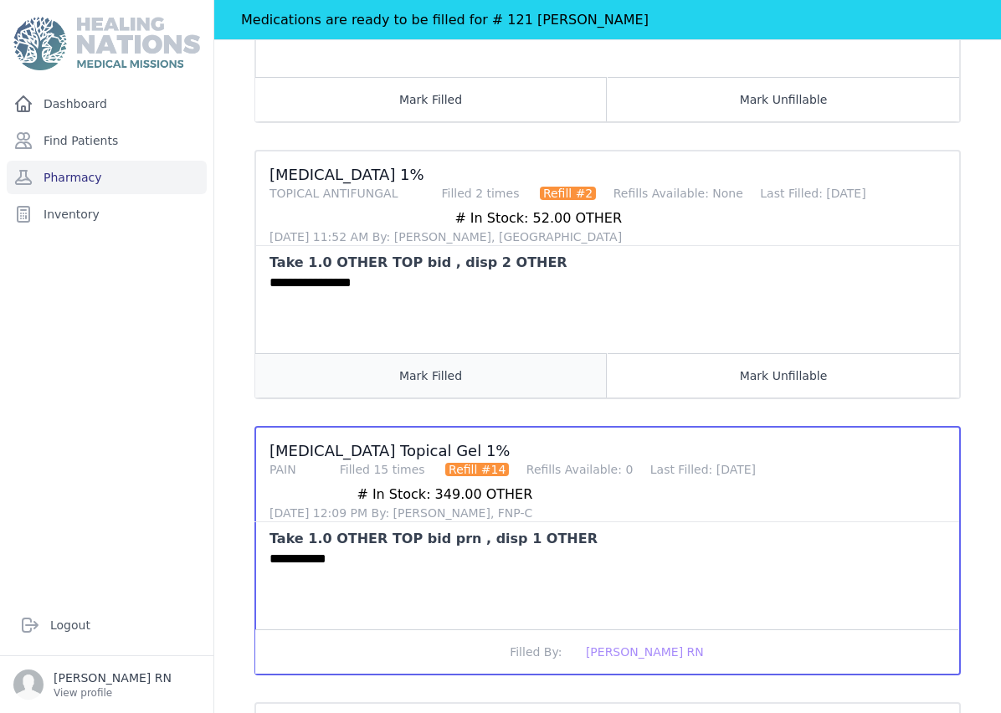
click at [436, 387] on button "Mark Filled" at bounding box center [430, 375] width 351 height 44
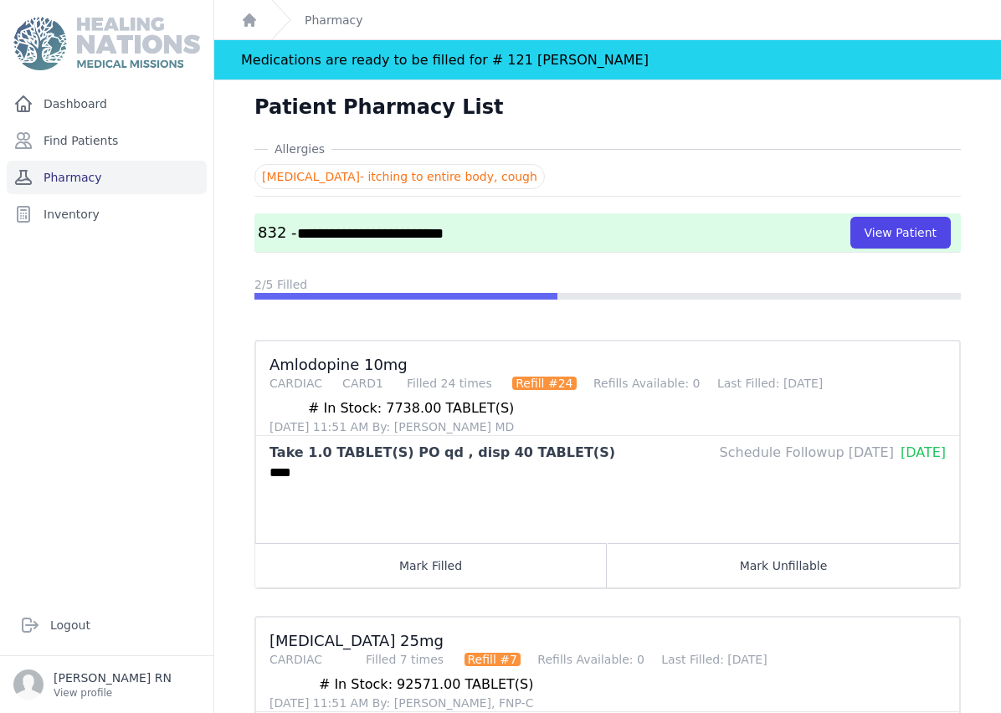
scroll to position [0, 0]
click at [105, 177] on link "Pharmacy" at bounding box center [107, 177] width 200 height 33
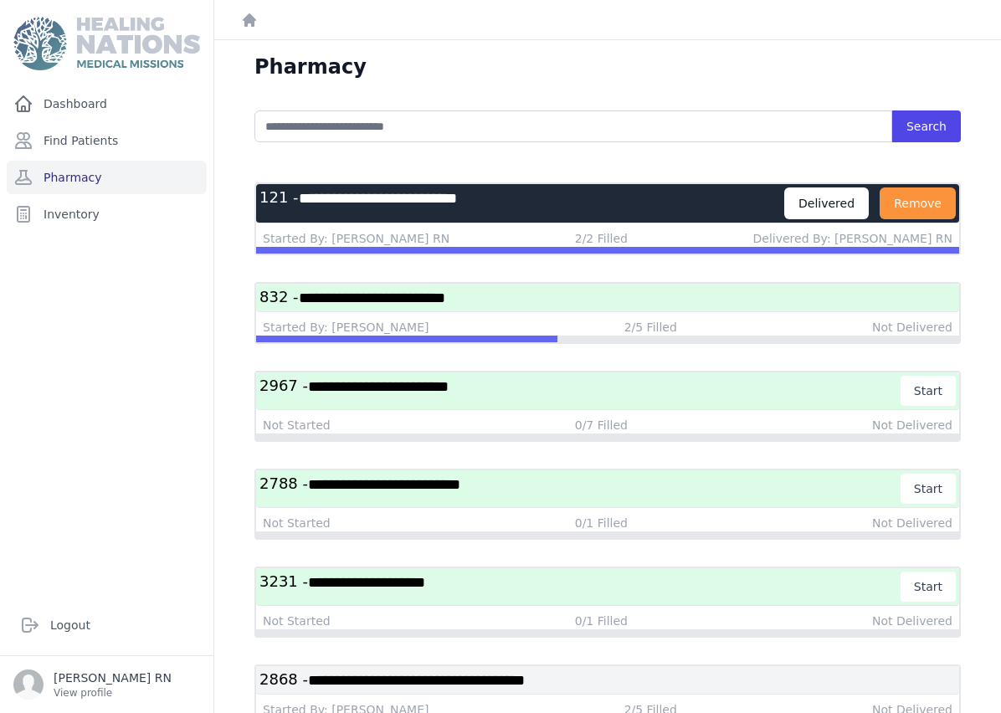
click at [633, 592] on h3 "**********" at bounding box center [580, 587] width 642 height 30
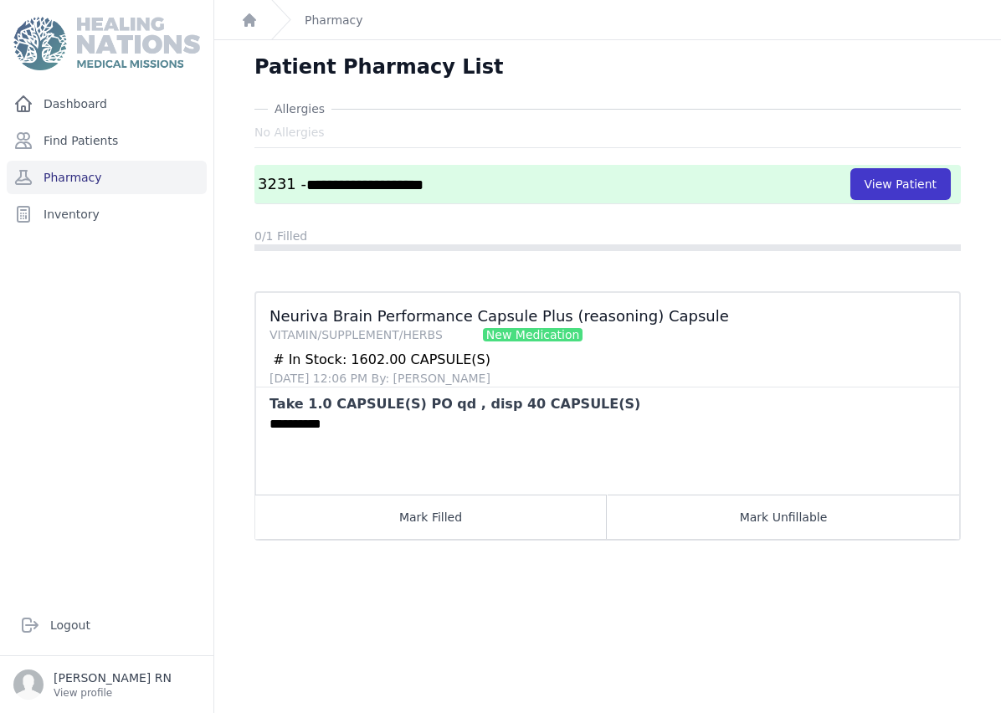
click at [928, 184] on button "View Patient" at bounding box center [900, 184] width 100 height 32
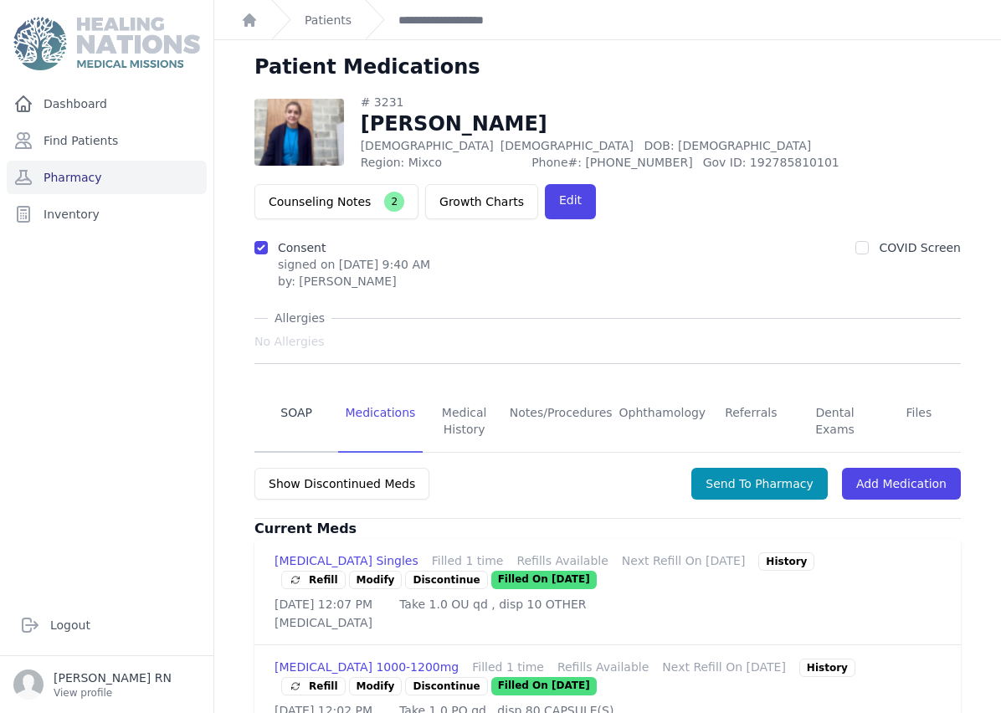
click at [291, 418] on link "SOAP" at bounding box center [296, 422] width 84 height 62
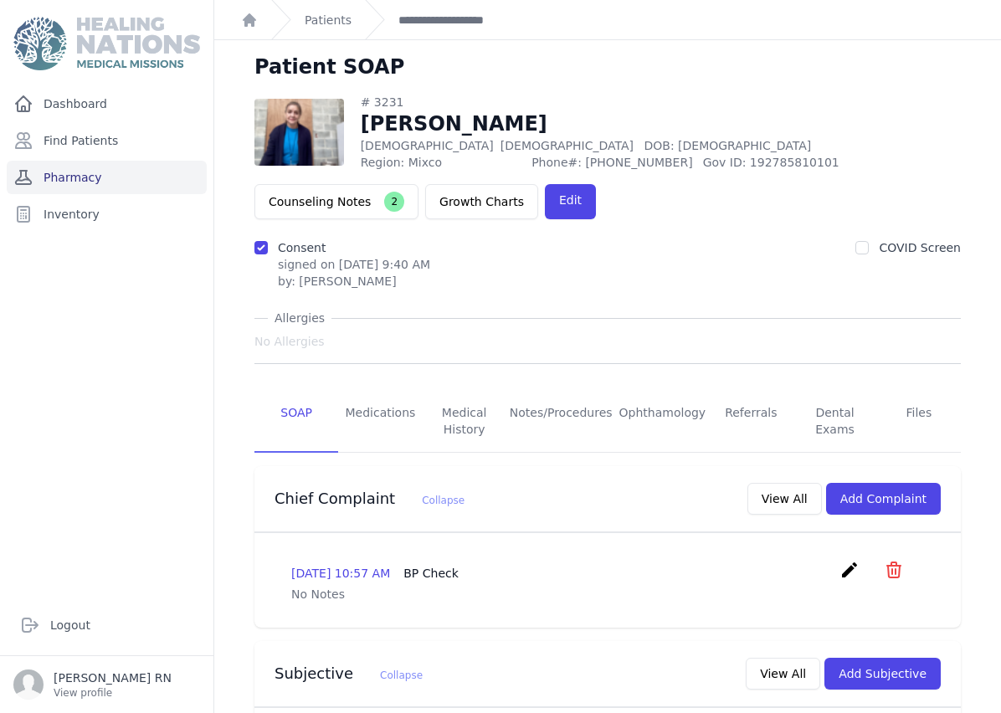
click at [157, 184] on link "Pharmacy" at bounding box center [107, 177] width 200 height 33
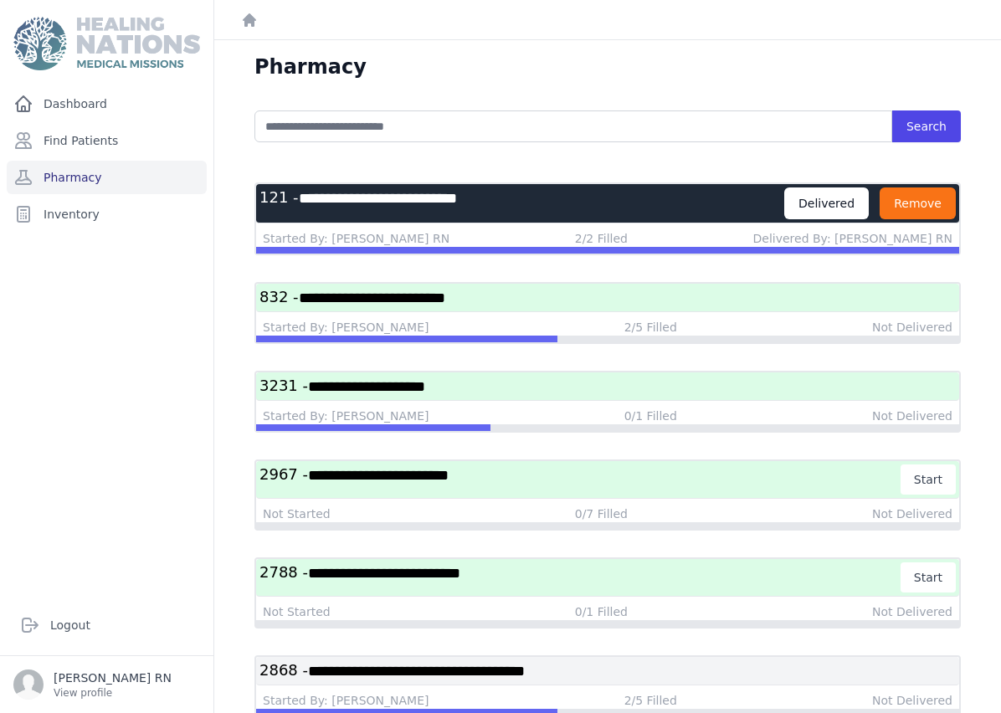
click at [924, 199] on button "Remove" at bounding box center [917, 203] width 76 height 32
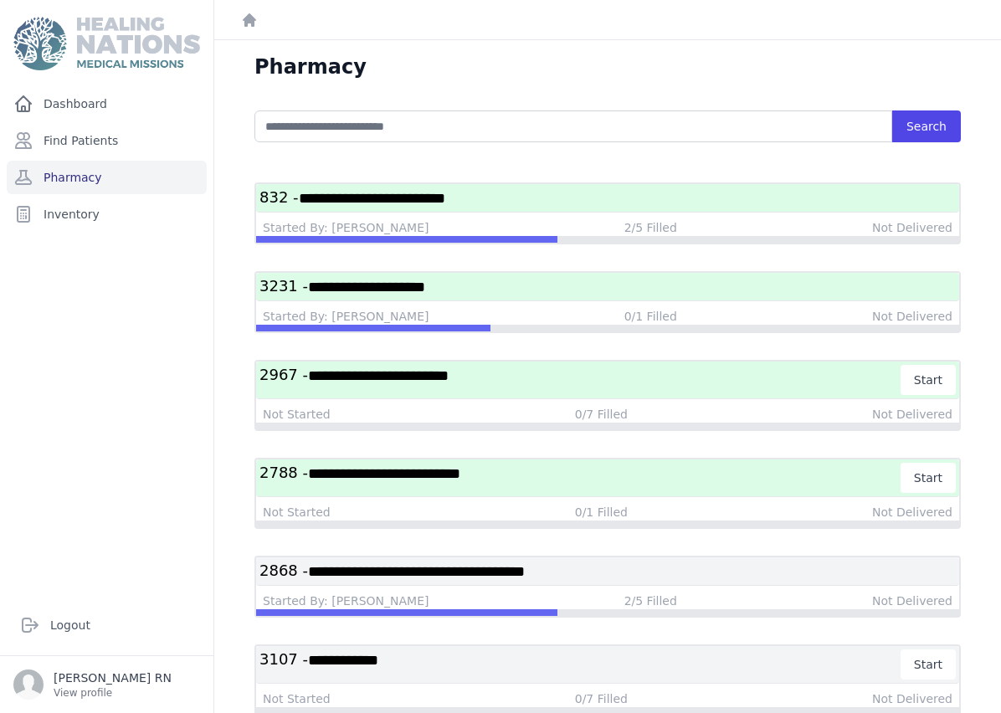
click at [593, 290] on h3 "**********" at bounding box center [607, 286] width 696 height 21
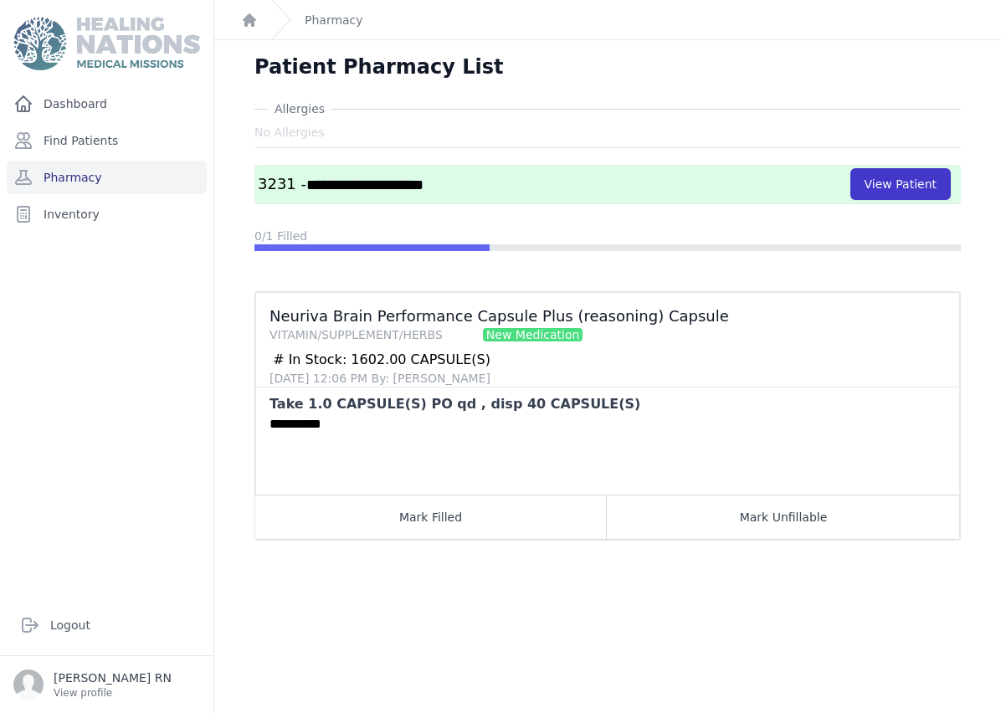
click at [899, 189] on button "View Patient" at bounding box center [900, 184] width 100 height 32
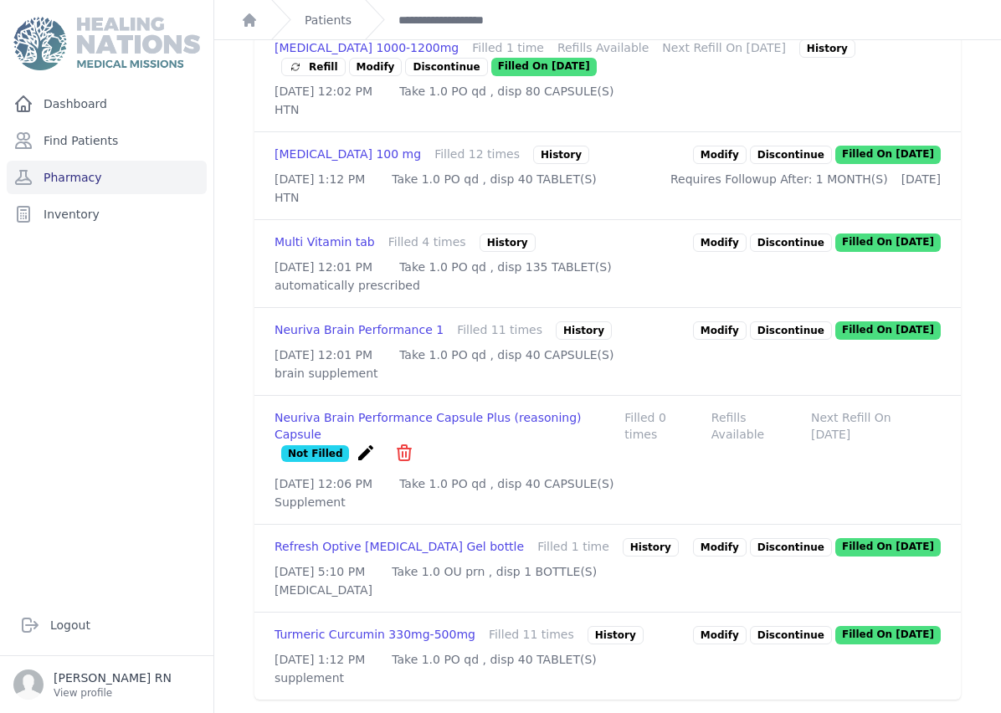
scroll to position [685, 0]
click at [562, 327] on div "History" at bounding box center [584, 330] width 56 height 18
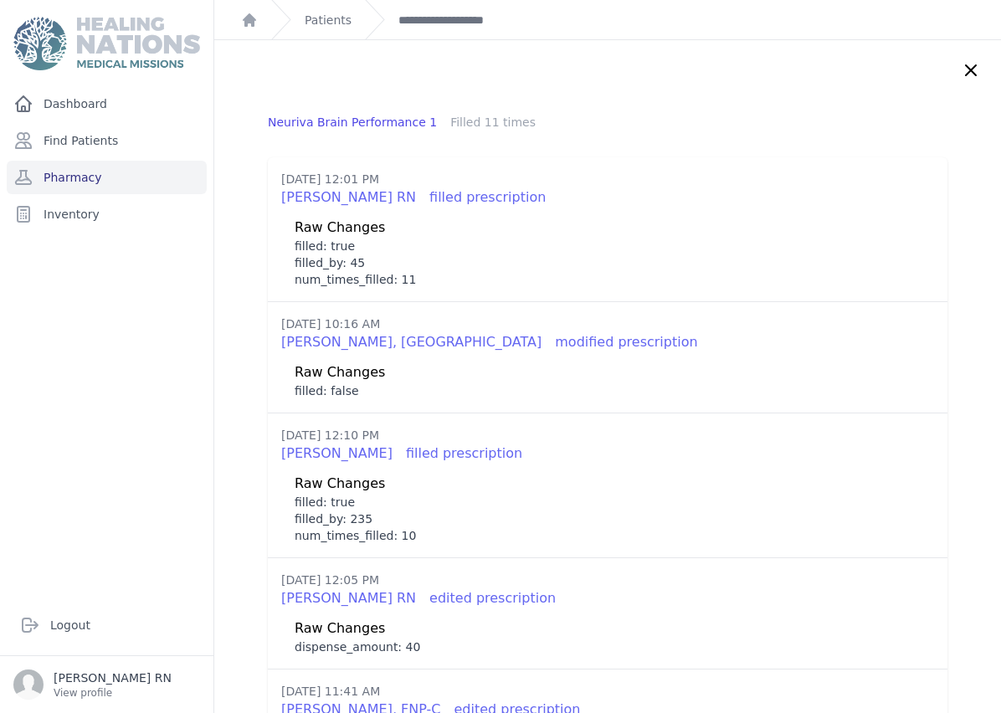
scroll to position [0, 0]
click at [967, 69] on icon at bounding box center [971, 70] width 20 height 20
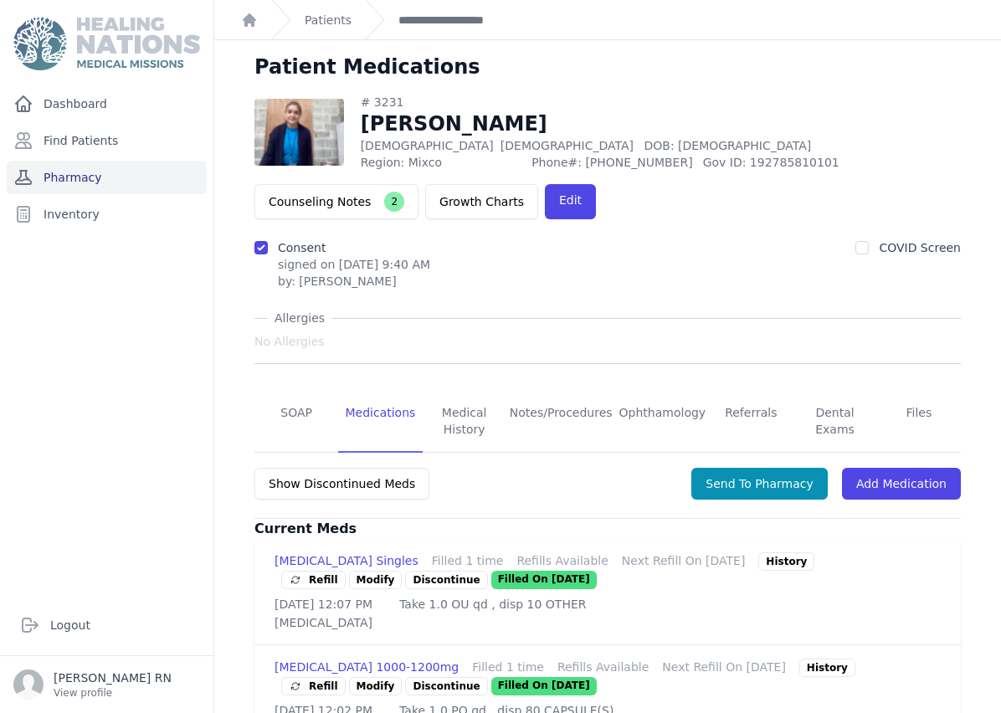
click at [151, 185] on link "Pharmacy" at bounding box center [107, 177] width 200 height 33
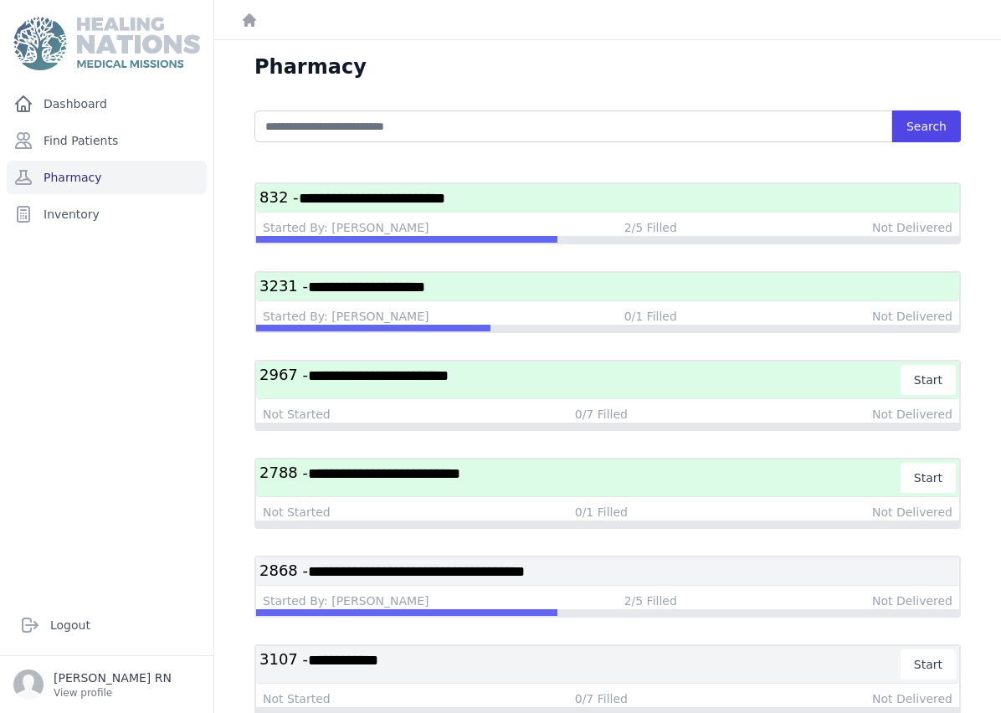
click at [552, 285] on h3 "**********" at bounding box center [607, 286] width 696 height 21
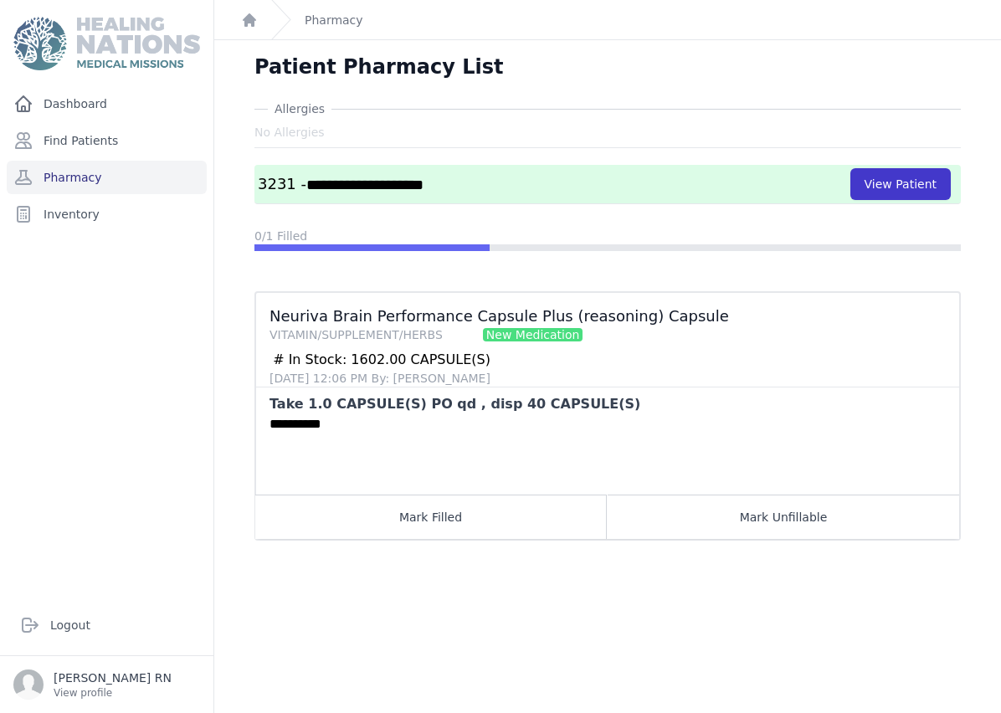
click at [915, 181] on button "View Patient" at bounding box center [900, 184] width 100 height 32
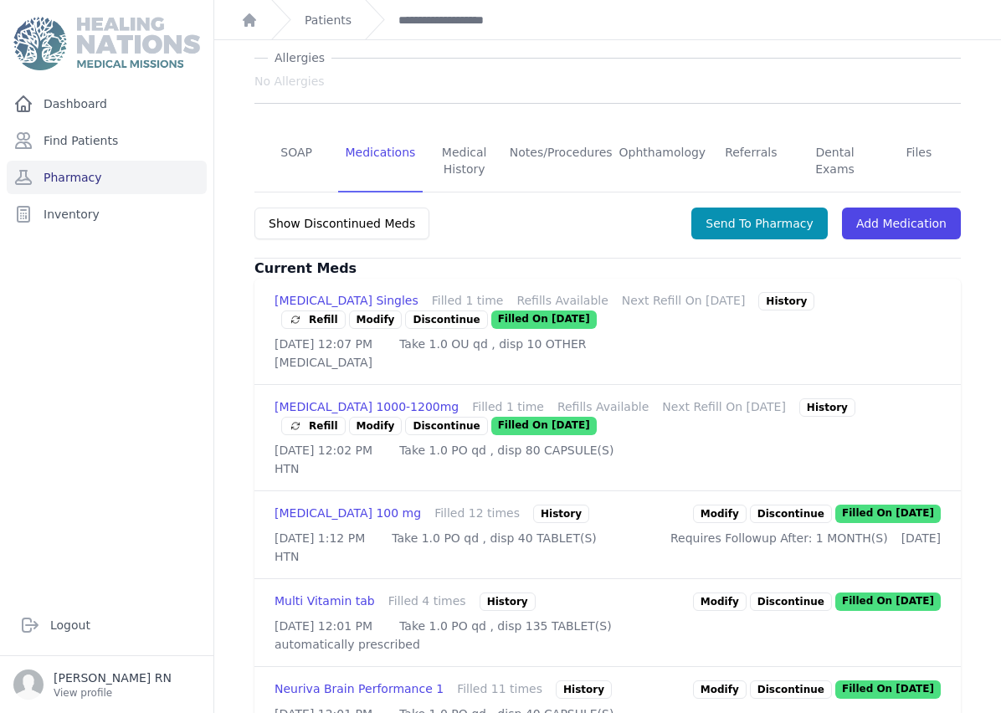
scroll to position [220, 0]
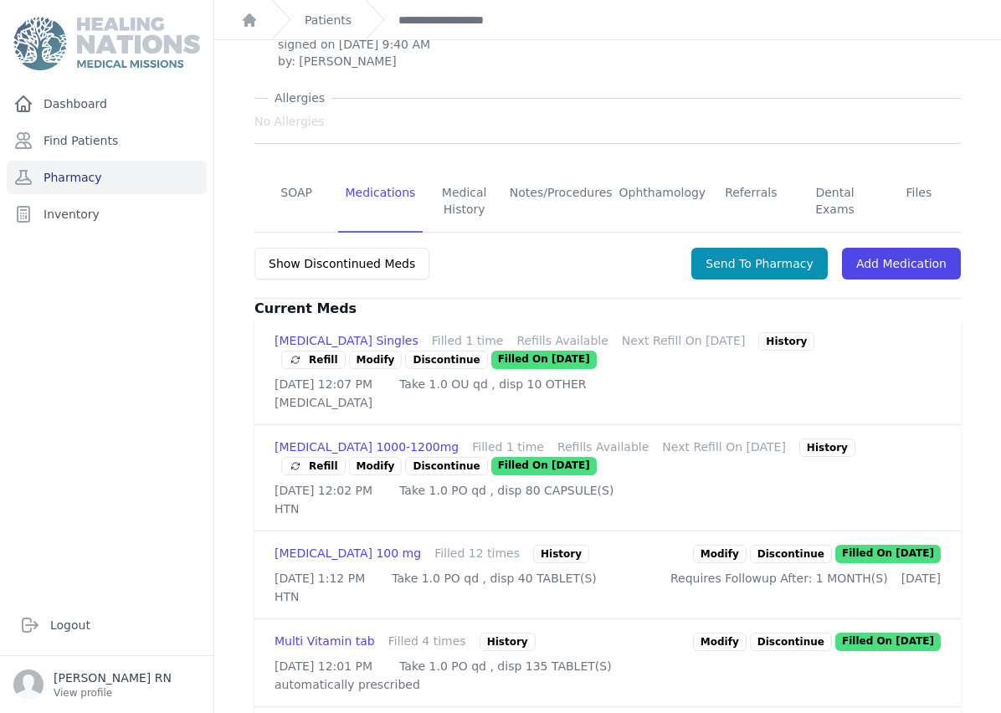
click at [562, 545] on div "History" at bounding box center [561, 554] width 56 height 18
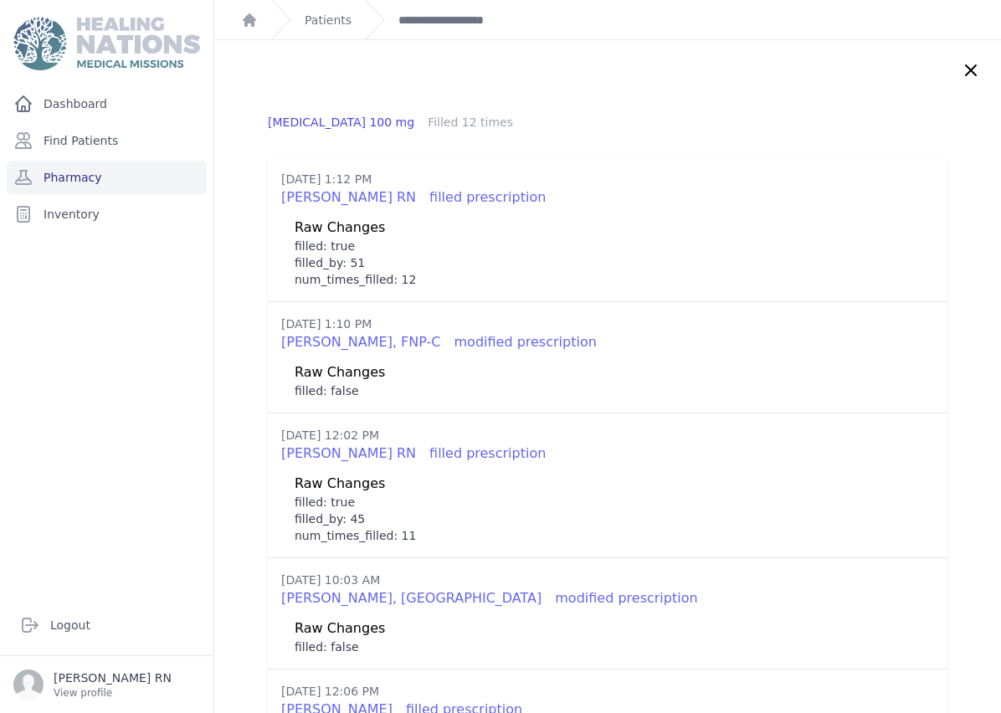
scroll to position [28, 0]
click at [967, 60] on icon at bounding box center [971, 70] width 20 height 20
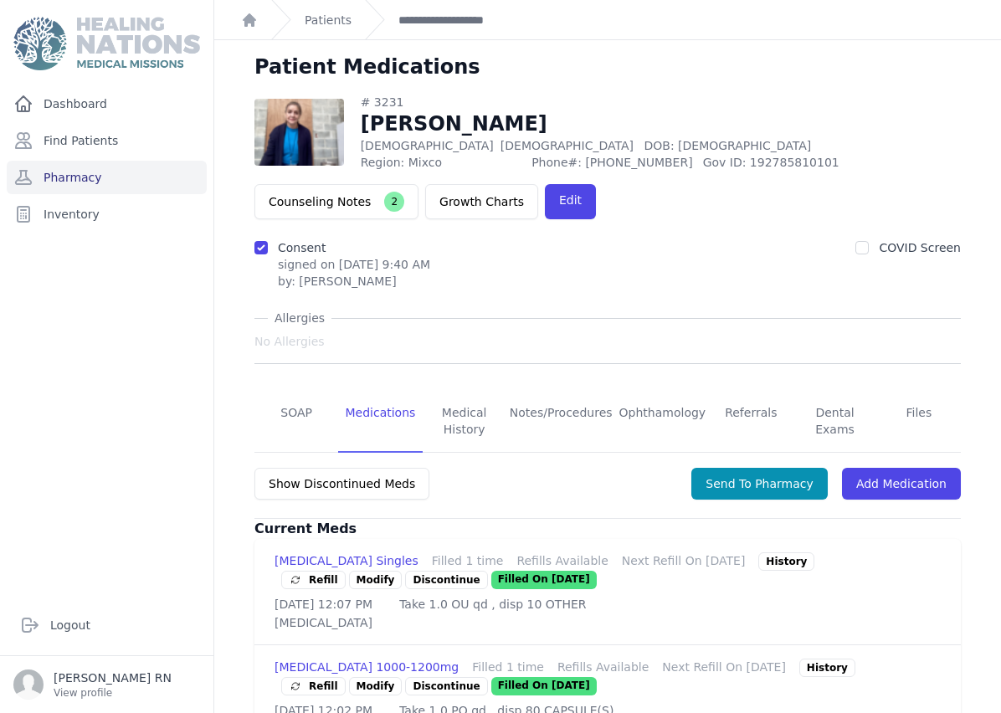
click at [983, 54] on div "Patient Medications" at bounding box center [608, 74] width 760 height 40
click at [287, 391] on link "SOAP" at bounding box center [296, 422] width 84 height 62
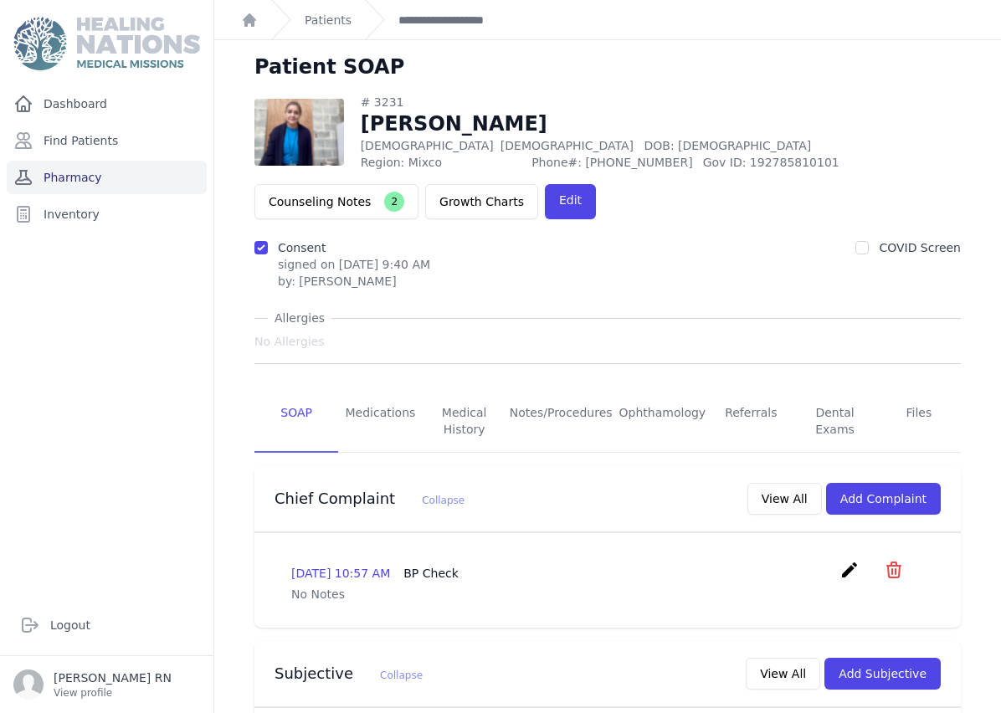
click at [108, 161] on link "Pharmacy" at bounding box center [107, 177] width 200 height 33
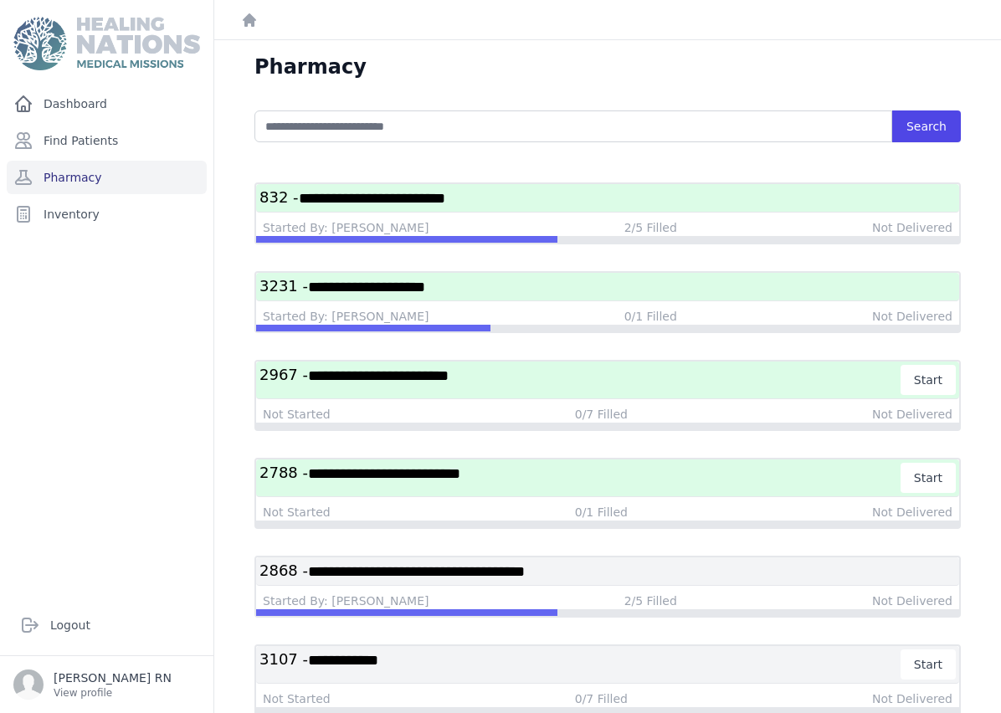
click at [558, 285] on h3 "**********" at bounding box center [607, 286] width 696 height 21
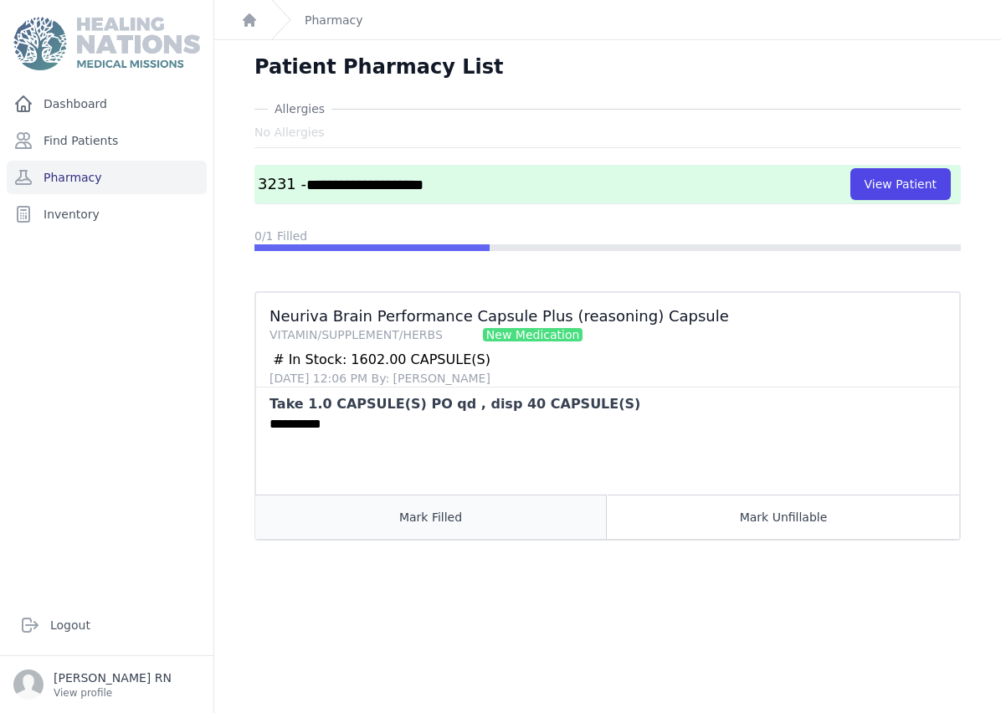
click at [444, 495] on button "Mark Filled" at bounding box center [430, 517] width 351 height 44
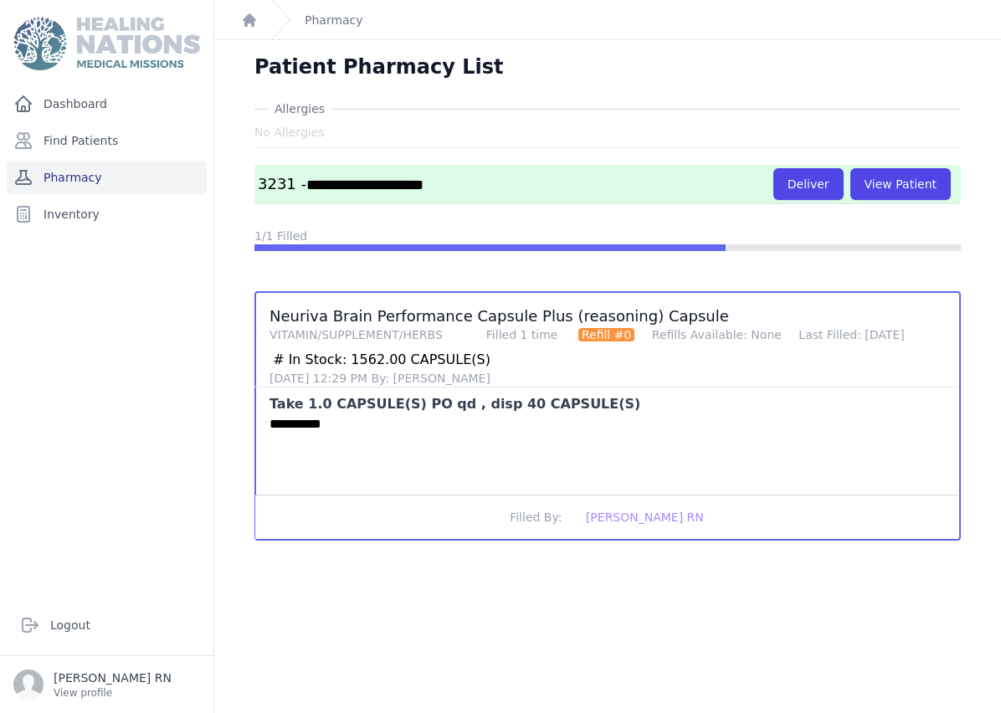
click at [113, 182] on link "Pharmacy" at bounding box center [107, 177] width 200 height 33
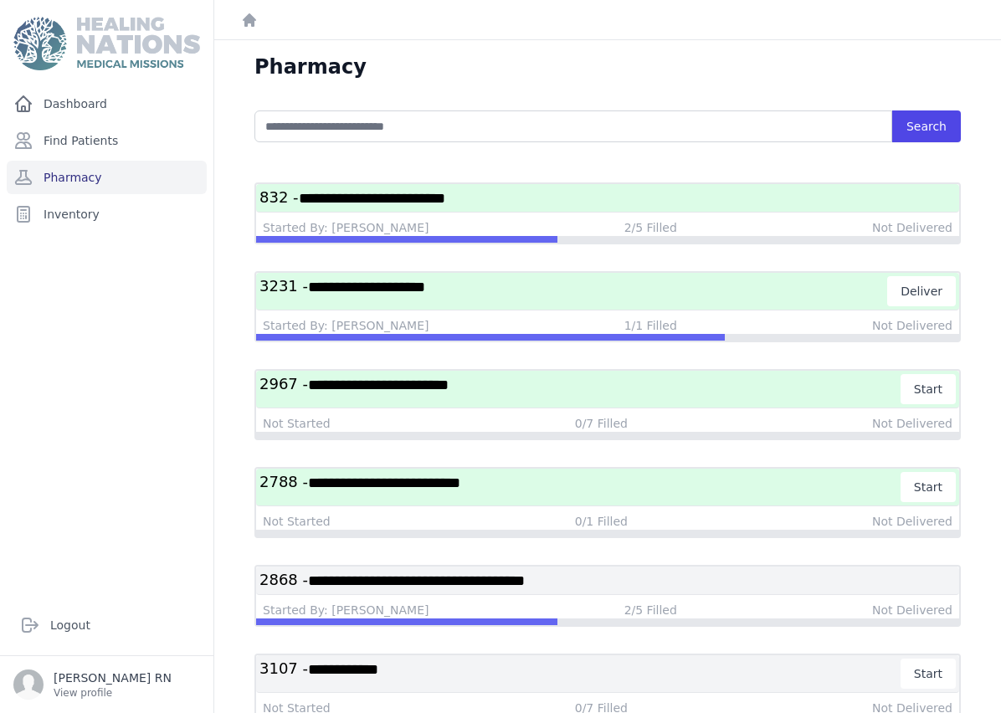
click at [533, 292] on h3 "**********" at bounding box center [573, 291] width 628 height 30
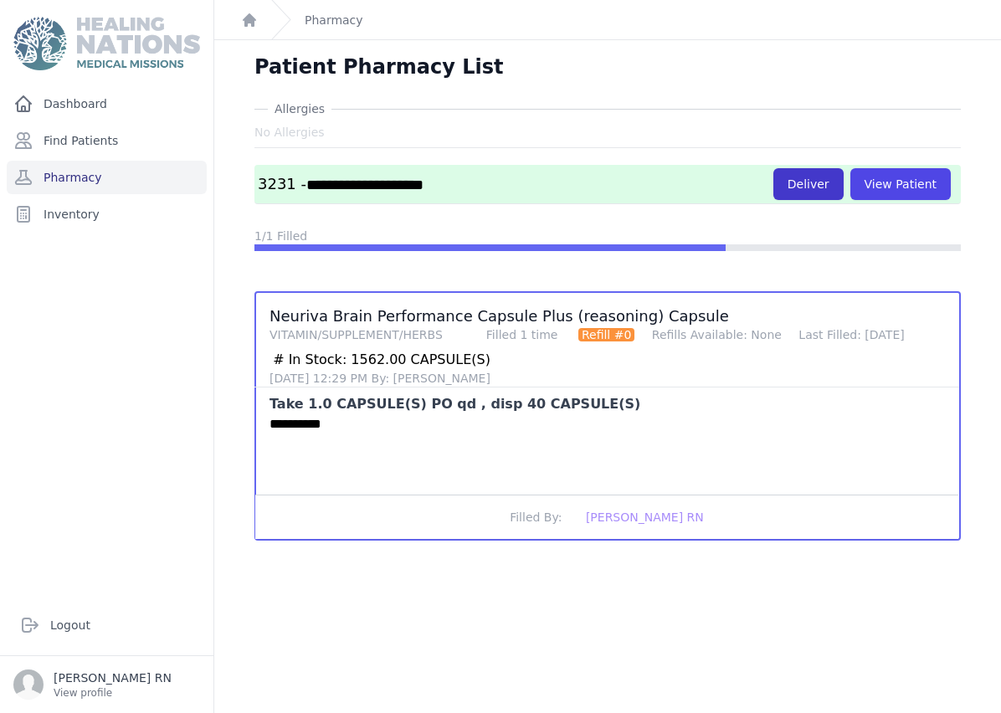
click at [820, 197] on button "Deliver" at bounding box center [808, 184] width 70 height 32
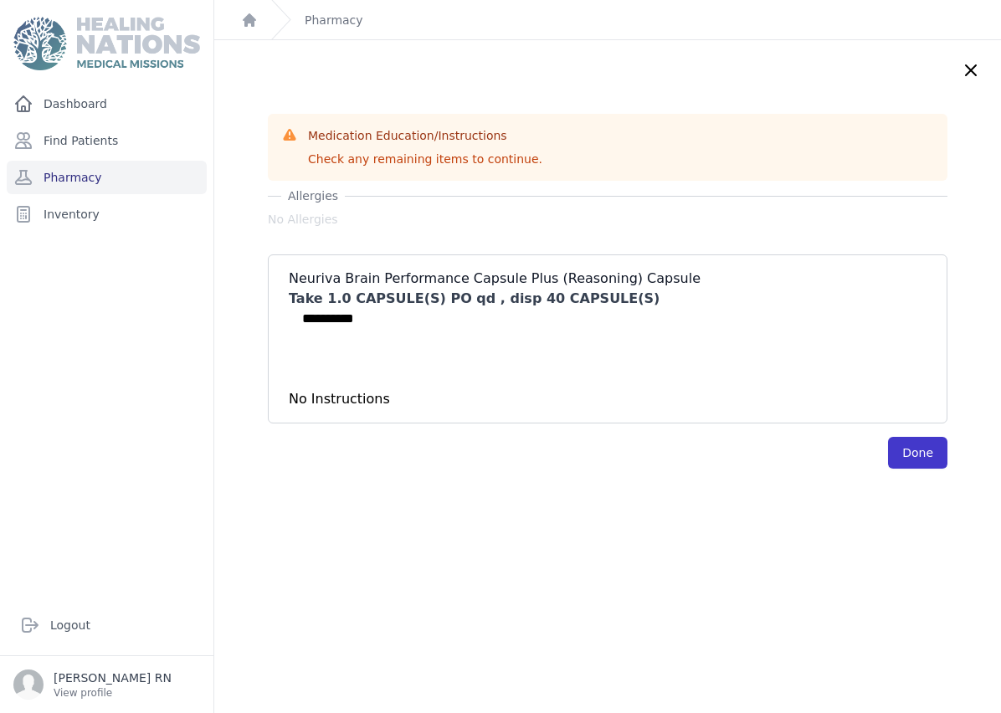
click at [920, 457] on button "Done" at bounding box center [917, 453] width 59 height 32
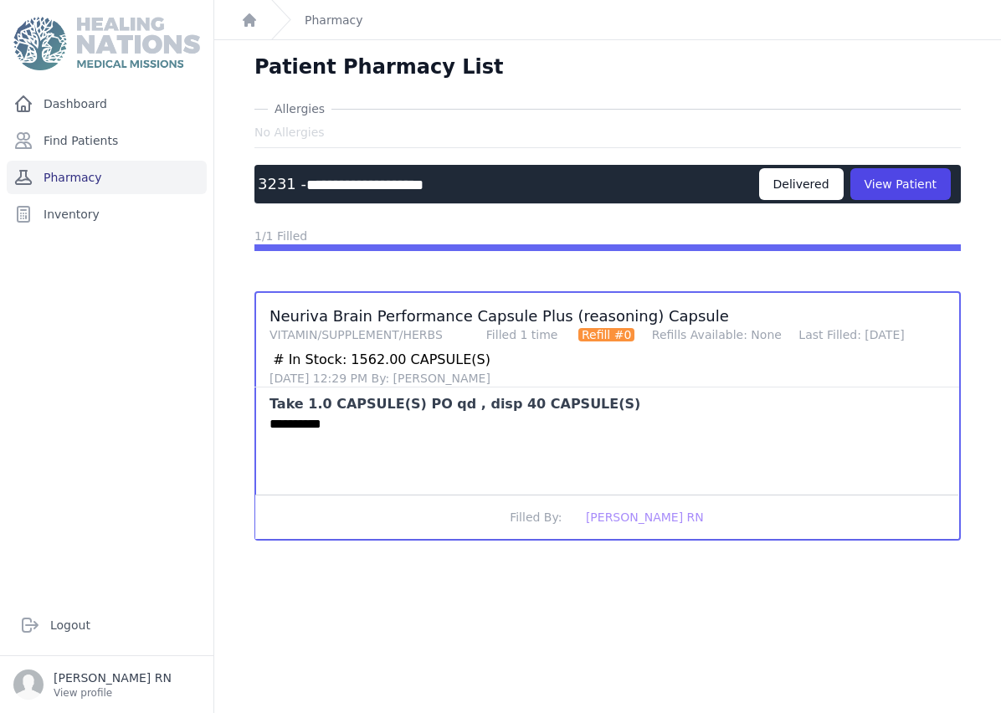
click at [179, 178] on link "Pharmacy" at bounding box center [107, 177] width 200 height 33
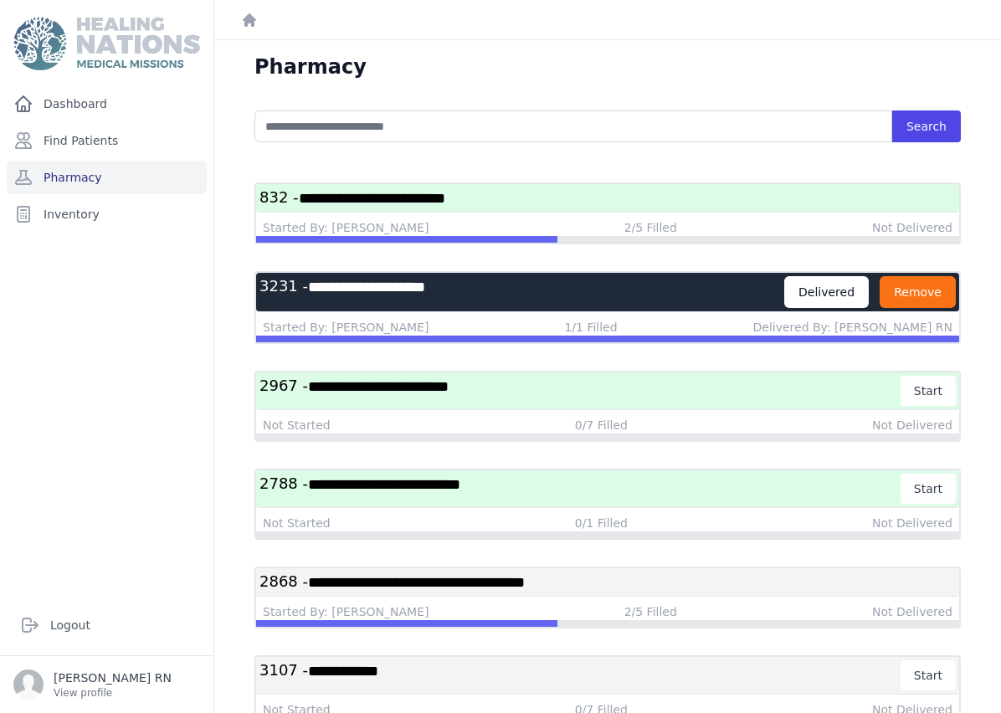
click at [922, 290] on button "Remove" at bounding box center [917, 292] width 76 height 32
